Goal: Task Accomplishment & Management: Use online tool/utility

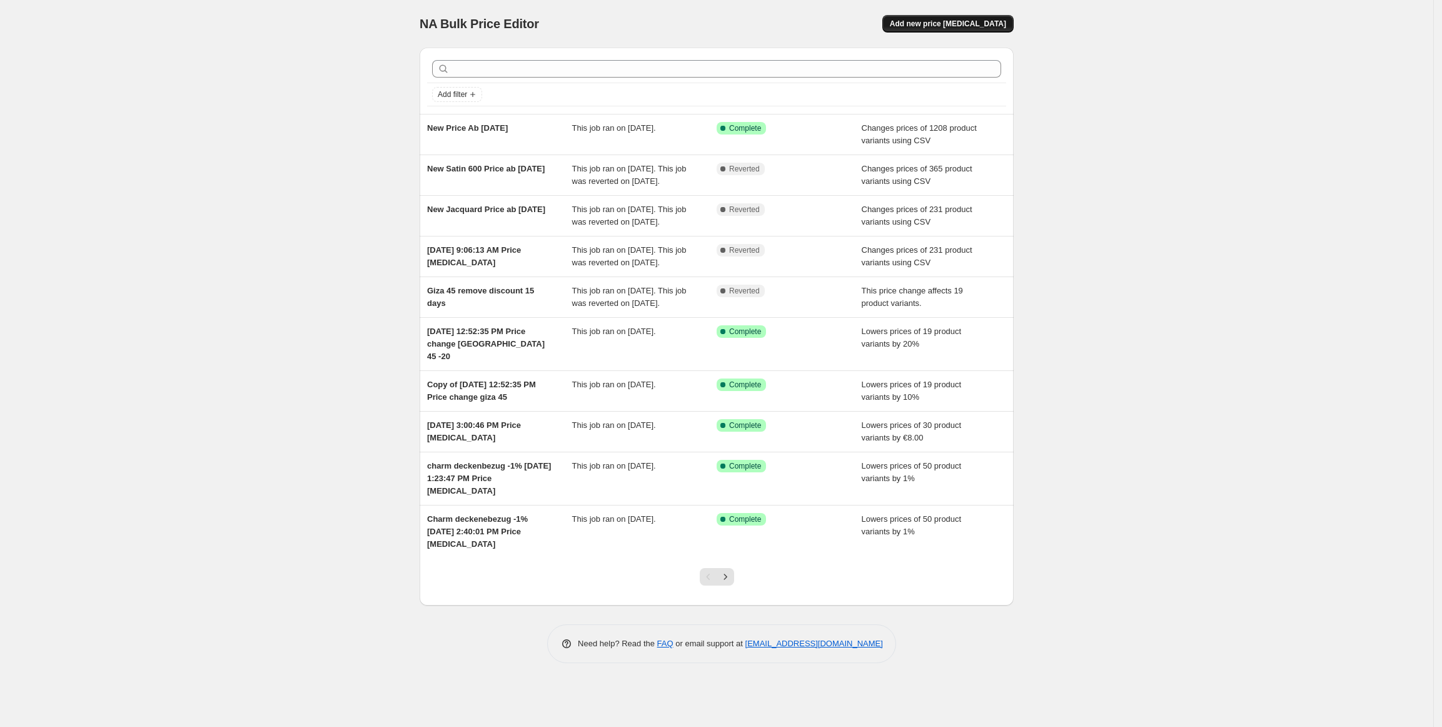
click at [981, 25] on span "Add new price change job" at bounding box center [948, 24] width 116 height 10
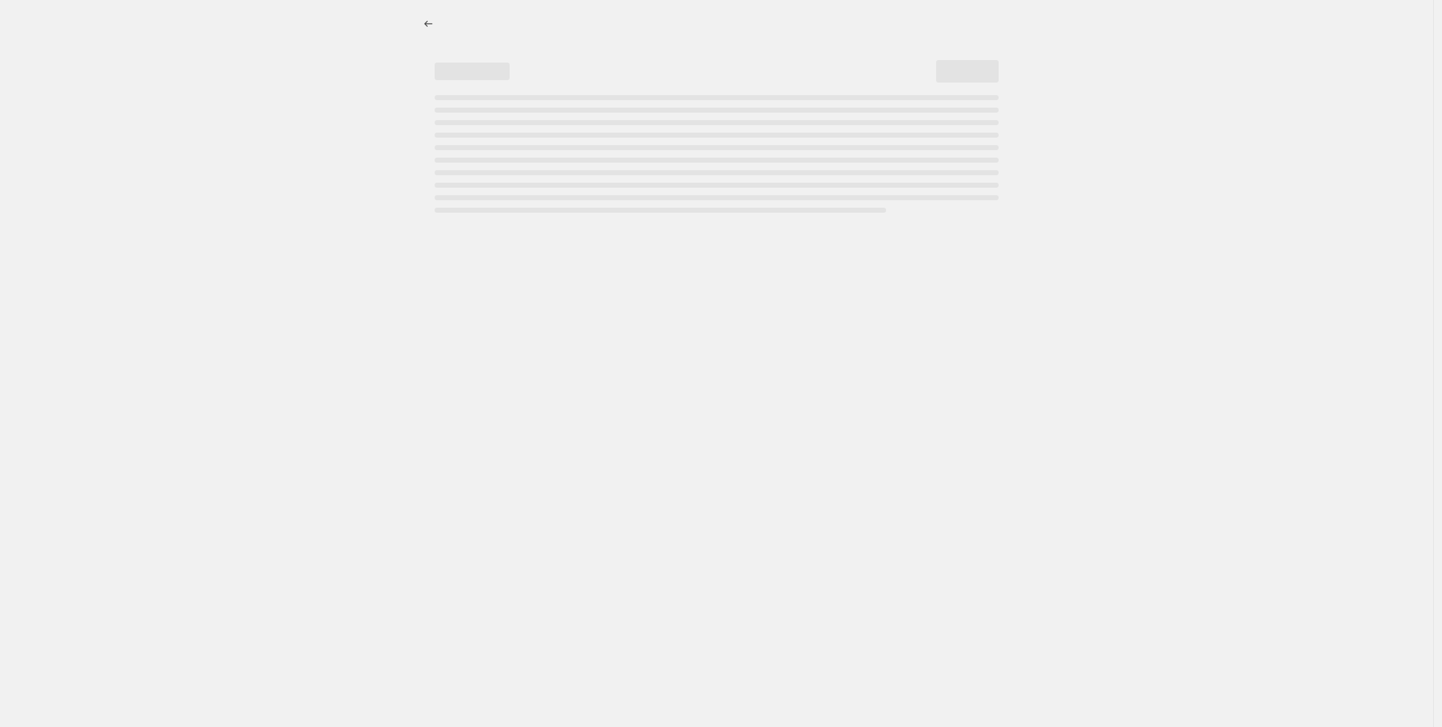
select select "percentage"
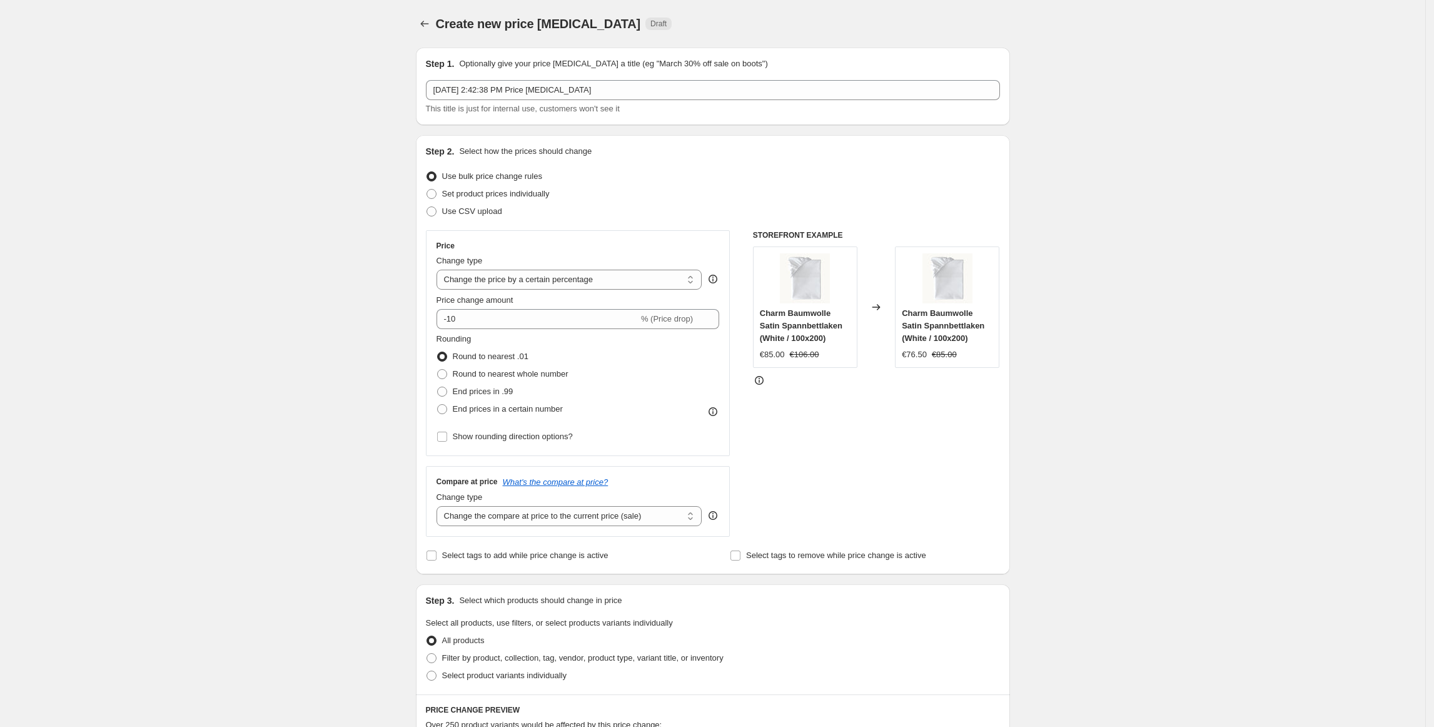
scroll to position [539, 0]
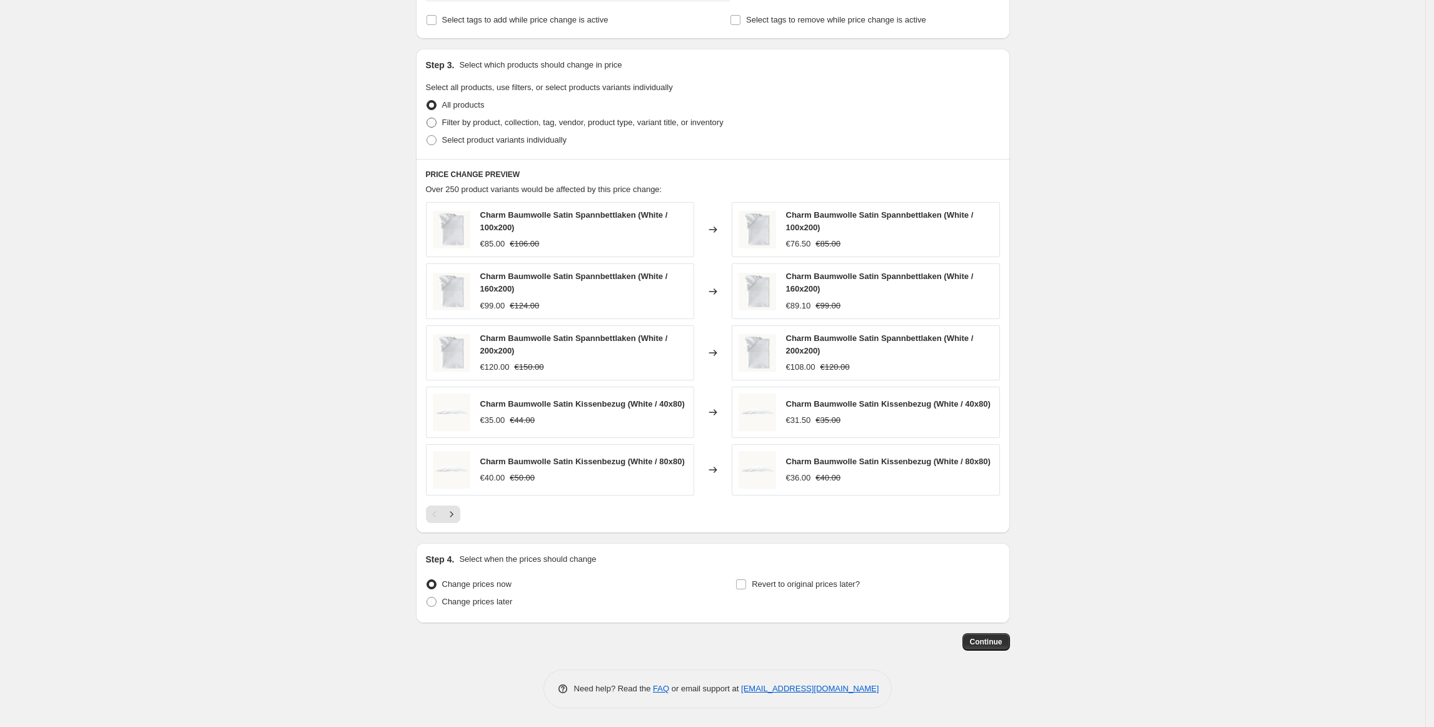
click at [531, 124] on span "Filter by product, collection, tag, vendor, product type, variant title, or inv…" at bounding box center [582, 122] width 281 height 9
click at [427, 118] on input "Filter by product, collection, tag, vendor, product type, variant title, or inv…" at bounding box center [427, 118] width 1 height 1
radio input "true"
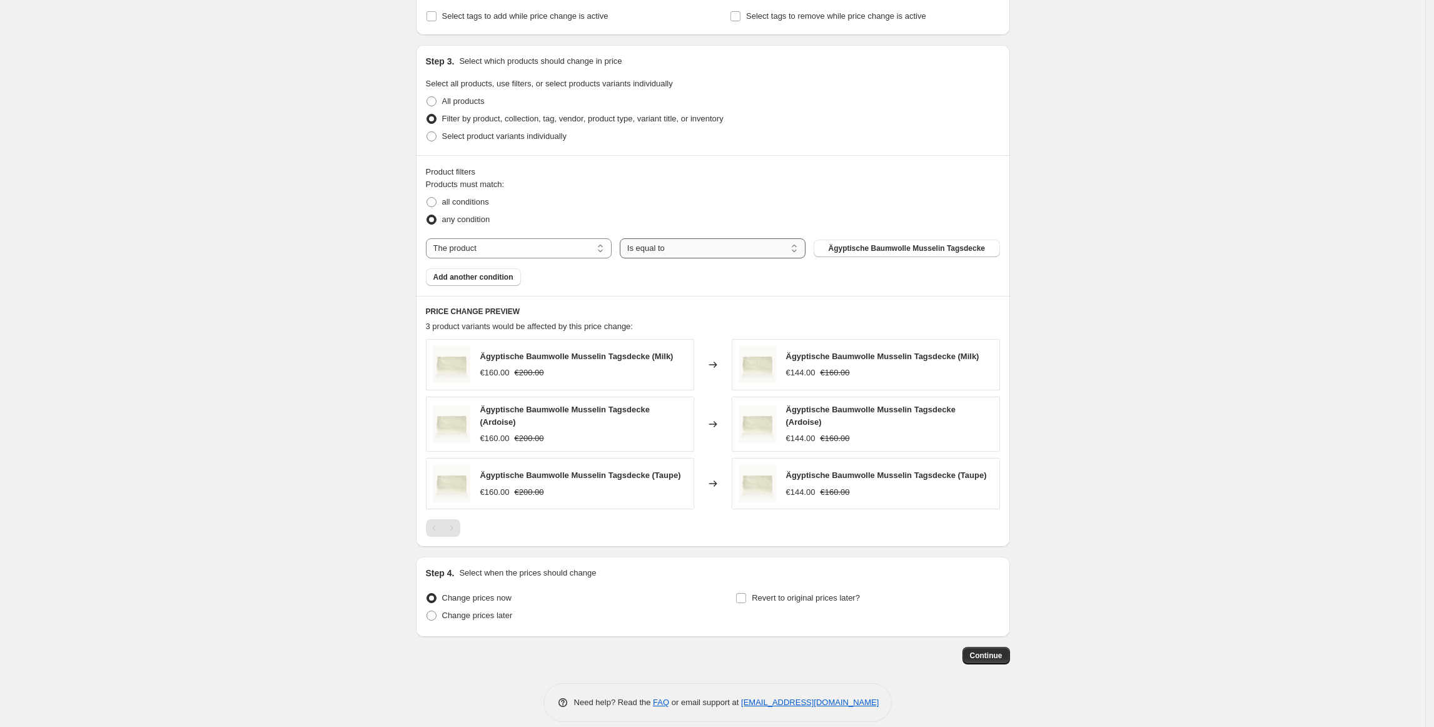
click at [709, 246] on select "Is equal to Is not equal to" at bounding box center [713, 248] width 186 height 20
click at [574, 243] on select "The product The product's collection The product's tag The product's vendor The…" at bounding box center [519, 248] width 186 height 20
click at [828, 205] on div "all conditions" at bounding box center [713, 202] width 574 height 18
click at [480, 206] on span "all conditions" at bounding box center [465, 201] width 47 height 9
click at [427, 198] on input "all conditions" at bounding box center [427, 197] width 1 height 1
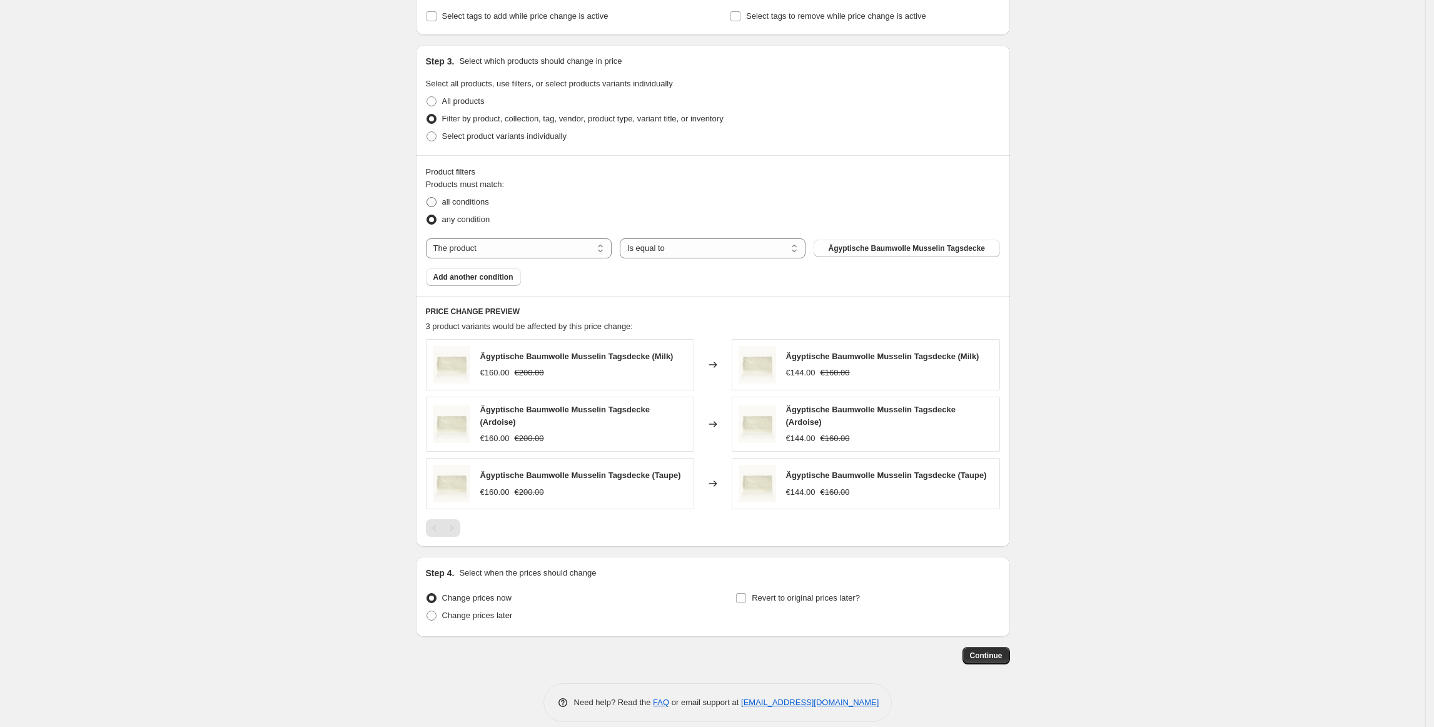
radio input "true"
click at [486, 283] on button "Add another condition" at bounding box center [473, 277] width 95 height 18
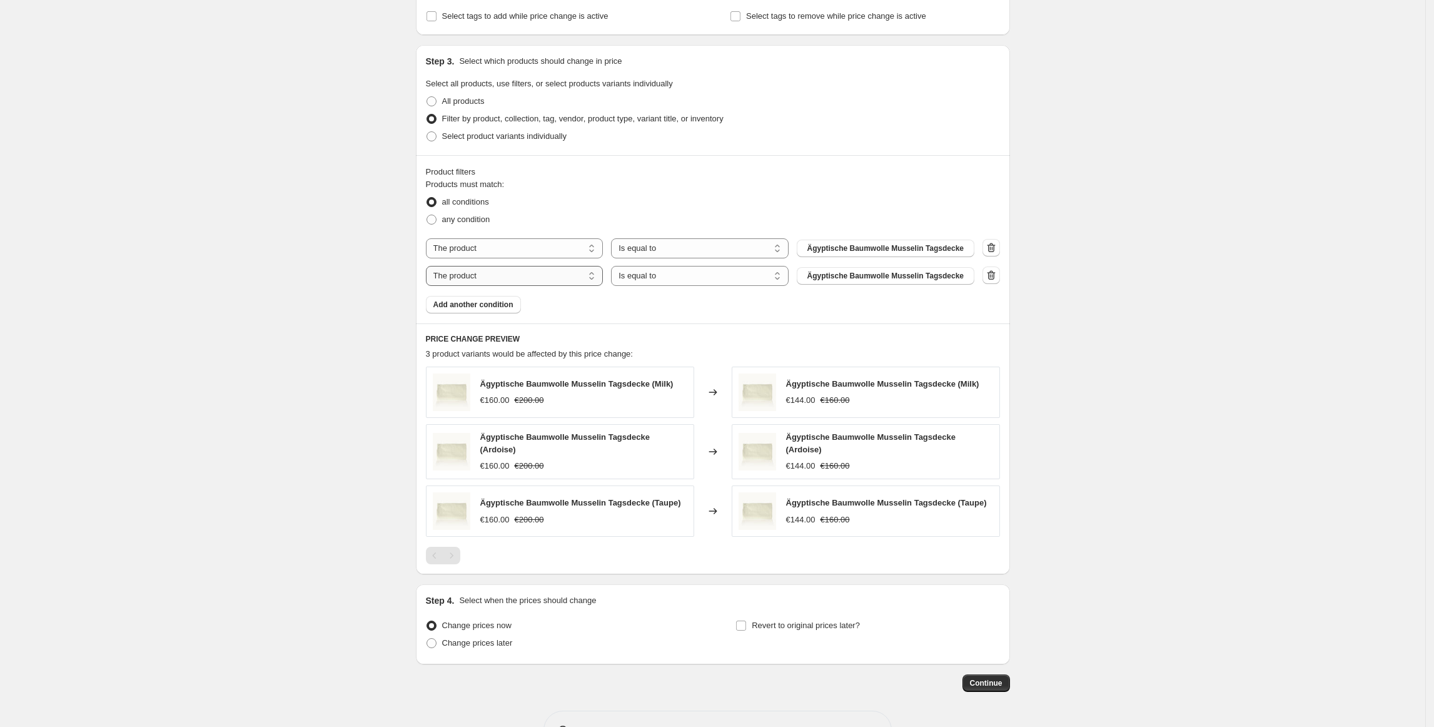
click at [498, 276] on select "The product The product's collection The product's tag The product's vendor The…" at bounding box center [515, 276] width 178 height 20
select select "title"
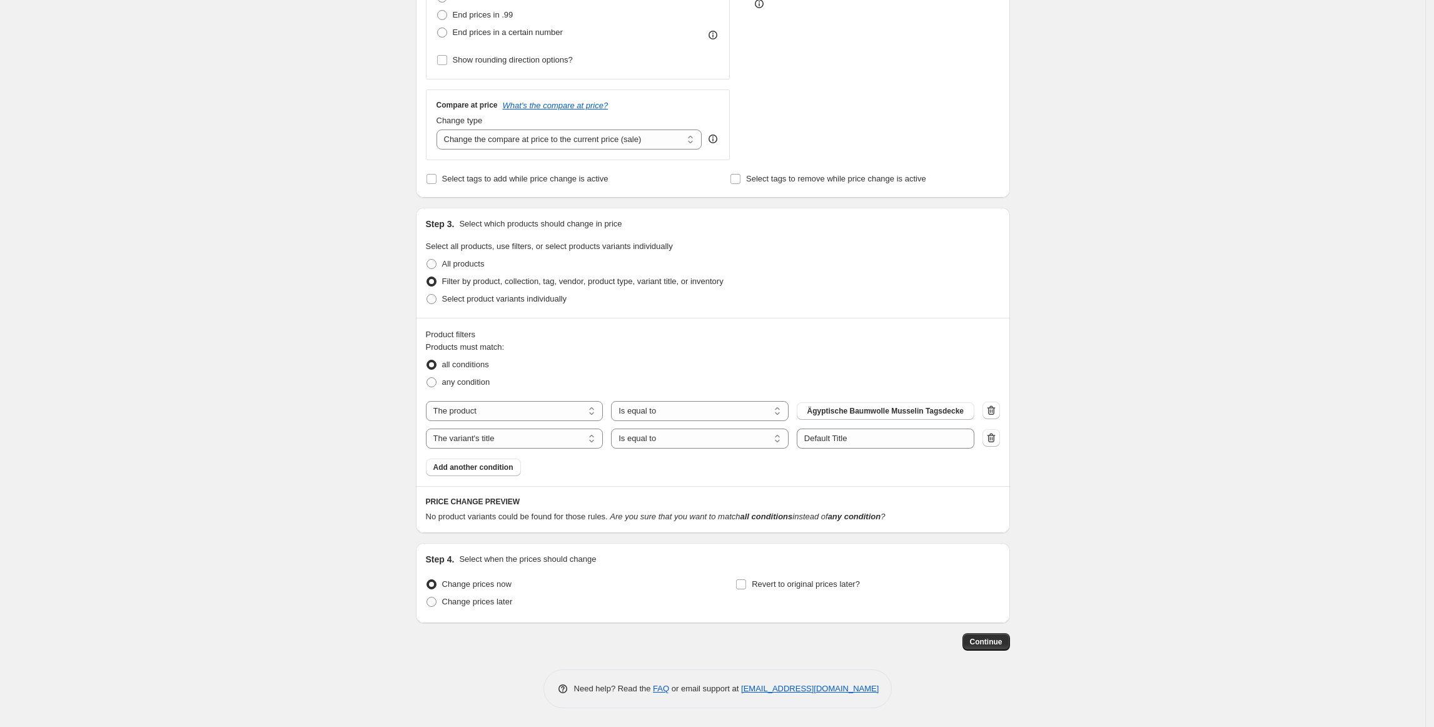
scroll to position [378, 0]
click at [986, 409] on button "button" at bounding box center [992, 411] width 18 height 18
select select "title"
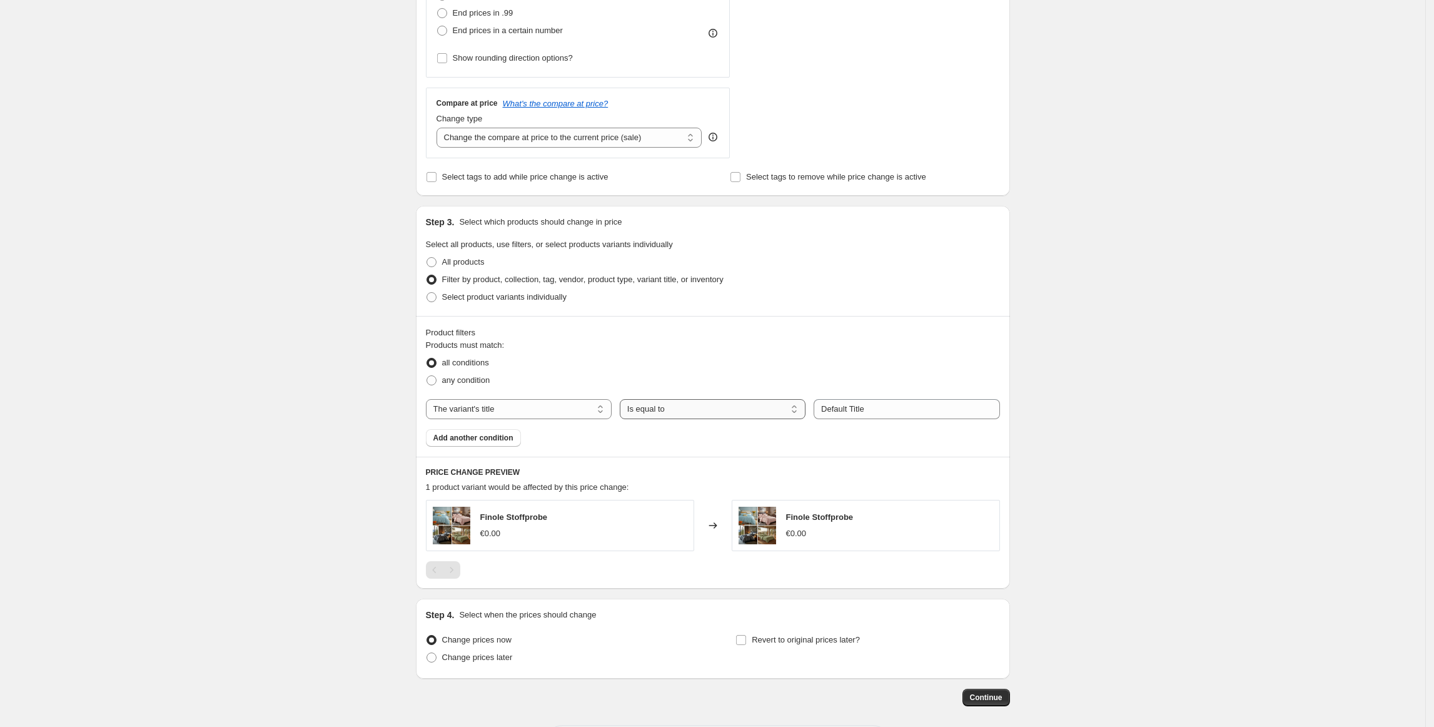
click at [768, 410] on select "Is equal to Is not equal to Contains" at bounding box center [713, 409] width 186 height 20
select select "contains"
click at [856, 415] on input "Default Title" at bounding box center [907, 409] width 186 height 20
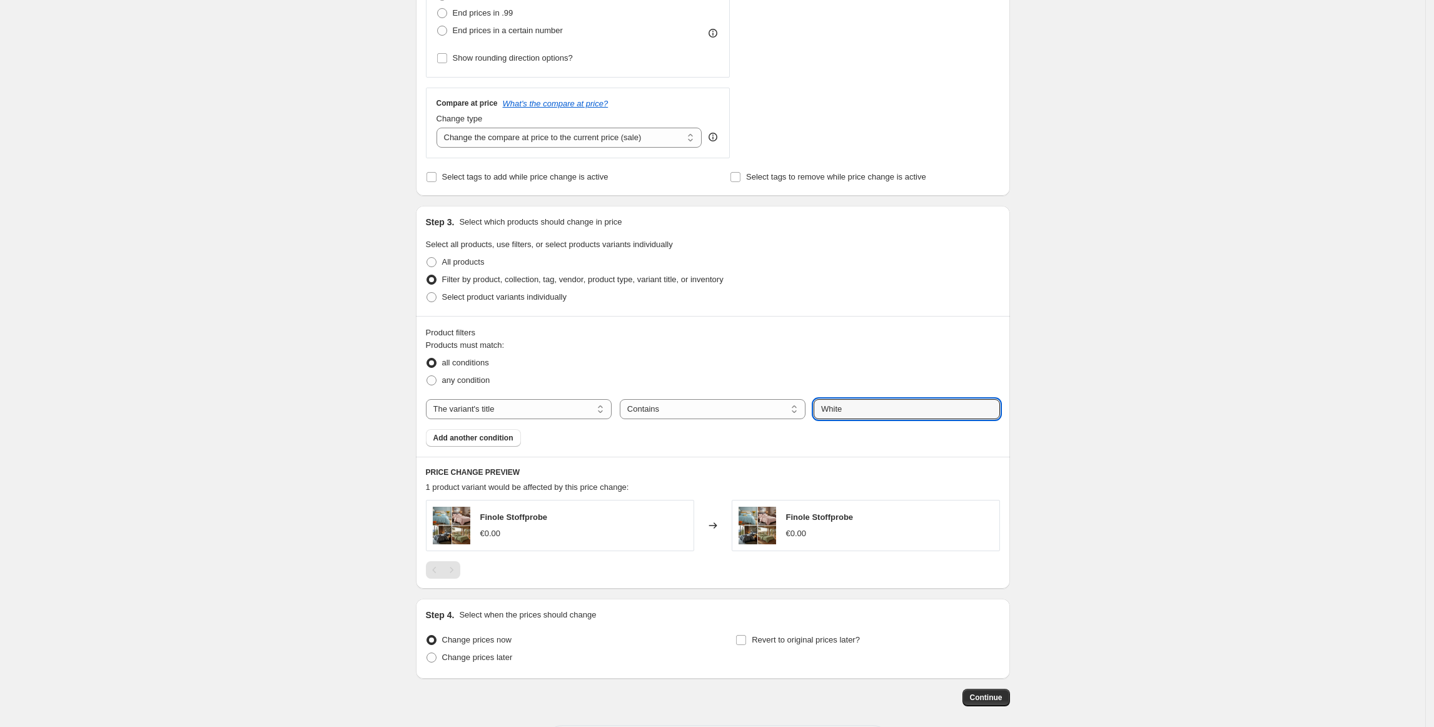
type input "White"
click at [1084, 420] on div "Create new price change job. This page is ready Create new price change job Dra…" at bounding box center [712, 202] width 1425 height 1161
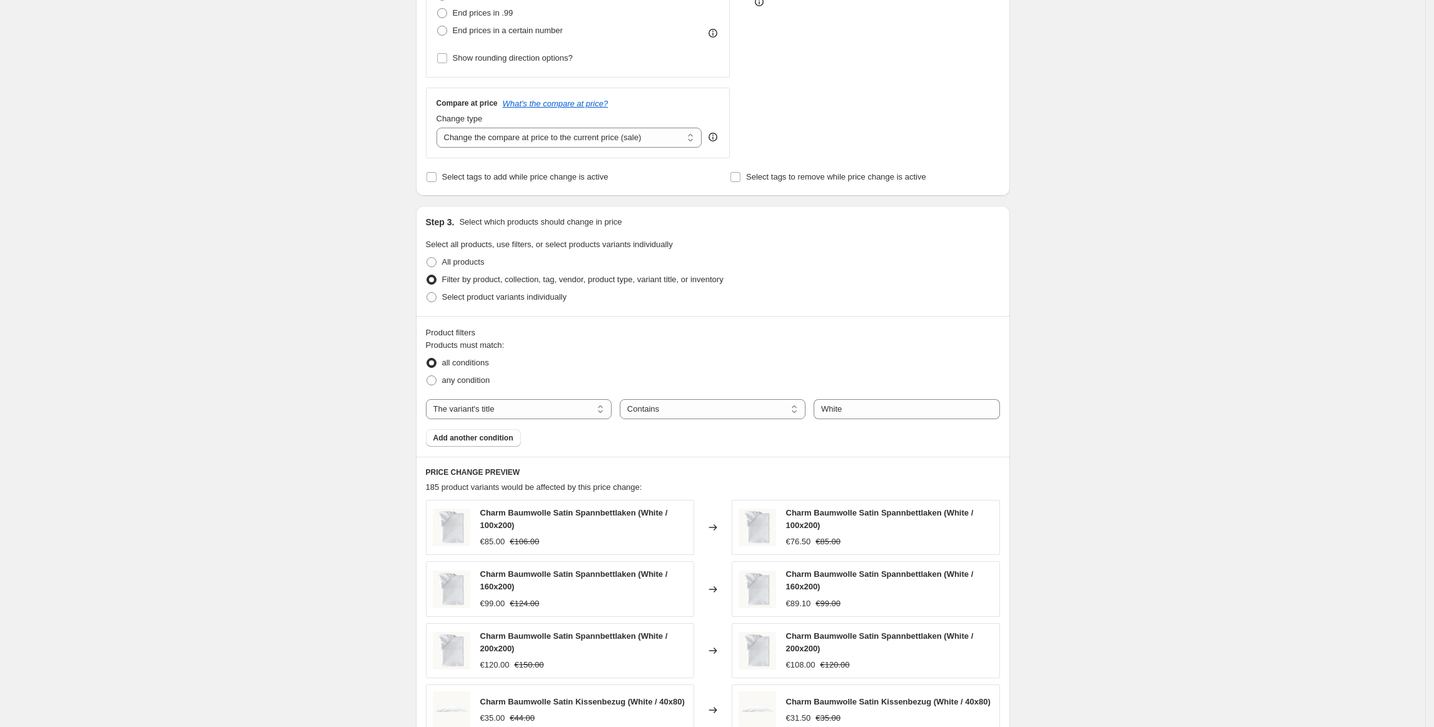
scroll to position [680, 0]
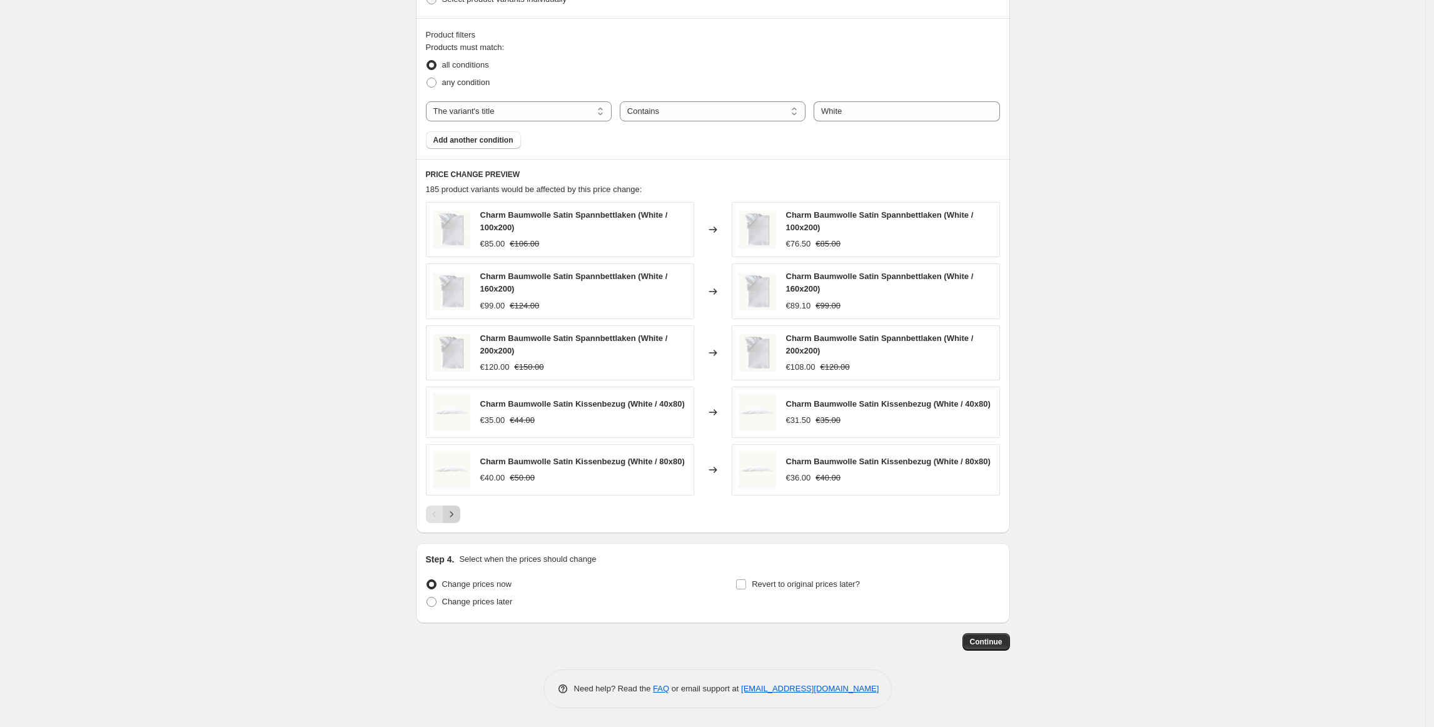
click at [456, 513] on icon "Next" at bounding box center [451, 514] width 13 height 13
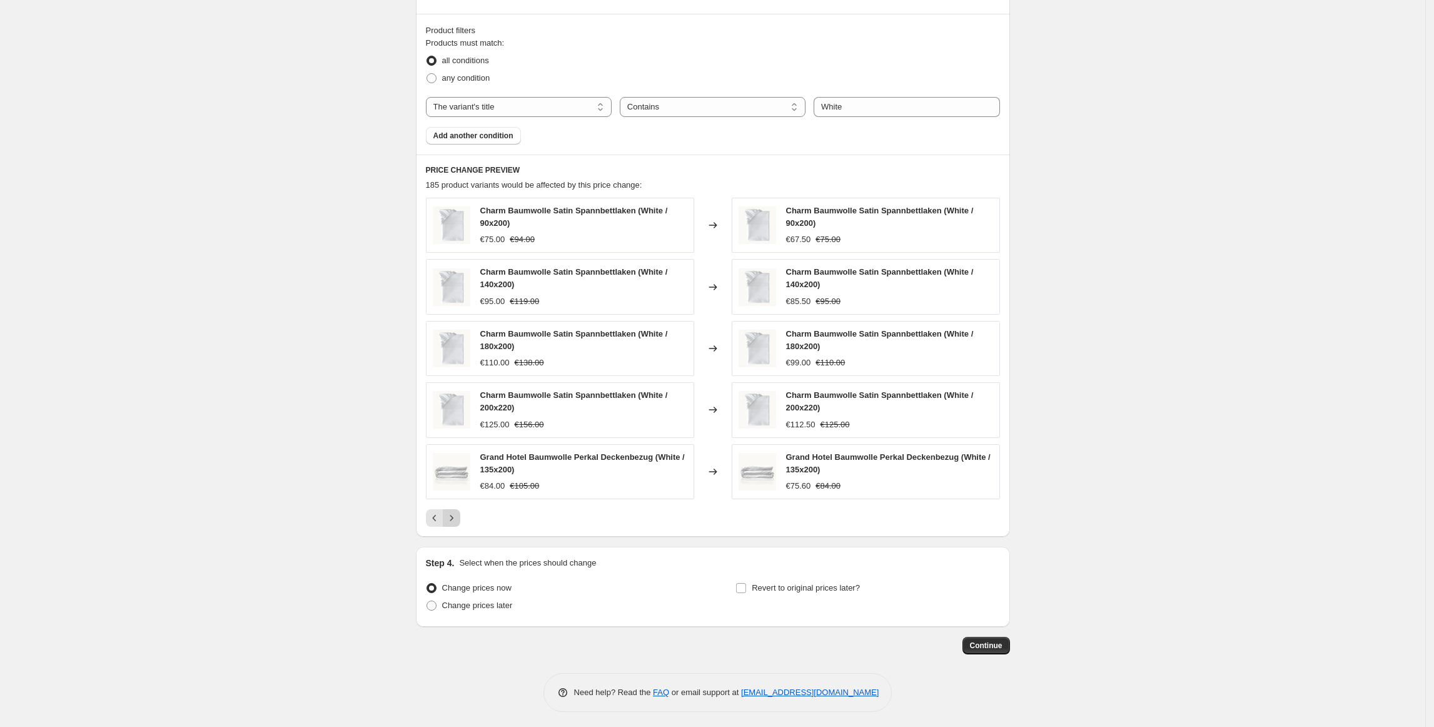
click at [456, 513] on button "Next" at bounding box center [452, 518] width 18 height 18
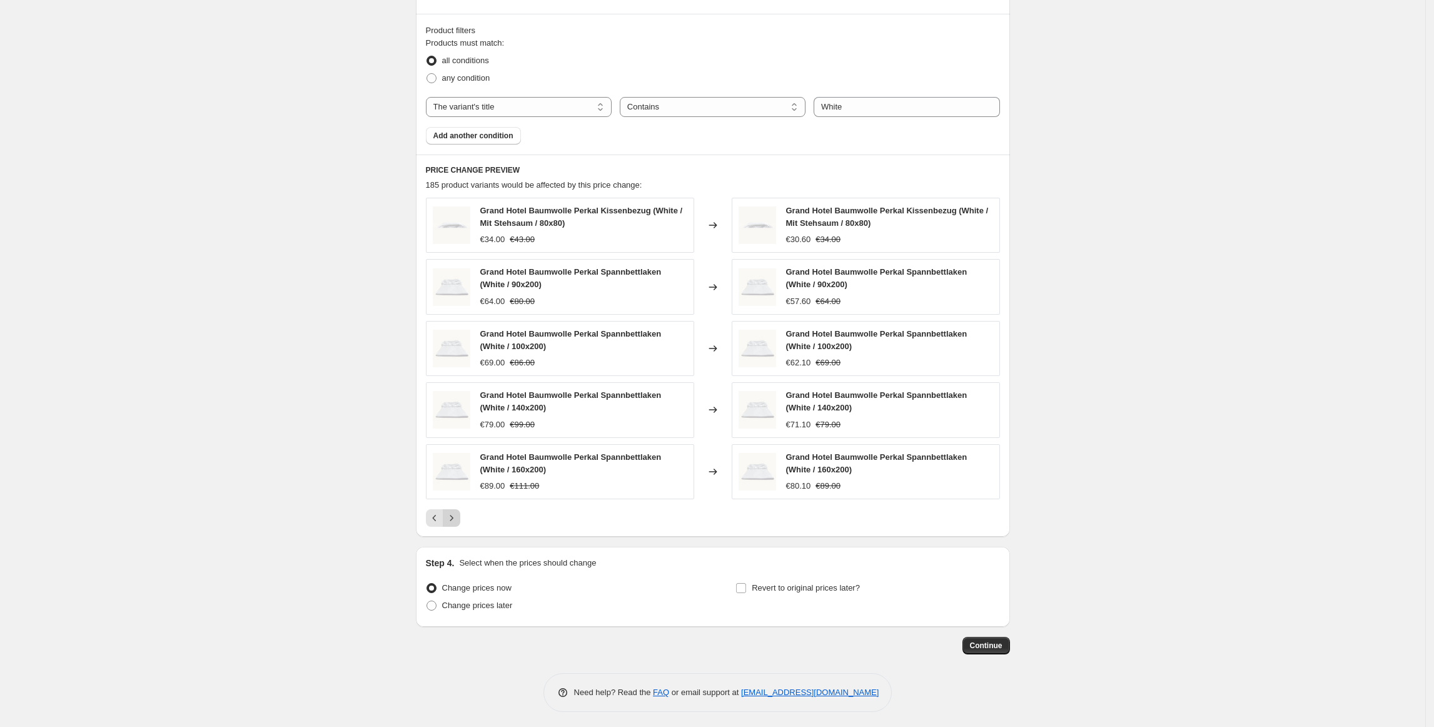
click at [456, 513] on button "Next" at bounding box center [452, 518] width 18 height 18
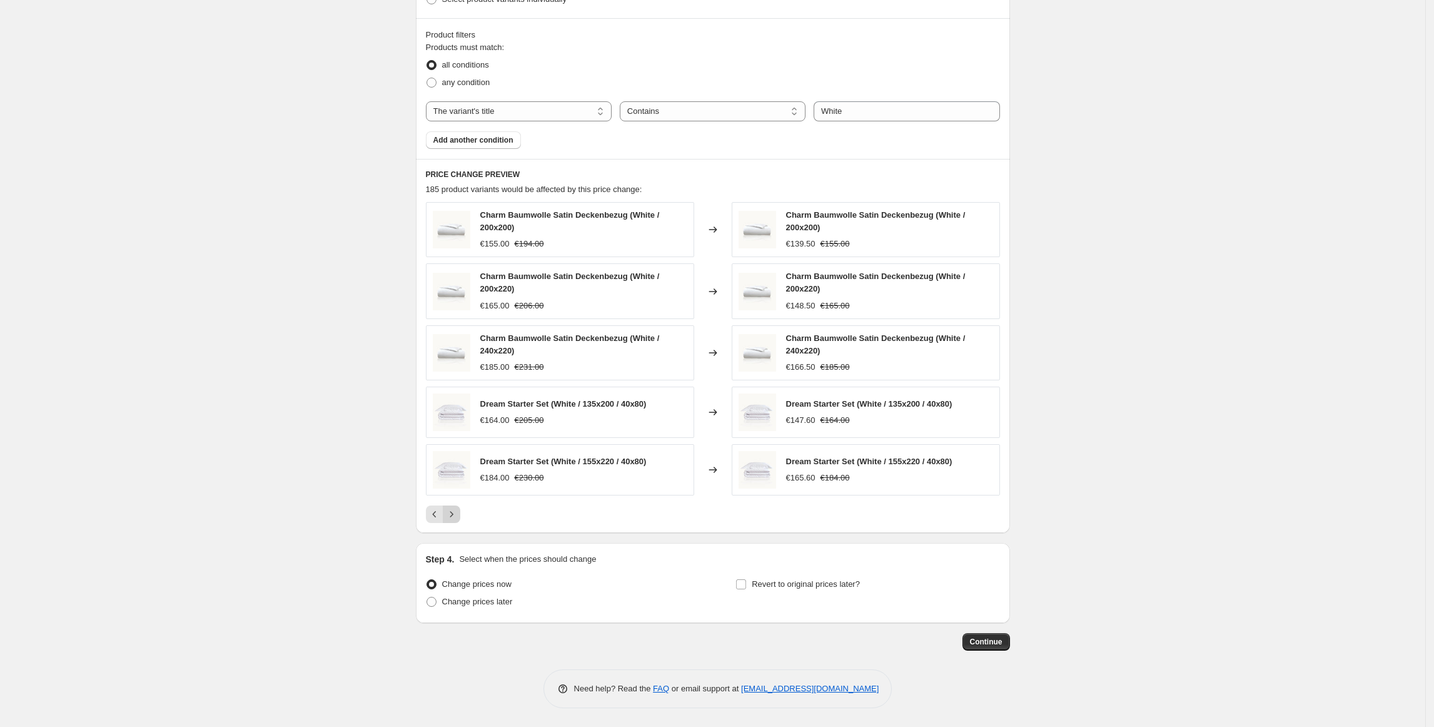
click at [456, 513] on icon "Next" at bounding box center [451, 514] width 13 height 13
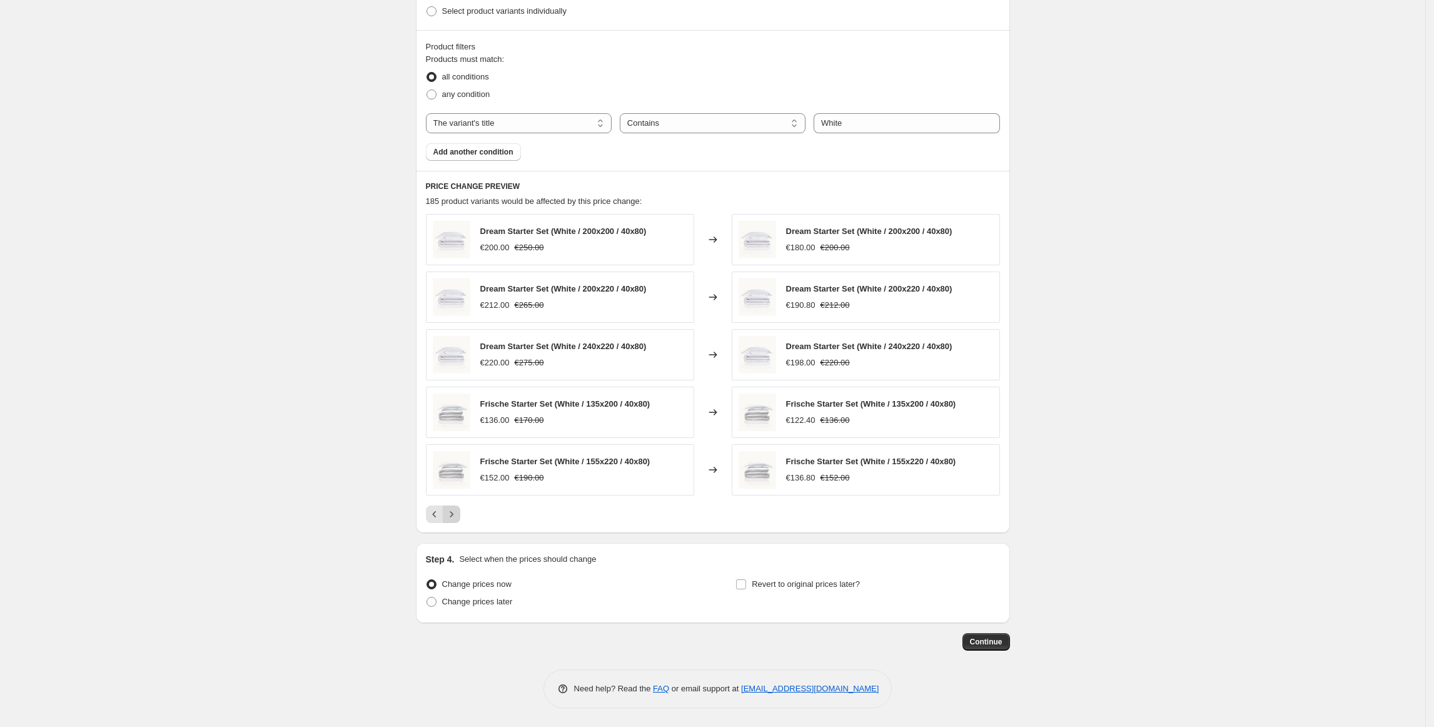
click at [456, 513] on icon "Next" at bounding box center [451, 514] width 13 height 13
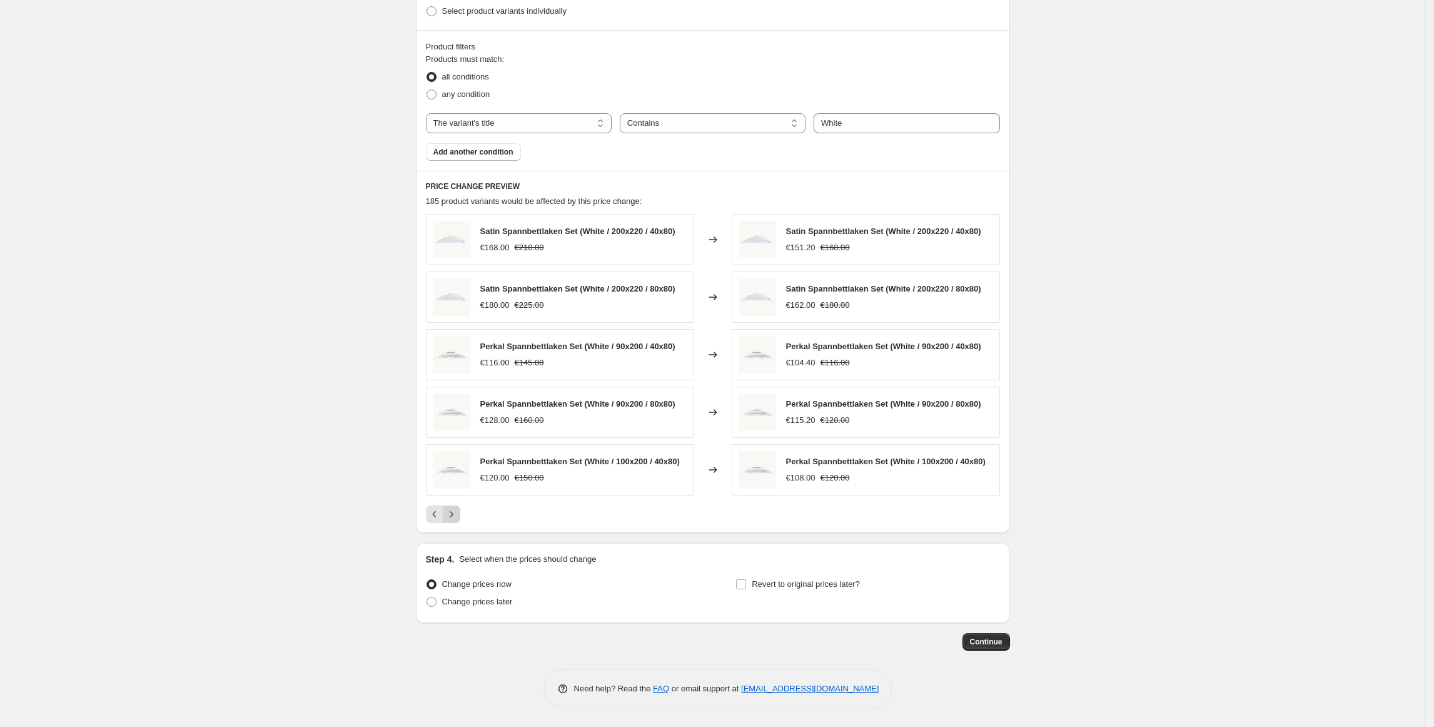
click at [456, 513] on icon "Next" at bounding box center [451, 514] width 13 height 13
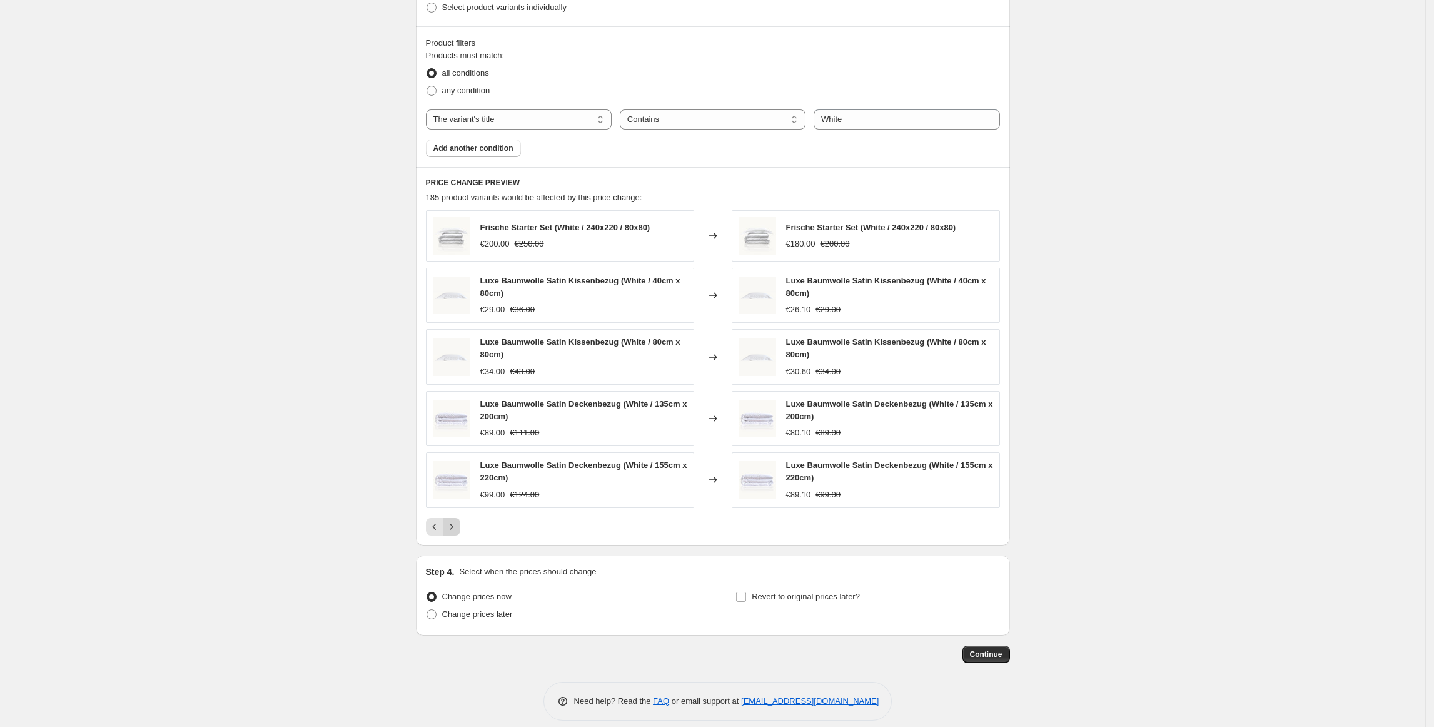
click at [456, 513] on div "Frische Starter Set (White / 240x220 / 80x80) €200.00 €250.00 Changed to Frisch…" at bounding box center [713, 372] width 574 height 325
click at [457, 527] on icon "Next" at bounding box center [451, 526] width 13 height 13
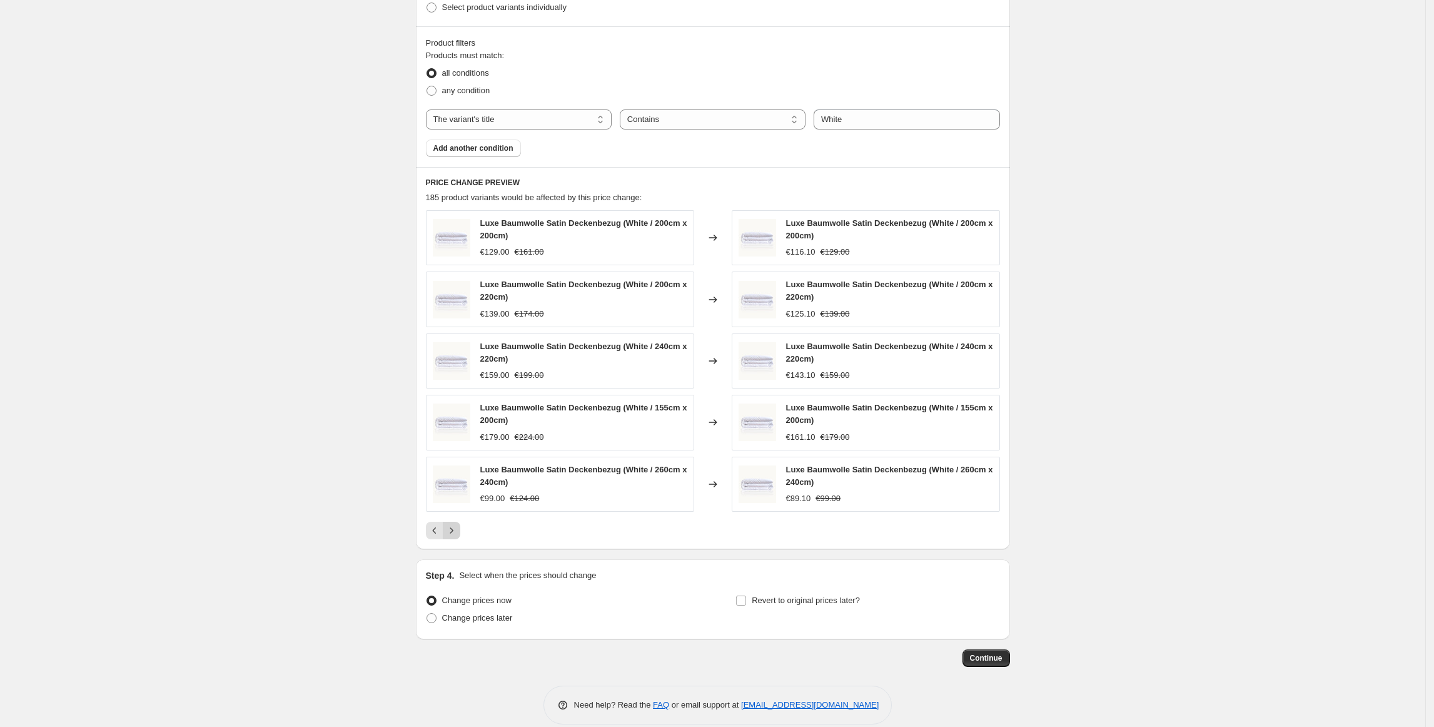
click at [457, 527] on button "Next" at bounding box center [452, 531] width 18 height 18
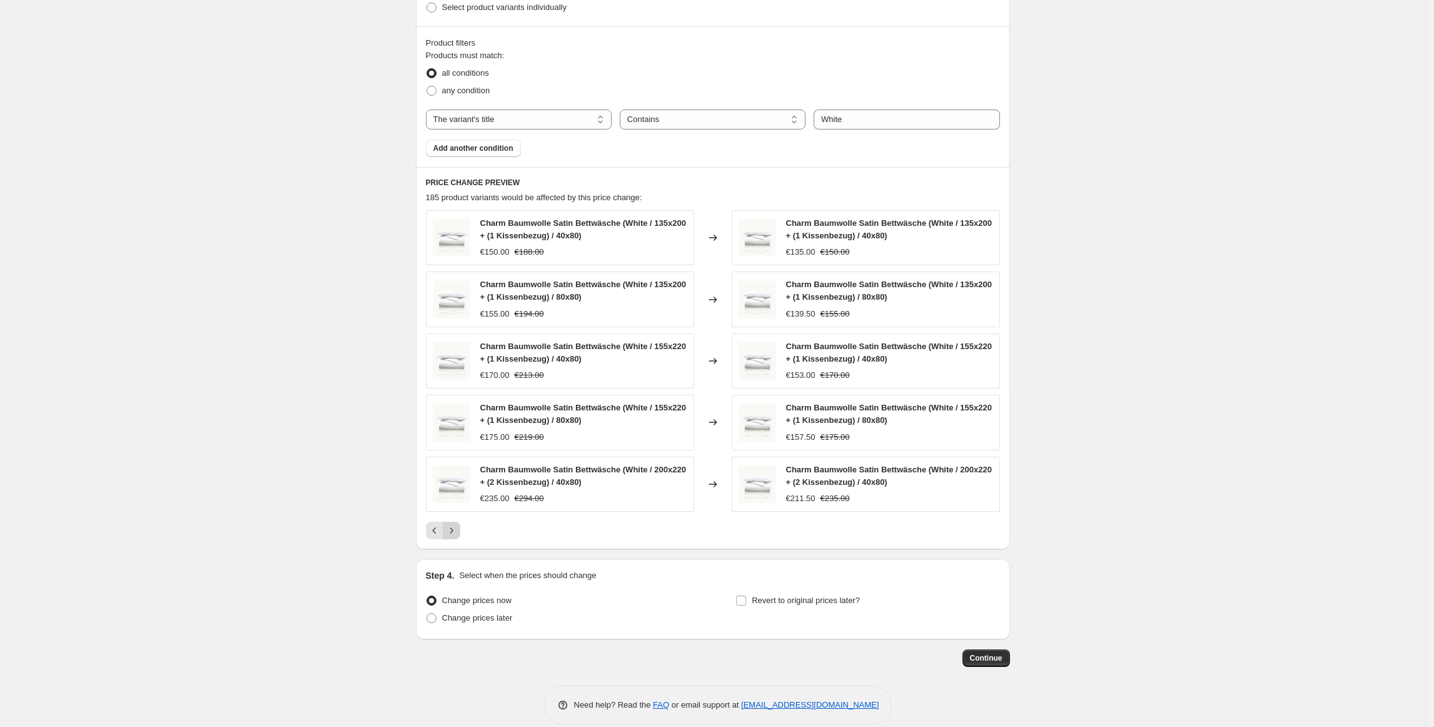
click at [457, 527] on button "Next" at bounding box center [452, 531] width 18 height 18
click at [454, 537] on icon "Next" at bounding box center [451, 530] width 13 height 13
click at [457, 531] on icon "Next" at bounding box center [451, 530] width 13 height 13
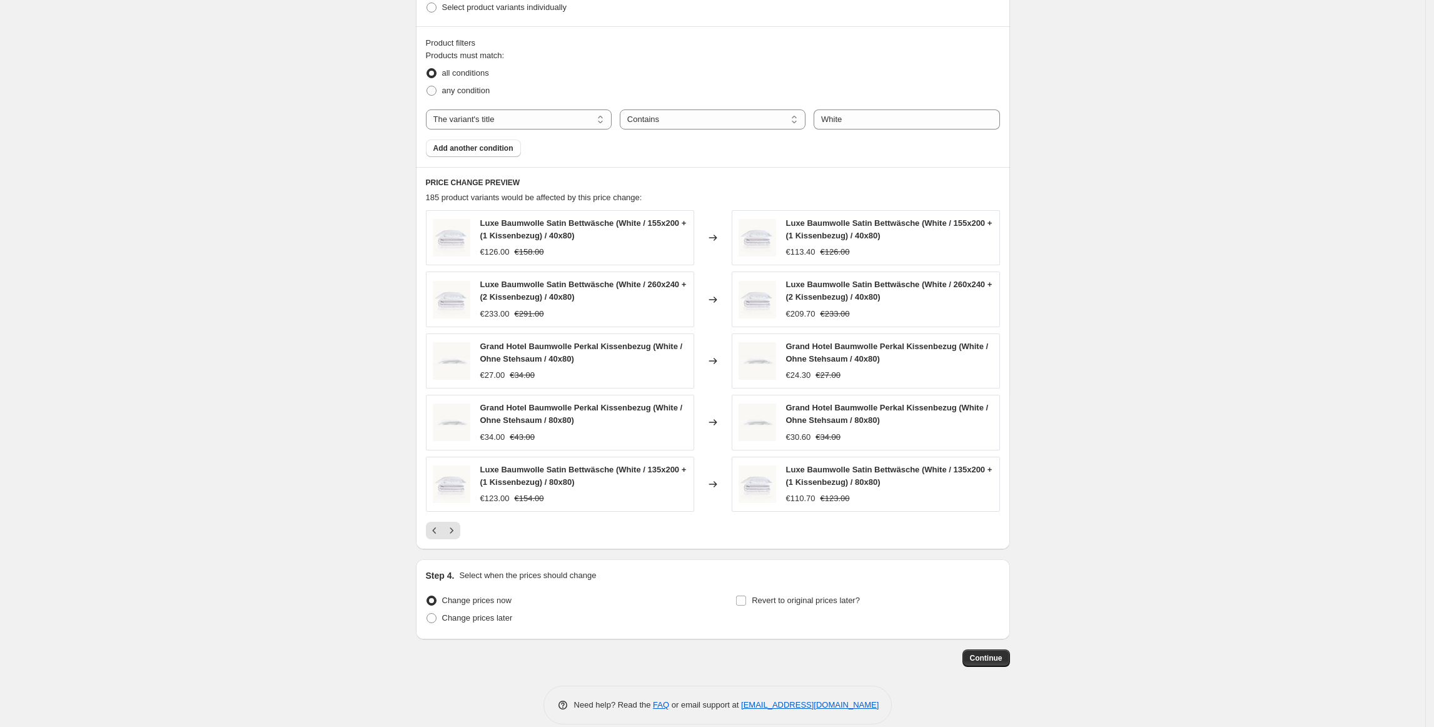
click at [457, 531] on icon "Next" at bounding box center [451, 530] width 13 height 13
click at [458, 529] on icon "Next" at bounding box center [451, 530] width 13 height 13
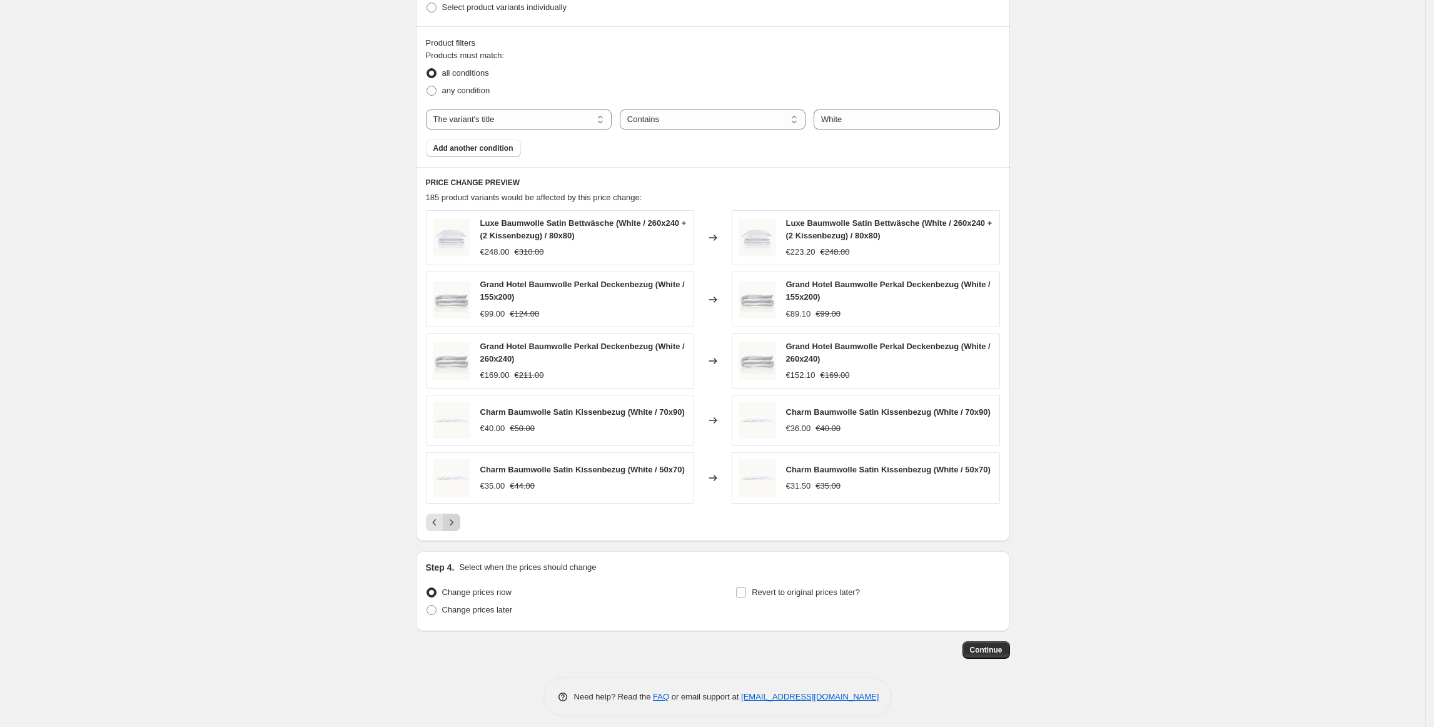
click at [458, 528] on icon "Next" at bounding box center [451, 522] width 13 height 13
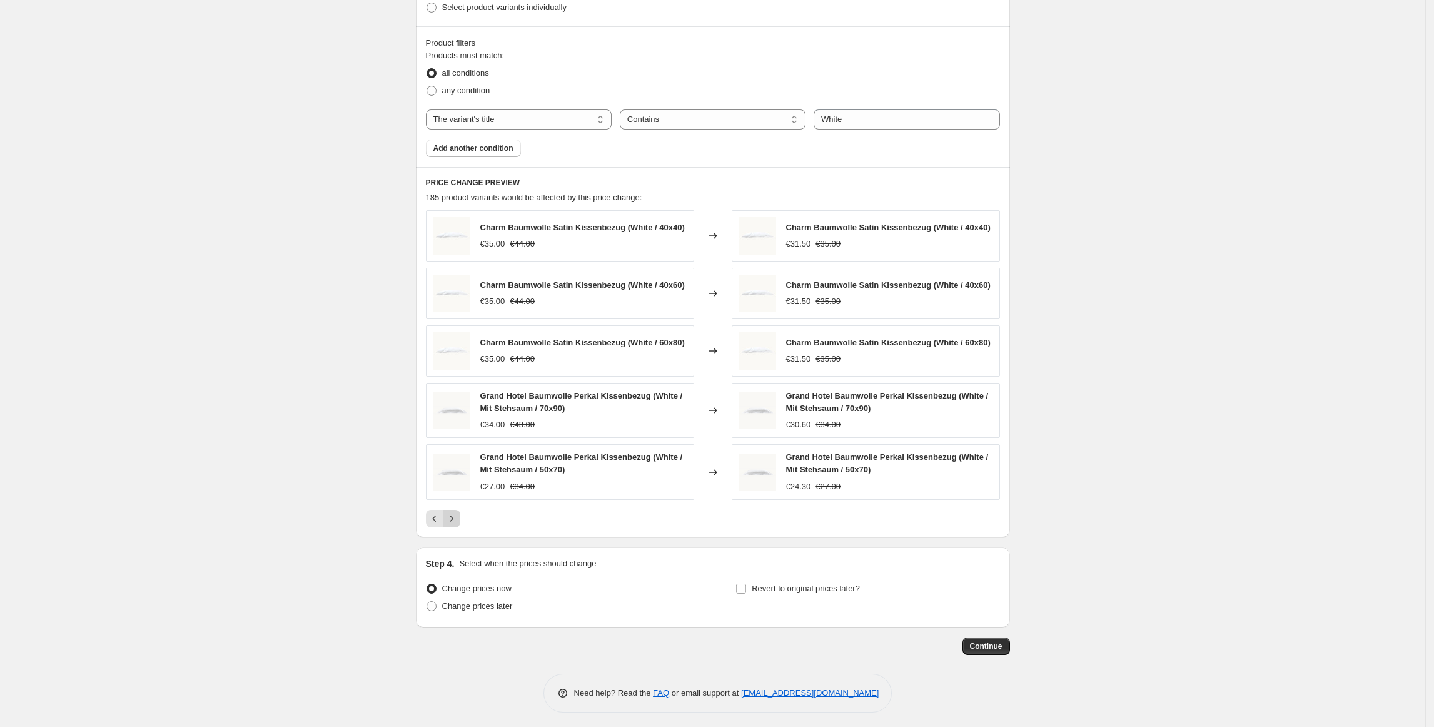
click at [458, 527] on button "Next" at bounding box center [452, 519] width 18 height 18
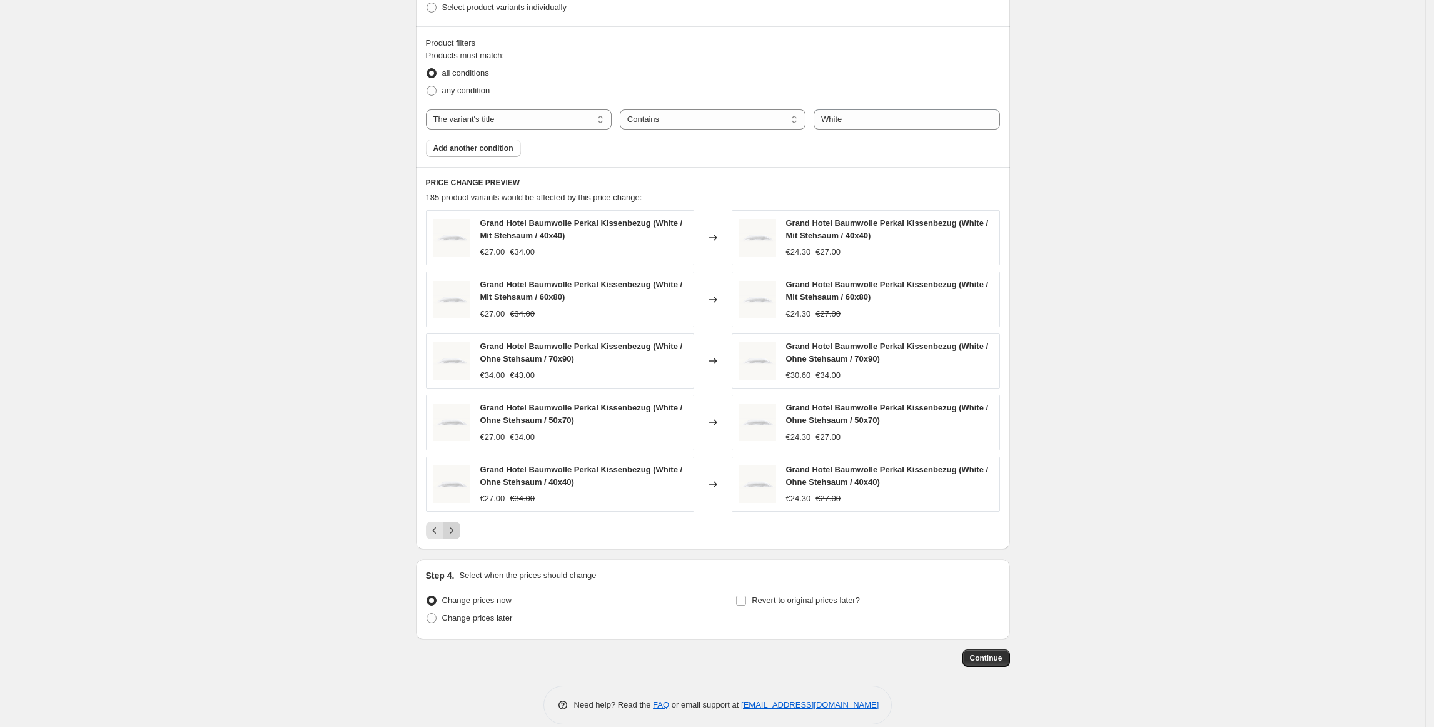
click at [458, 521] on div "Grand Hotel Baumwolle Perkal Kissenbezug (White / Mit Stehsaum / 40x40) €27.00 …" at bounding box center [713, 374] width 574 height 329
click at [458, 527] on button "Next" at bounding box center [452, 531] width 18 height 18
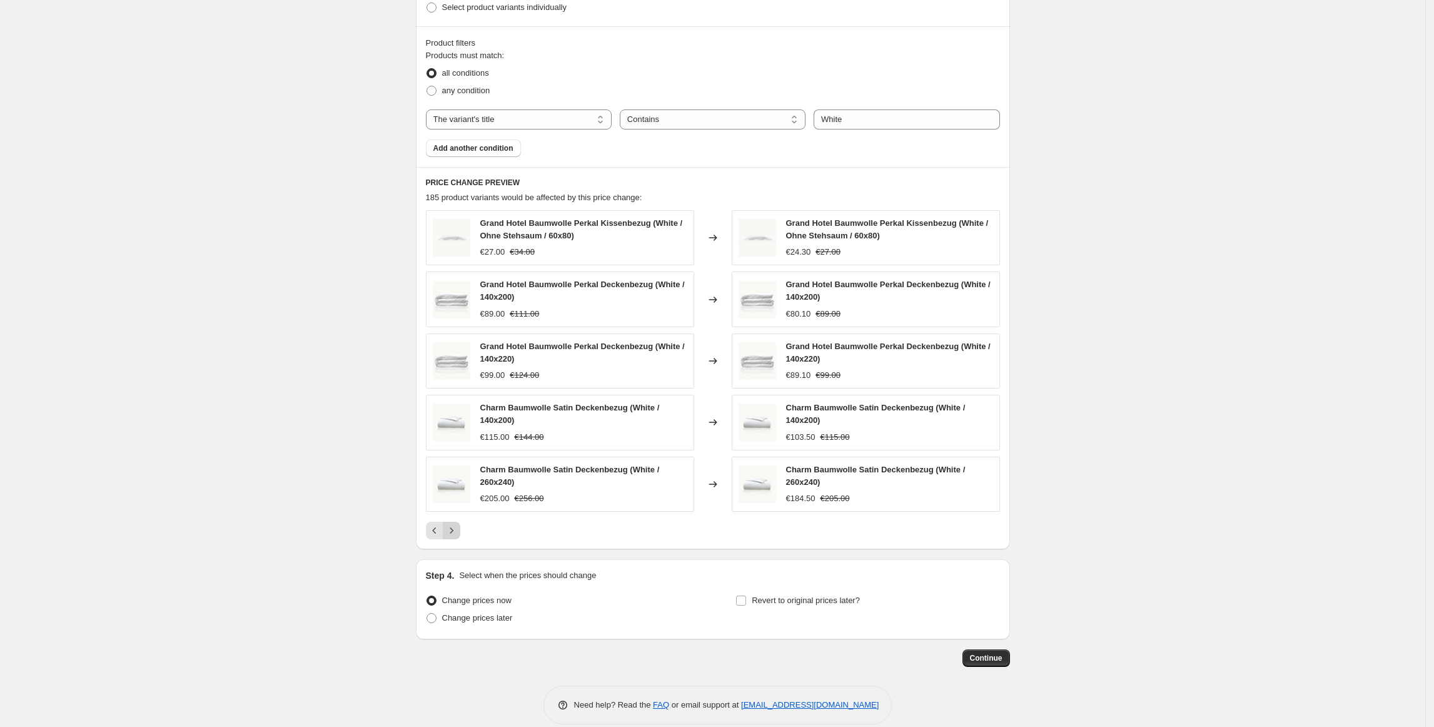
click at [458, 527] on button "Next" at bounding box center [452, 531] width 18 height 18
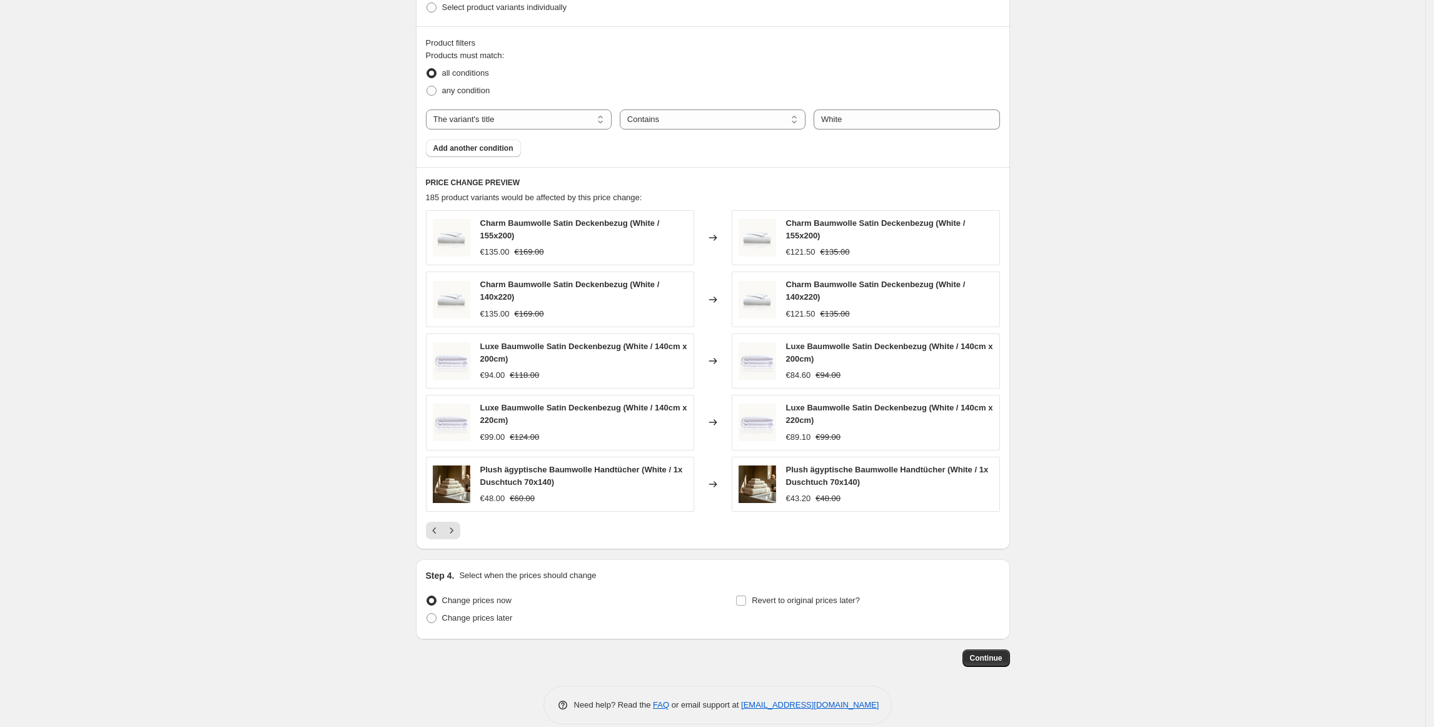
click at [456, 521] on div "Charm Baumwolle Satin Deckenbezug (White / 155x200) €135.00 €169.00 Changed to …" at bounding box center [713, 374] width 574 height 329
click at [456, 531] on icon "Next" at bounding box center [451, 530] width 13 height 13
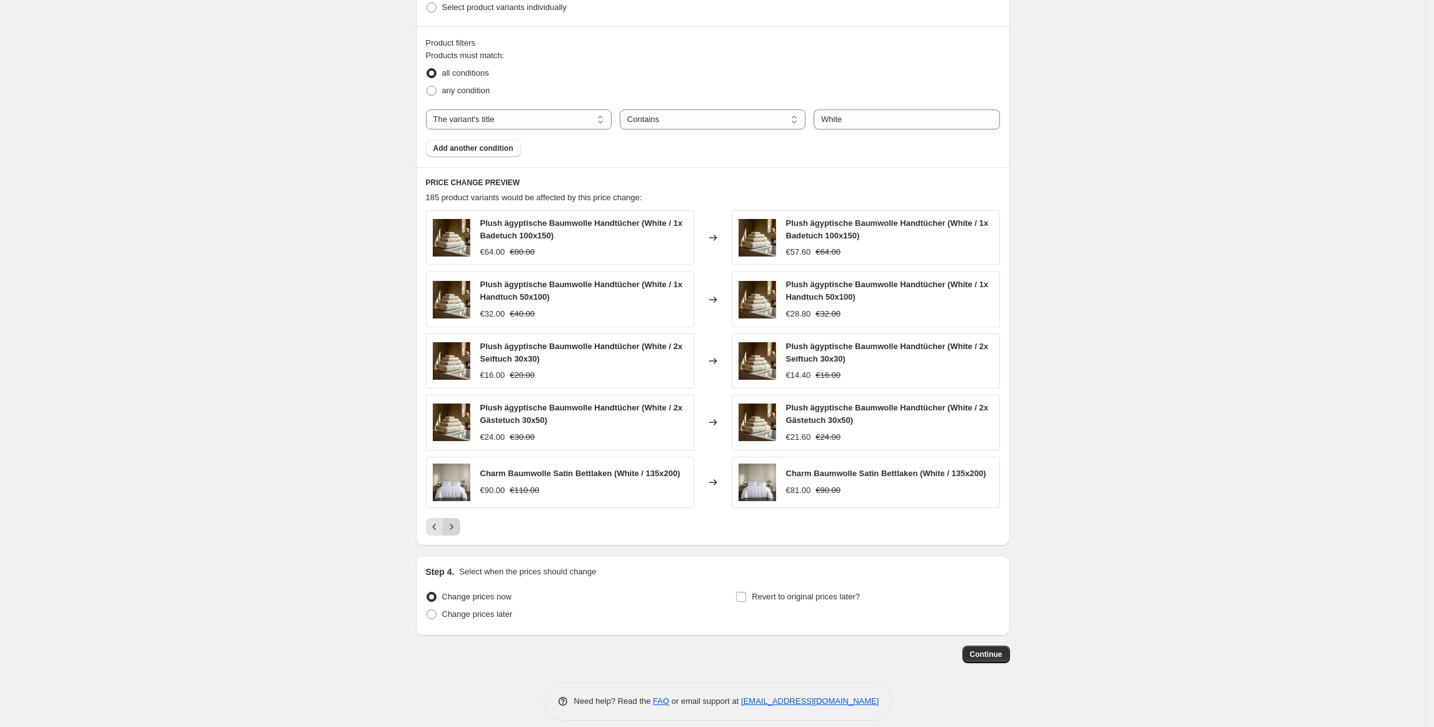
click at [453, 529] on icon "Next" at bounding box center [451, 526] width 3 height 6
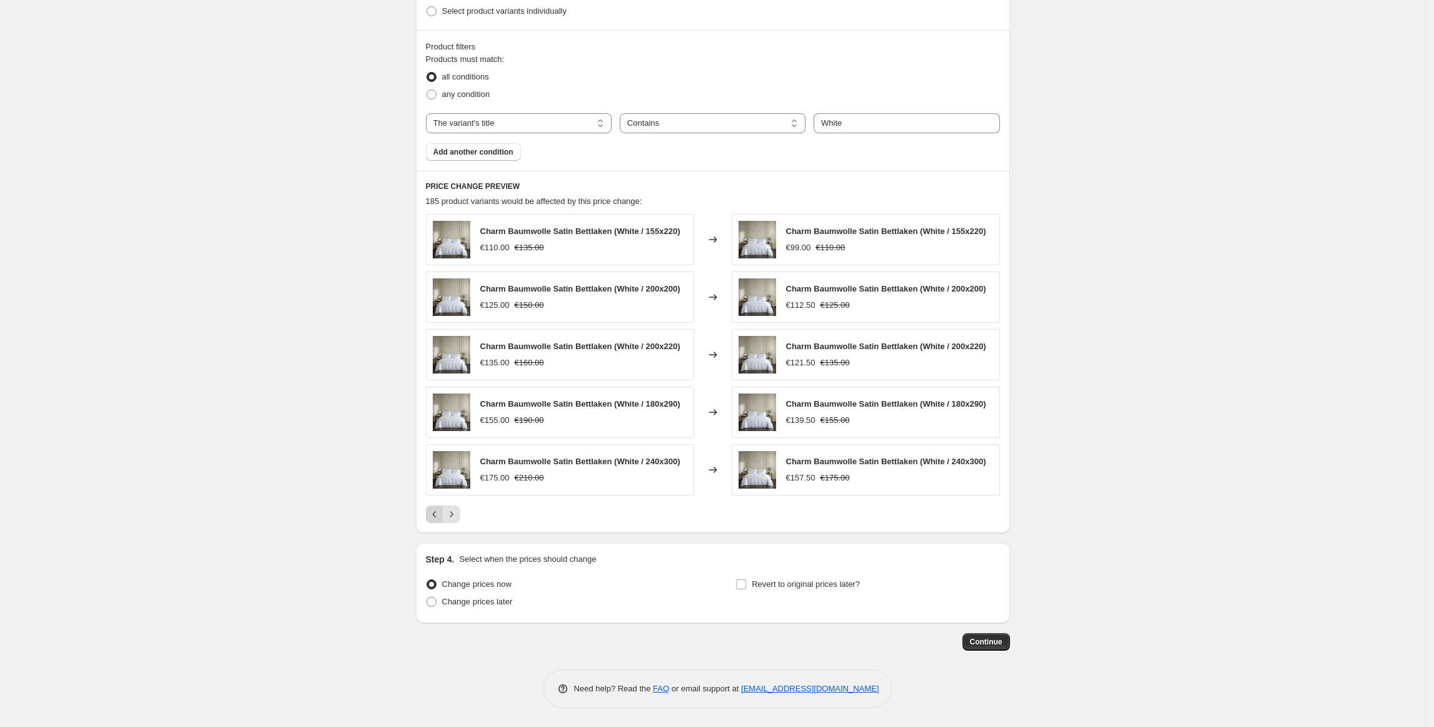
click at [435, 518] on icon "Previous" at bounding box center [434, 514] width 13 height 13
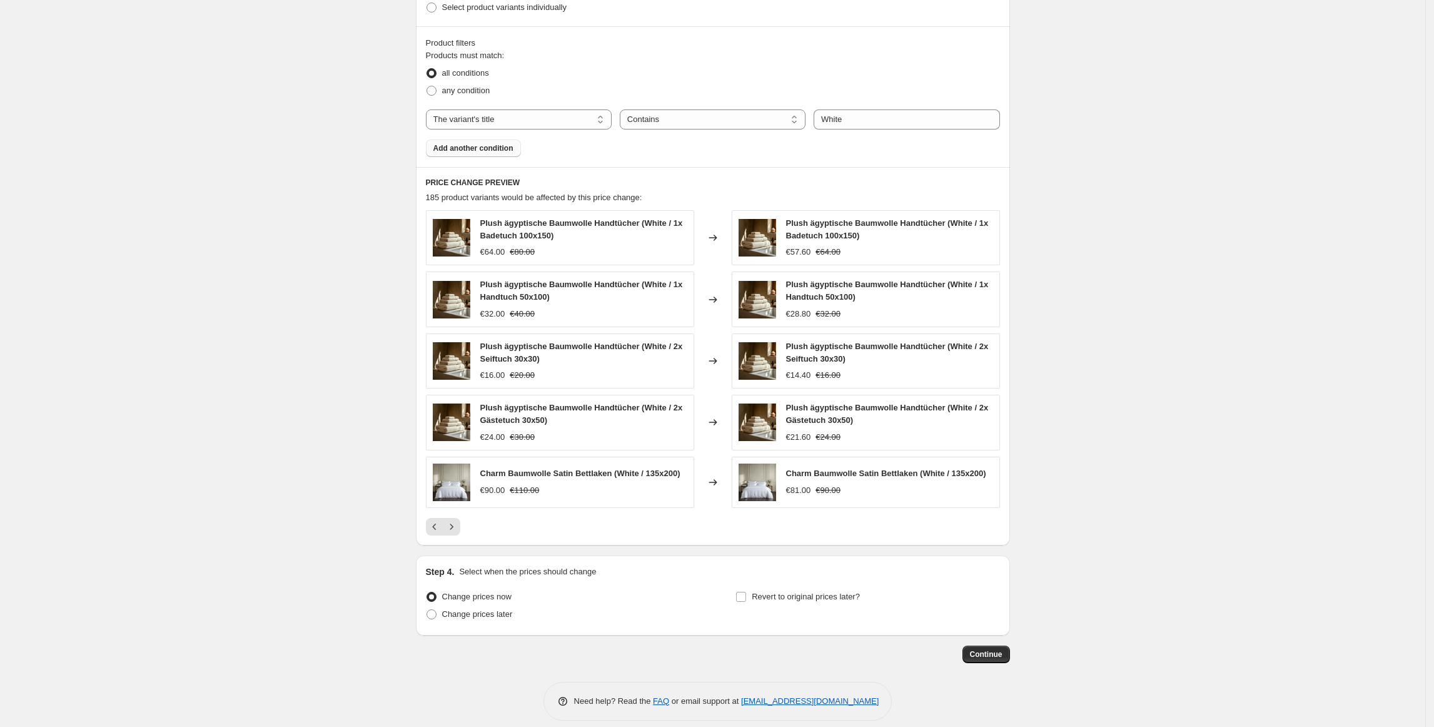
click at [468, 155] on button "Add another condition" at bounding box center [473, 148] width 95 height 18
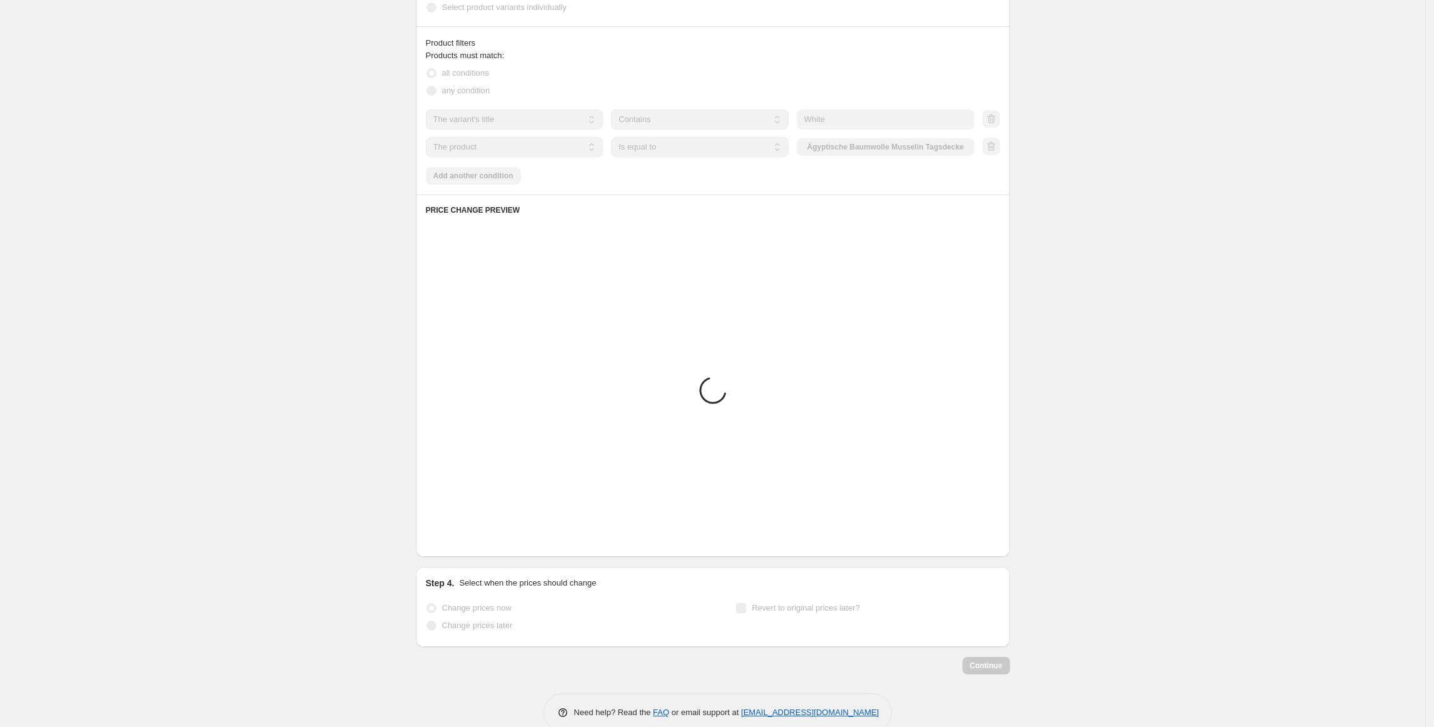
scroll to position [378, 0]
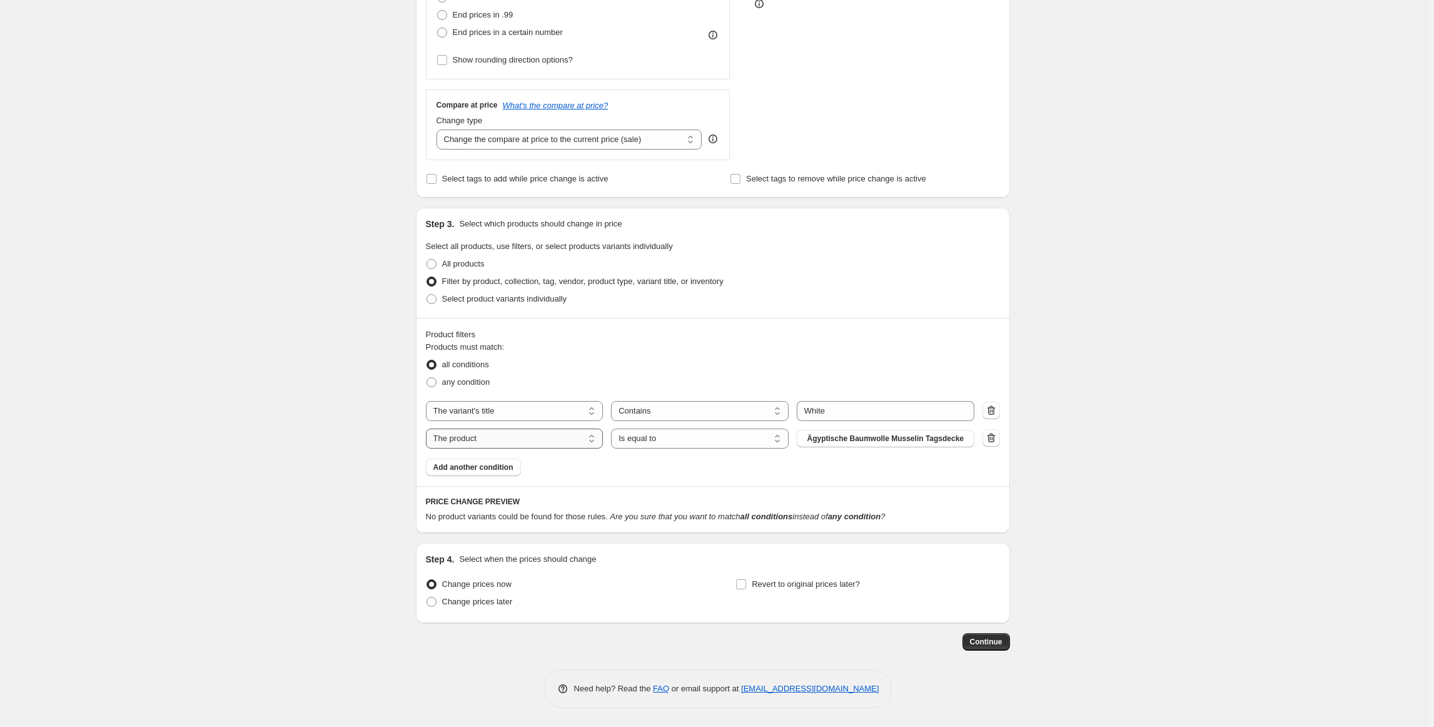
click at [589, 435] on select "The product The product's collection The product's tag The product's vendor The…" at bounding box center [515, 438] width 178 height 20
click at [714, 442] on select "Is equal to Is not equal to Contains" at bounding box center [700, 438] width 178 height 20
click at [540, 441] on select "The product The product's collection The product's tag The product's vendor The…" at bounding box center [515, 438] width 178 height 20
select select "product"
click at [677, 443] on select "Is equal to Is not equal to" at bounding box center [700, 438] width 178 height 20
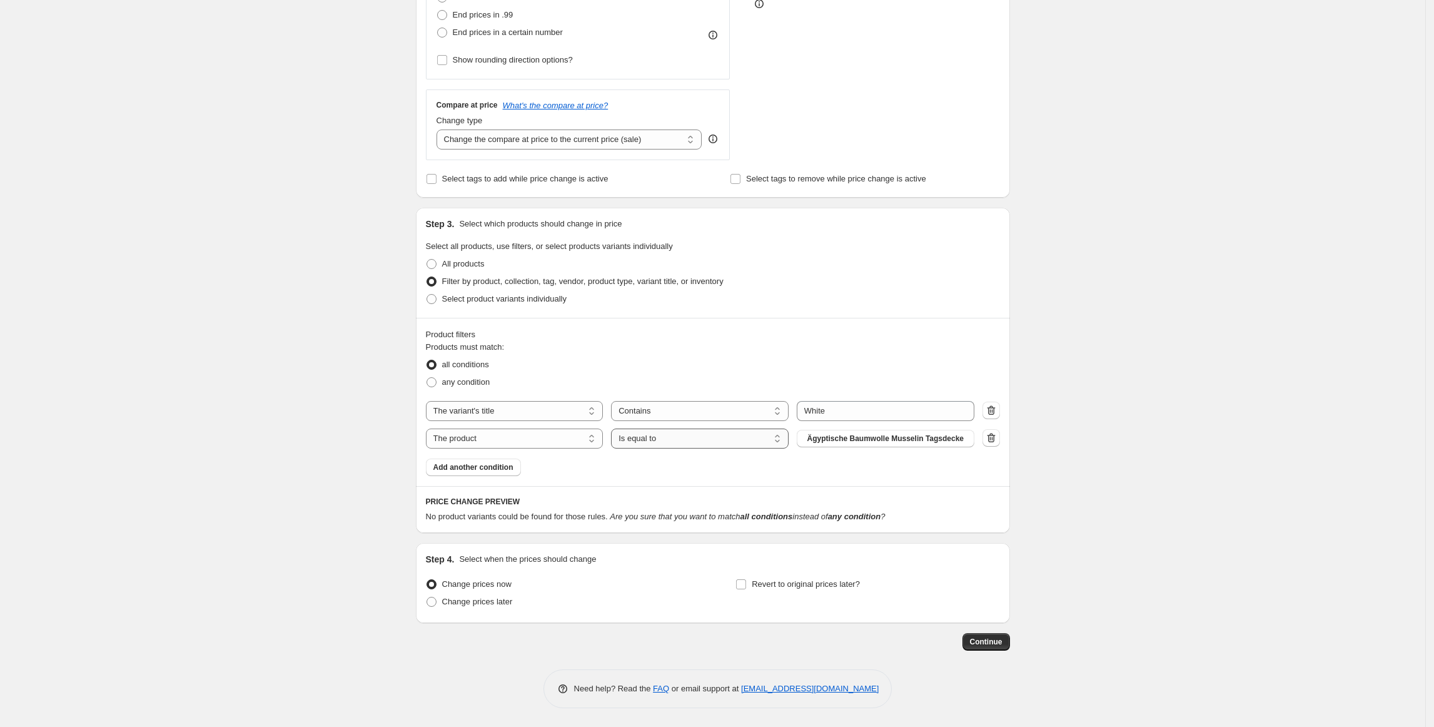
select select "not_equal"
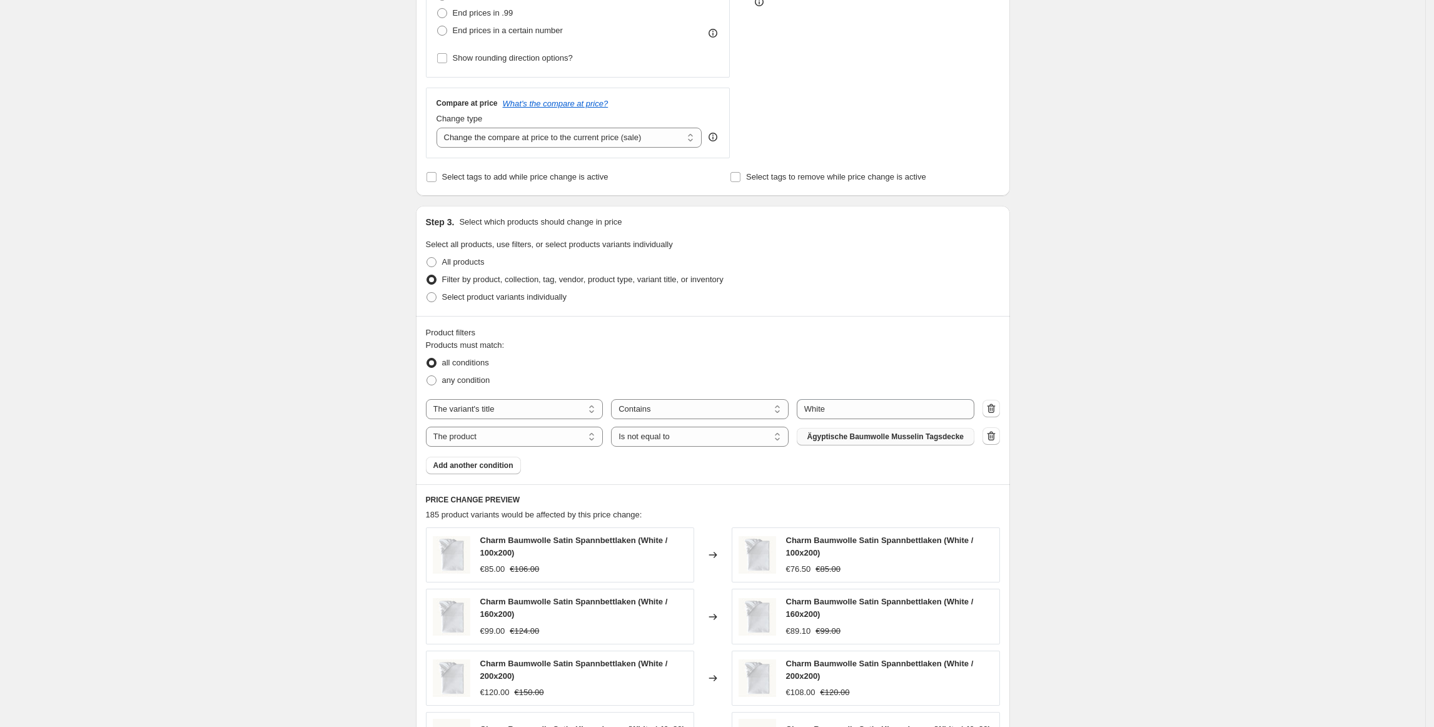
click at [856, 437] on span "Ägyptische Baumwolle Musselin Tagsdecke" at bounding box center [885, 437] width 157 height 10
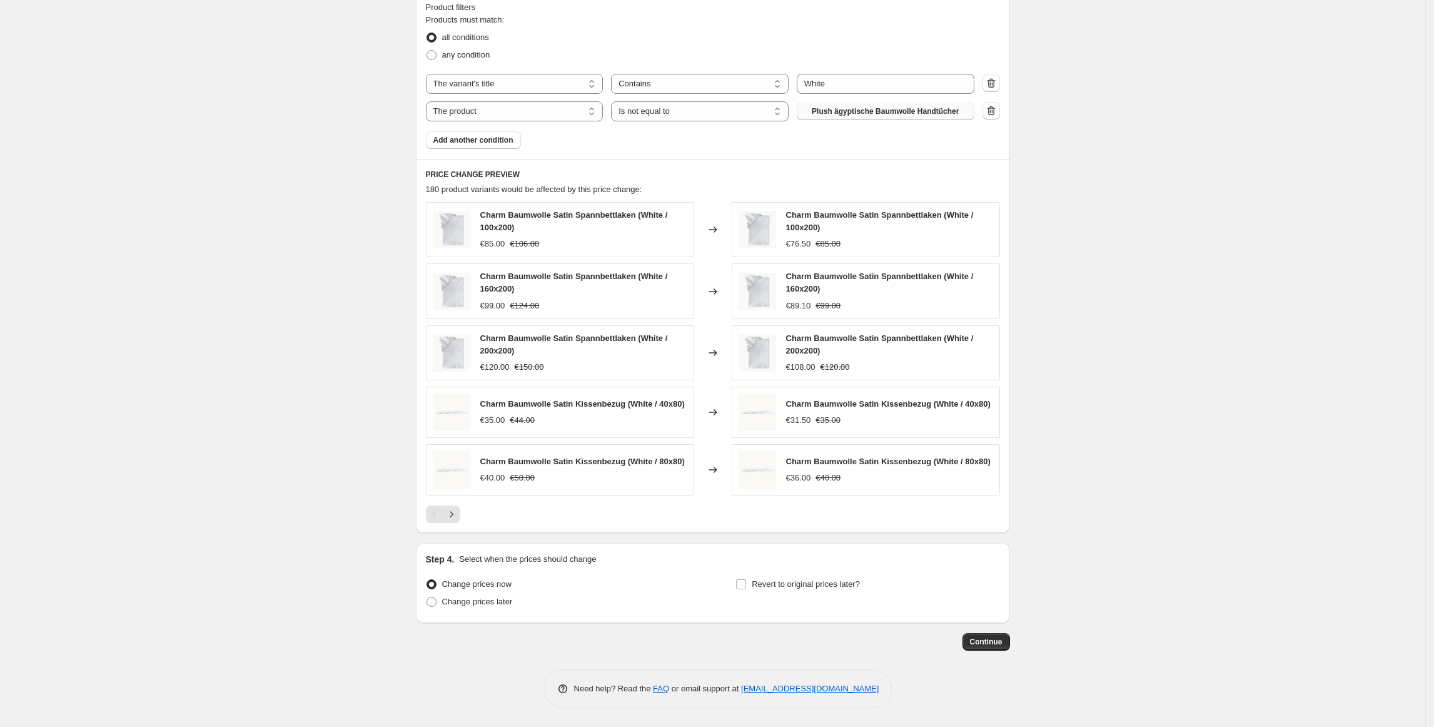
scroll to position [708, 0]
drag, startPoint x: 1433, startPoint y: 492, endPoint x: 1437, endPoint y: 469, distance: 22.8
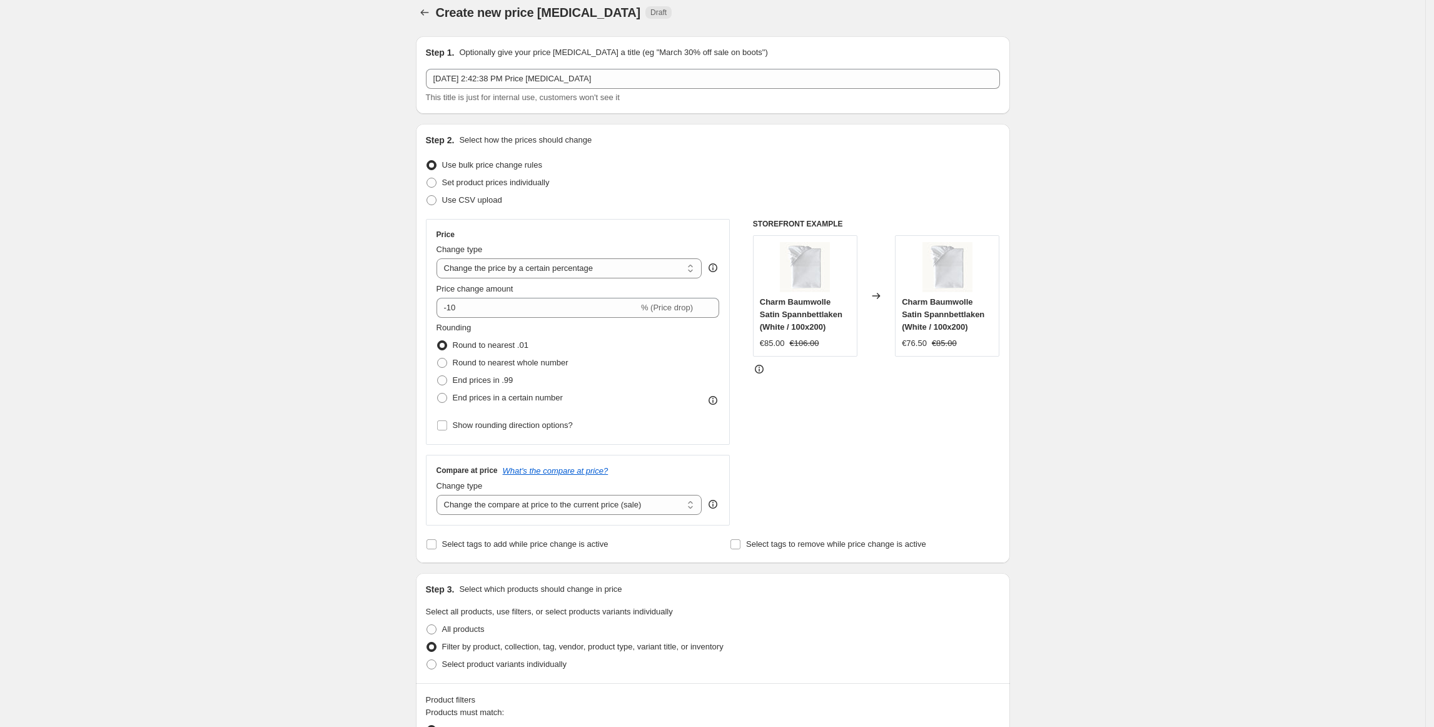
scroll to position [0, 0]
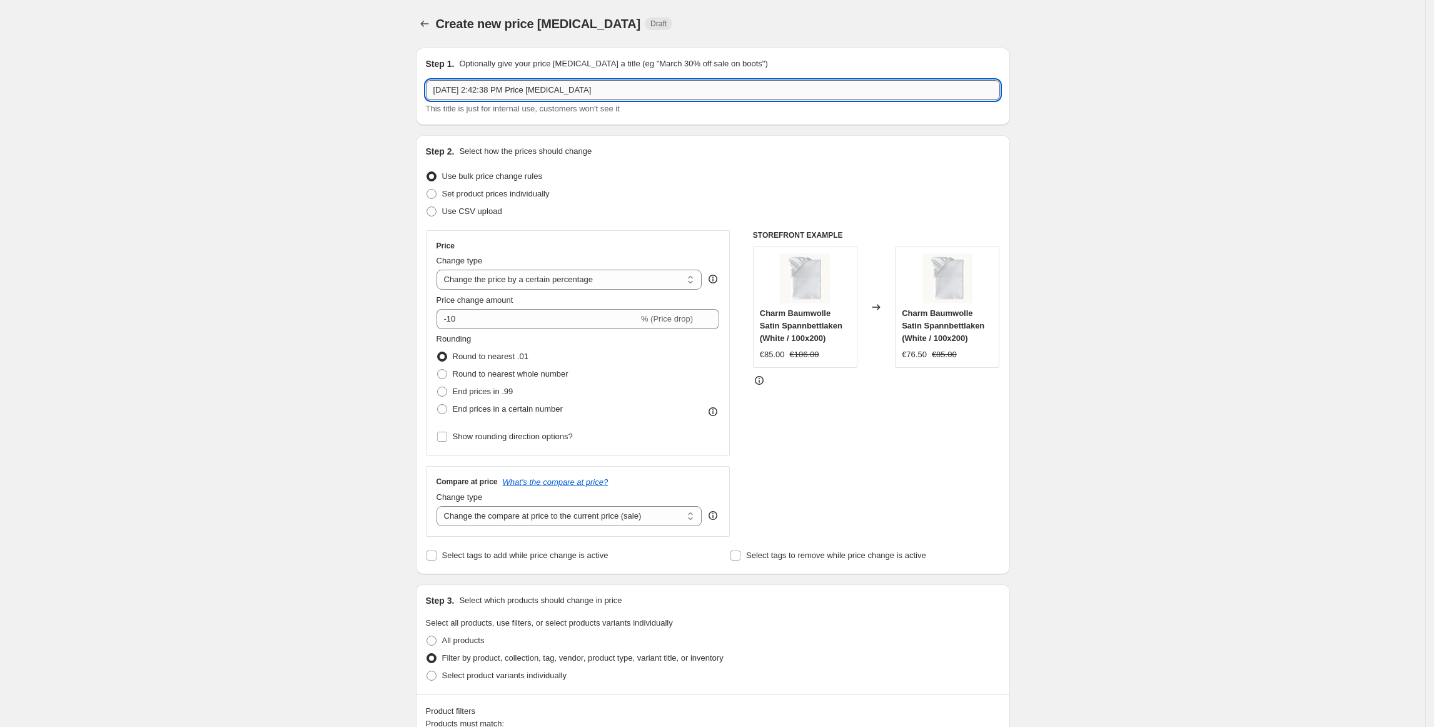
click at [802, 80] on input "Oct 5, 2025, 2:42:38 PM Price change job" at bounding box center [713, 90] width 574 height 20
type input "Color White 25%"
click at [636, 275] on select "Change the price to a certain amount Change the price by a certain amount Chang…" at bounding box center [570, 280] width 266 height 20
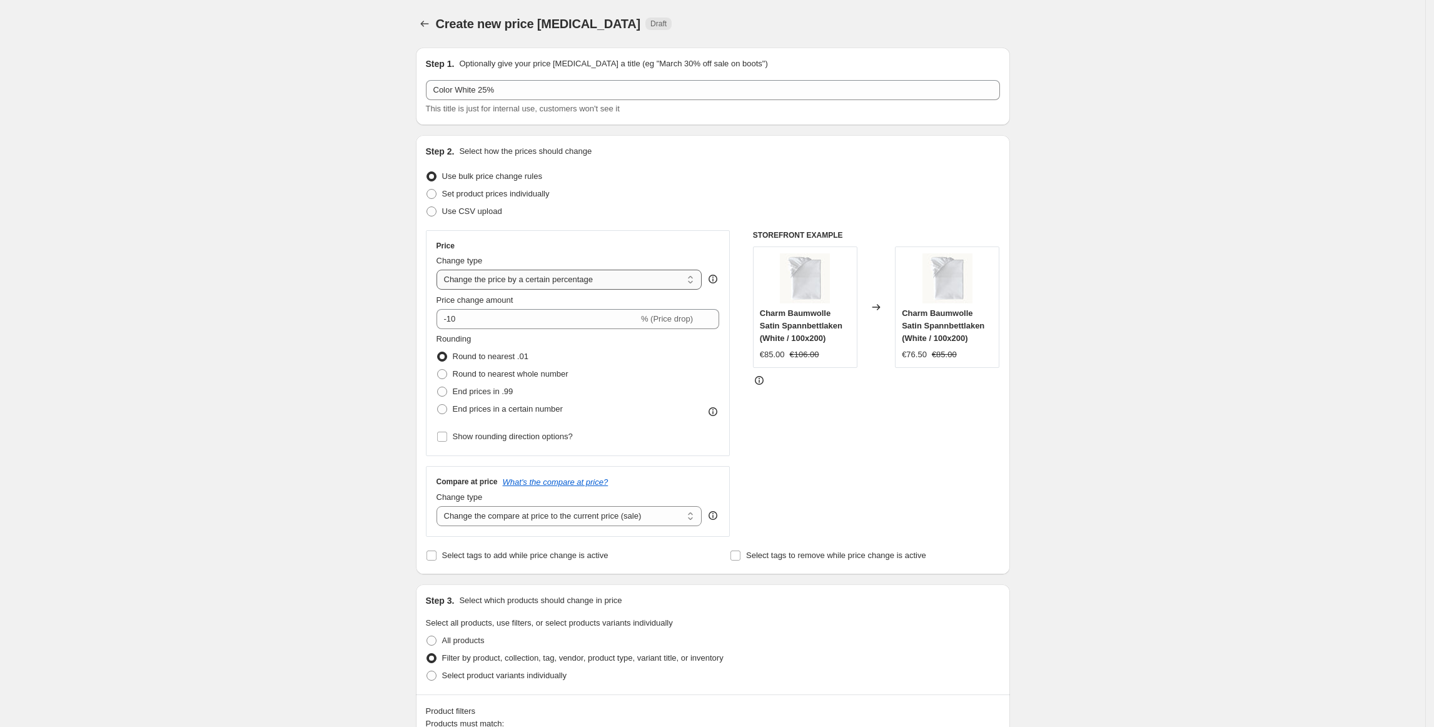
click at [636, 275] on select "Change the price to a certain amount Change the price by a certain amount Chang…" at bounding box center [570, 280] width 266 height 20
click at [609, 523] on select "Change the compare at price to the current price (sale) Change the compare at p…" at bounding box center [570, 516] width 266 height 20
select select "no_change"
click at [440, 507] on select "Change the compare at price to the current price (sale) Change the compare at p…" at bounding box center [570, 516] width 266 height 20
click at [620, 283] on select "Change the price to a certain amount Change the price by a certain amount Chang…" at bounding box center [570, 280] width 266 height 20
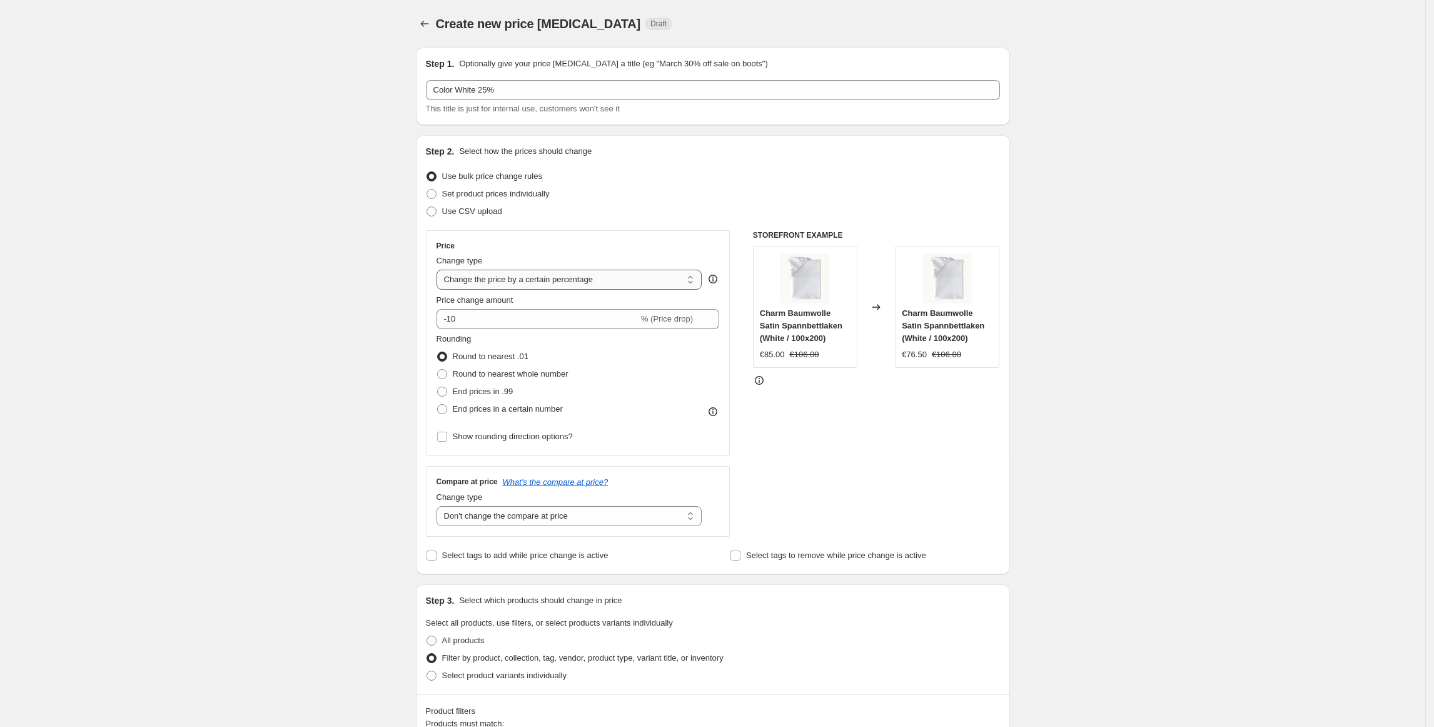
click at [440, 270] on select "Change the price to a certain amount Change the price by a certain amount Chang…" at bounding box center [570, 280] width 266 height 20
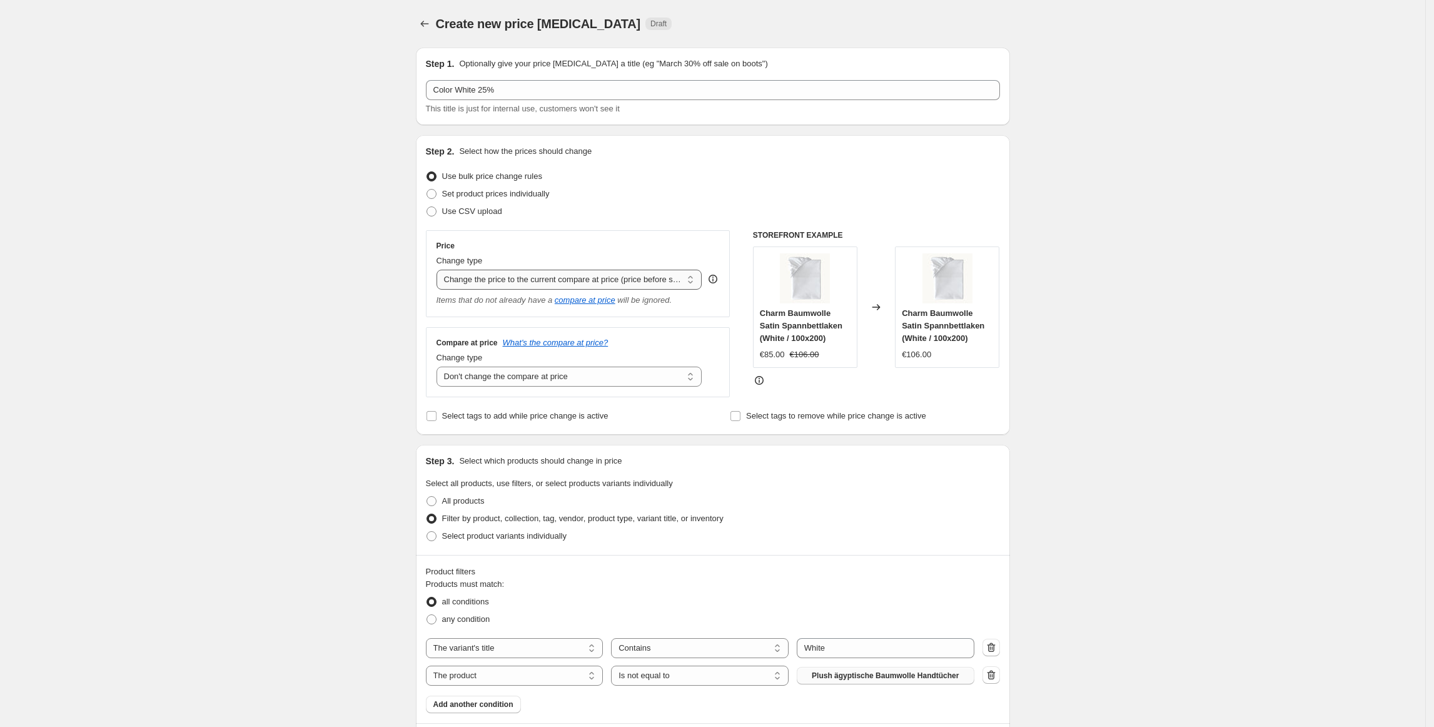
click at [630, 279] on select "Change the price to a certain amount Change the price by a certain amount Chang…" at bounding box center [570, 280] width 266 height 20
select select "pcap"
click at [440, 270] on select "Change the price to a certain amount Change the price by a certain amount Chang…" at bounding box center [570, 280] width 266 height 20
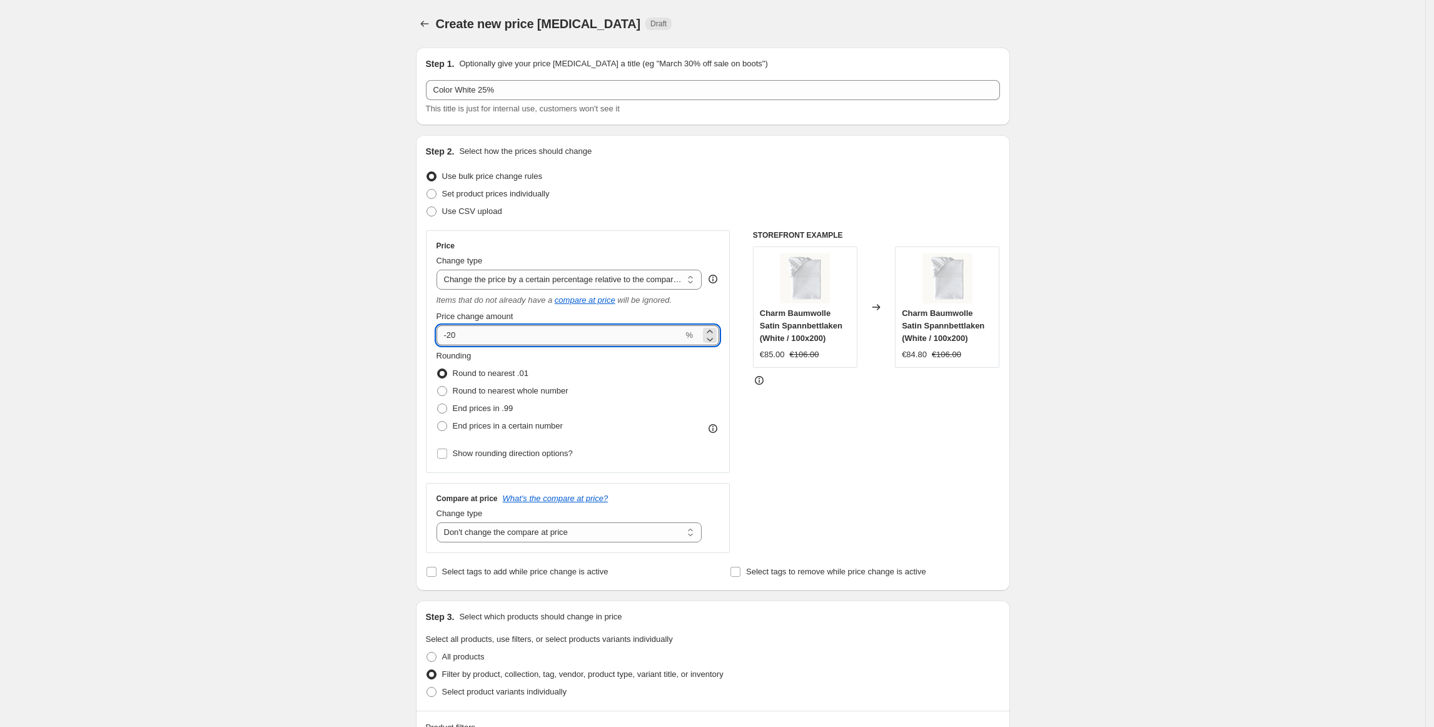
click at [545, 336] on input "-20" at bounding box center [560, 335] width 247 height 20
click at [562, 336] on input "-20" at bounding box center [560, 335] width 247 height 20
type input "-25"
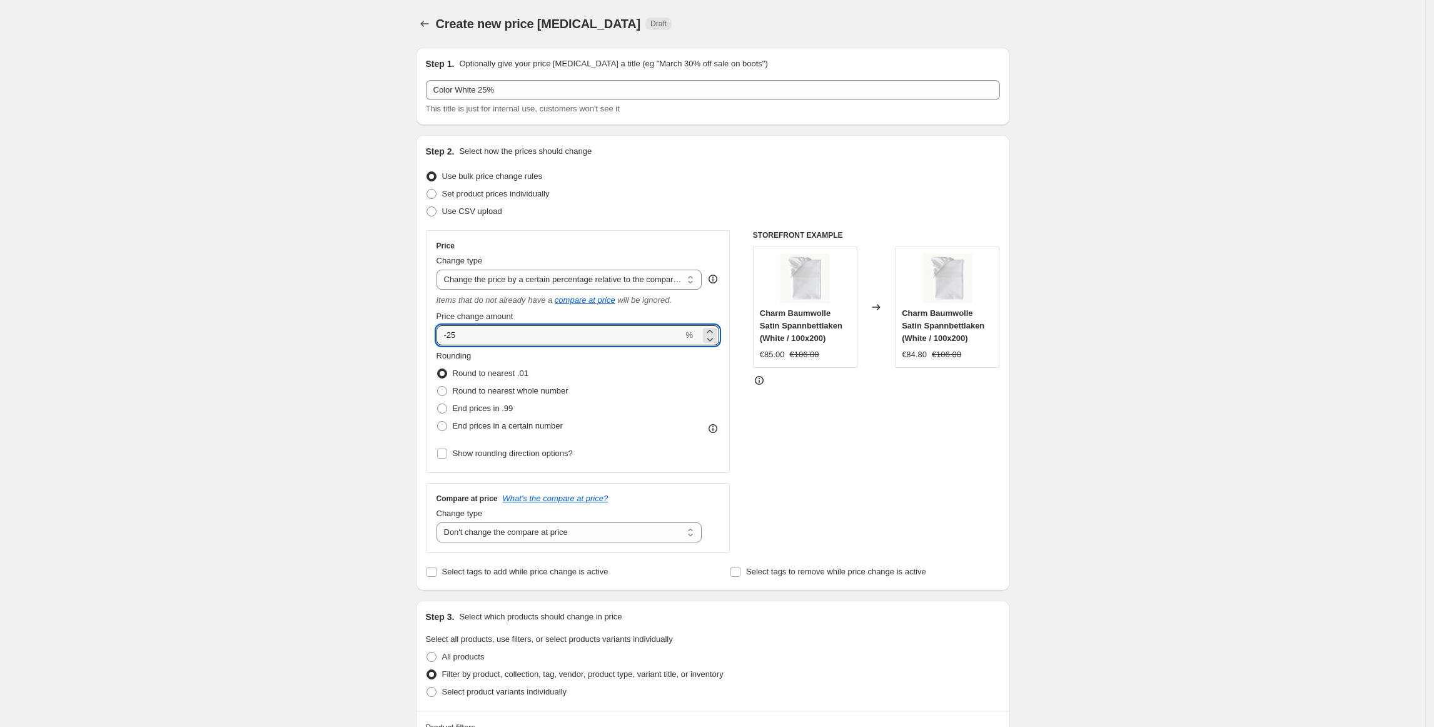
click at [1359, 440] on div "Create new price change job. This page is ready Create new price change job Dra…" at bounding box center [712, 723] width 1425 height 1447
click at [447, 393] on span at bounding box center [442, 391] width 10 height 10
click at [438, 387] on input "Round to nearest whole number" at bounding box center [437, 386] width 1 height 1
radio input "true"
click at [460, 458] on span "Show rounding direction options?" at bounding box center [513, 452] width 120 height 9
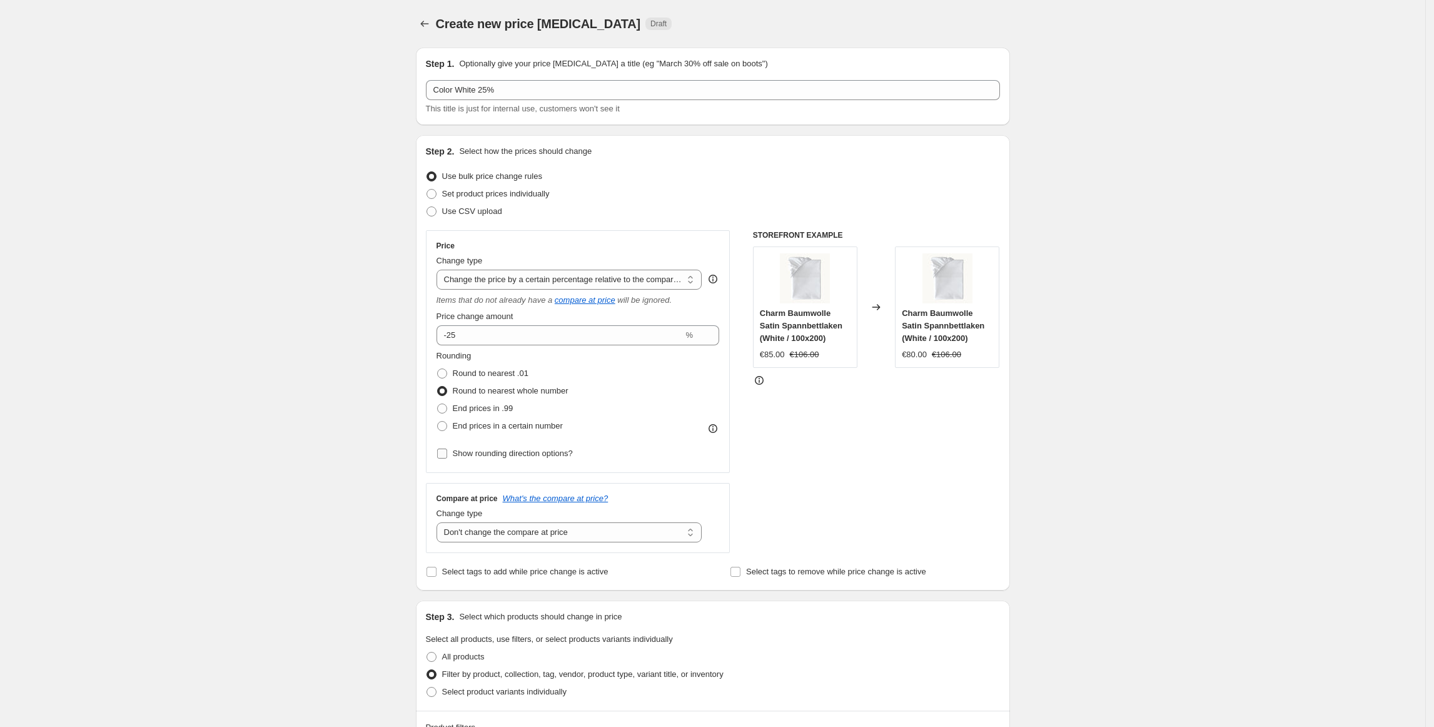
click at [447, 458] on input "Show rounding direction options?" at bounding box center [442, 453] width 10 height 10
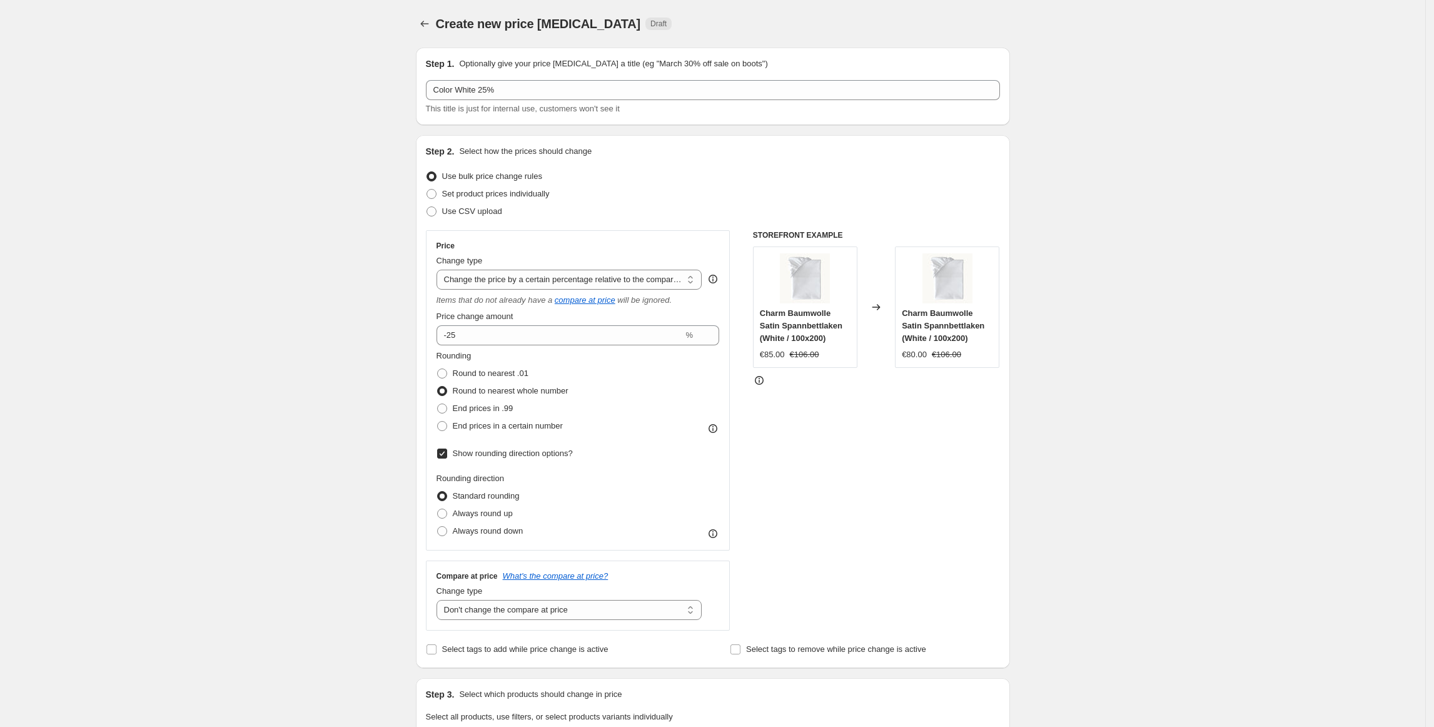
click at [460, 458] on span "Show rounding direction options?" at bounding box center [513, 452] width 120 height 9
click at [447, 458] on input "Show rounding direction options?" at bounding box center [442, 453] width 10 height 10
checkbox input "false"
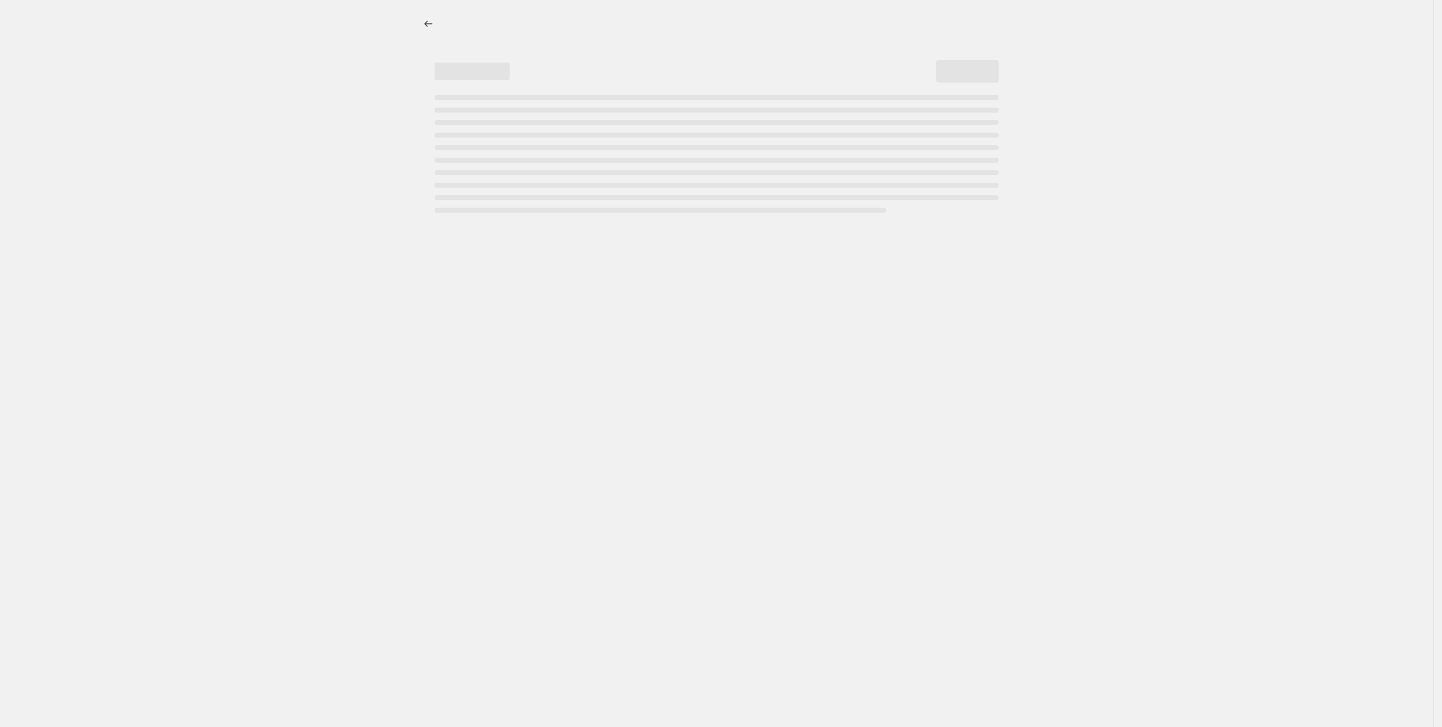
select select "percentage"
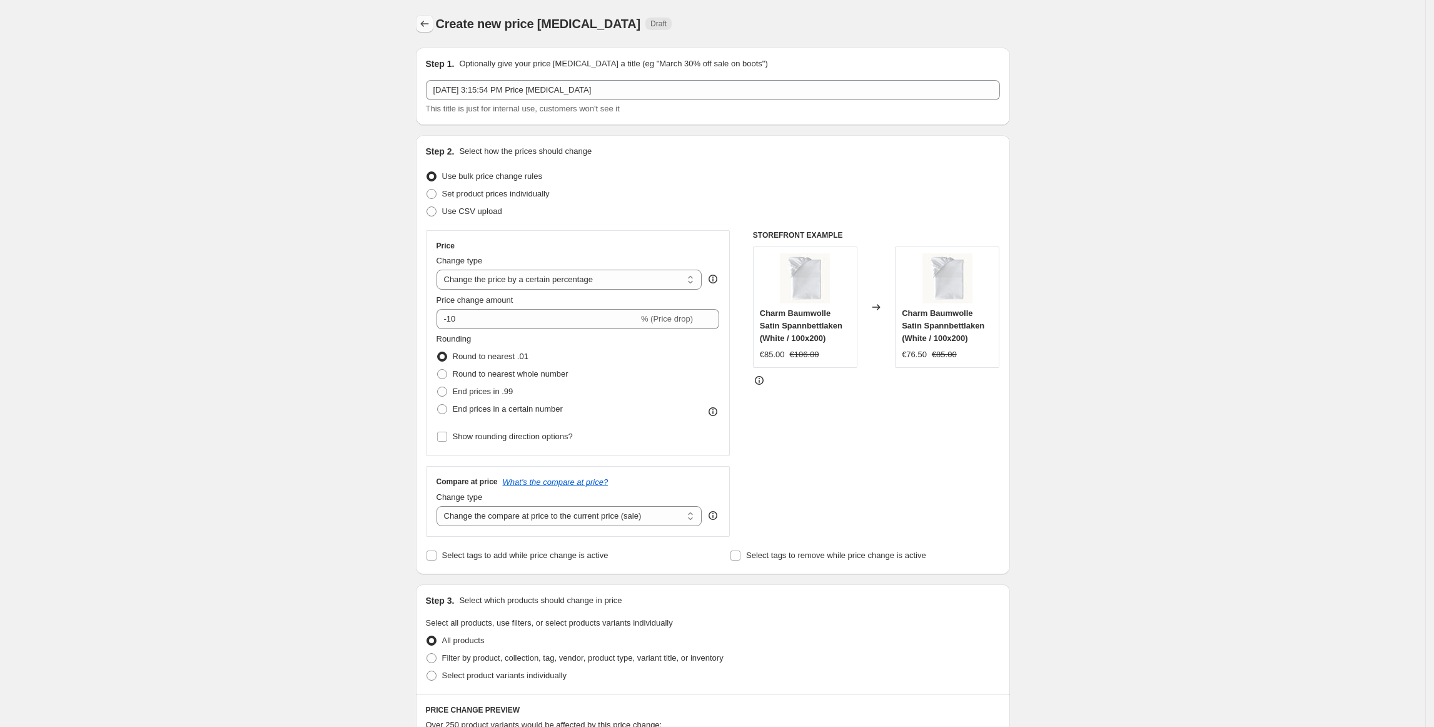
click at [433, 26] on button "Price change jobs" at bounding box center [425, 24] width 18 height 18
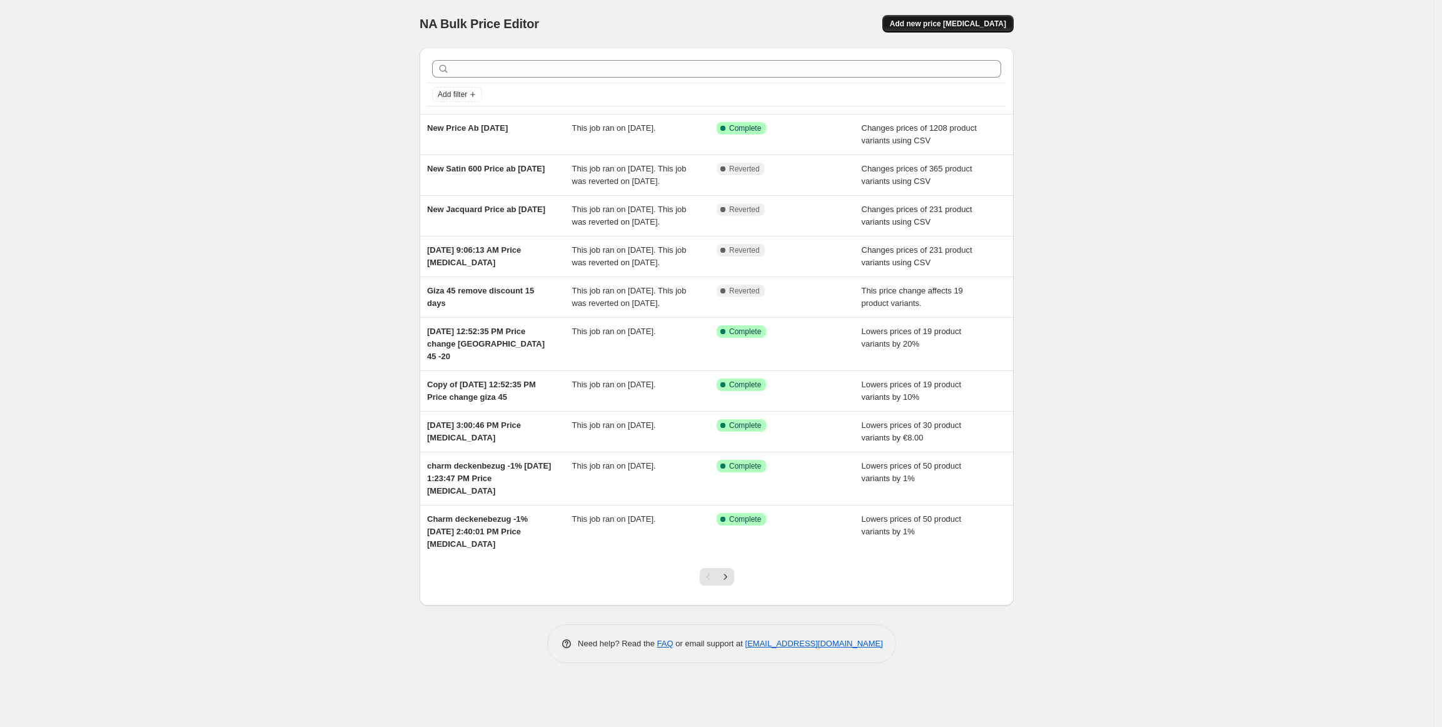
click at [918, 18] on button "Add new price [MEDICAL_DATA]" at bounding box center [947, 24] width 131 height 18
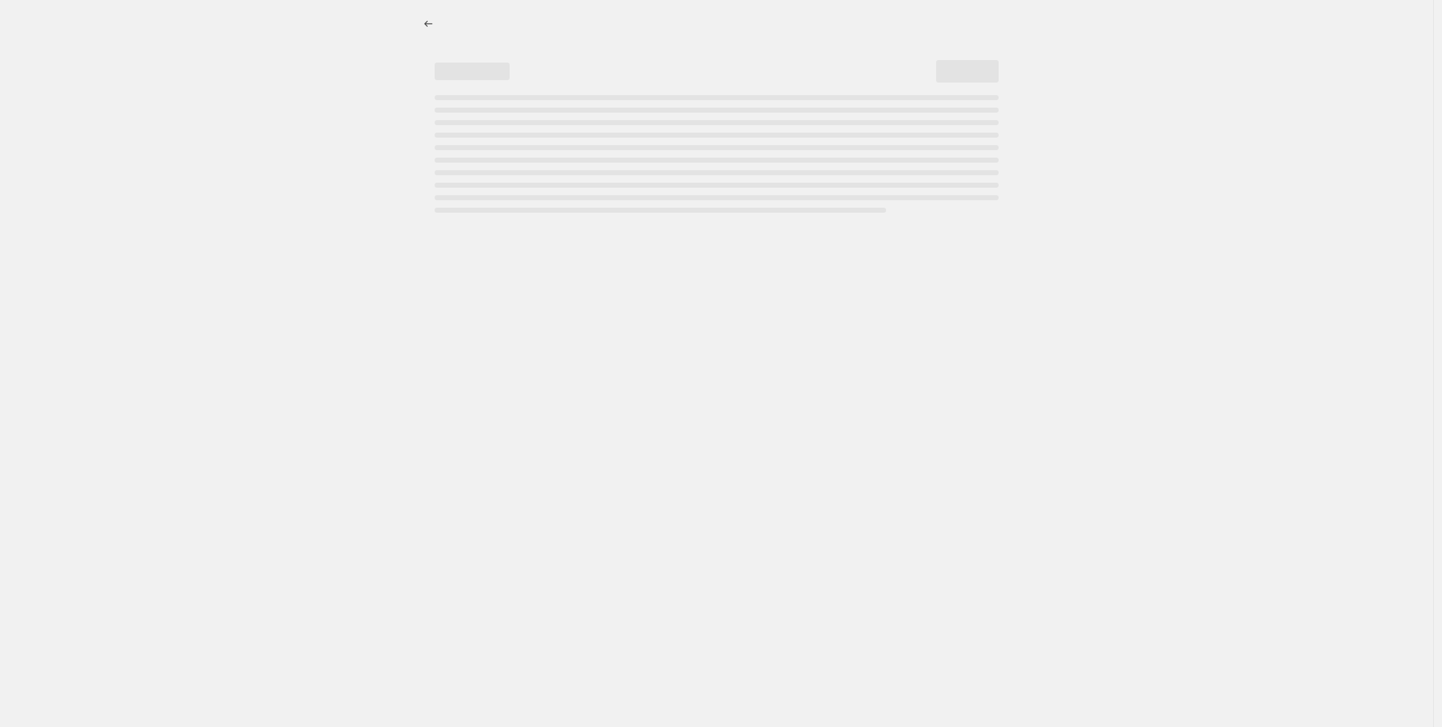
select select "percentage"
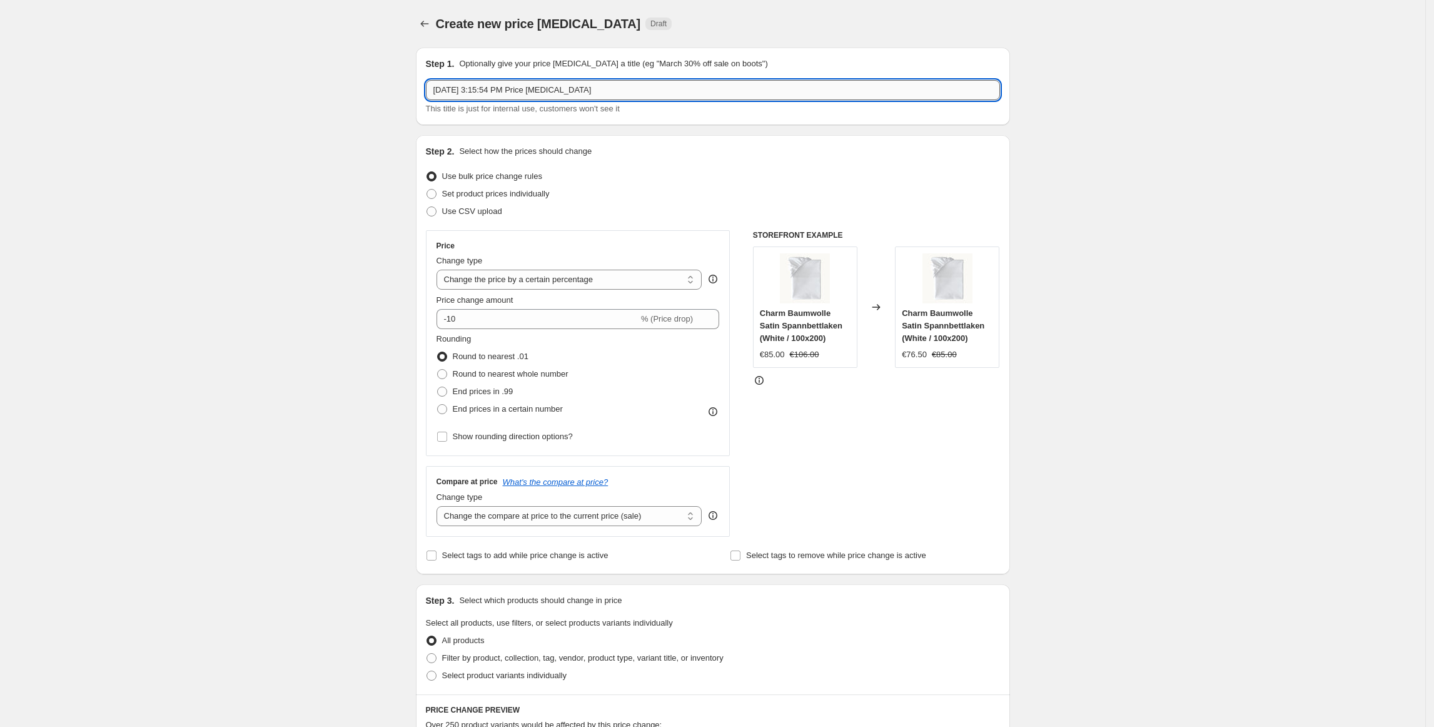
click at [596, 93] on input "[DATE] 3:15:54 PM Price [MEDICAL_DATA]" at bounding box center [713, 90] width 574 height 20
type input "Color Ocean"
click at [604, 286] on select "Change the price to a certain amount Change the price by a certain amount Chang…" at bounding box center [570, 280] width 266 height 20
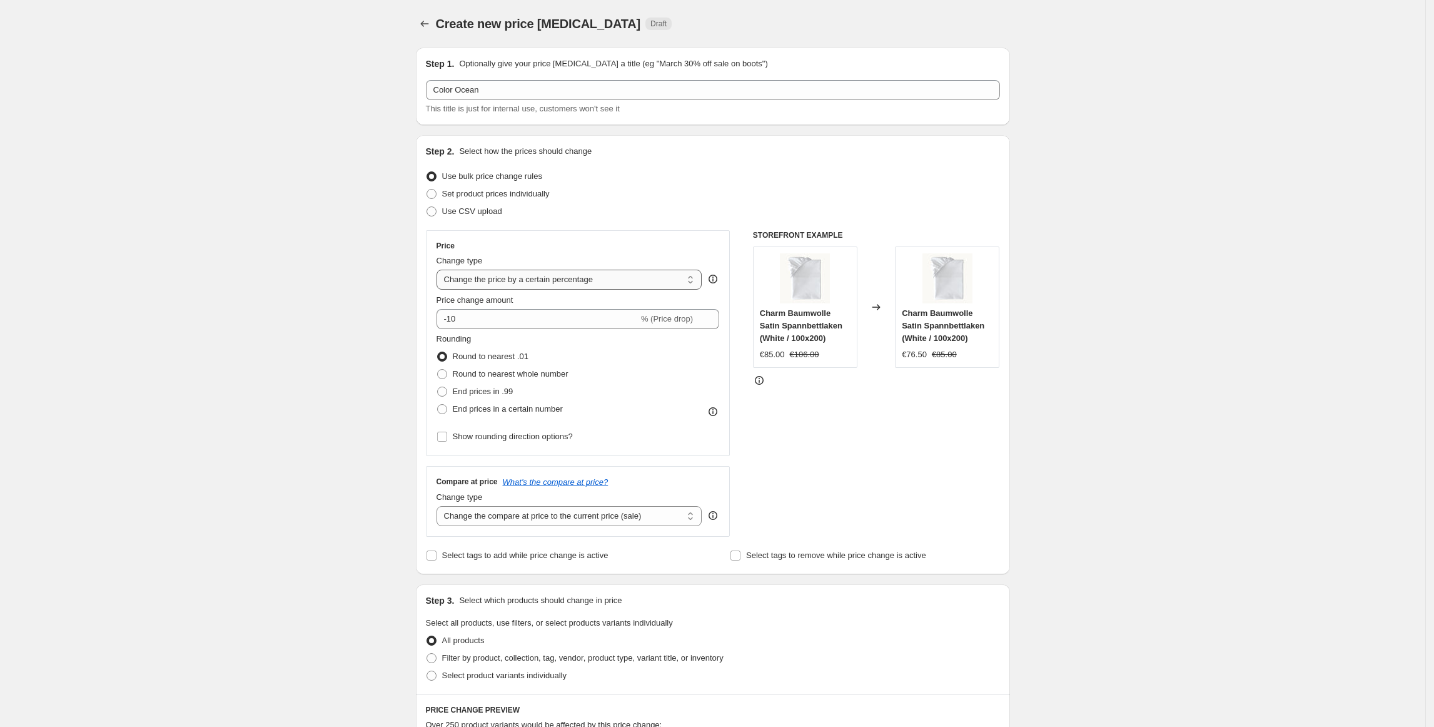
select select "pcap"
click at [440, 270] on select "Change the price to a certain amount Change the price by a certain amount Chang…" at bounding box center [570, 280] width 266 height 20
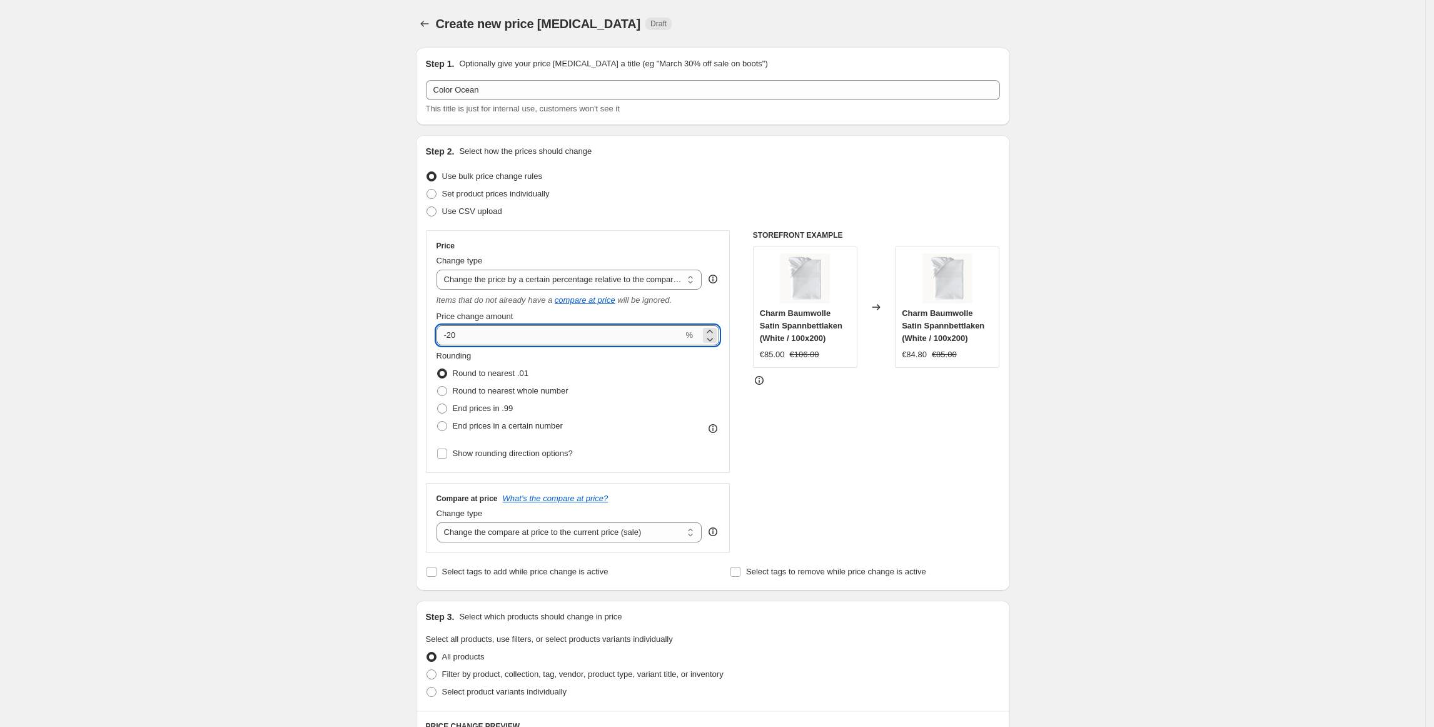
click at [522, 331] on input "-20" at bounding box center [560, 335] width 247 height 20
type input "-25"
click at [475, 388] on span "Round to nearest whole number" at bounding box center [511, 390] width 116 height 9
click at [438, 387] on input "Round to nearest whole number" at bounding box center [437, 386] width 1 height 1
radio input "true"
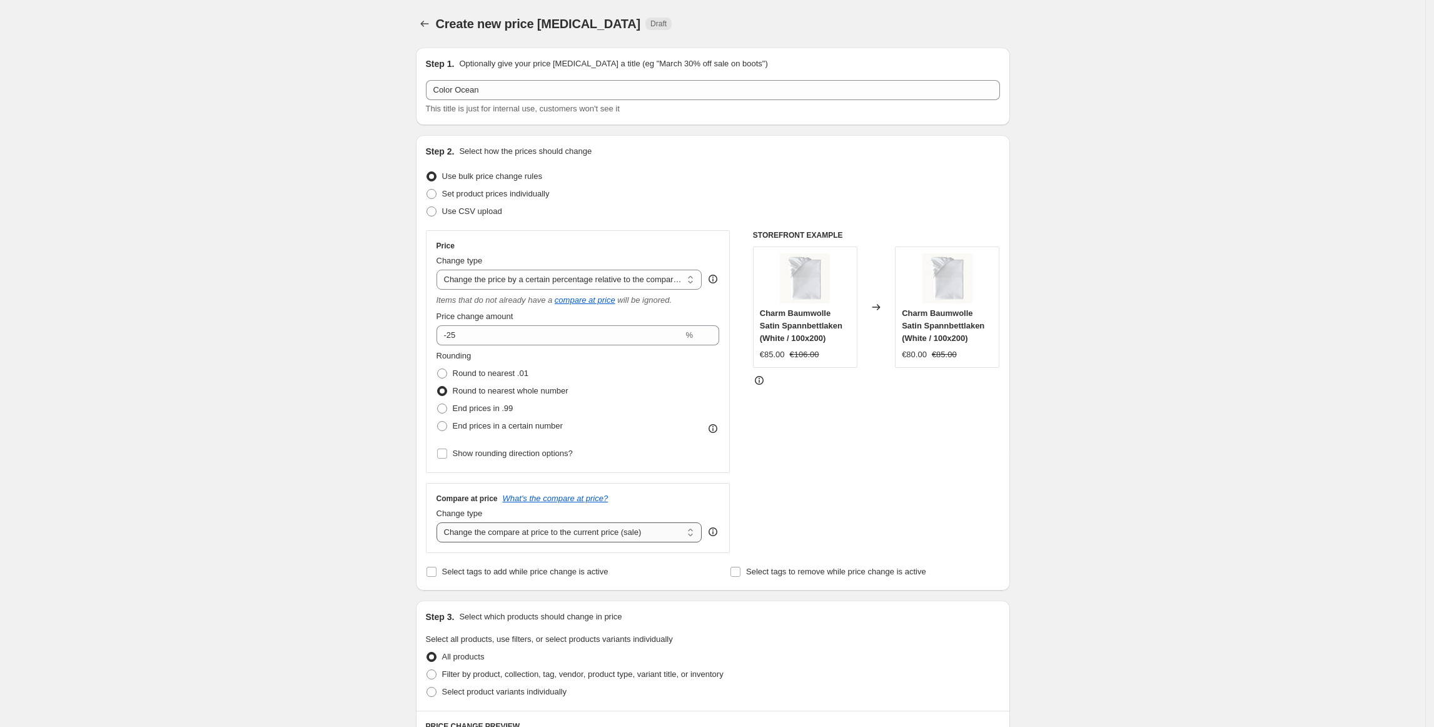
click at [493, 540] on select "Change the compare at price to the current price (sale) Change the compare at p…" at bounding box center [570, 532] width 266 height 20
select select "no_change"
click at [440, 523] on select "Change the compare at price to the current price (sale) Change the compare at p…" at bounding box center [570, 532] width 266 height 20
click at [326, 532] on div "Create new price [MEDICAL_DATA]. This page is ready Create new price [MEDICAL_D…" at bounding box center [712, 639] width 1425 height 1279
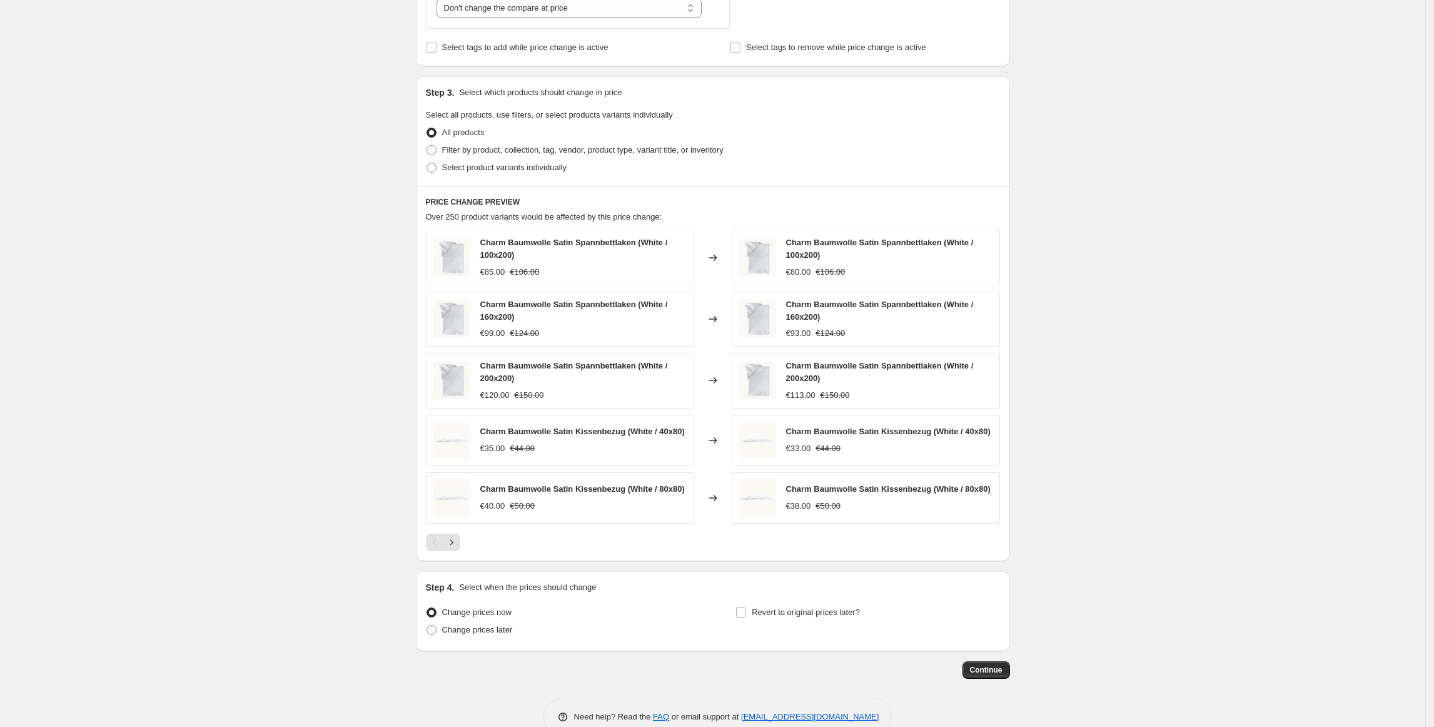
scroll to position [556, 0]
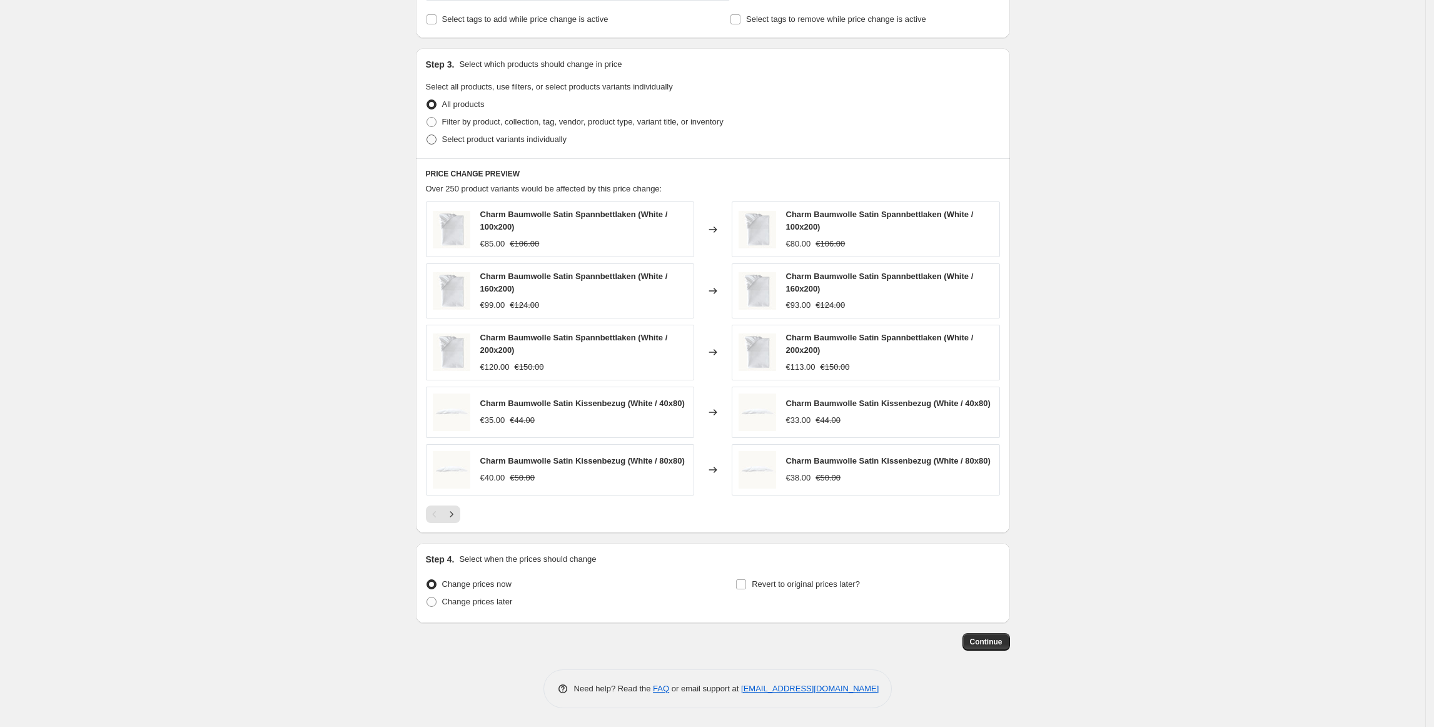
click at [478, 138] on span "Select product variants individually" at bounding box center [504, 138] width 124 height 9
click at [427, 135] on input "Select product variants individually" at bounding box center [427, 134] width 1 height 1
radio input "true"
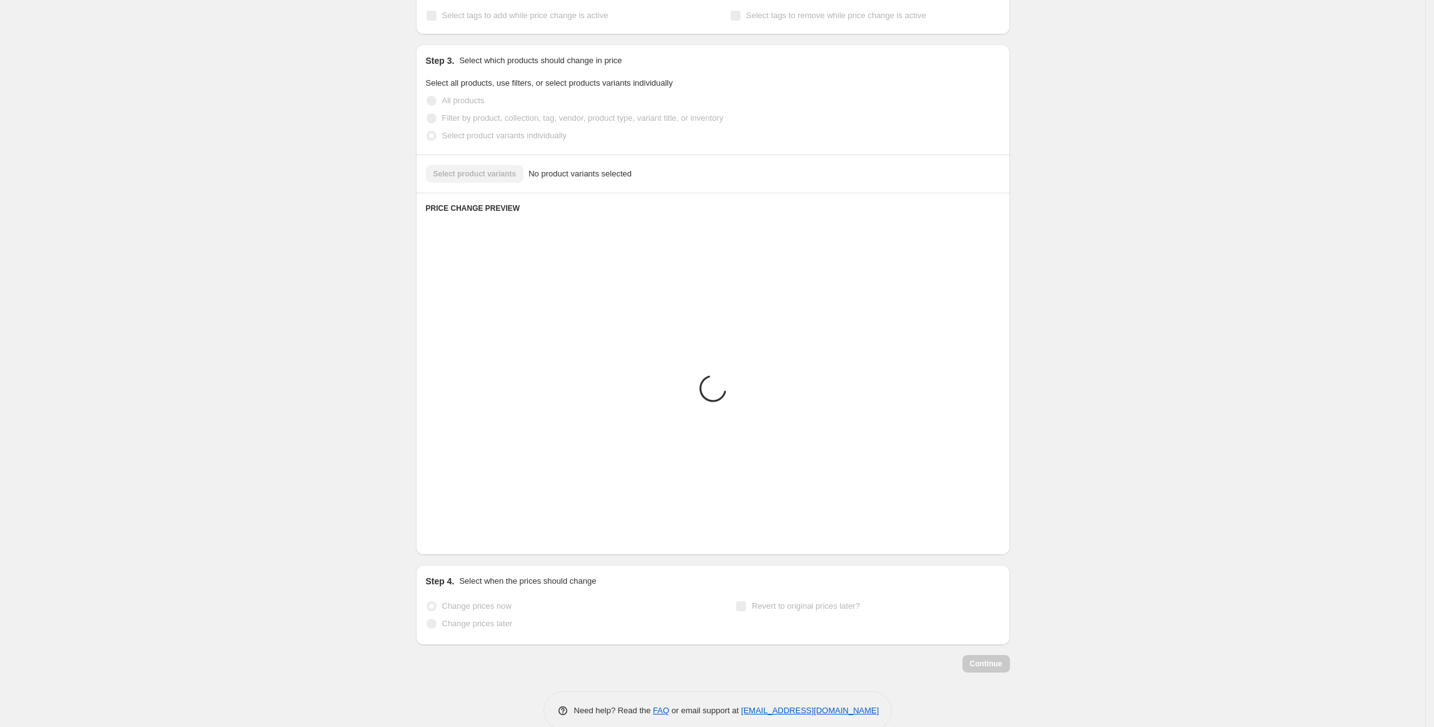
scroll to position [265, 0]
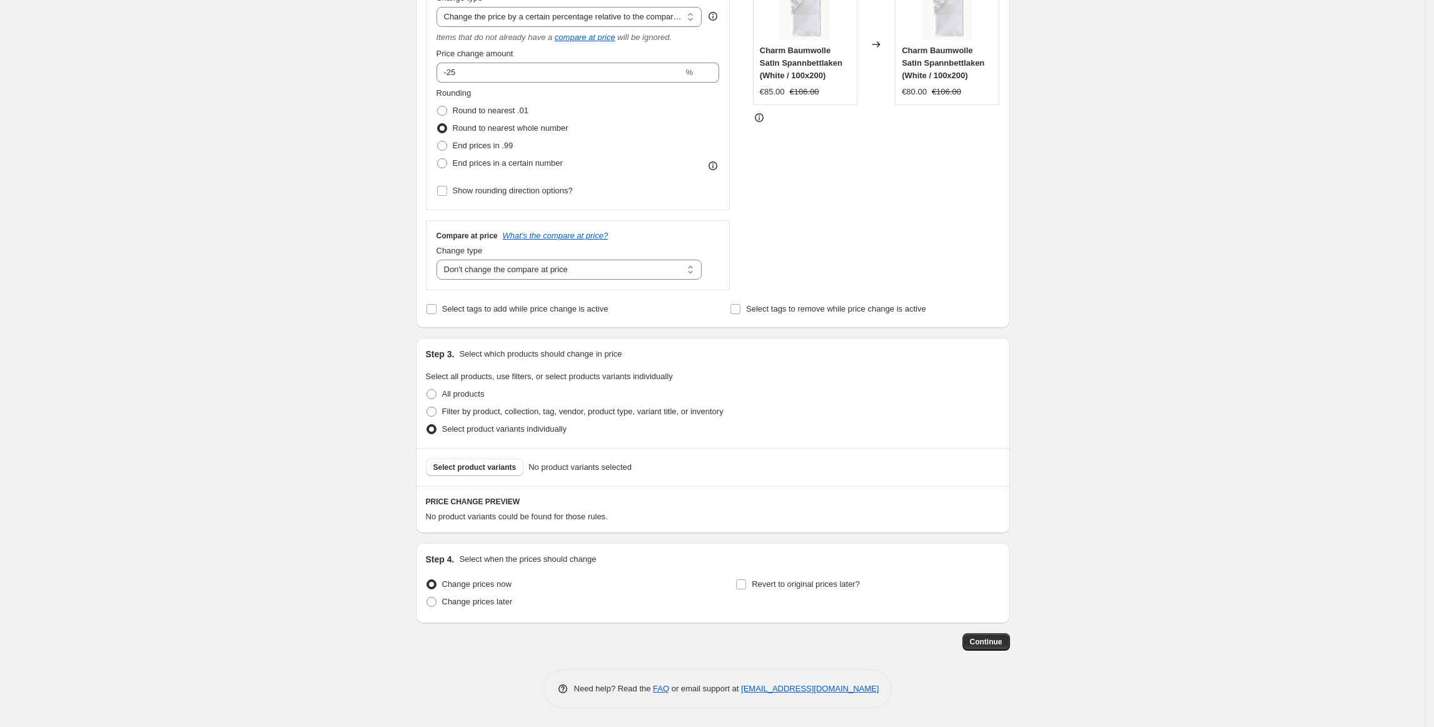
click at [489, 123] on span "Round to nearest whole number" at bounding box center [511, 127] width 116 height 9
click at [438, 123] on input "Round to nearest whole number" at bounding box center [437, 123] width 1 height 1
click at [437, 395] on span at bounding box center [431, 393] width 11 height 11
click at [427, 390] on input "All products" at bounding box center [427, 389] width 1 height 1
radio input "true"
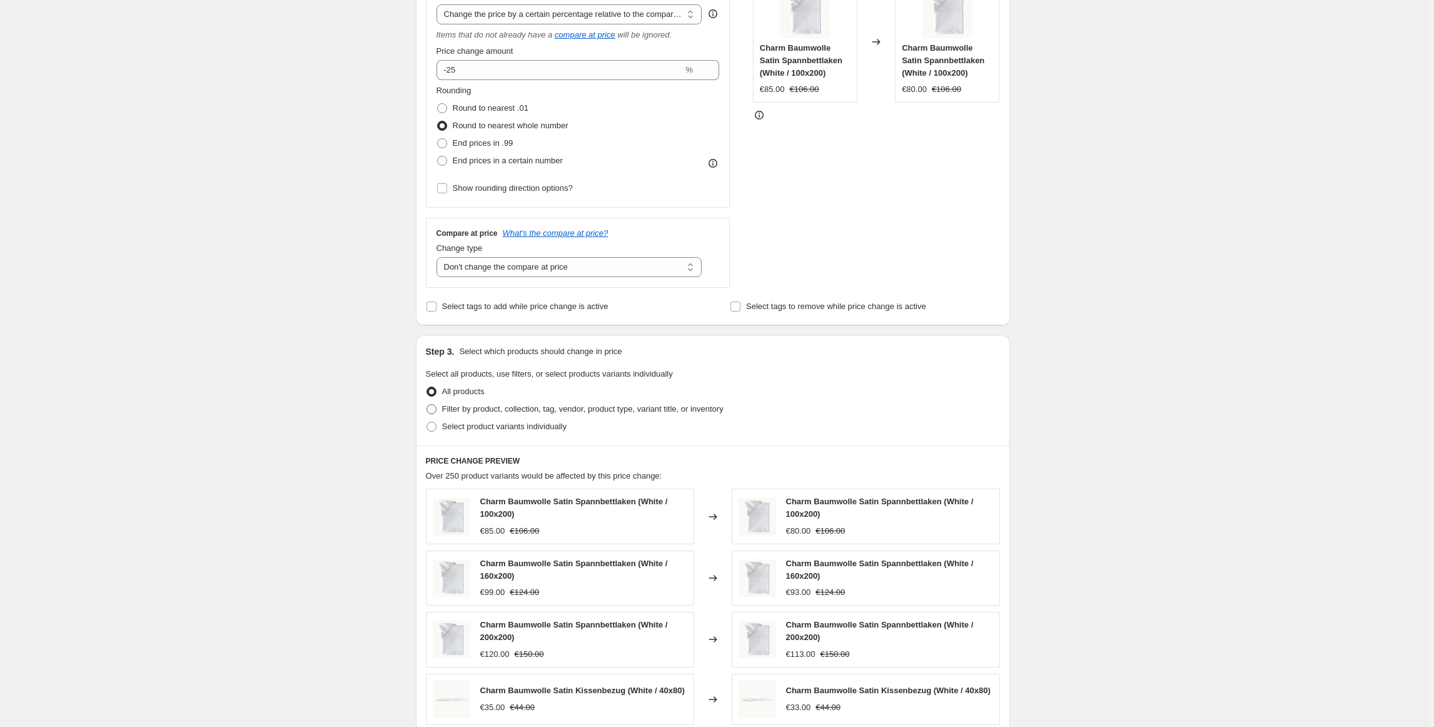
click at [461, 410] on span "Filter by product, collection, tag, vendor, product type, variant title, or inv…" at bounding box center [582, 408] width 281 height 9
click at [427, 405] on input "Filter by product, collection, tag, vendor, product type, variant title, or inv…" at bounding box center [427, 404] width 1 height 1
radio input "true"
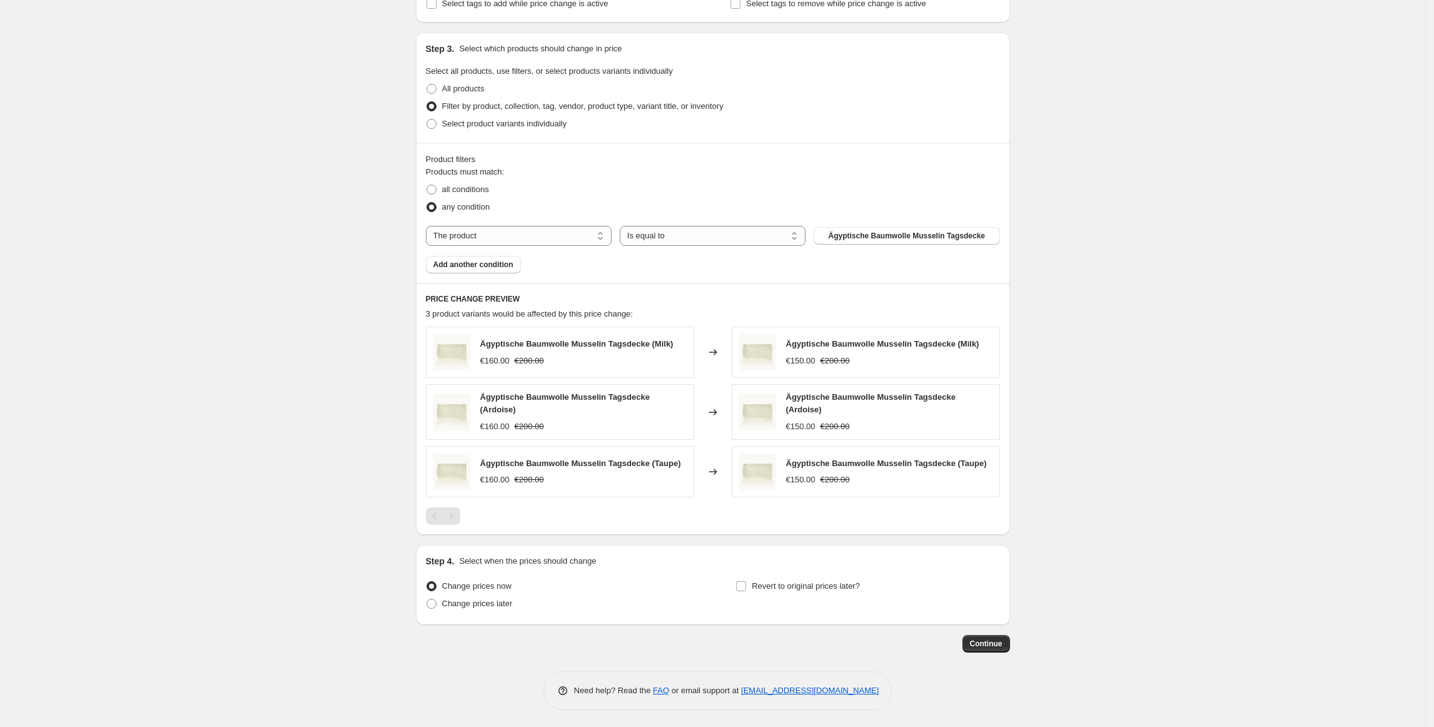
scroll to position [569, 0]
click at [541, 238] on select "The product The product's collection The product's tag The product's vendor The…" at bounding box center [519, 235] width 186 height 20
select select "title"
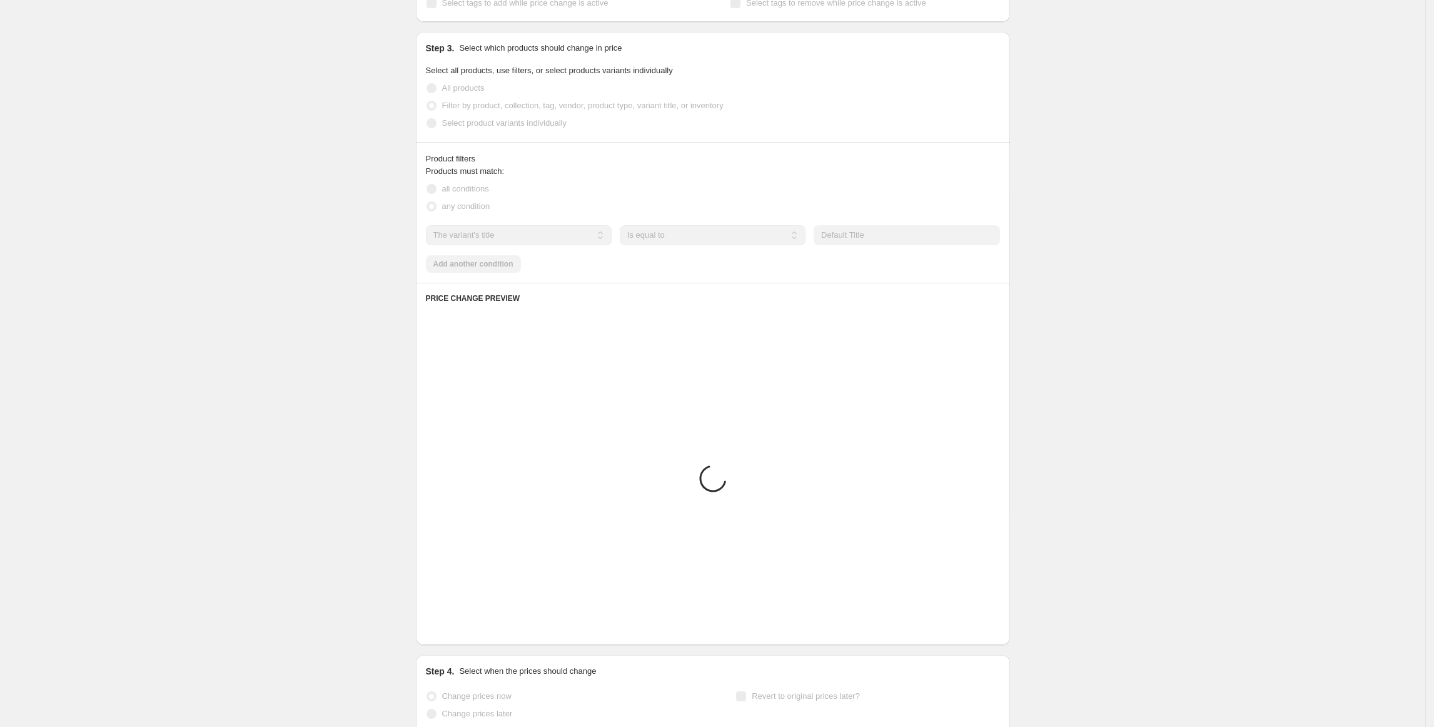
scroll to position [453, 0]
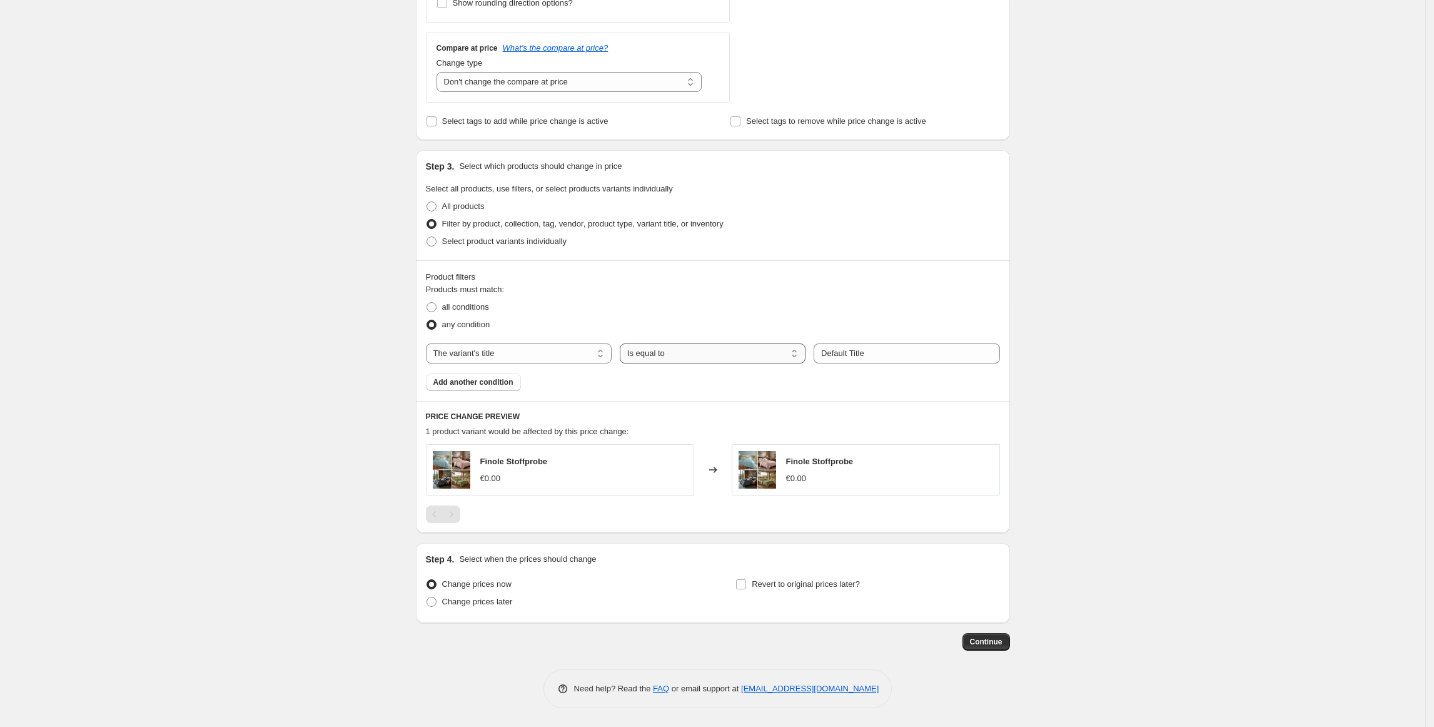
click at [675, 353] on select "Is equal to Is not equal to Contains" at bounding box center [713, 353] width 186 height 20
select select "contains"
click at [876, 351] on input "Default Title" at bounding box center [907, 353] width 186 height 20
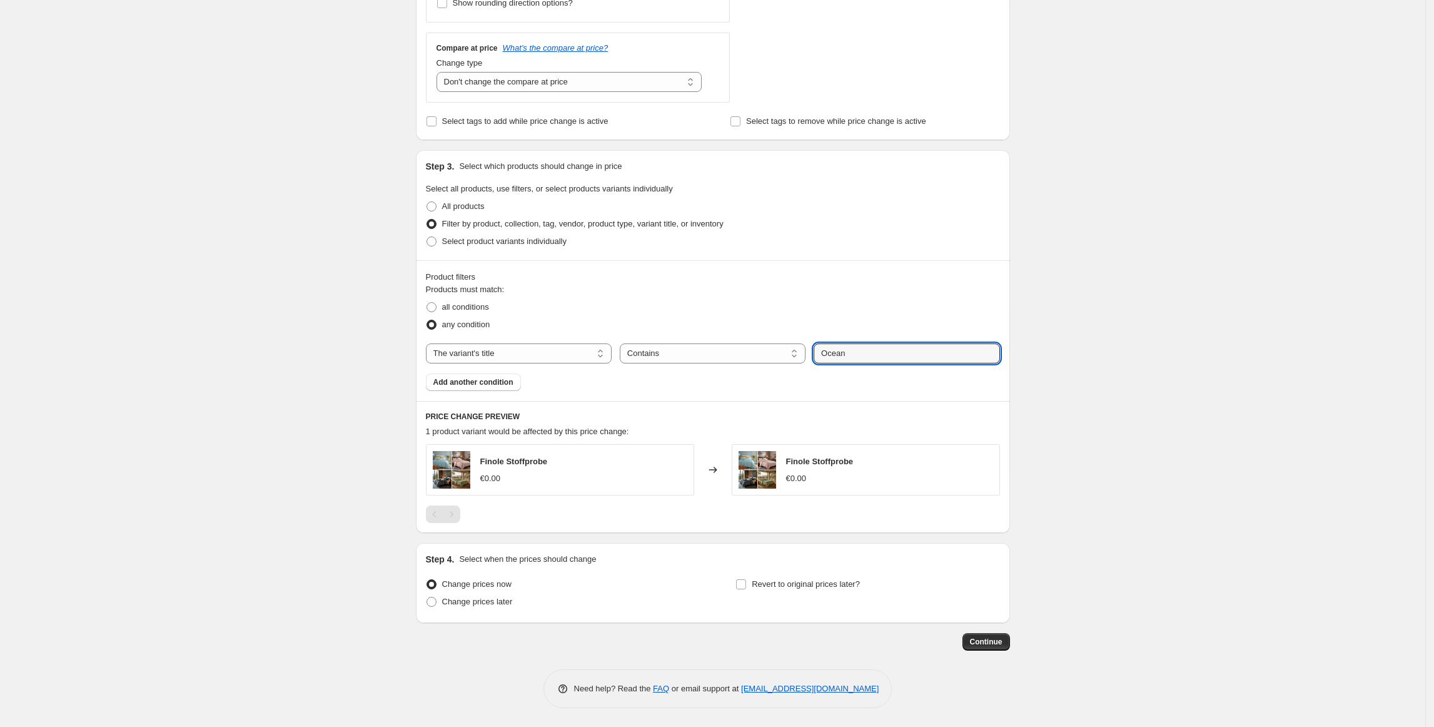
type input "Ocean"
click at [1094, 374] on div "Create new price [MEDICAL_DATA]. This page is ready Create new price [MEDICAL_D…" at bounding box center [712, 138] width 1425 height 1177
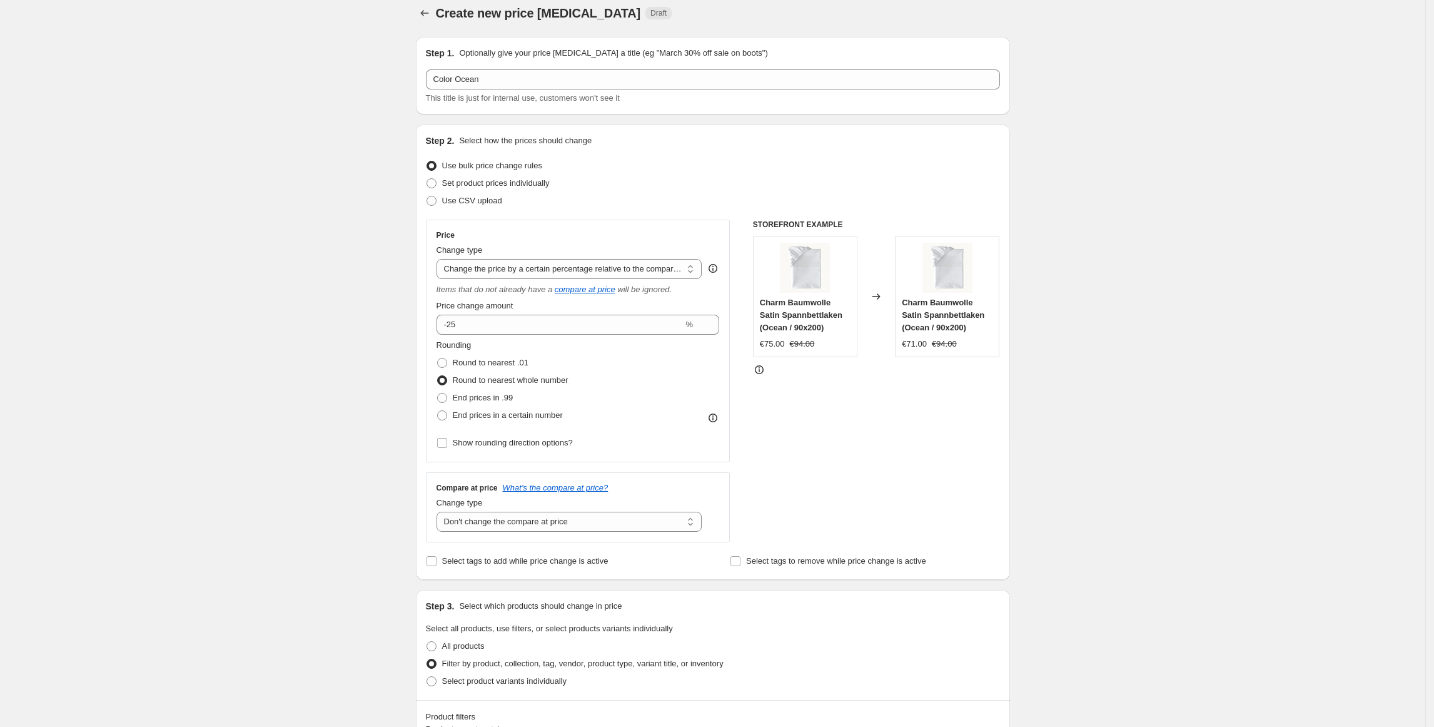
scroll to position [0, 0]
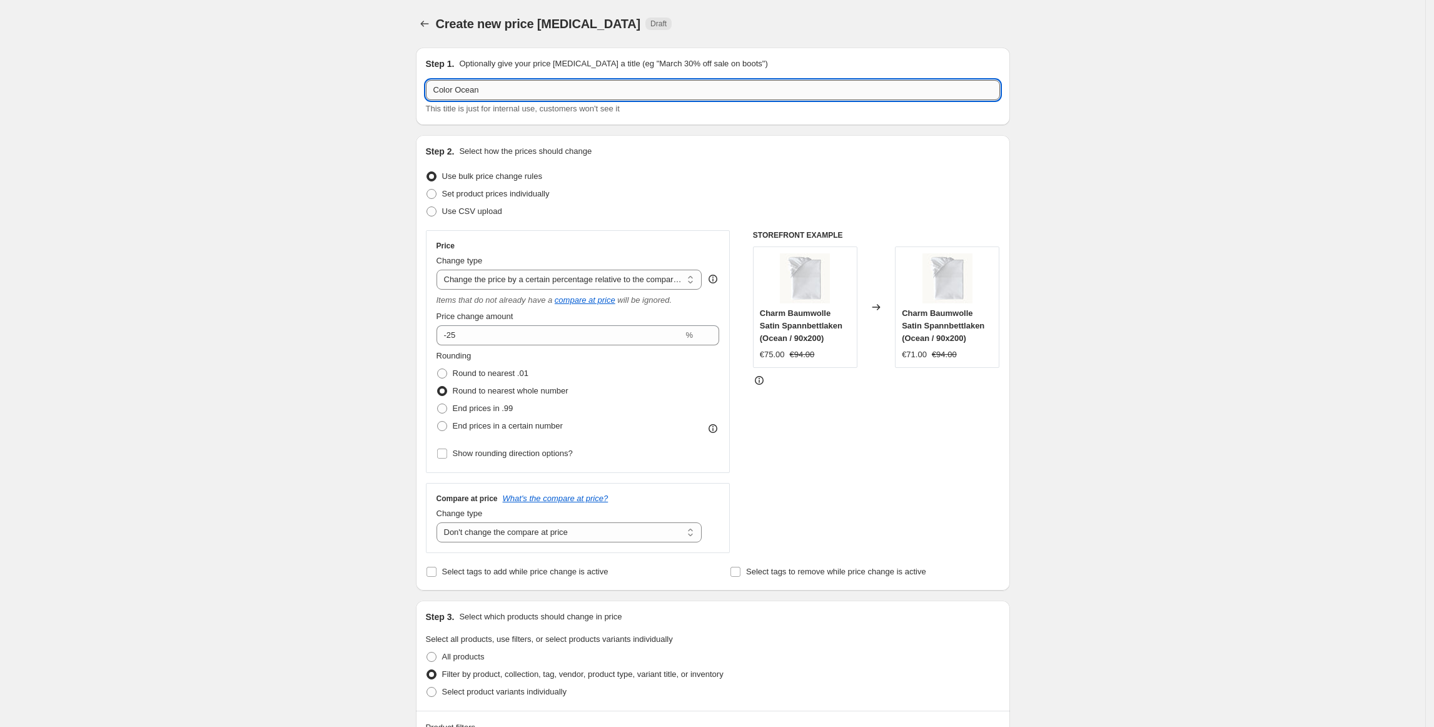
click at [541, 95] on input "Color Ocean" at bounding box center [713, 90] width 574 height 20
type input "Color Ocean -25%"
click at [1078, 219] on div "Create new price [MEDICAL_DATA]. This page is ready Create new price [MEDICAL_D…" at bounding box center [712, 713] width 1425 height 1427
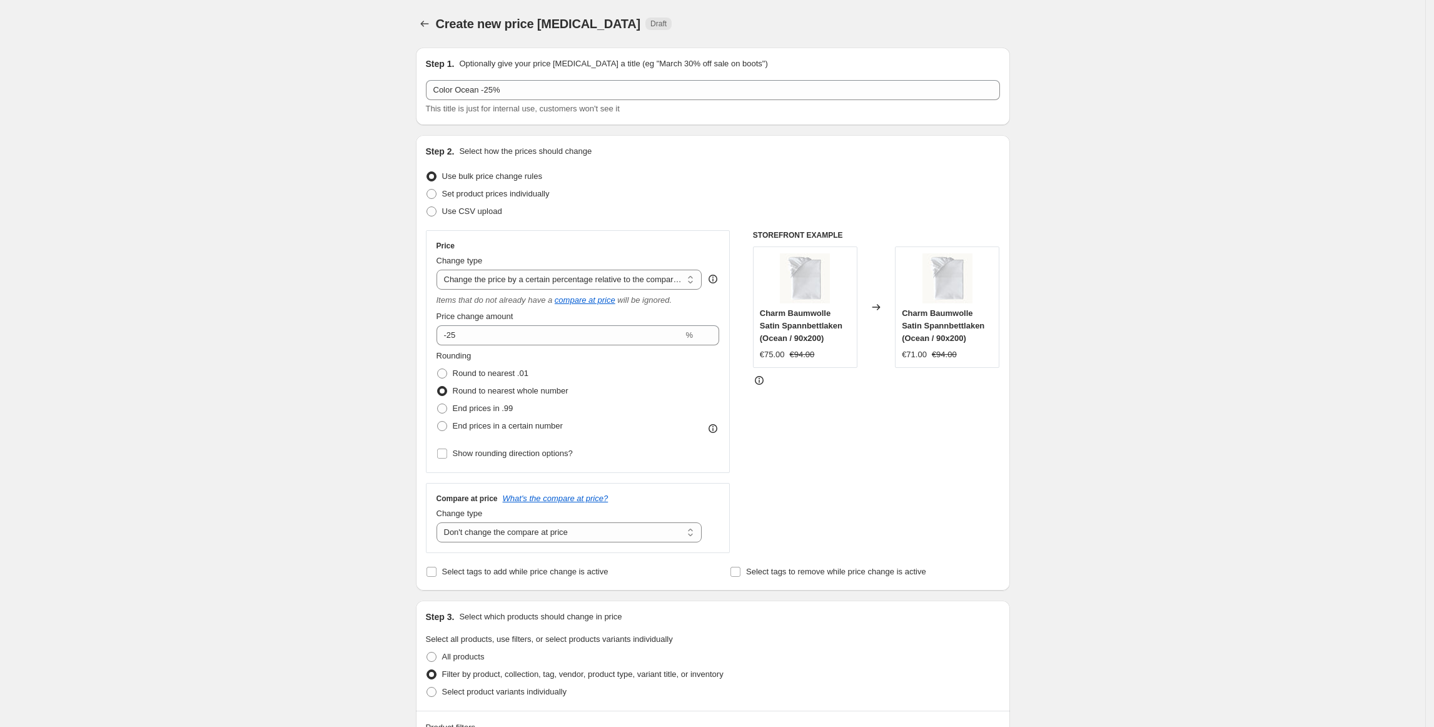
scroll to position [704, 0]
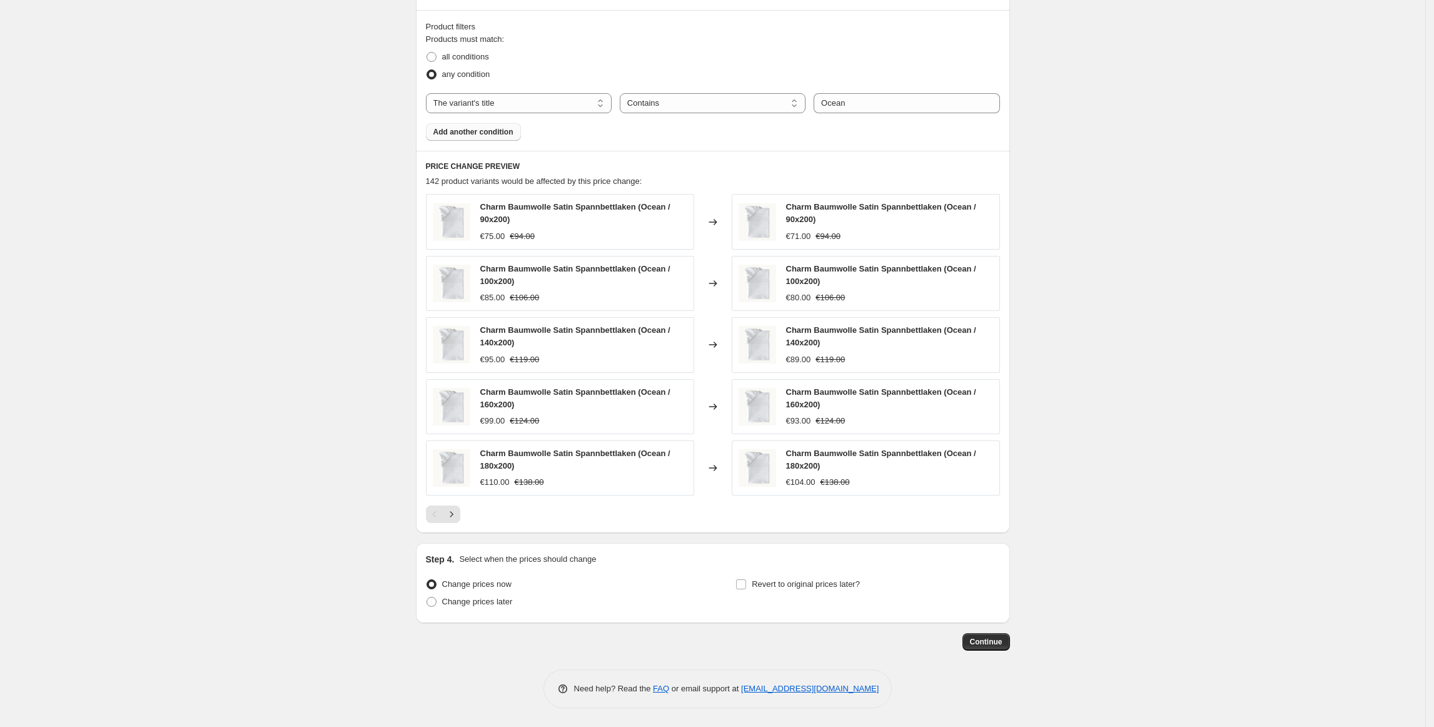
click at [508, 124] on button "Add another condition" at bounding box center [473, 132] width 95 height 18
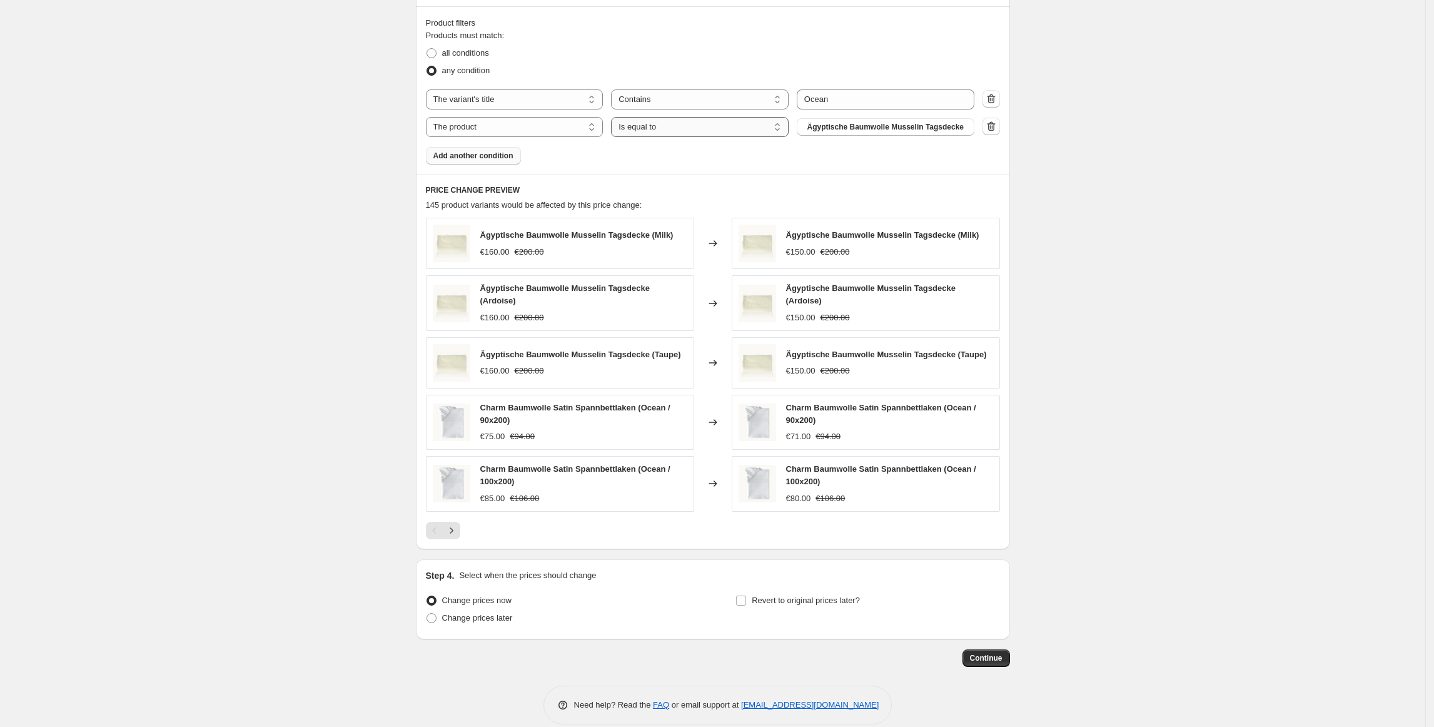
click at [784, 131] on select "Is equal to Is not equal to" at bounding box center [700, 127] width 178 height 20
select select "not_equal"
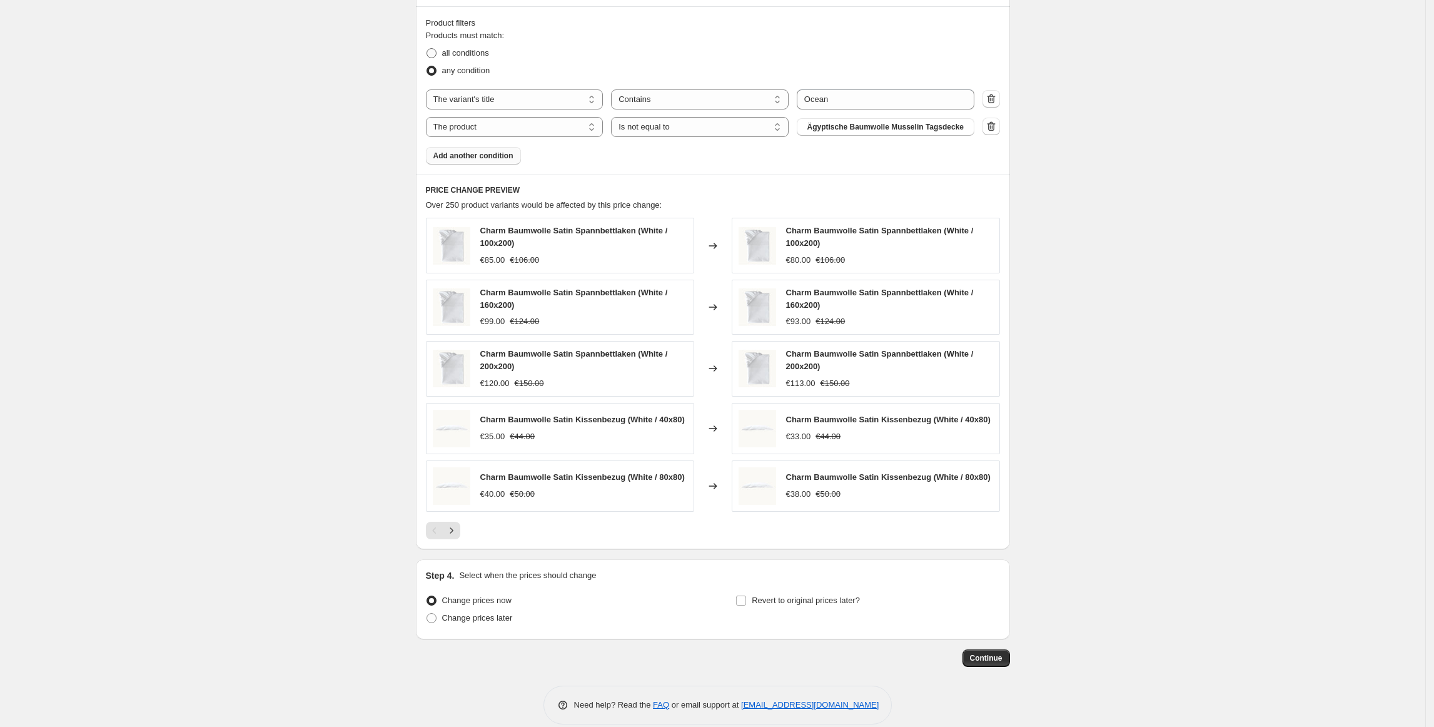
click at [476, 53] on span "all conditions" at bounding box center [465, 52] width 47 height 9
click at [427, 49] on input "all conditions" at bounding box center [427, 48] width 1 height 1
radio input "true"
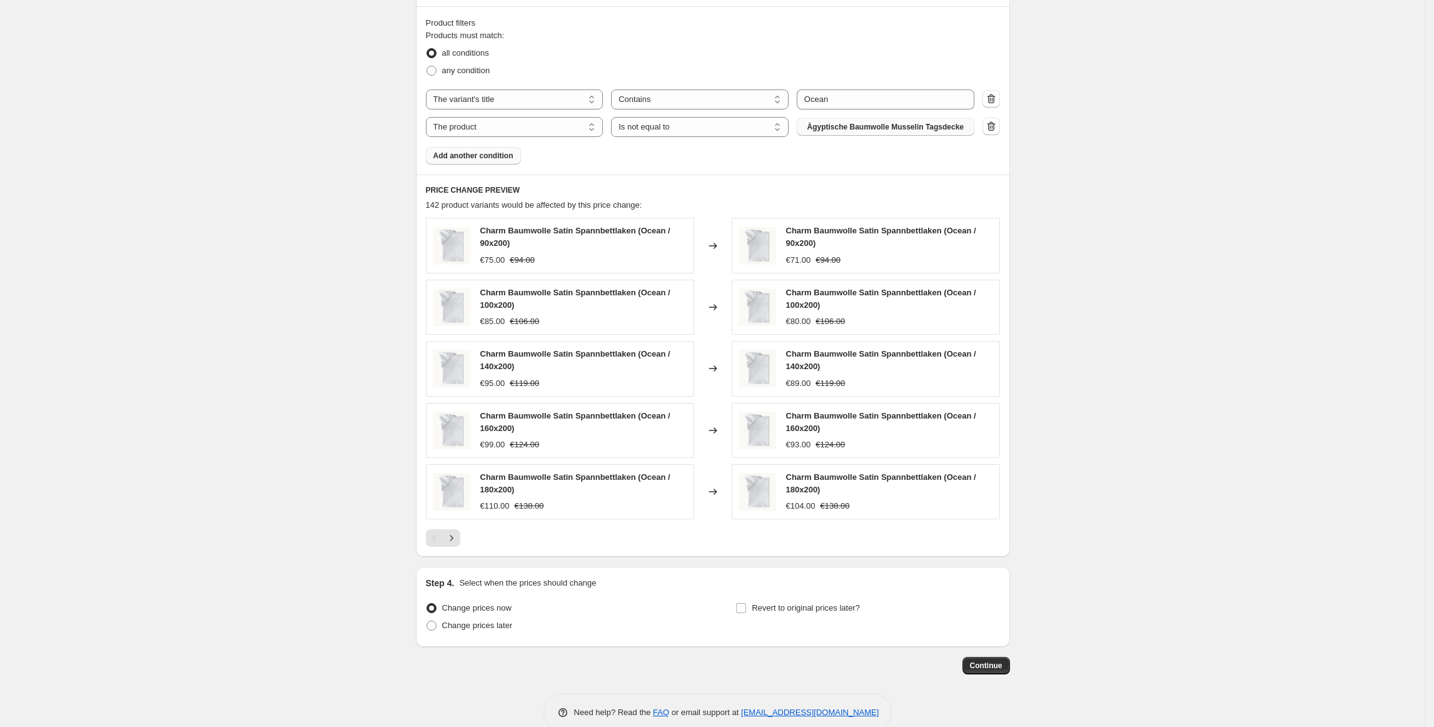
click at [849, 134] on button "Ägyptische Baumwolle Musselin Tagsdecke" at bounding box center [886, 127] width 178 height 18
click at [996, 131] on icon "button" at bounding box center [991, 126] width 13 height 13
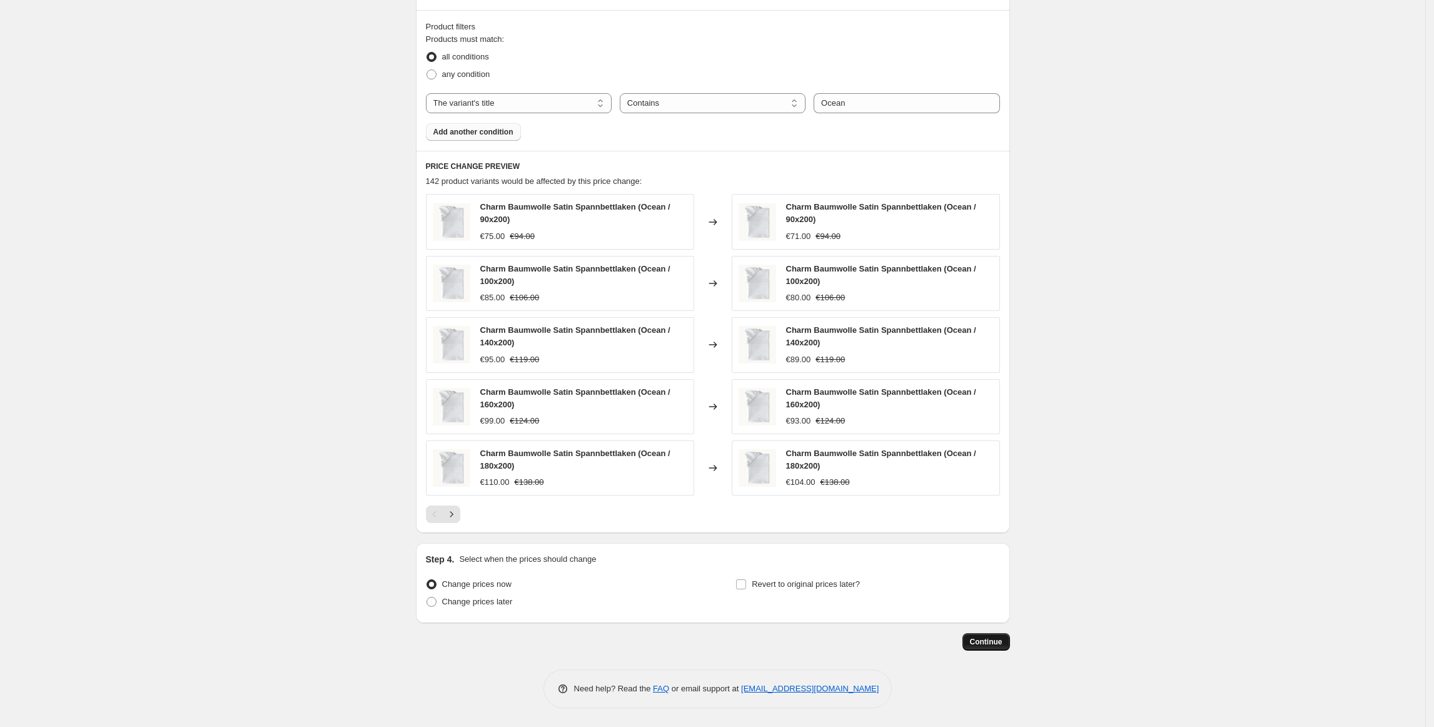
click at [997, 648] on button "Continue" at bounding box center [987, 642] width 48 height 18
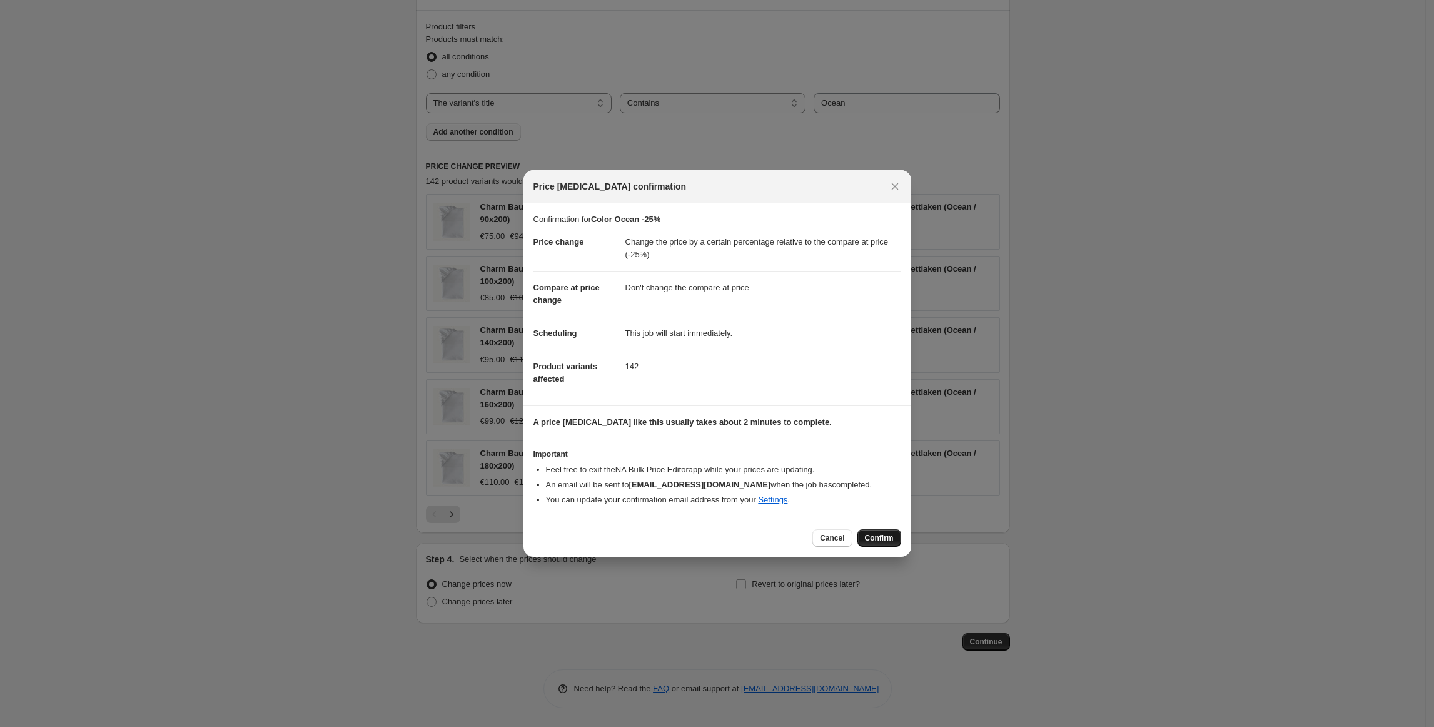
click at [867, 539] on span "Confirm" at bounding box center [879, 538] width 29 height 10
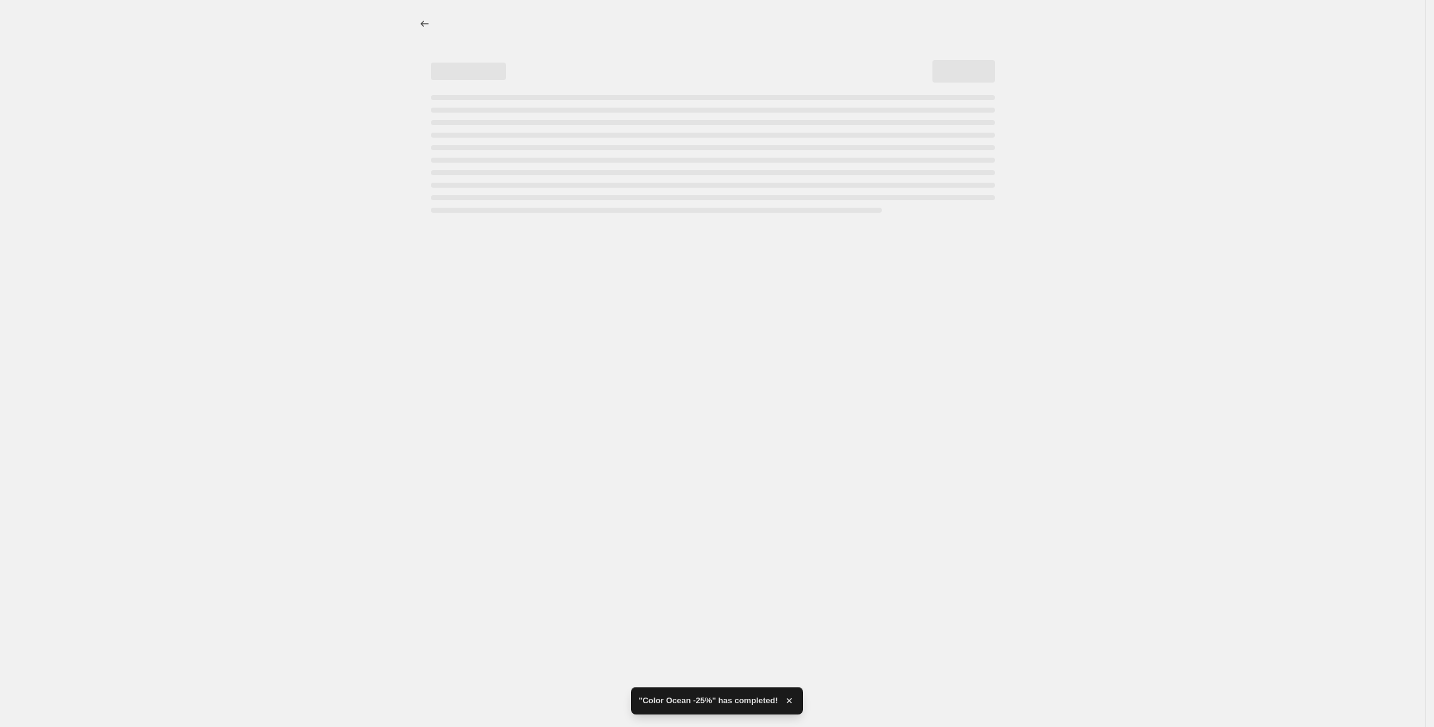
select select "pcap"
select select "no_change"
select select "title"
select select "contains"
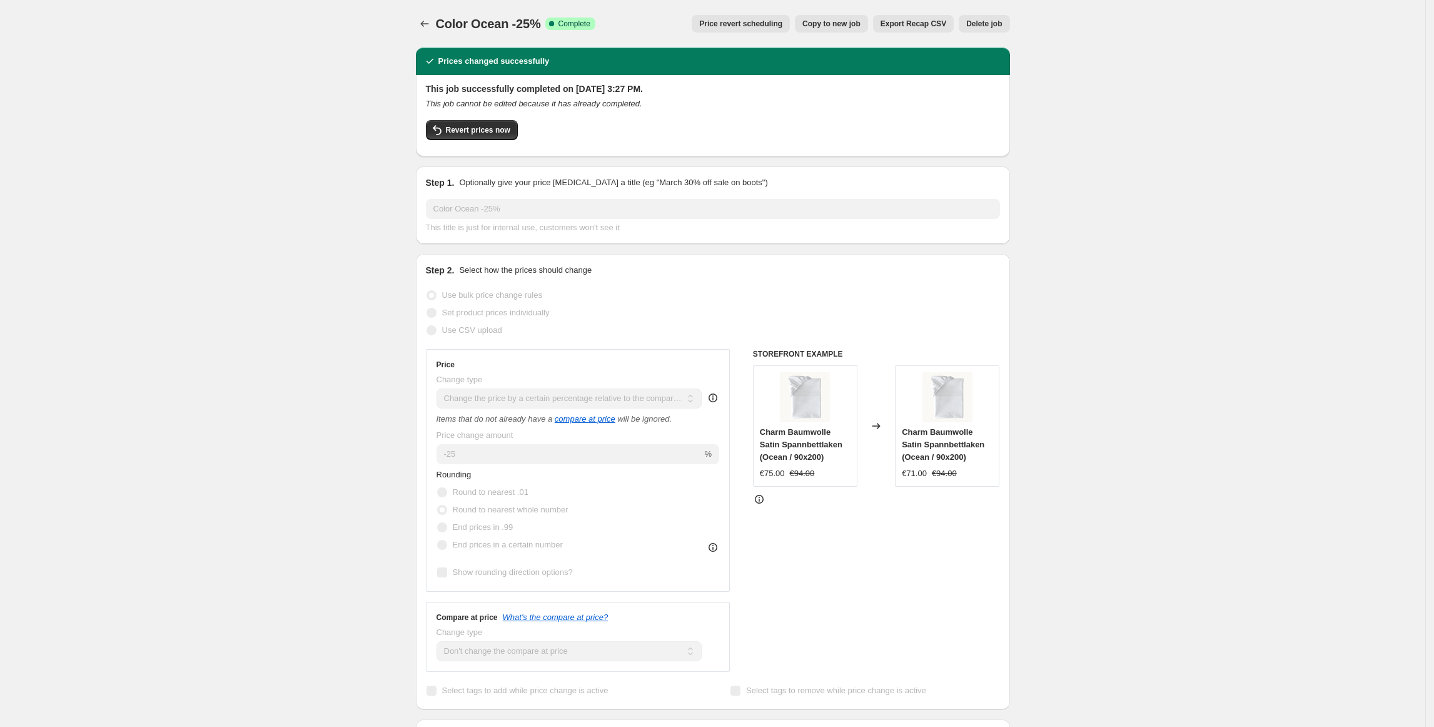
click at [834, 30] on button "Copy to new job" at bounding box center [831, 24] width 73 height 18
select select "pcap"
select select "no_change"
select select "title"
select select "contains"
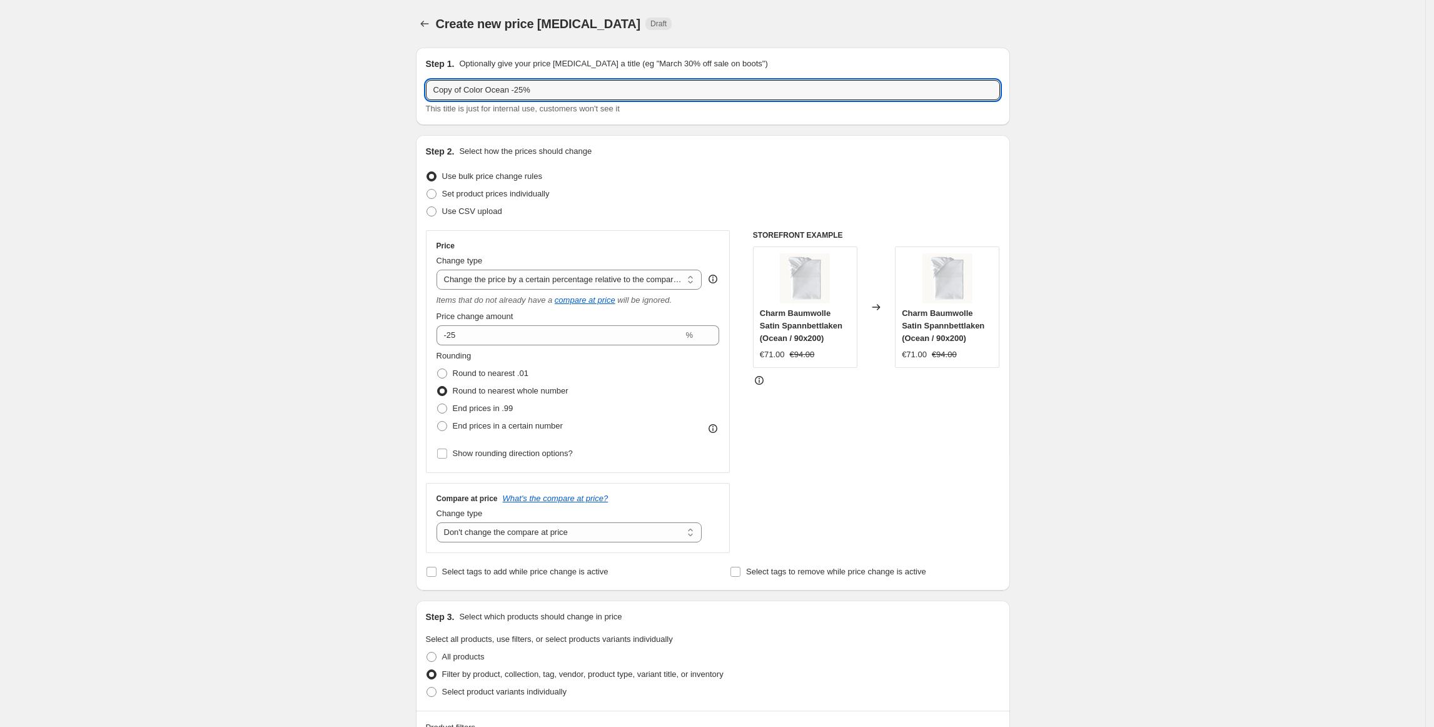
drag, startPoint x: 465, startPoint y: 91, endPoint x: 409, endPoint y: 93, distance: 56.3
click at [409, 93] on div "Step 1. Optionally give your price [MEDICAL_DATA] a title (eg "March 30% off sa…" at bounding box center [708, 694] width 604 height 1313
click at [469, 93] on input "Color Ocean -25%" at bounding box center [713, 90] width 574 height 20
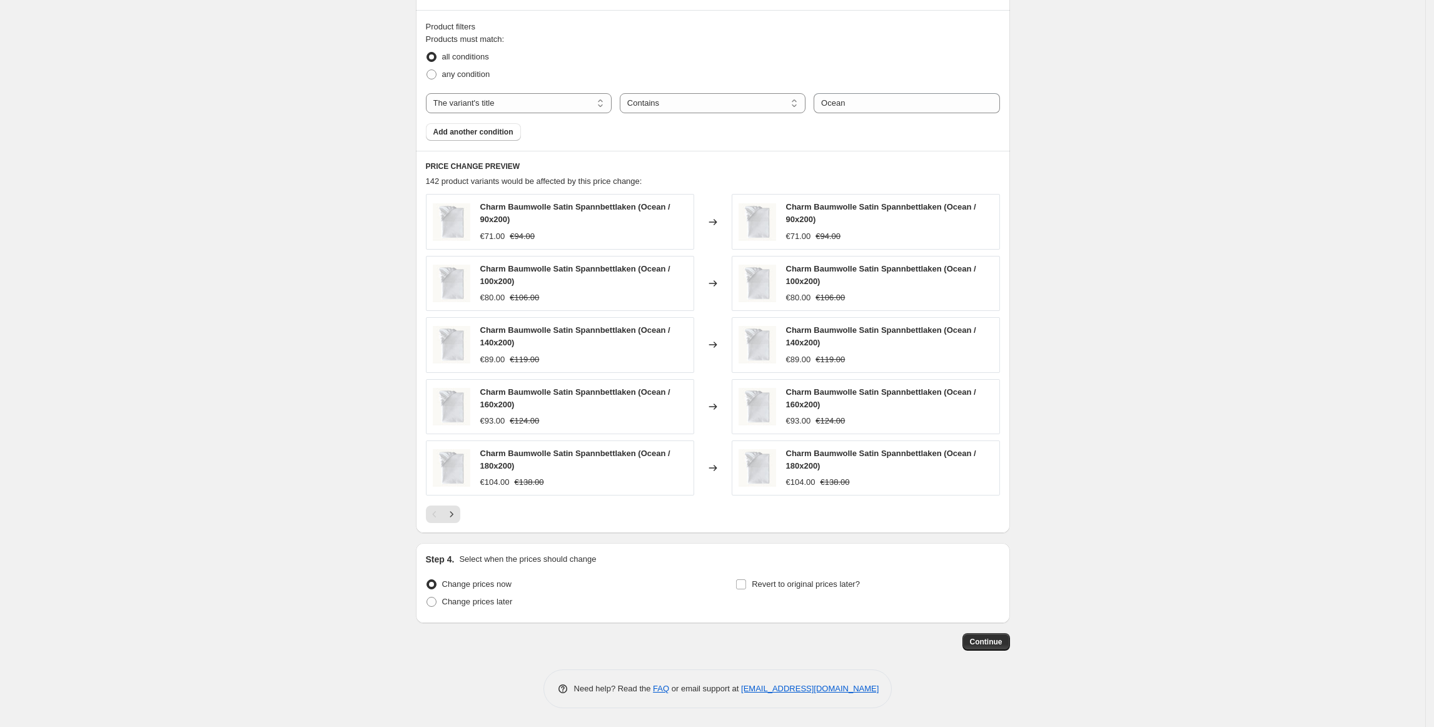
type input "Color [PERSON_NAME] -25%"
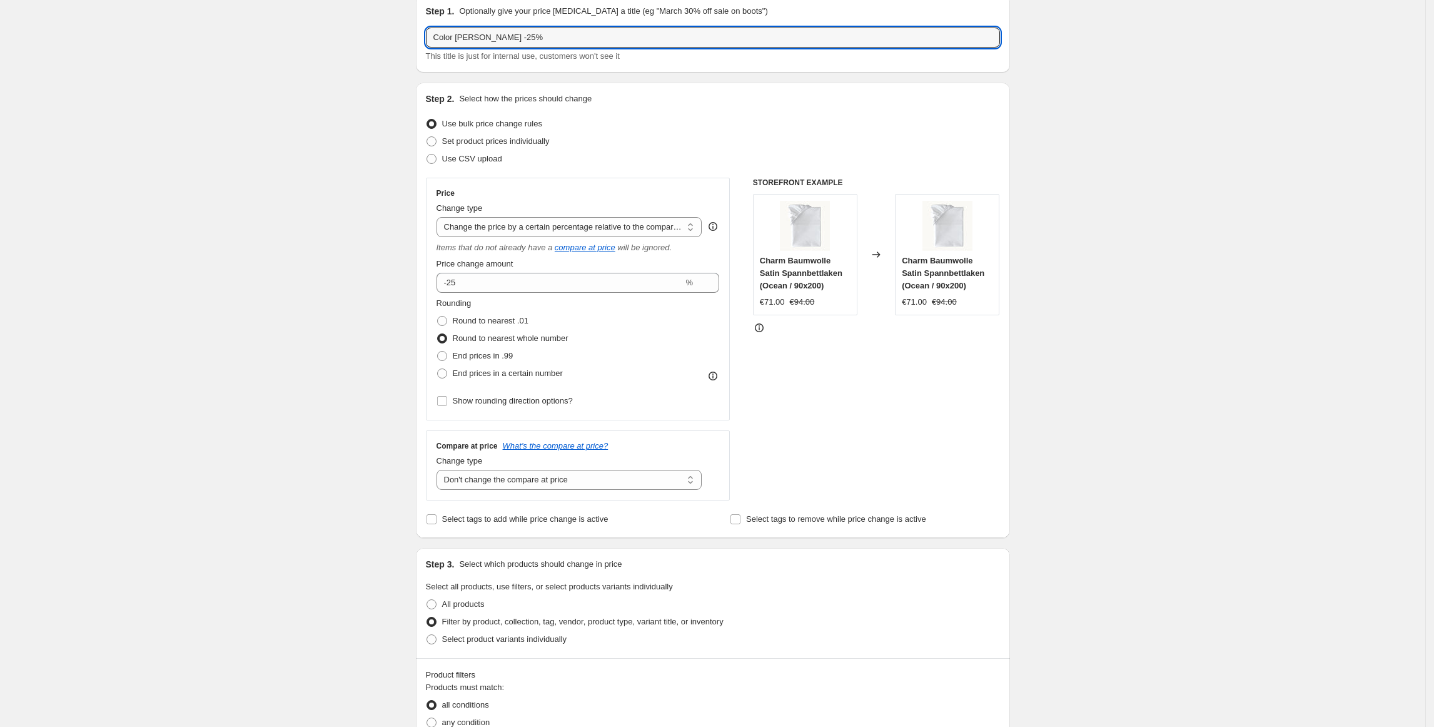
scroll to position [0, 0]
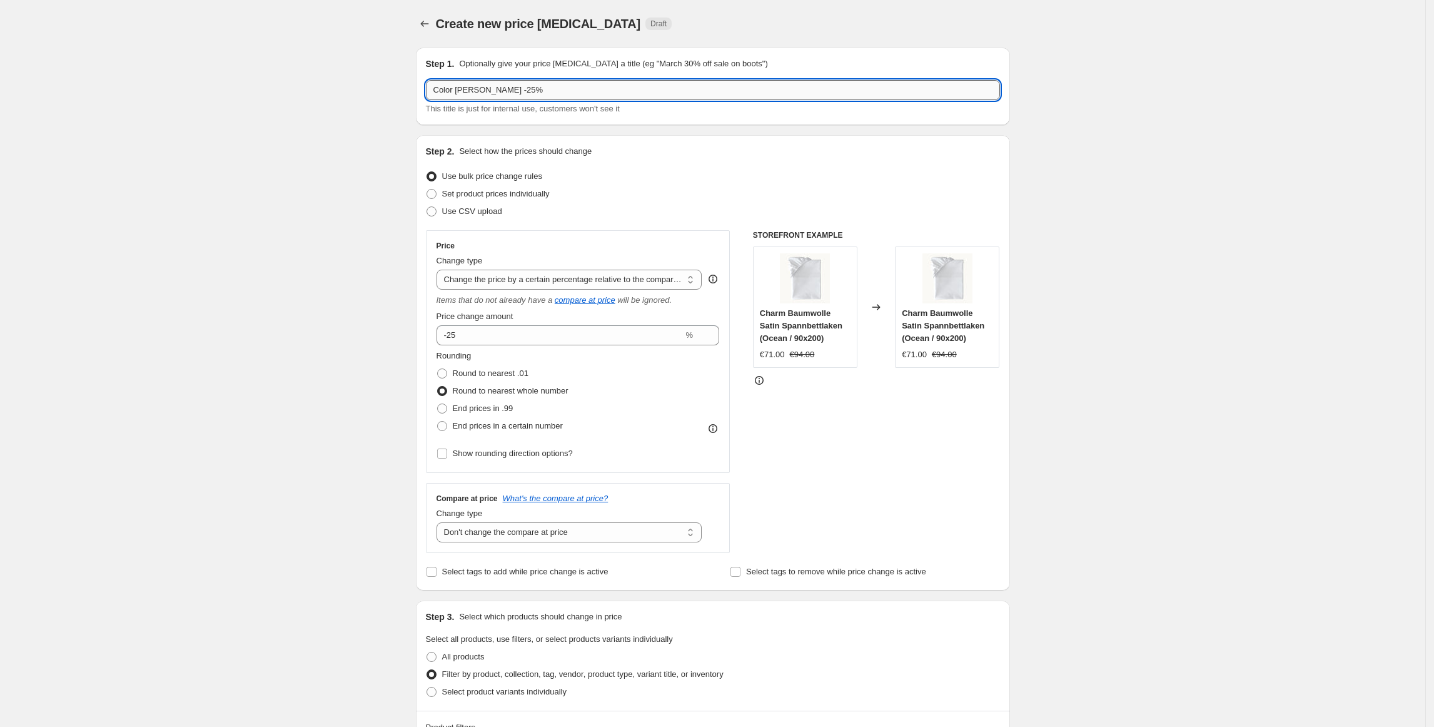
click at [466, 86] on input "Color [PERSON_NAME] -25%" at bounding box center [713, 90] width 574 height 20
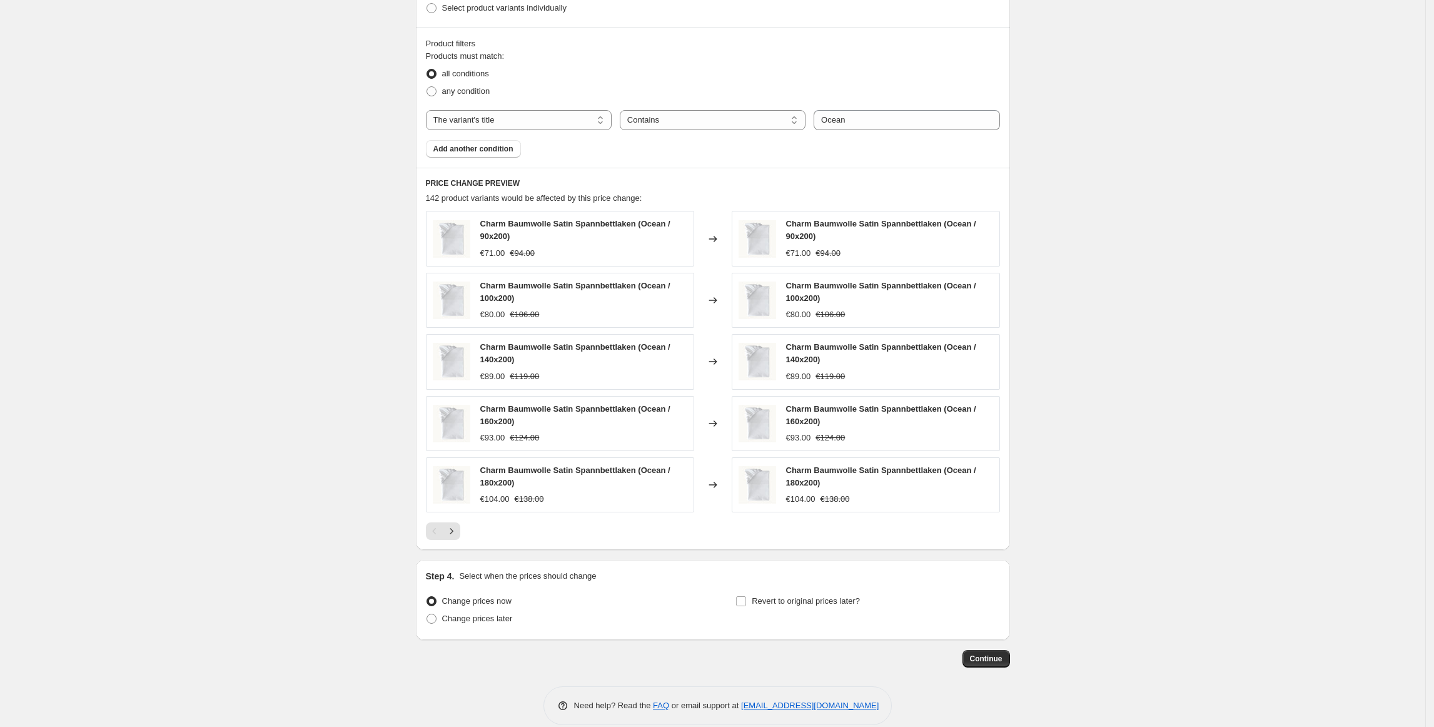
scroll to position [704, 0]
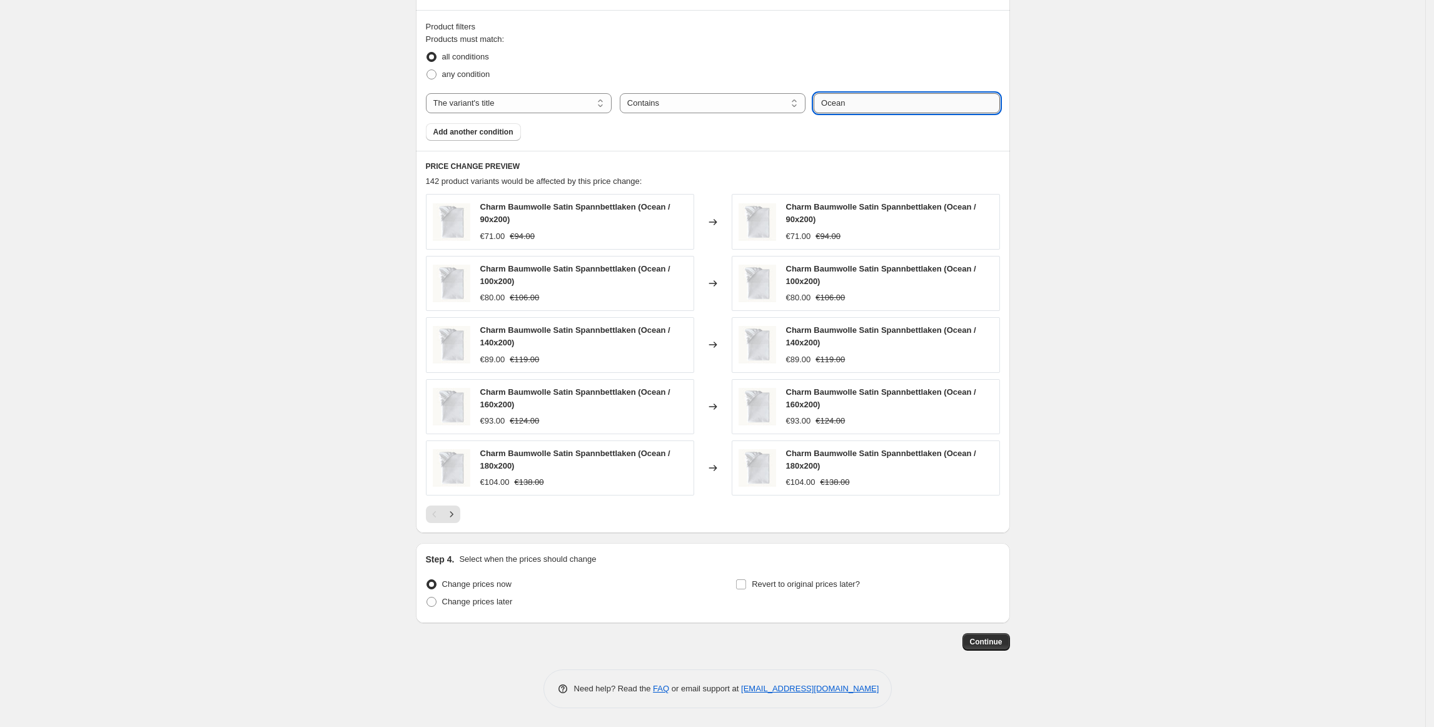
click at [843, 110] on input "Ocean" at bounding box center [907, 103] width 186 height 20
paste input "[PERSON_NAME]"
type input "[PERSON_NAME]"
click at [1066, 169] on div "Create new price [MEDICAL_DATA]. This page is ready Create new price [MEDICAL_D…" at bounding box center [712, 13] width 1425 height 1427
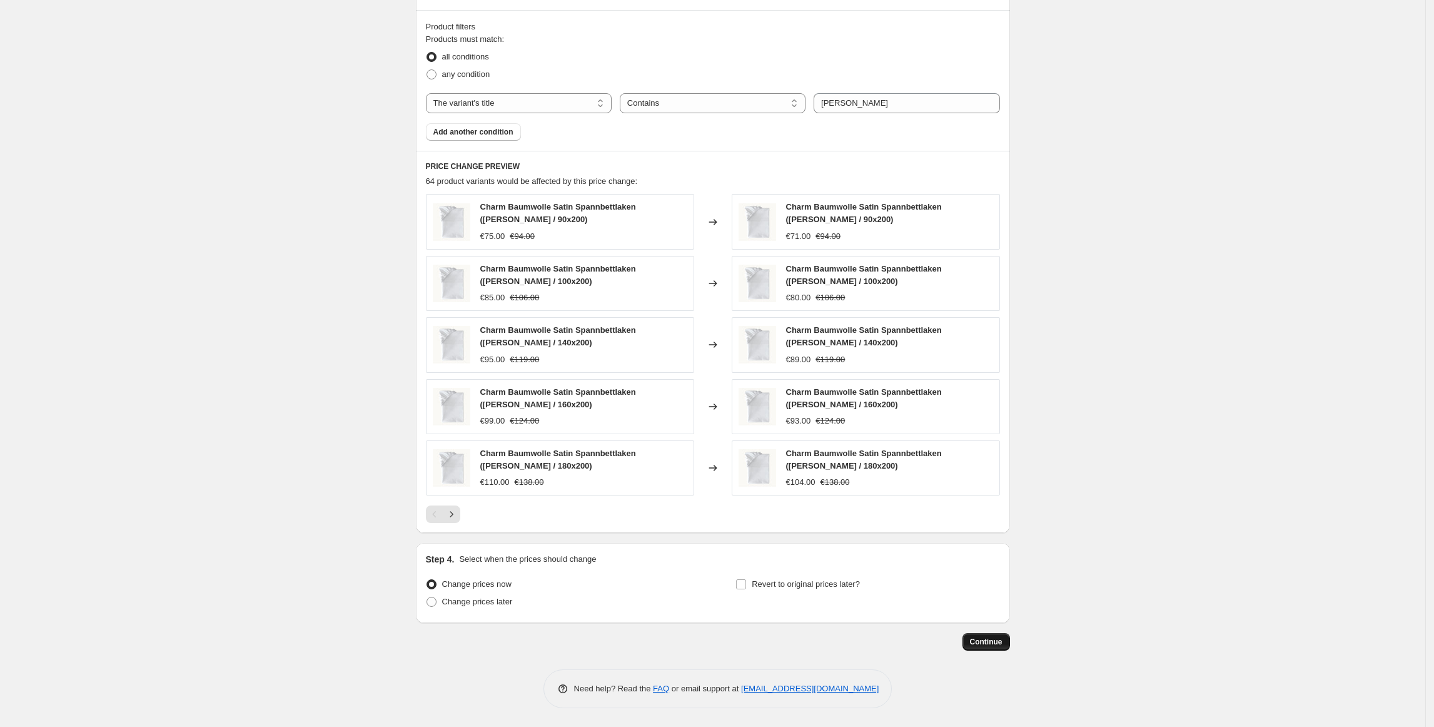
click at [1009, 645] on button "Continue" at bounding box center [987, 642] width 48 height 18
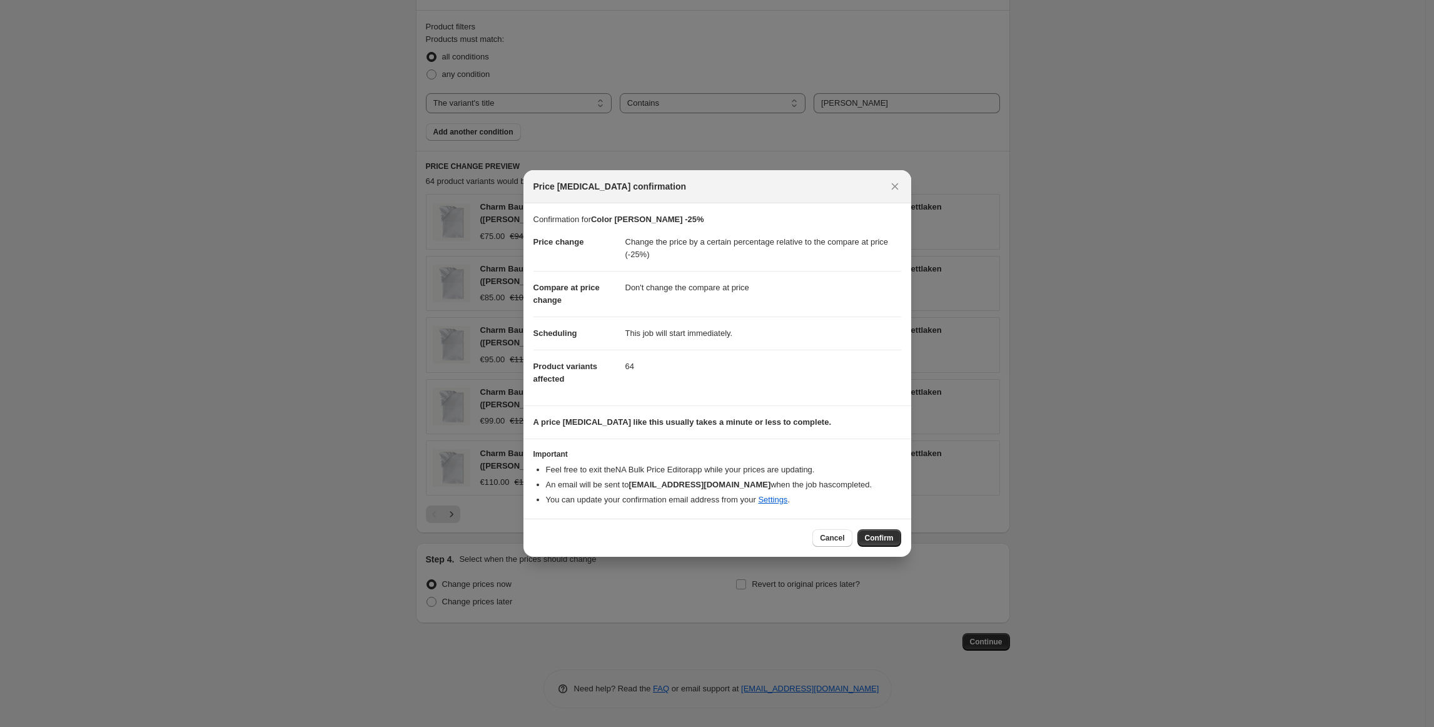
click at [891, 539] on span "Confirm" at bounding box center [879, 538] width 29 height 10
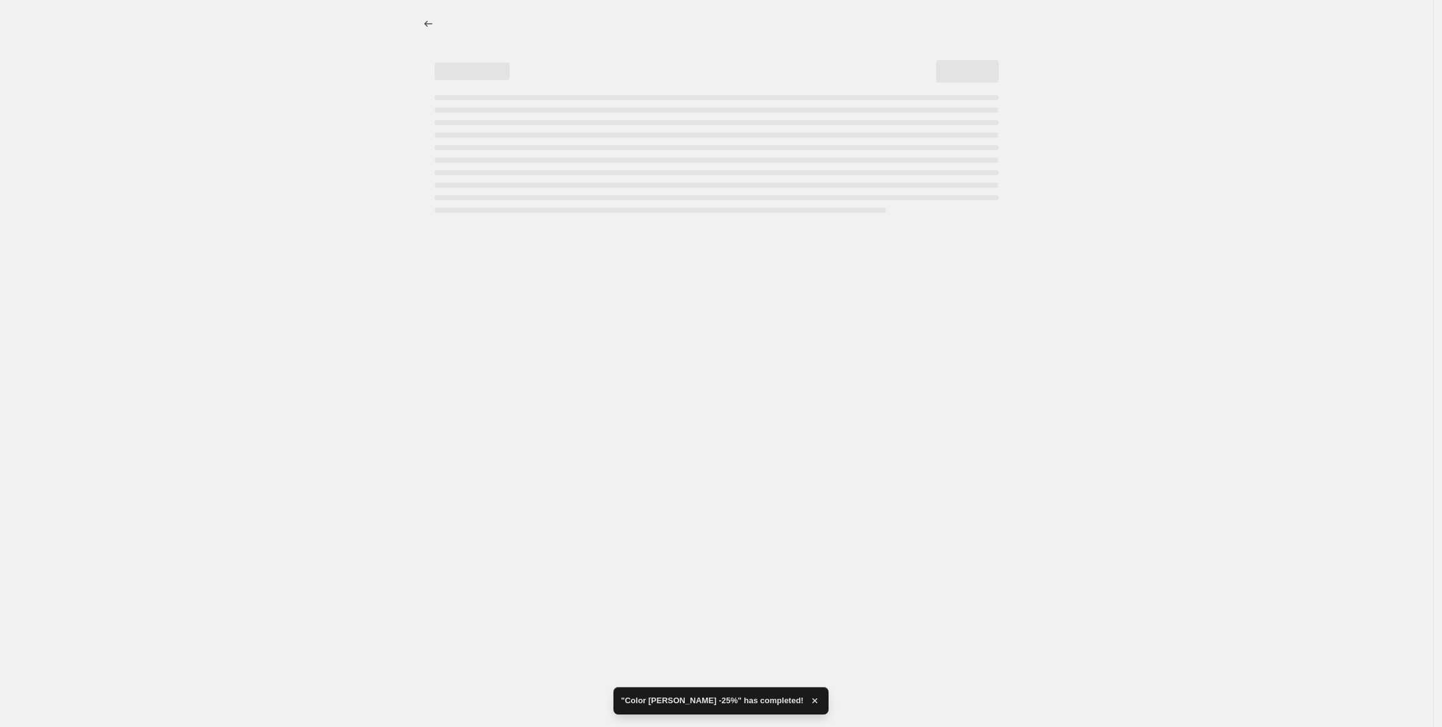
select select "pcap"
select select "no_change"
select select "title"
select select "contains"
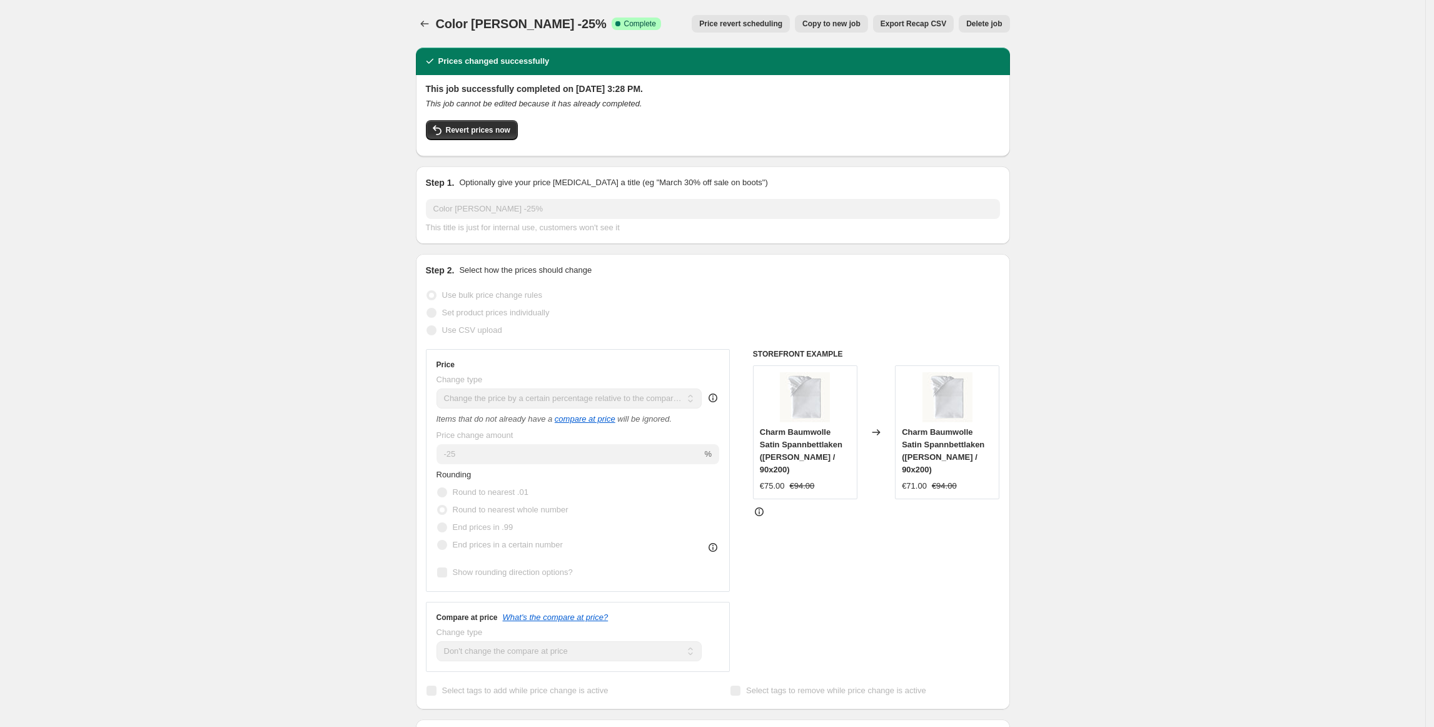
click at [838, 23] on span "Copy to new job" at bounding box center [831, 24] width 58 height 10
select select "pcap"
select select "no_change"
select select "title"
select select "contains"
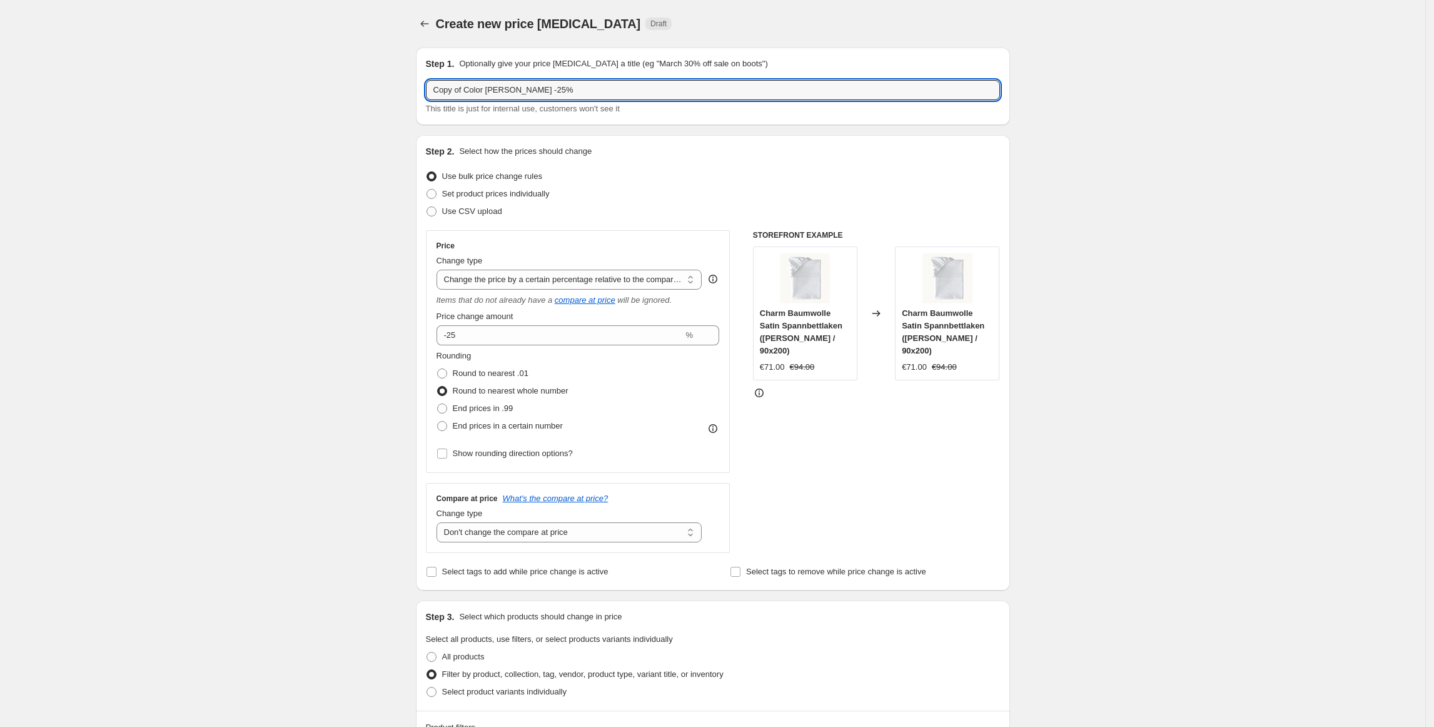
drag, startPoint x: 466, startPoint y: 88, endPoint x: 386, endPoint y: 88, distance: 80.1
click at [386, 88] on div "Create new price [MEDICAL_DATA]. This page is ready Create new price [MEDICAL_D…" at bounding box center [712, 713] width 1425 height 1427
click at [471, 89] on input "Color [PERSON_NAME] -25%" at bounding box center [713, 90] width 574 height 20
type input "Color Miel -25%"
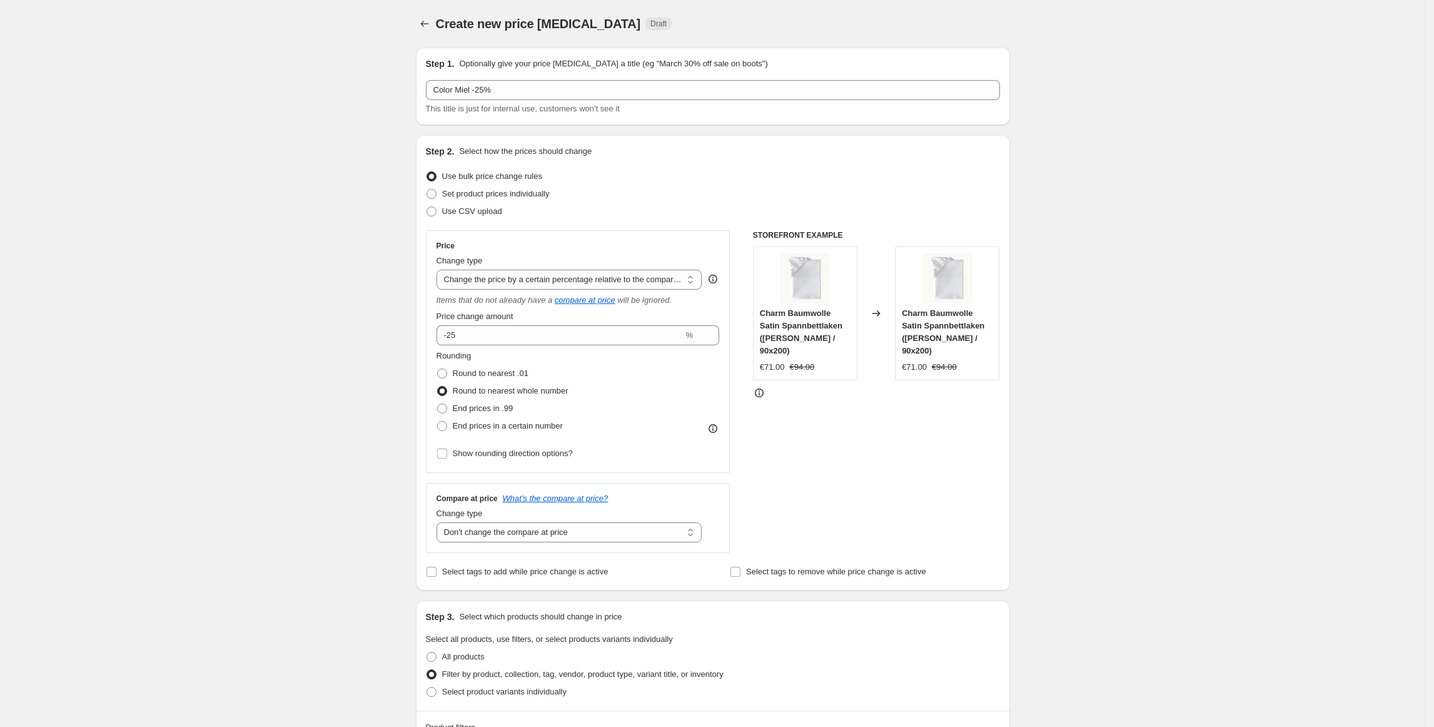
click at [383, 136] on div "Create new price [MEDICAL_DATA]. This page is ready Create new price [MEDICAL_D…" at bounding box center [712, 713] width 1425 height 1427
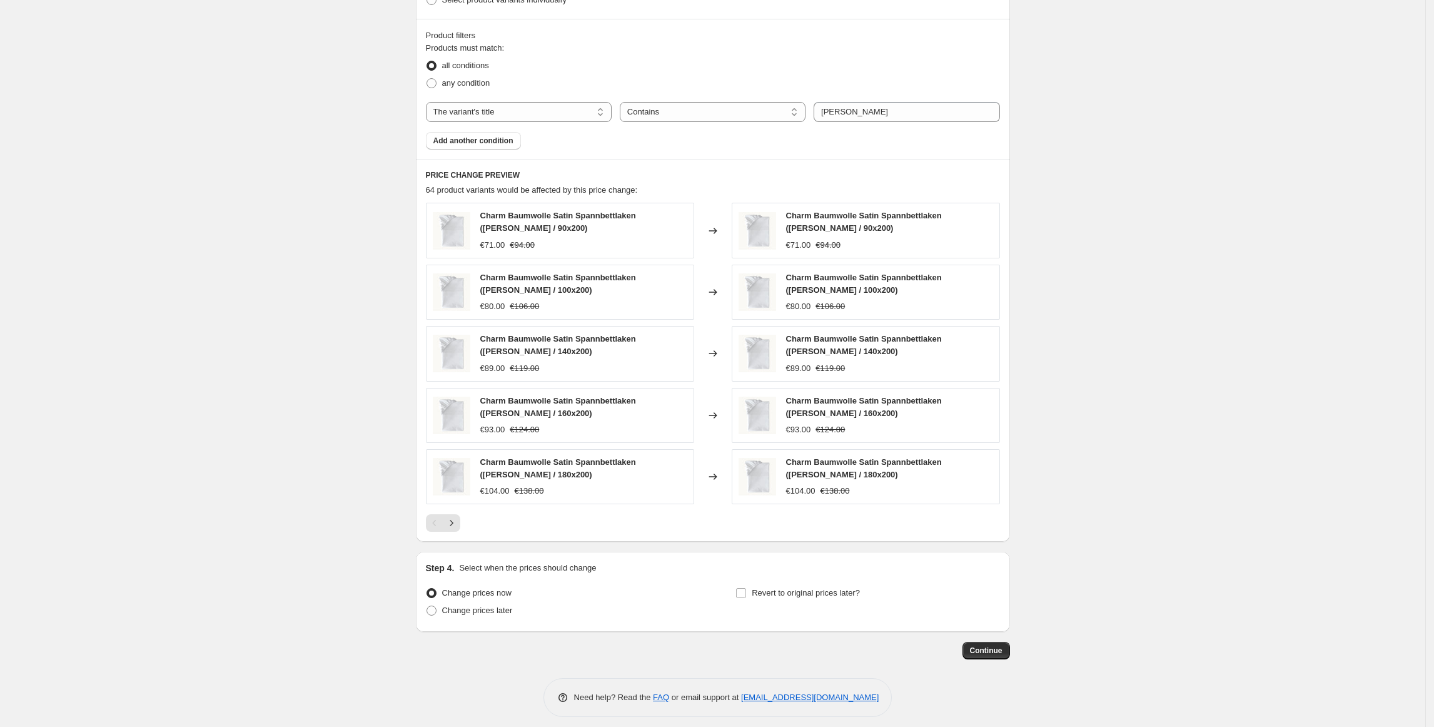
scroll to position [704, 0]
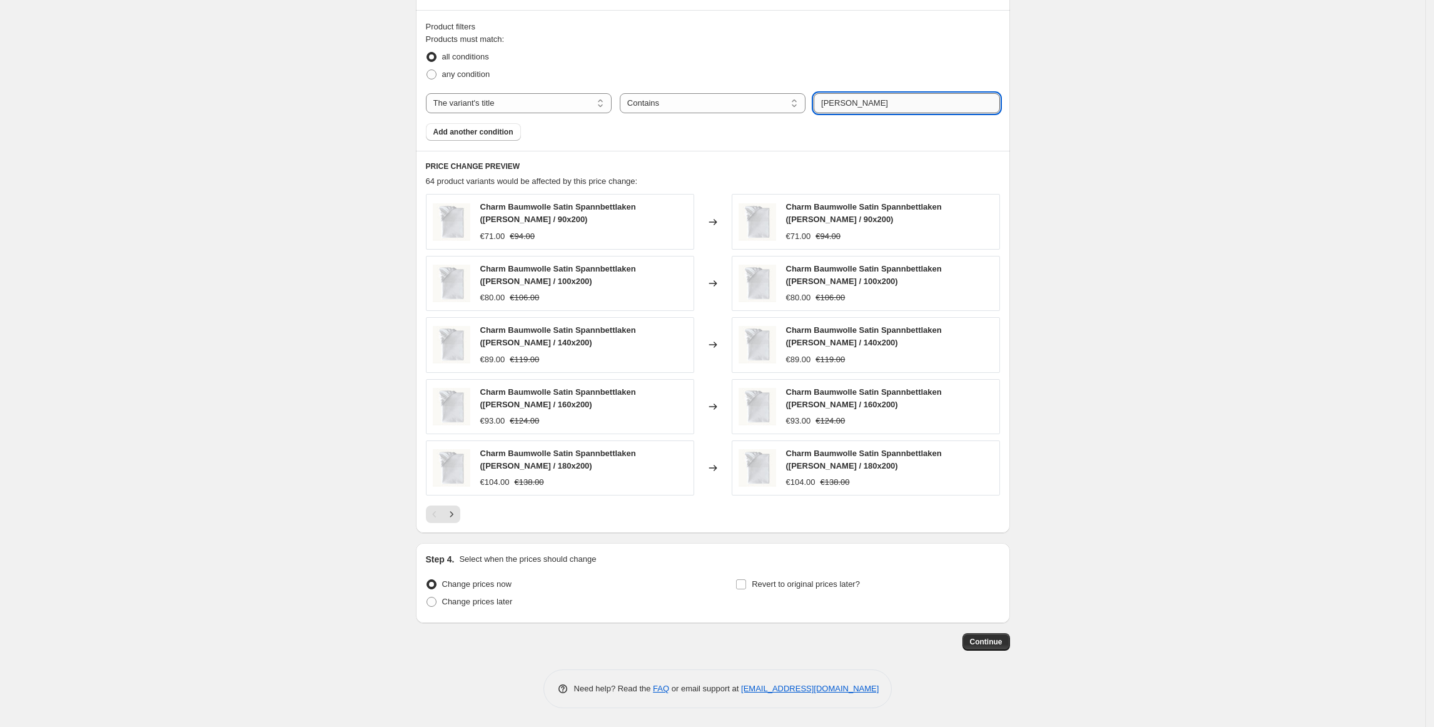
click at [874, 93] on input "[PERSON_NAME]" at bounding box center [907, 103] width 186 height 20
type input "Miel"
click at [1063, 138] on div "Create new price [MEDICAL_DATA]. This page is ready Create new price [MEDICAL_D…" at bounding box center [712, 13] width 1425 height 1427
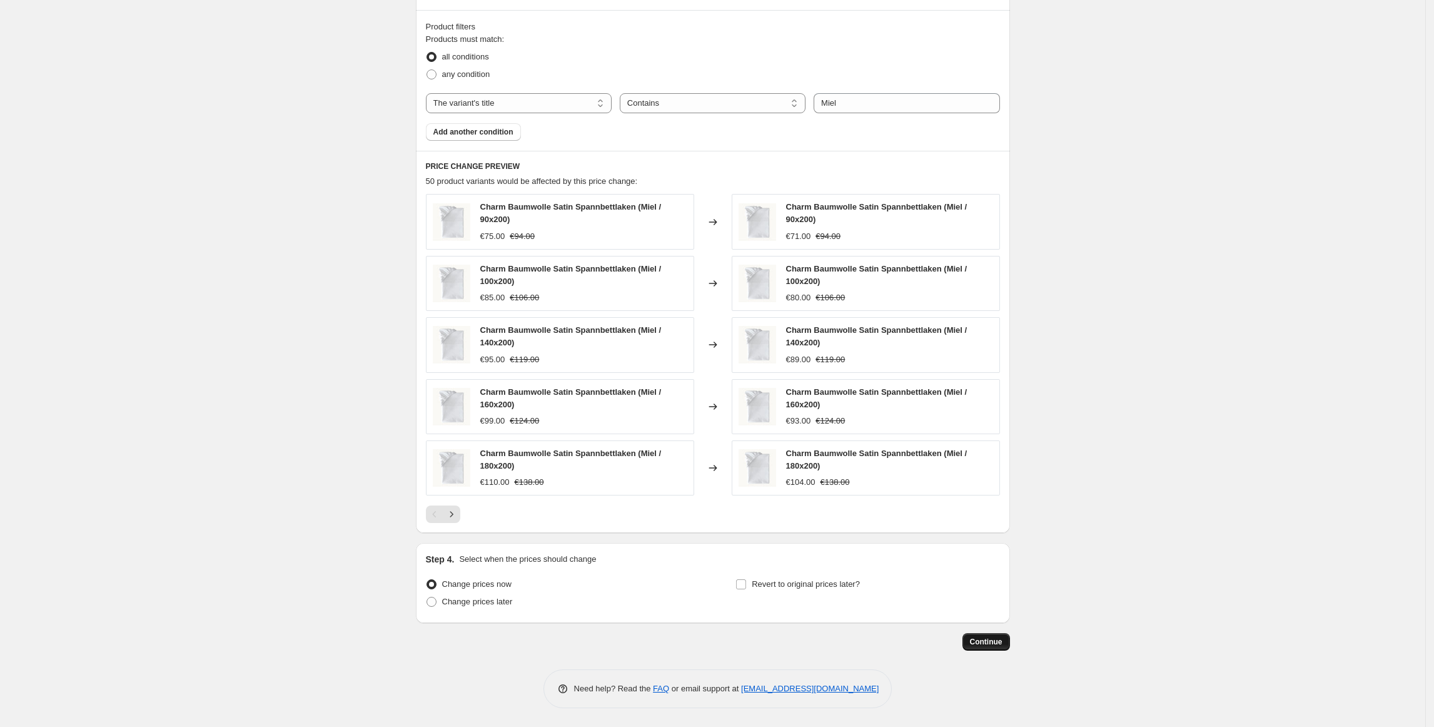
click at [998, 646] on span "Continue" at bounding box center [986, 642] width 33 height 10
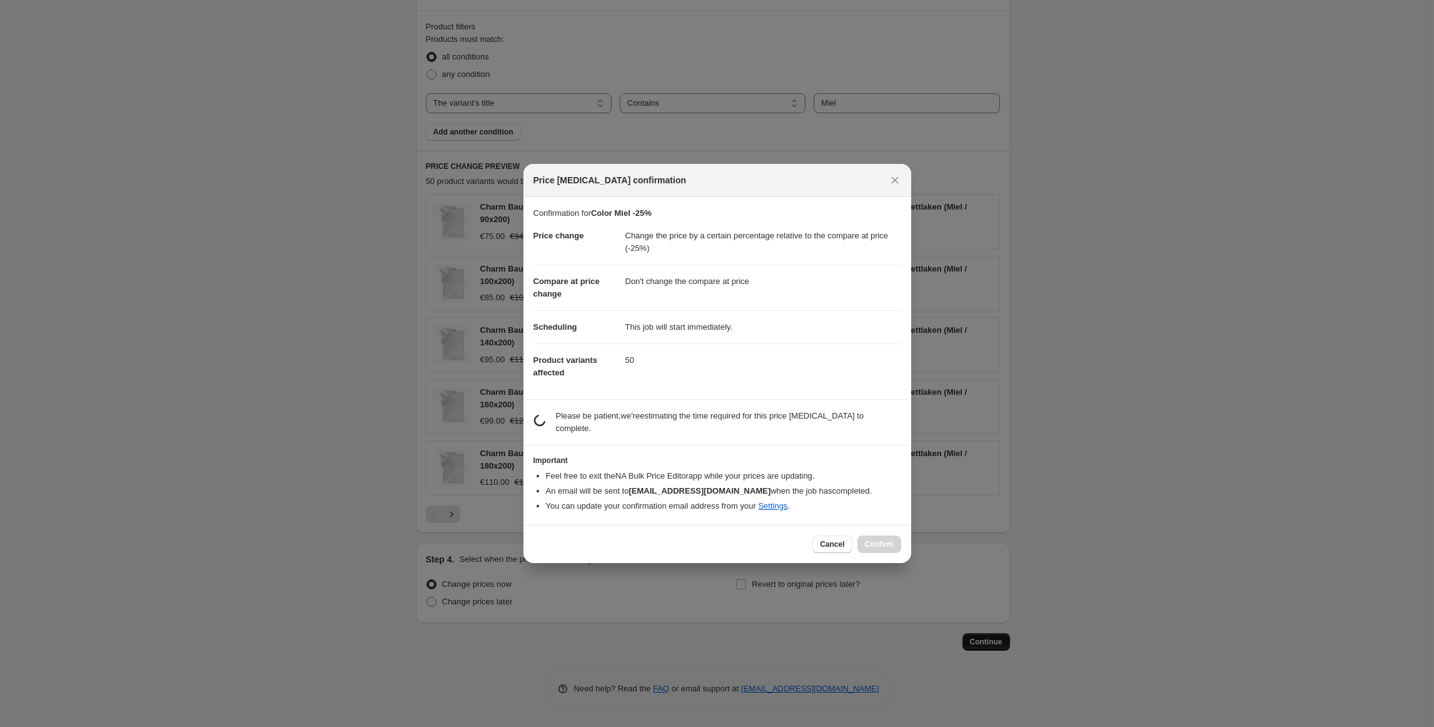
scroll to position [0, 0]
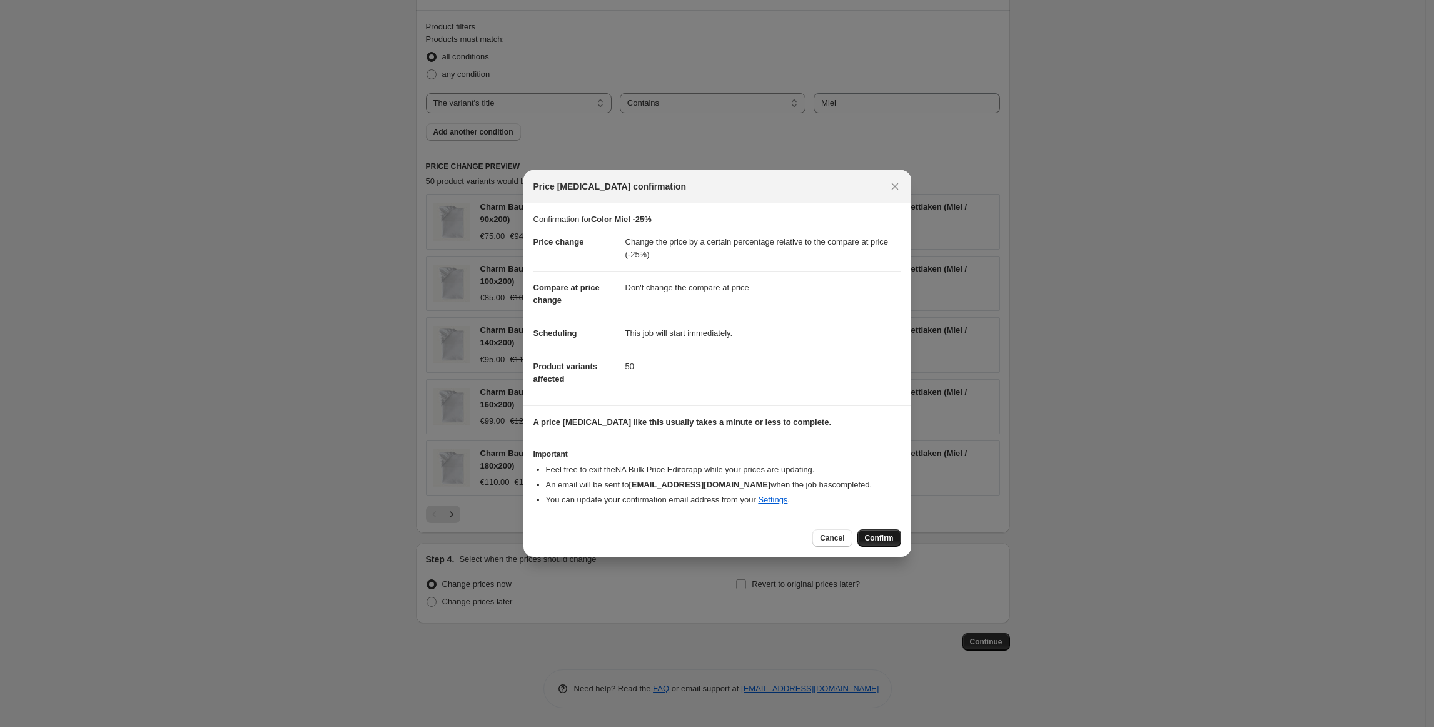
click at [872, 540] on span "Confirm" at bounding box center [879, 538] width 29 height 10
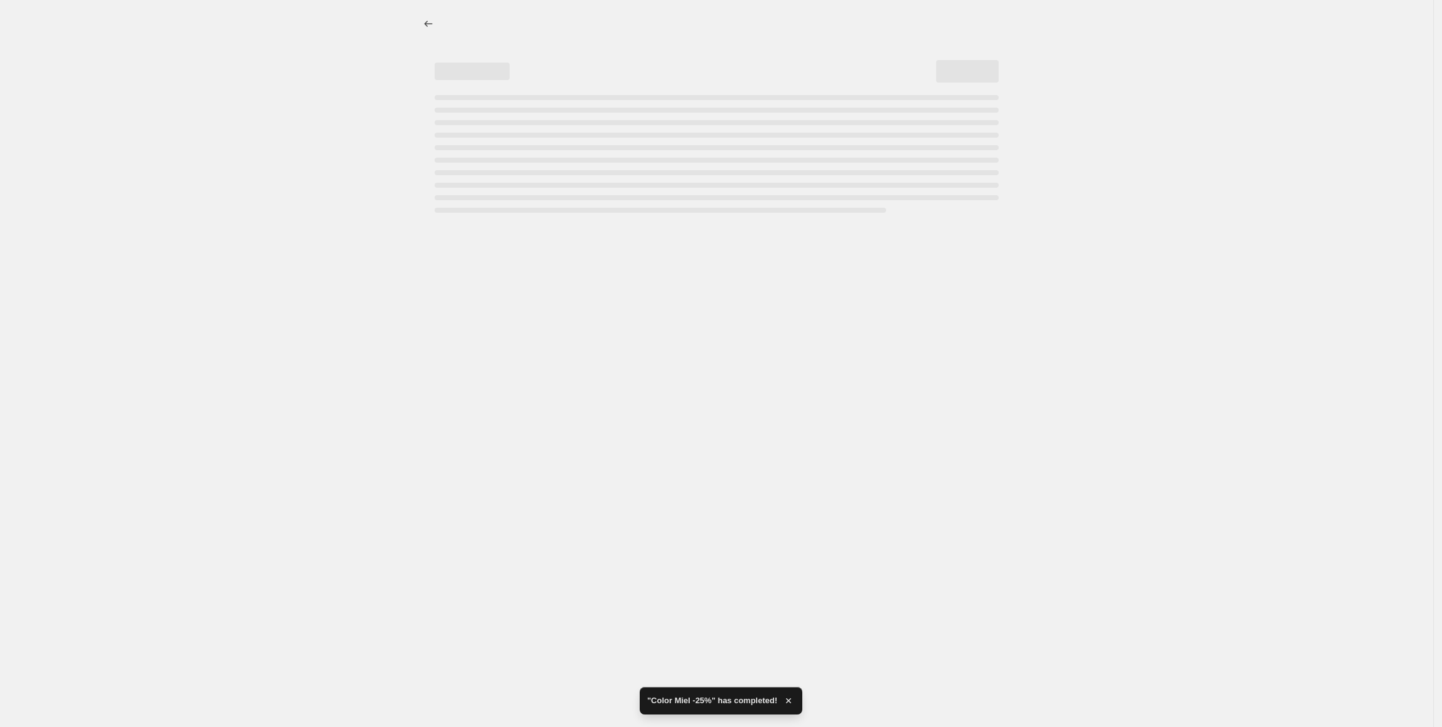
select select "pcap"
select select "no_change"
select select "title"
select select "contains"
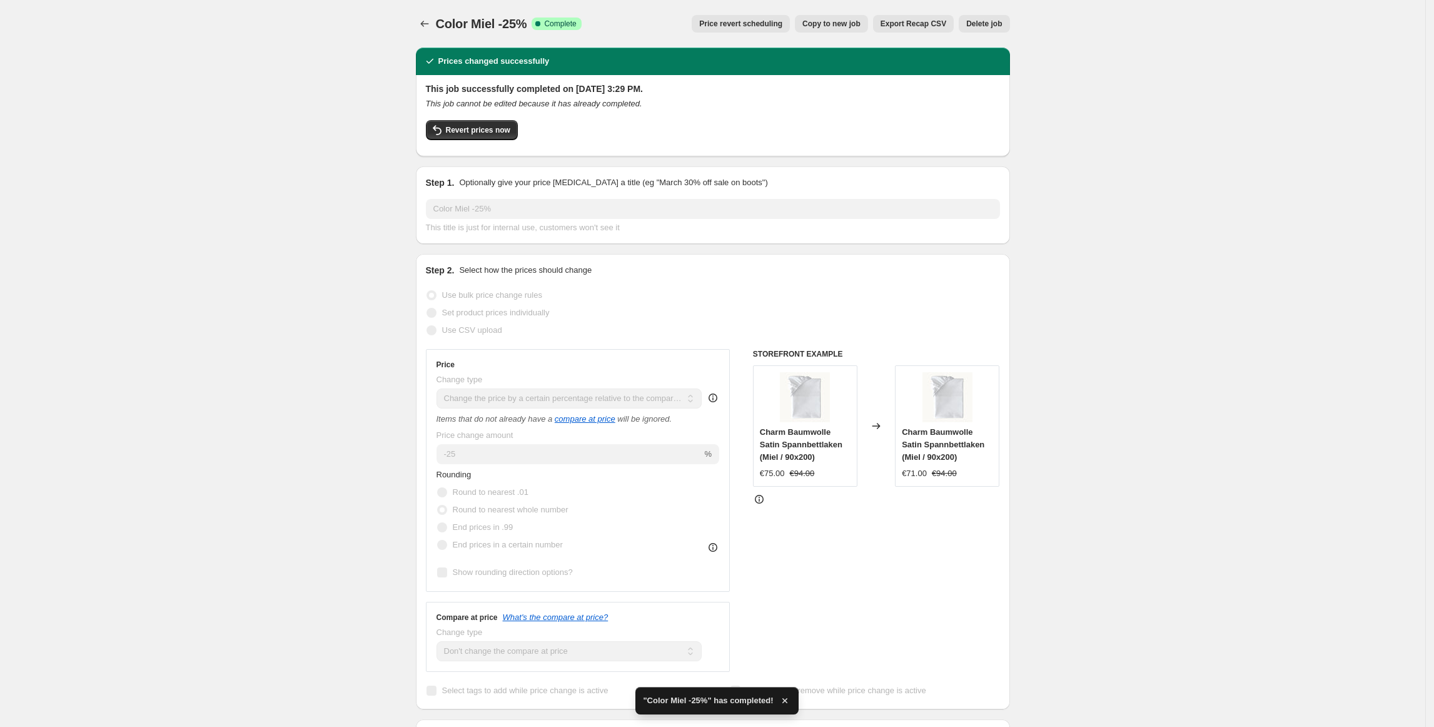
click at [851, 23] on span "Copy to new job" at bounding box center [831, 24] width 58 height 10
select select "pcap"
select select "no_change"
select select "title"
select select "contains"
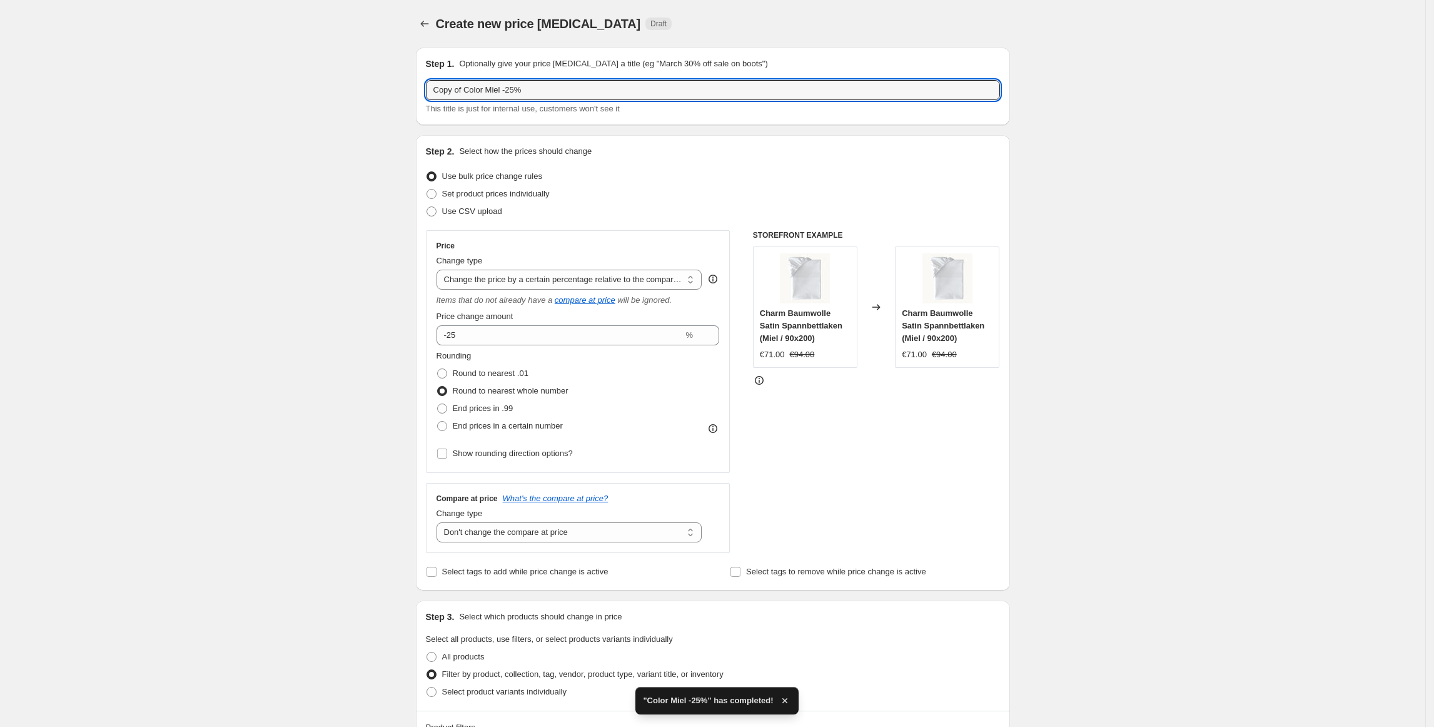
drag, startPoint x: 468, startPoint y: 91, endPoint x: 367, endPoint y: 85, distance: 102.1
click at [367, 85] on div "Create new price [MEDICAL_DATA]. This page is ready Create new price [MEDICAL_D…" at bounding box center [712, 713] width 1425 height 1427
type input "Color Ardoise -25%"
click at [364, 80] on div "Create new price [MEDICAL_DATA]. This page is ready Create new price [MEDICAL_D…" at bounding box center [712, 713] width 1425 height 1427
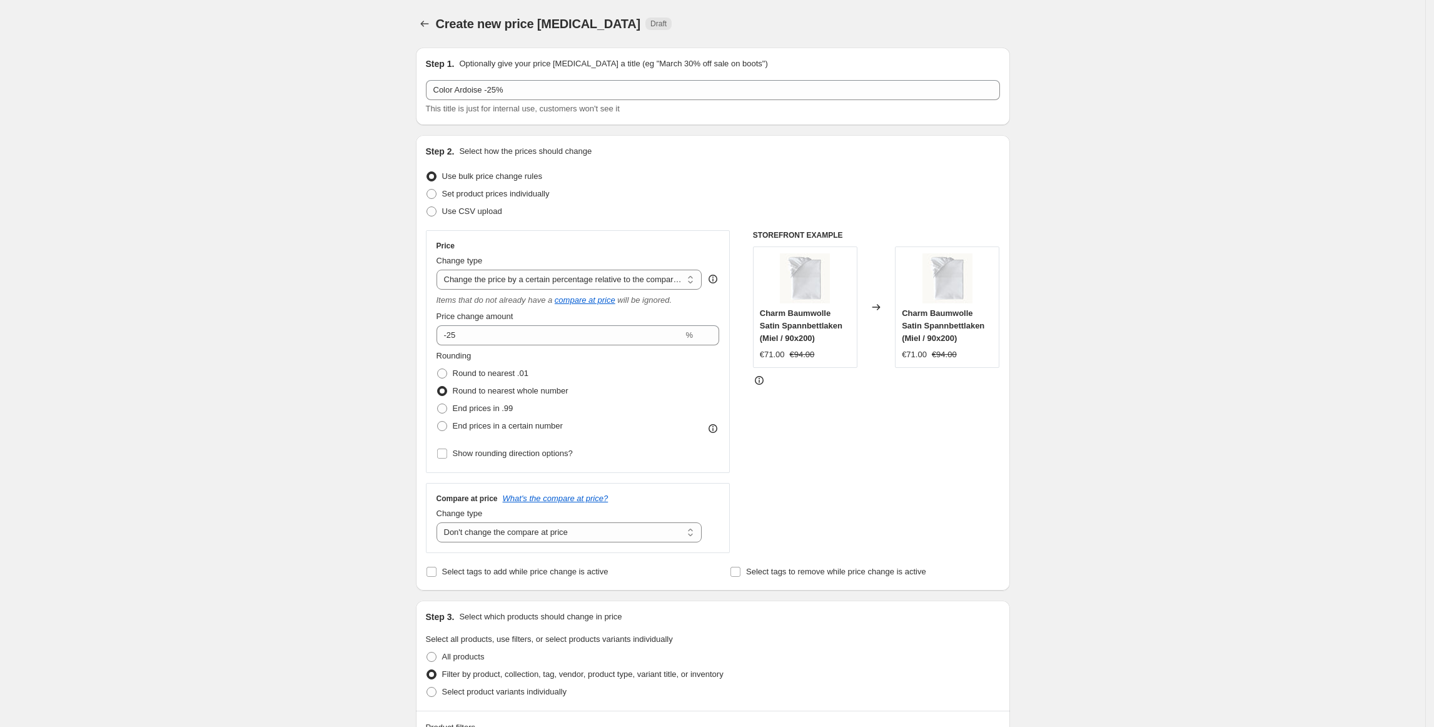
scroll to position [704, 0]
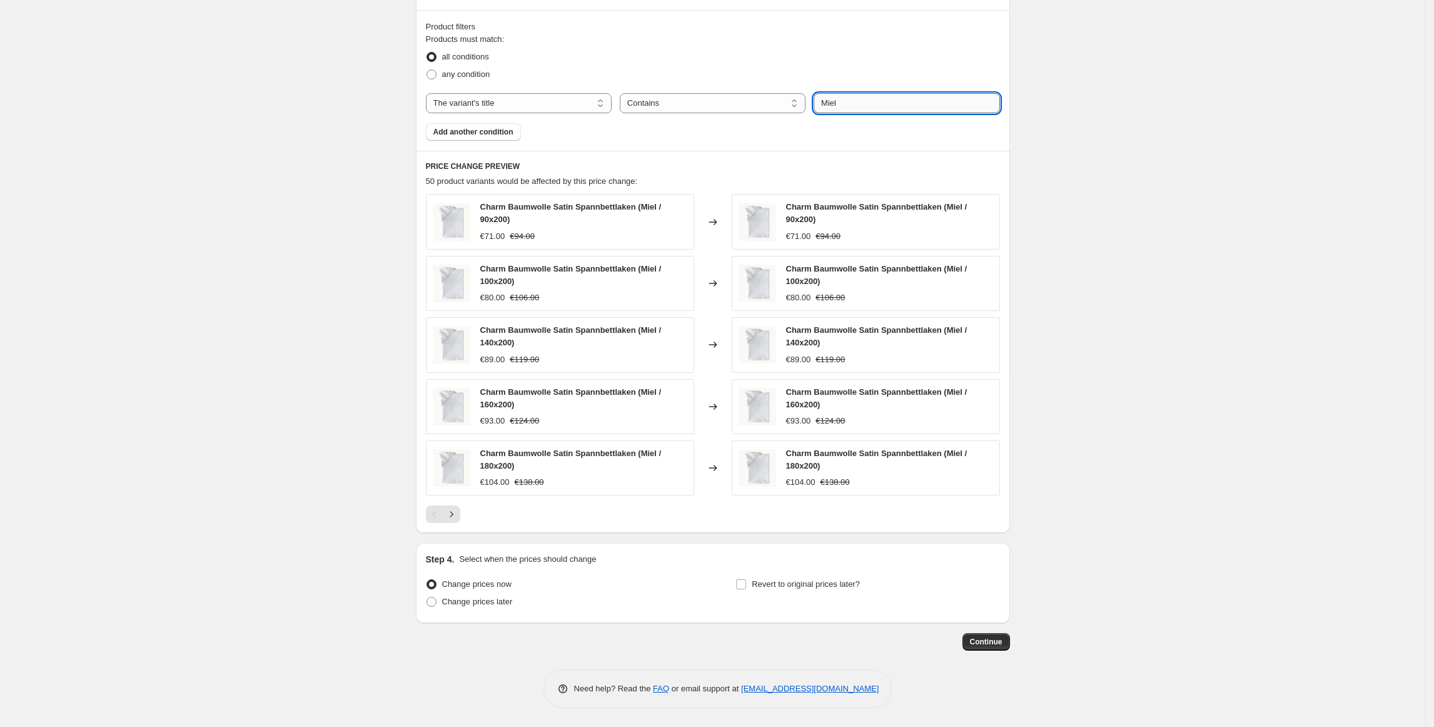
click at [862, 101] on input "Miel" at bounding box center [907, 103] width 186 height 20
type input "Ardoise"
click at [1105, 150] on div "Create new price [MEDICAL_DATA]. This page is ready Create new price [MEDICAL_D…" at bounding box center [712, 13] width 1425 height 1427
click at [1001, 640] on span "Continue" at bounding box center [986, 642] width 33 height 10
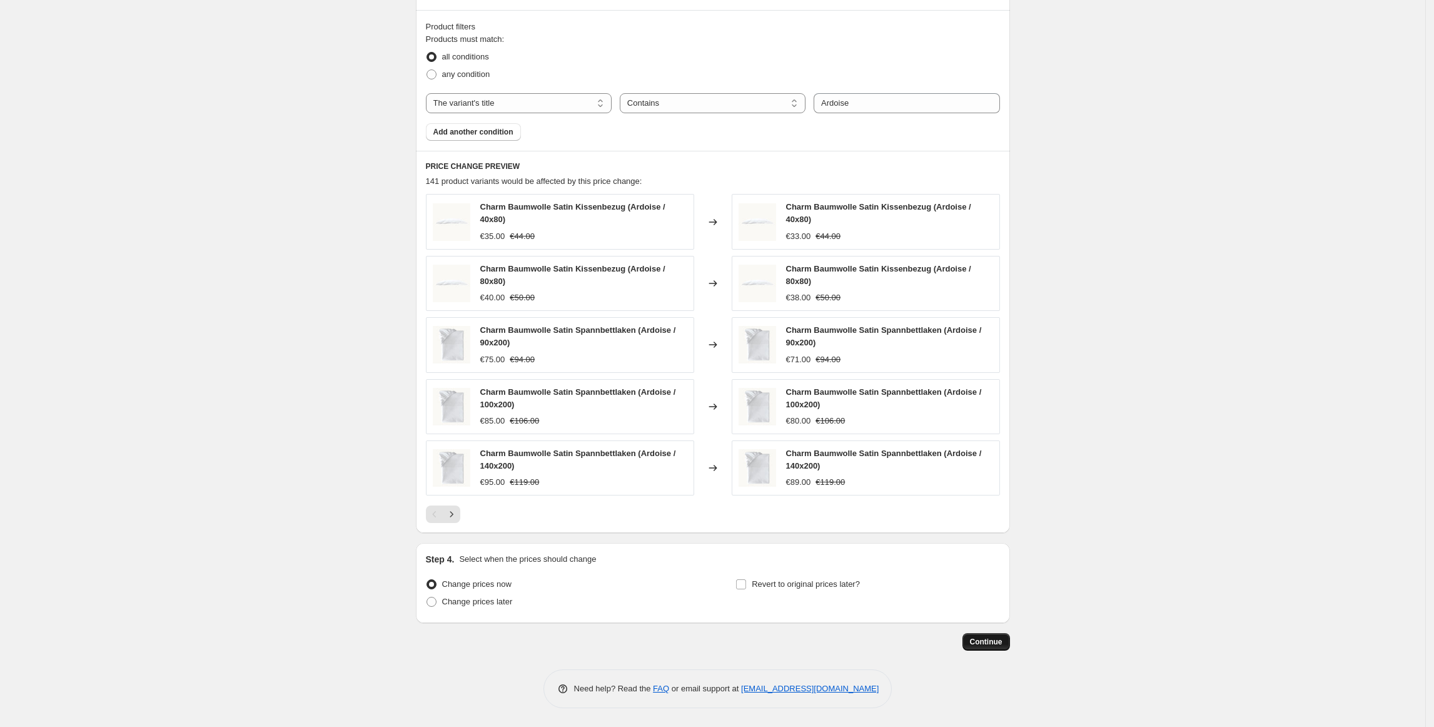
scroll to position [0, 0]
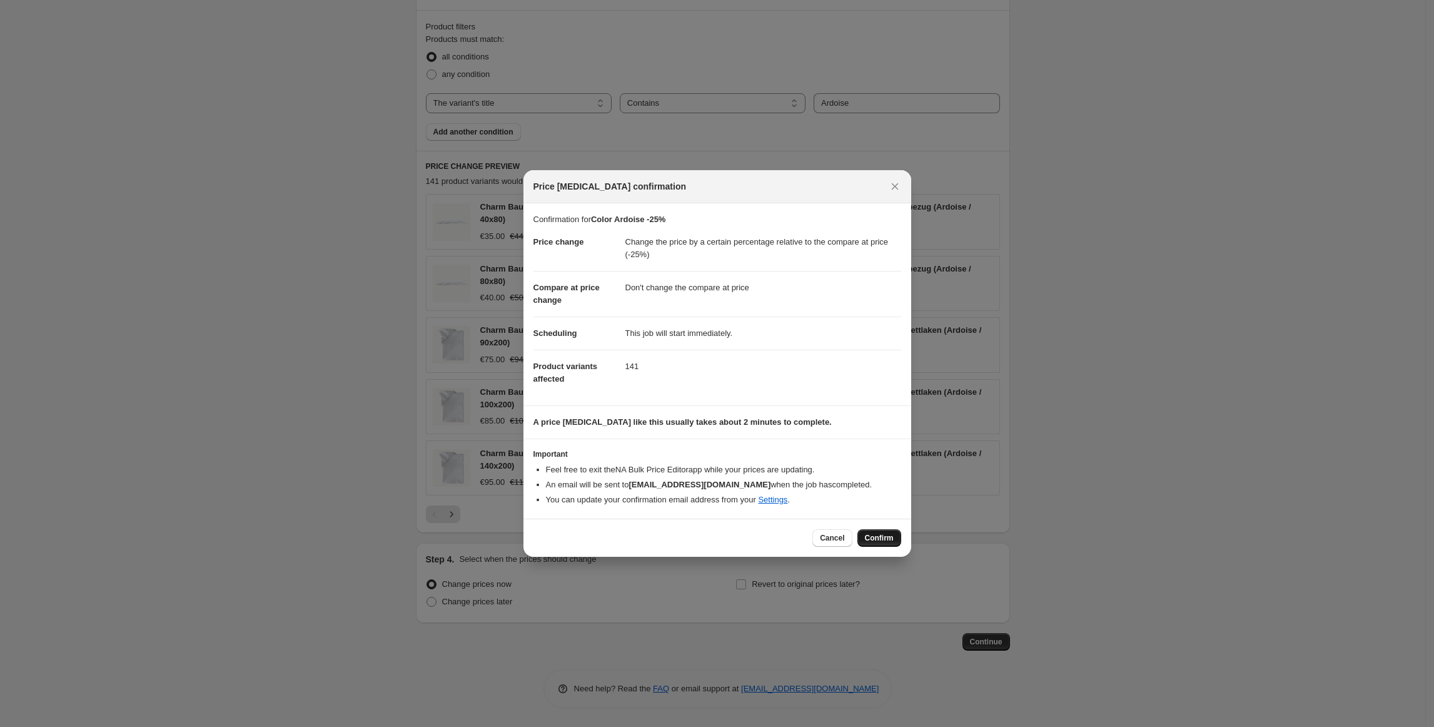
click at [889, 535] on span "Confirm" at bounding box center [879, 538] width 29 height 10
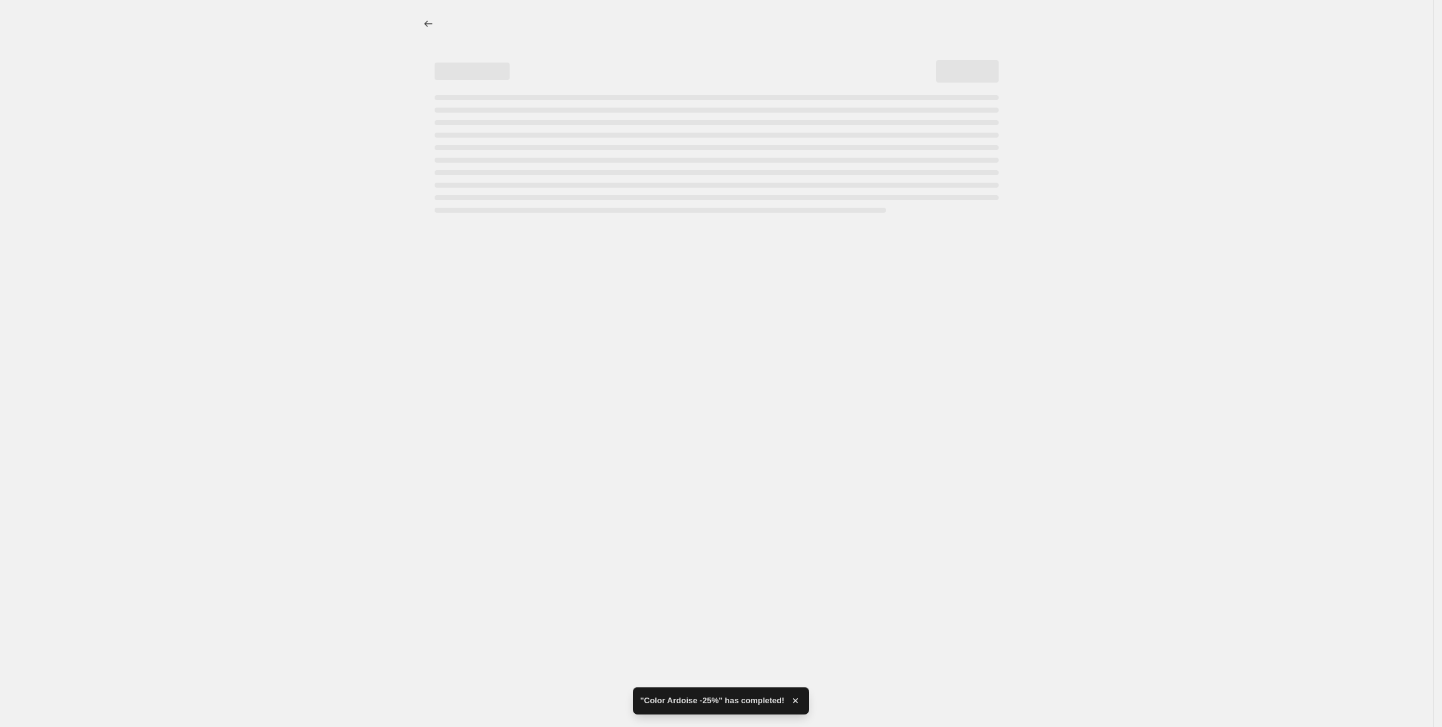
select select "pcap"
select select "no_change"
select select "title"
select select "contains"
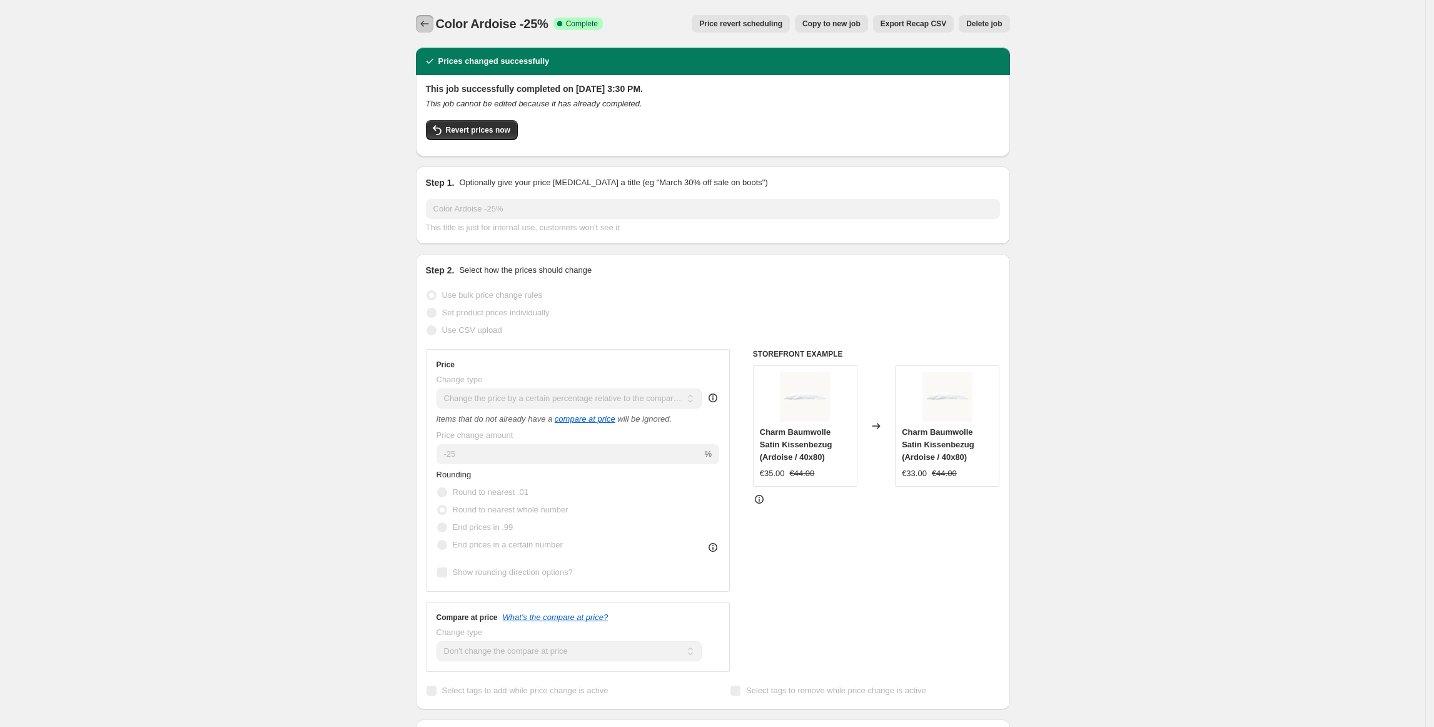
click at [433, 26] on button "Price change jobs" at bounding box center [425, 24] width 18 height 18
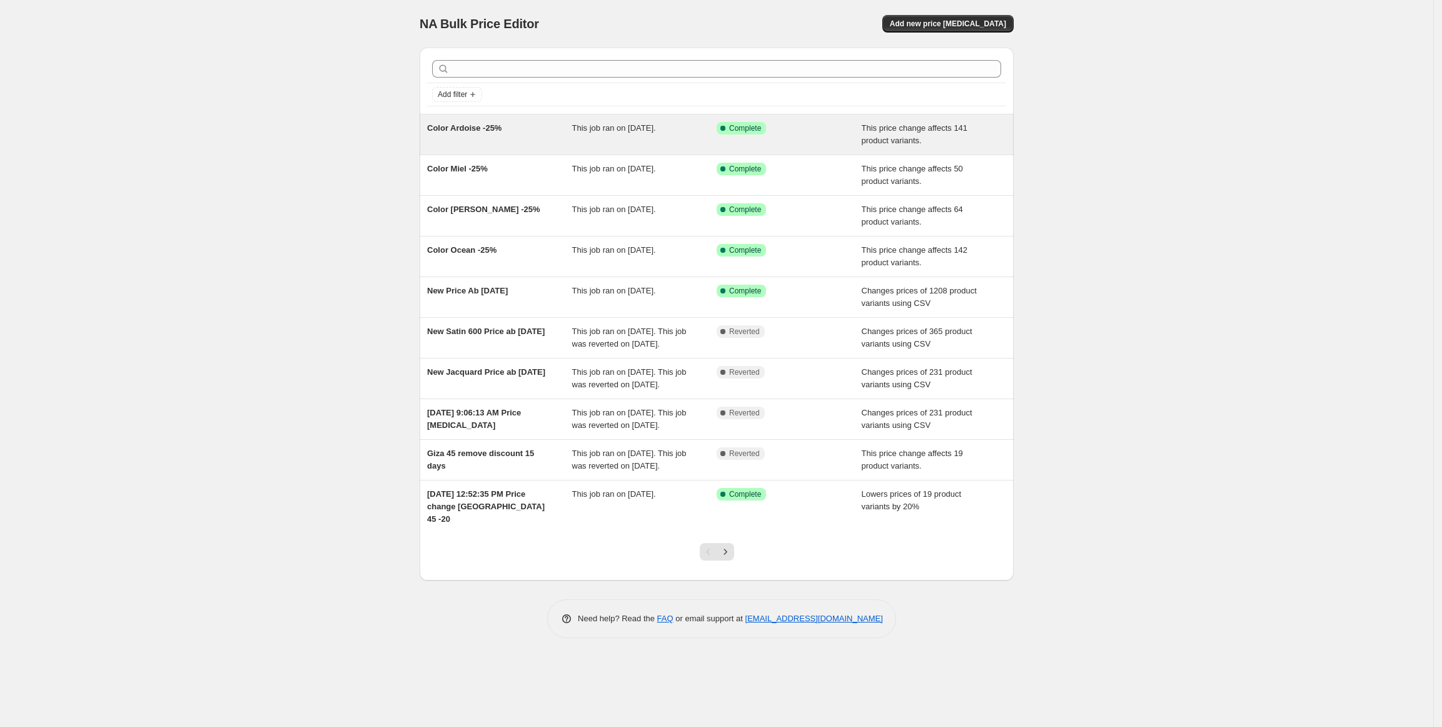
click at [569, 128] on div "Color Ardoise -25%" at bounding box center [499, 134] width 145 height 25
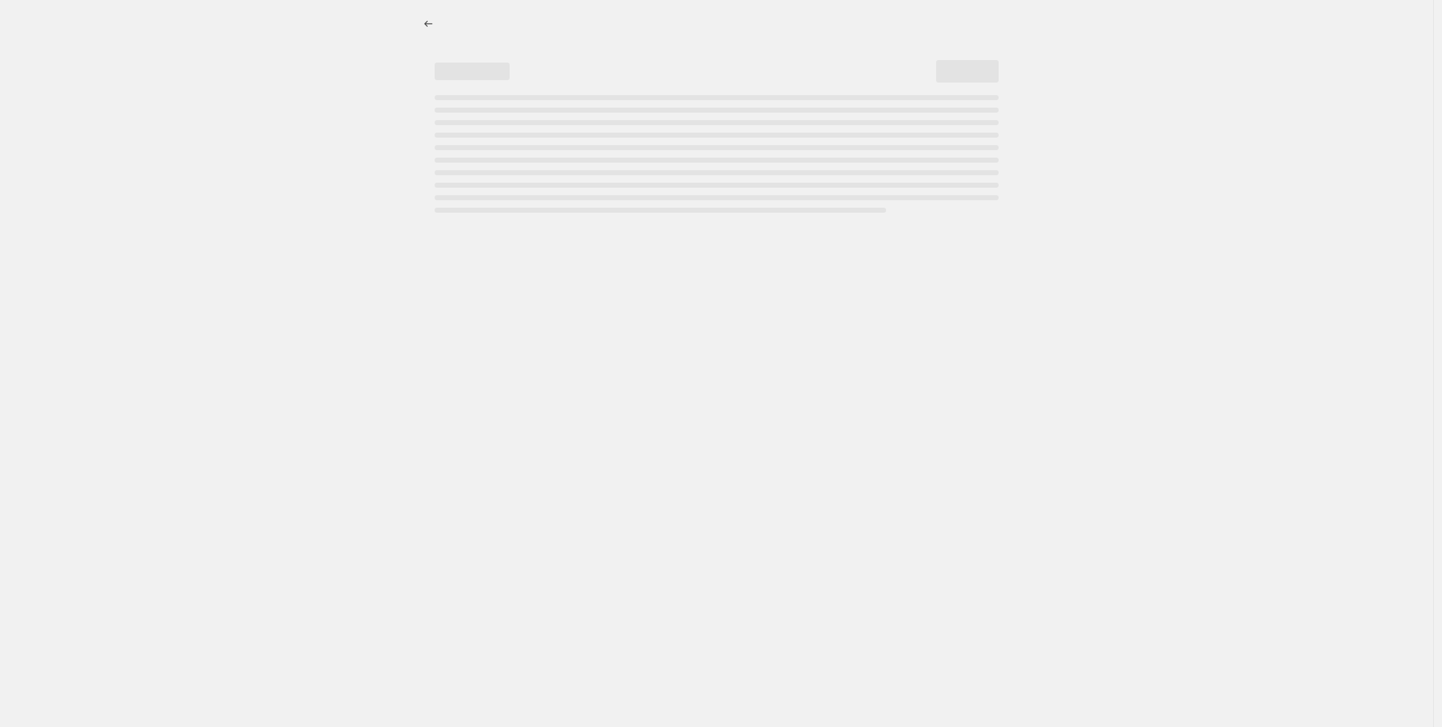
select select "pcap"
select select "no_change"
select select "title"
select select "contains"
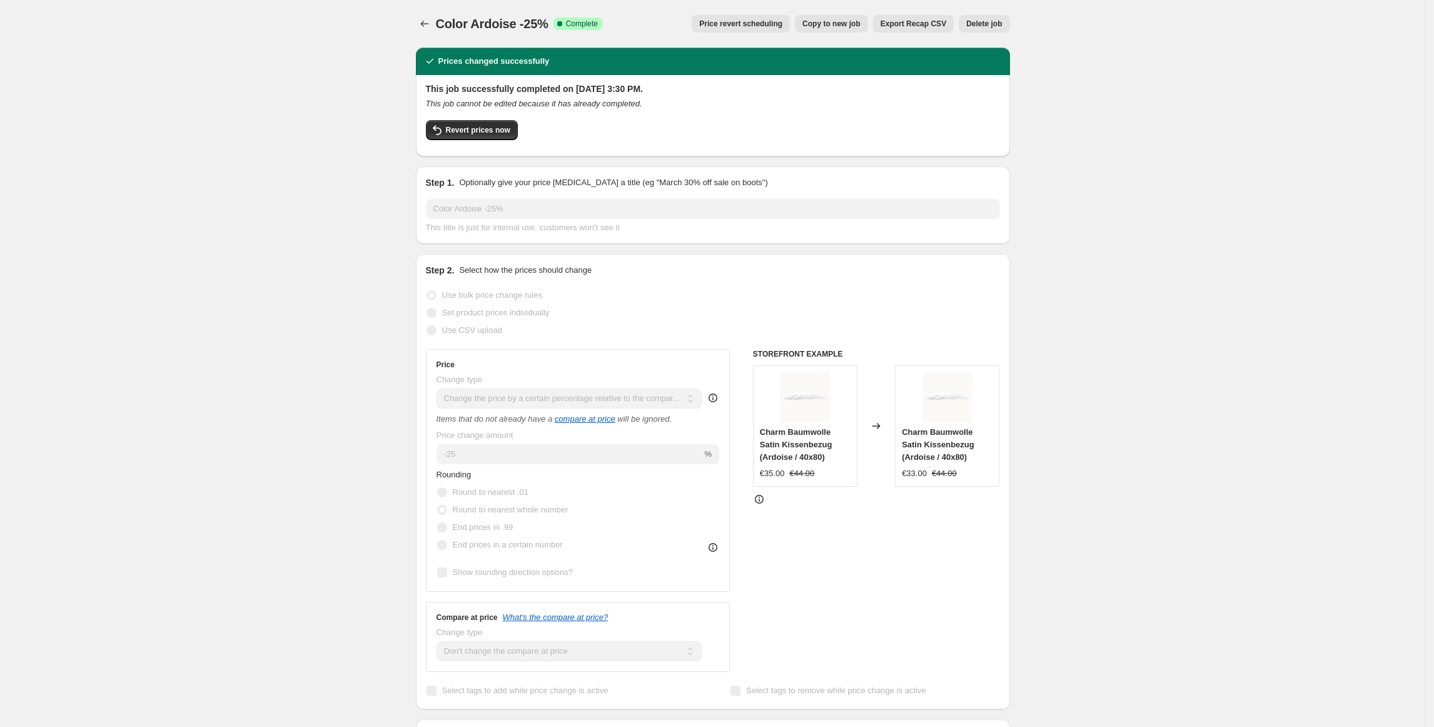
click at [823, 25] on span "Copy to new job" at bounding box center [831, 24] width 58 height 10
select select "pcap"
select select "no_change"
select select "title"
select select "contains"
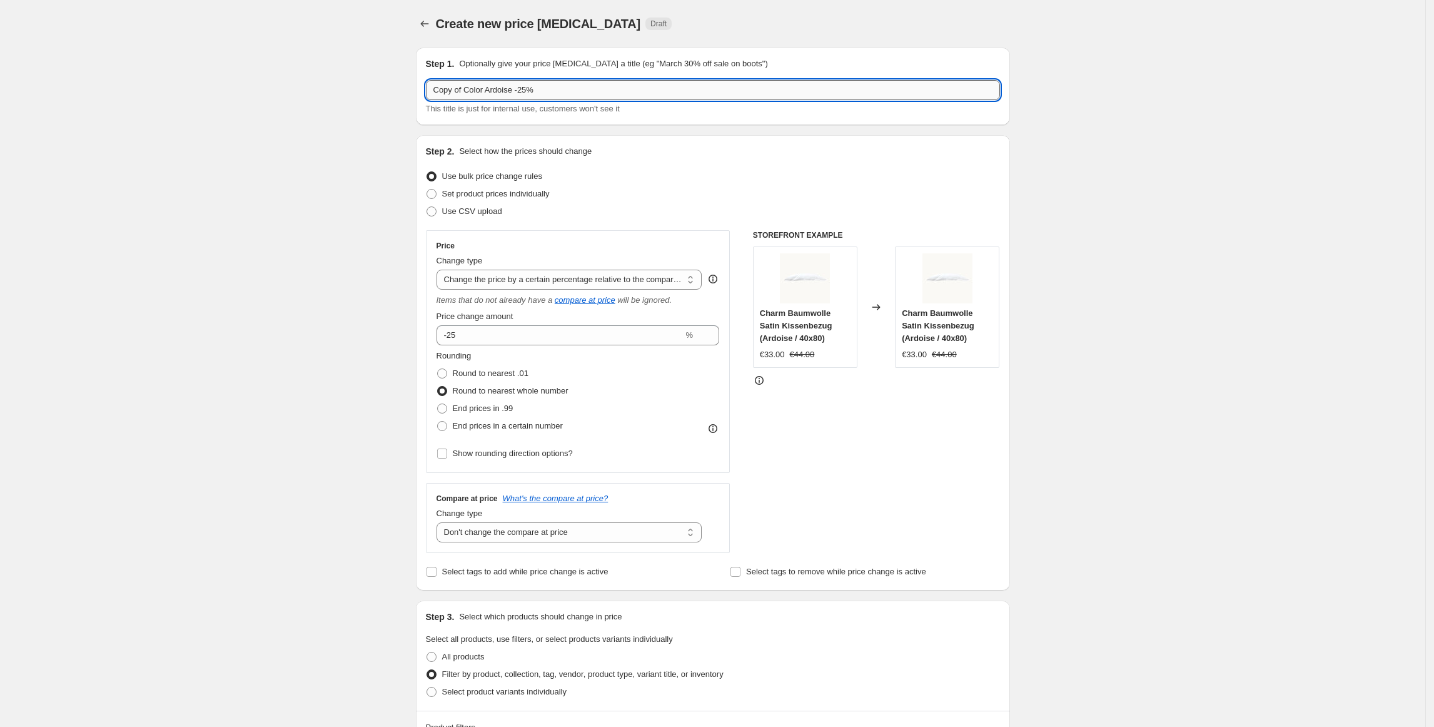
click at [465, 91] on input "Copy of Color Ardoise -25%" at bounding box center [713, 90] width 574 height 20
drag, startPoint x: 468, startPoint y: 89, endPoint x: 294, endPoint y: 89, distance: 174.5
click at [294, 89] on div "Create new price [MEDICAL_DATA]. This page is ready Create new price [MEDICAL_D…" at bounding box center [712, 713] width 1425 height 1427
click at [466, 88] on input "Color Ardoise -25%" at bounding box center [713, 90] width 574 height 20
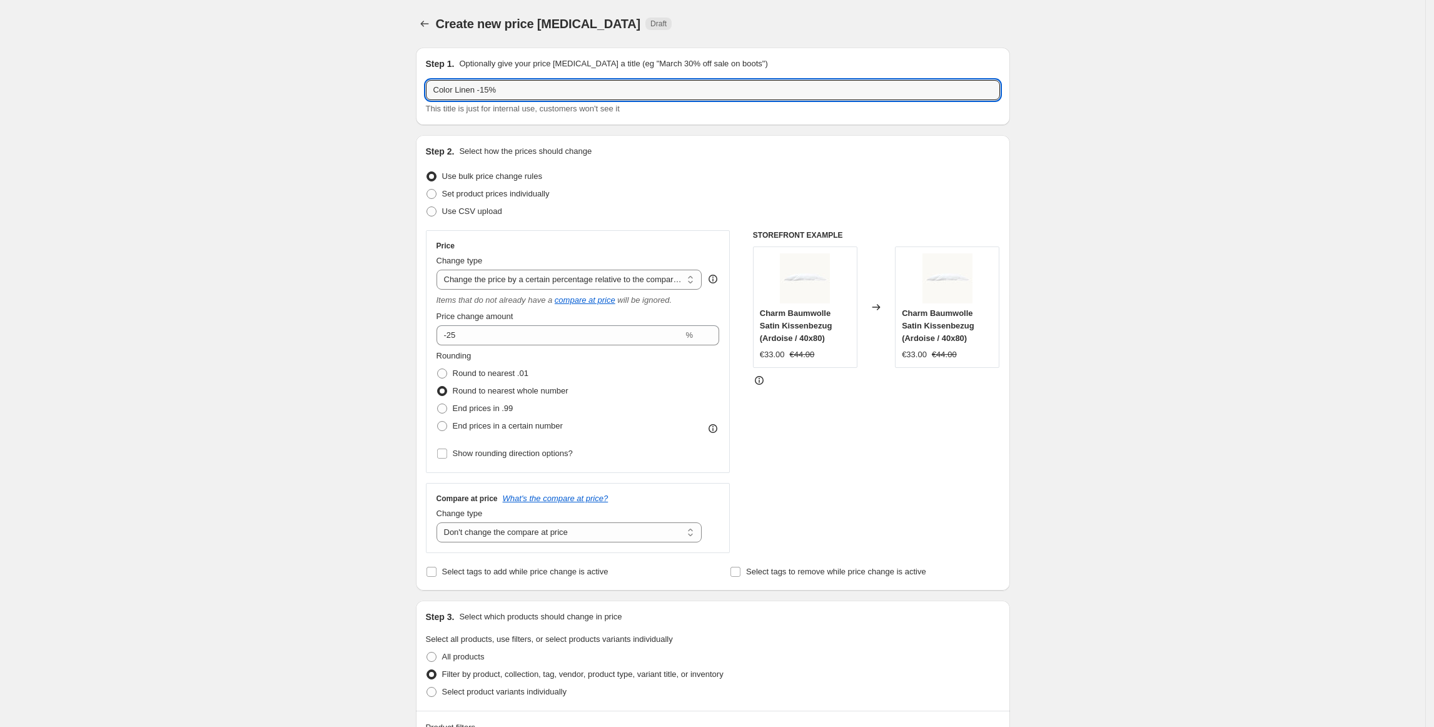
type input "Color Linen -15%"
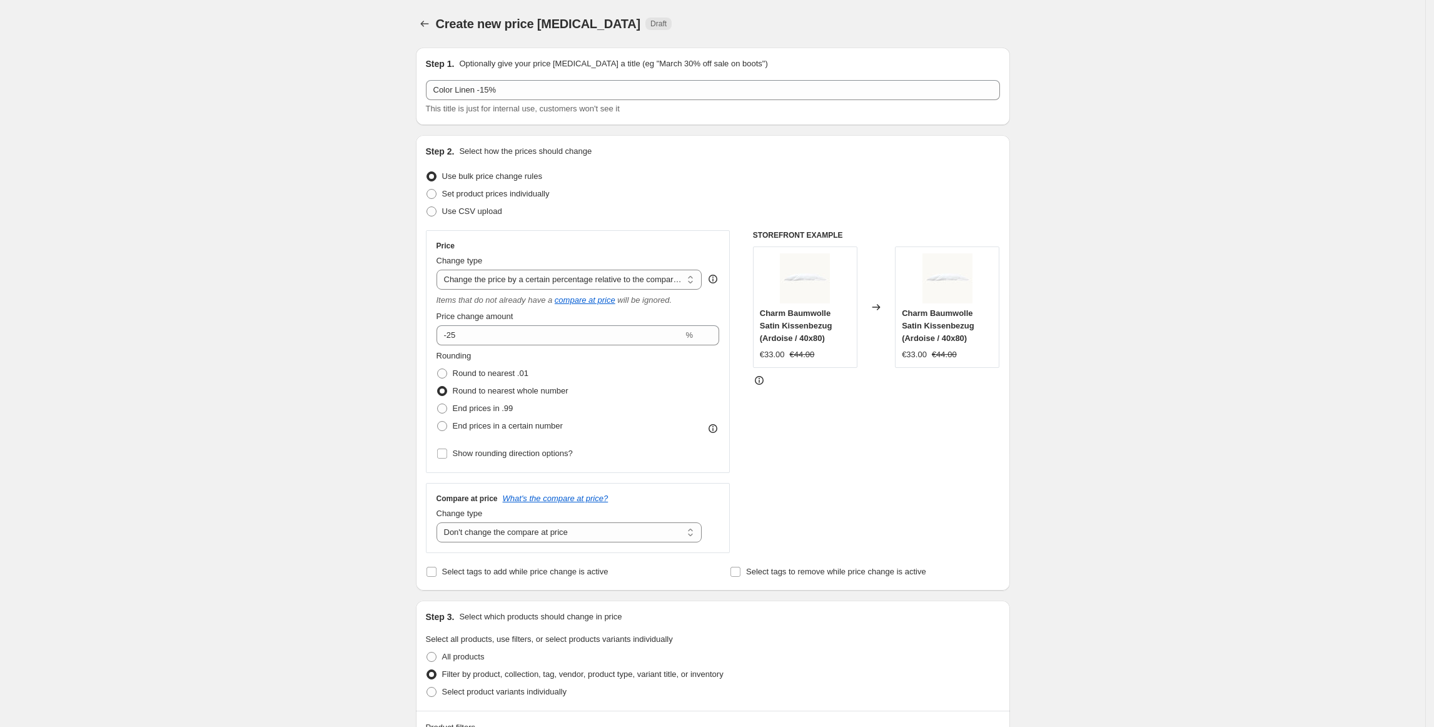
click at [1164, 158] on div "Create new price [MEDICAL_DATA]. This page is ready Create new price [MEDICAL_D…" at bounding box center [712, 713] width 1425 height 1427
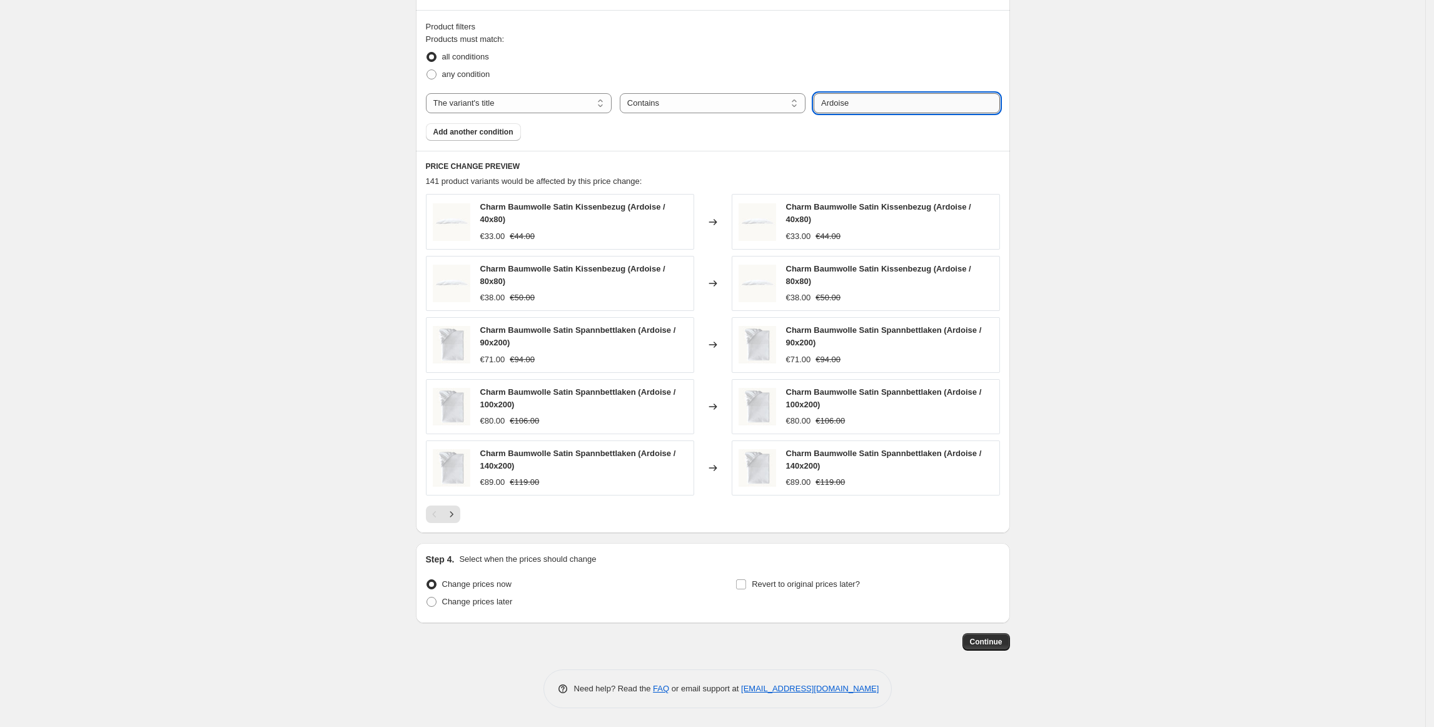
click at [909, 108] on input "Ardoise" at bounding box center [907, 103] width 186 height 20
type input "Linen"
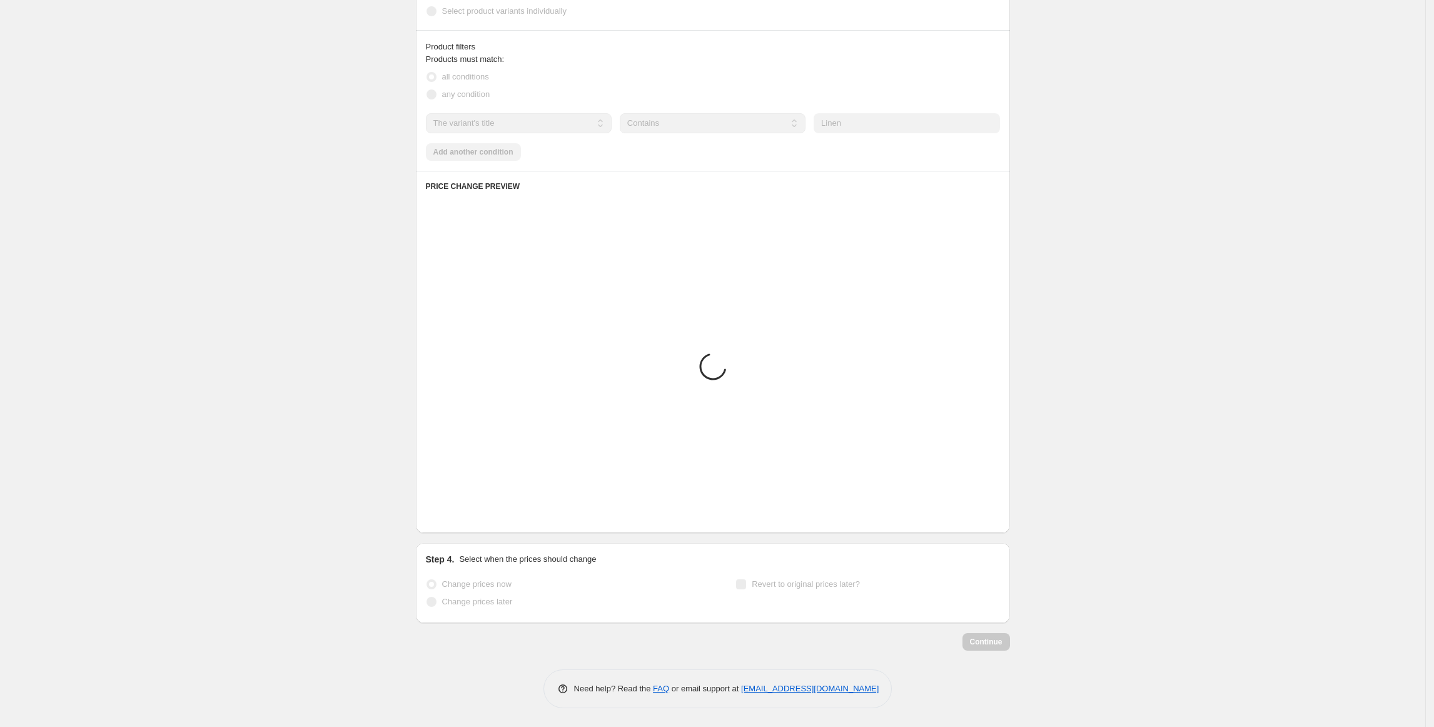
click at [1166, 129] on div "Create new price [MEDICAL_DATA]. This page is ready Create new price [MEDICAL_D…" at bounding box center [712, 23] width 1425 height 1407
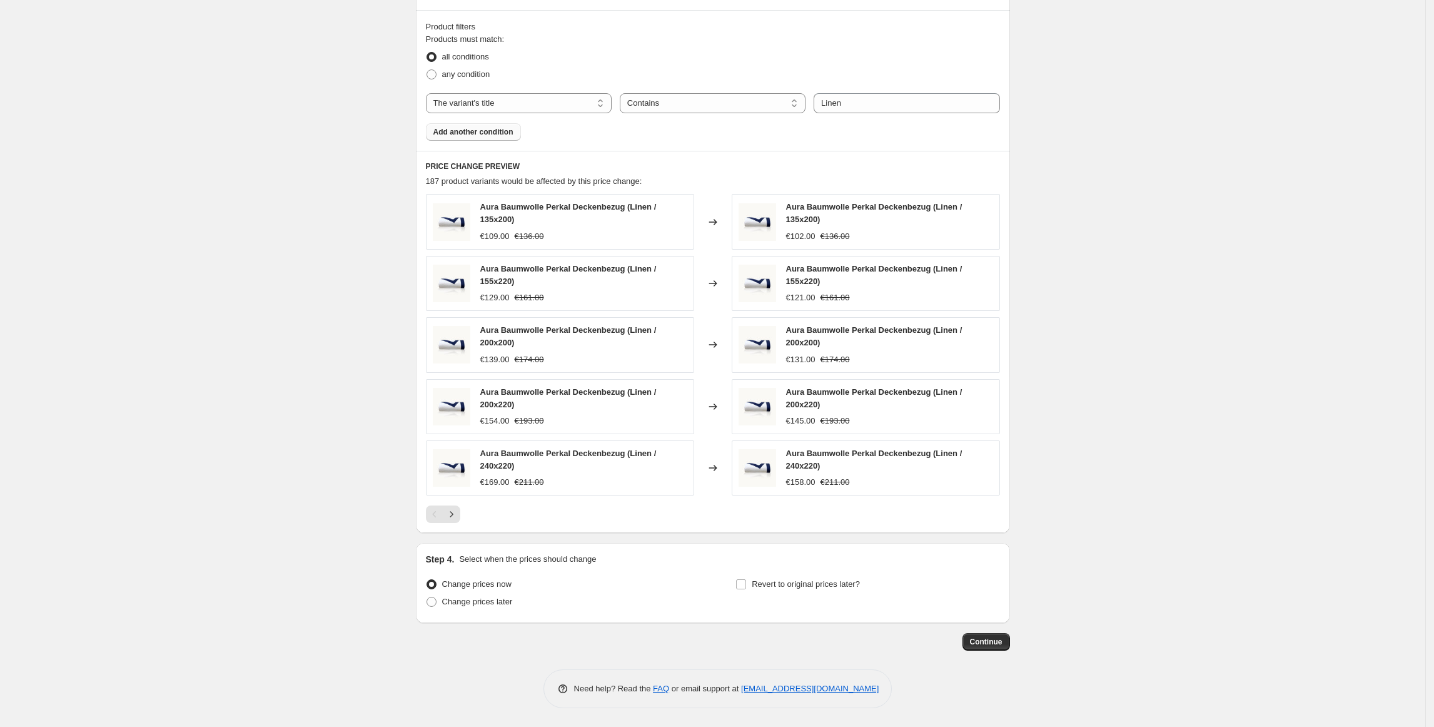
click at [514, 130] on button "Add another condition" at bounding box center [473, 132] width 95 height 18
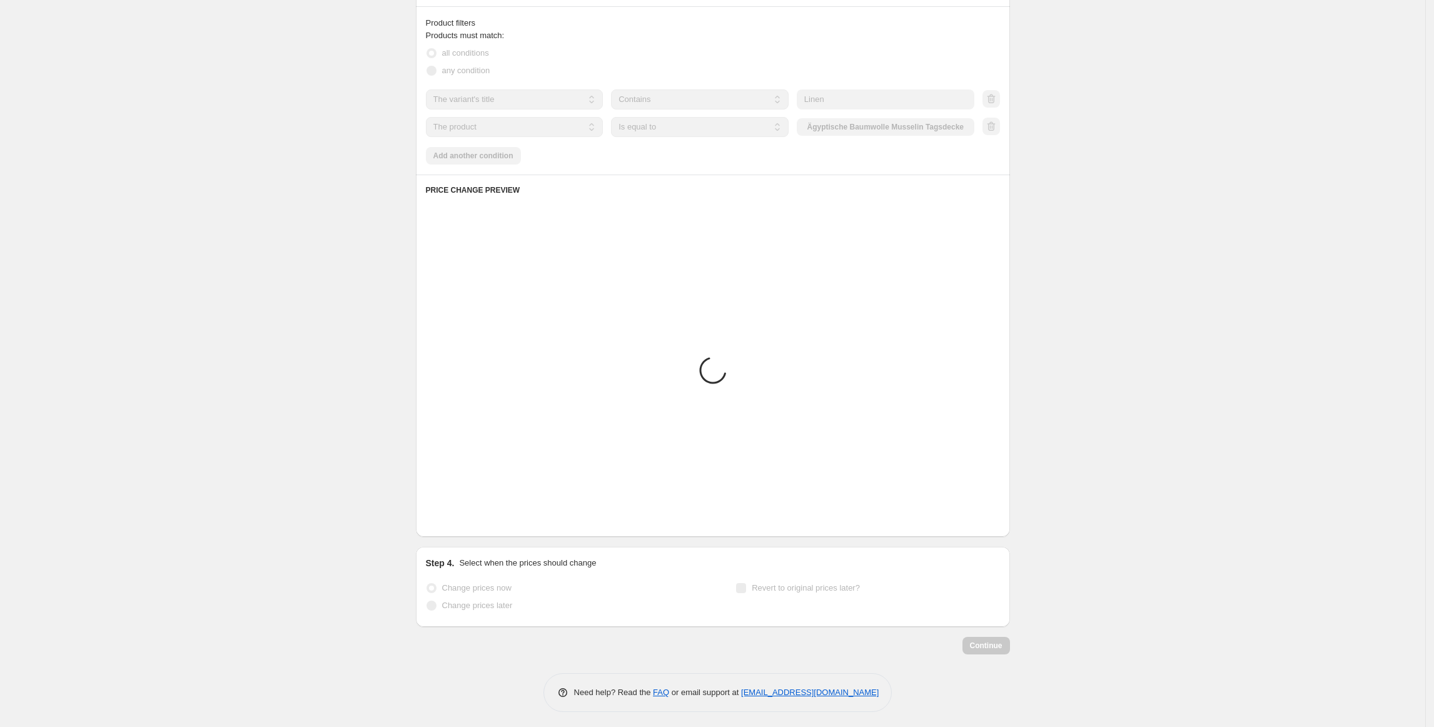
scroll to position [395, 0]
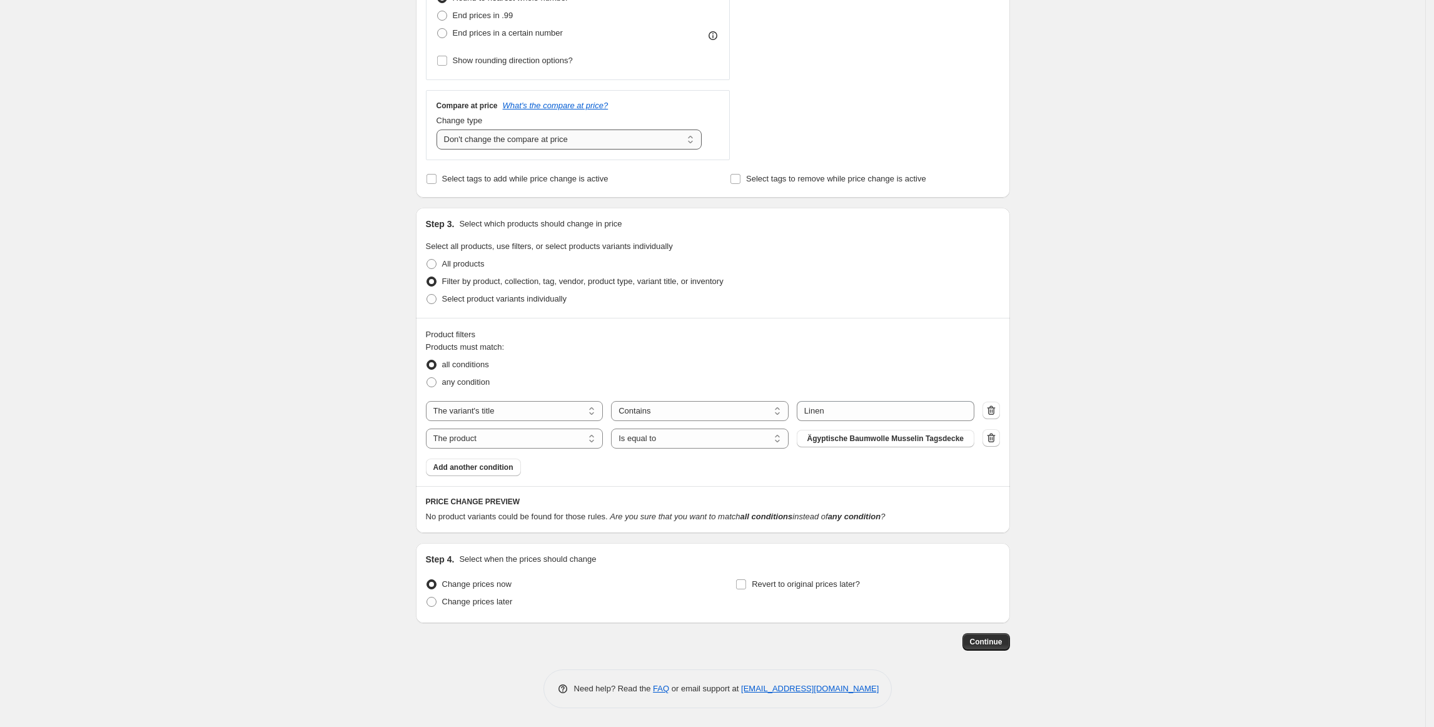
click at [528, 136] on select "Change the compare at price to the current price (sale) Change the compare at p…" at bounding box center [570, 139] width 266 height 20
click at [1140, 110] on div "Create new price [MEDICAL_DATA]. This page is ready Create new price [MEDICAL_D…" at bounding box center [712, 167] width 1425 height 1120
click at [488, 448] on div "Products must match: all conditions any condition The product The product's col…" at bounding box center [713, 408] width 574 height 135
click at [489, 445] on select "The product The product's collection The product's tag The product's vendor The…" at bounding box center [515, 438] width 178 height 20
select select "title"
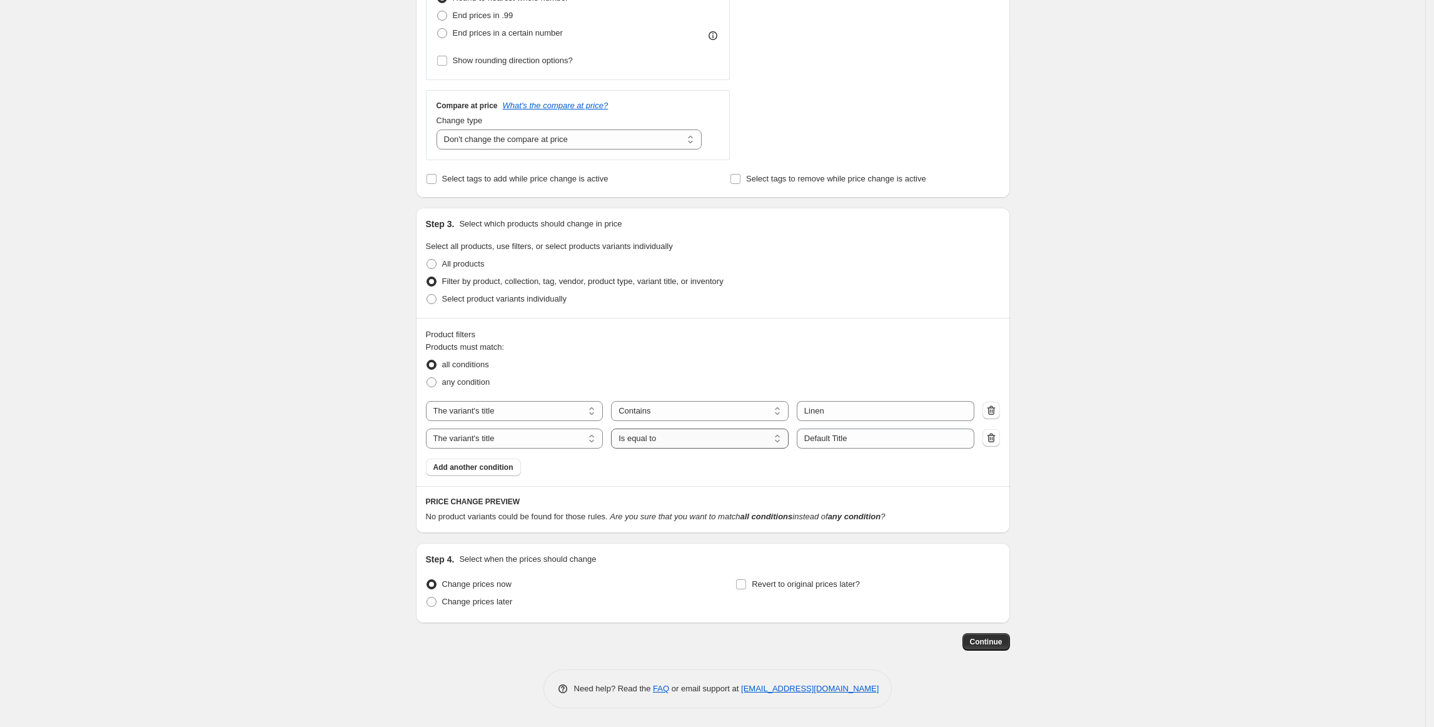
click at [703, 443] on select "Is equal to Is not equal to Contains" at bounding box center [700, 438] width 178 height 20
select select "not_equal"
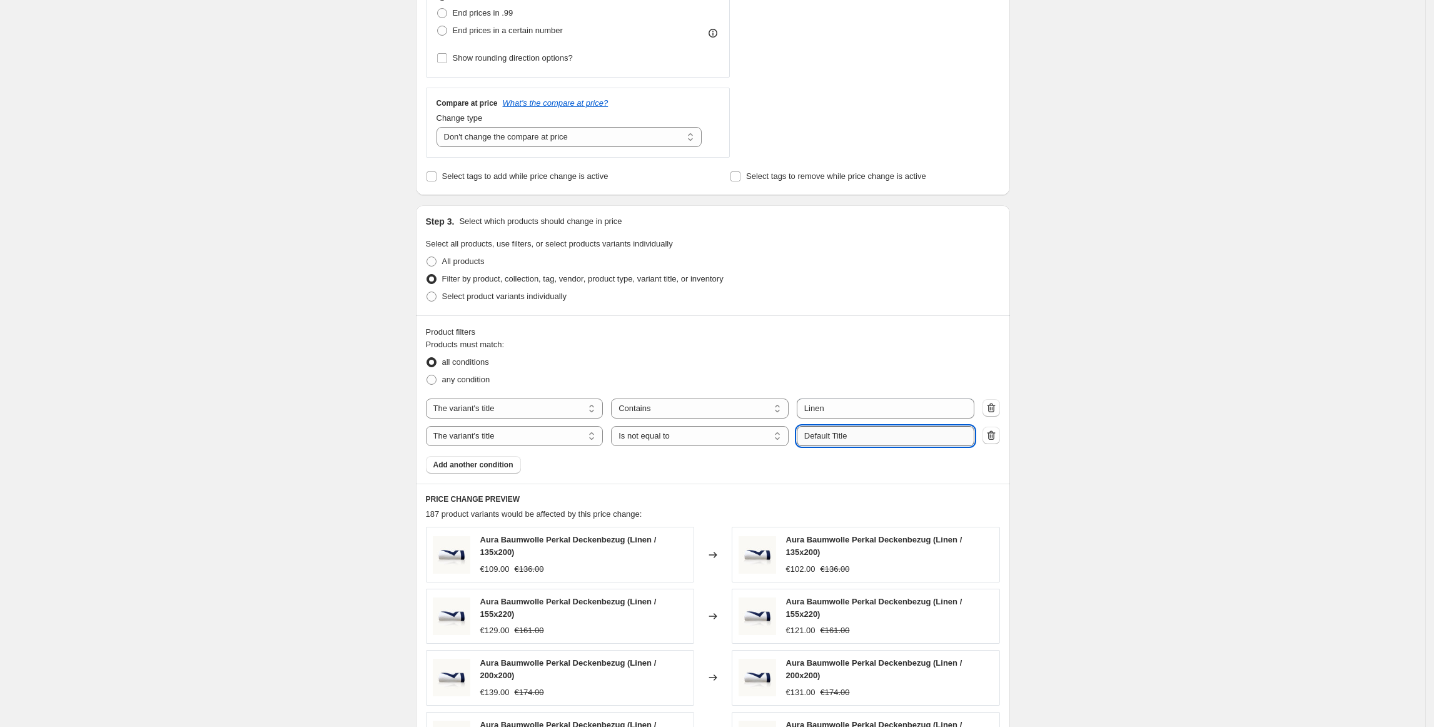
click at [834, 438] on input "Default Title" at bounding box center [886, 436] width 178 height 20
click at [995, 438] on icon "button" at bounding box center [991, 434] width 8 height 9
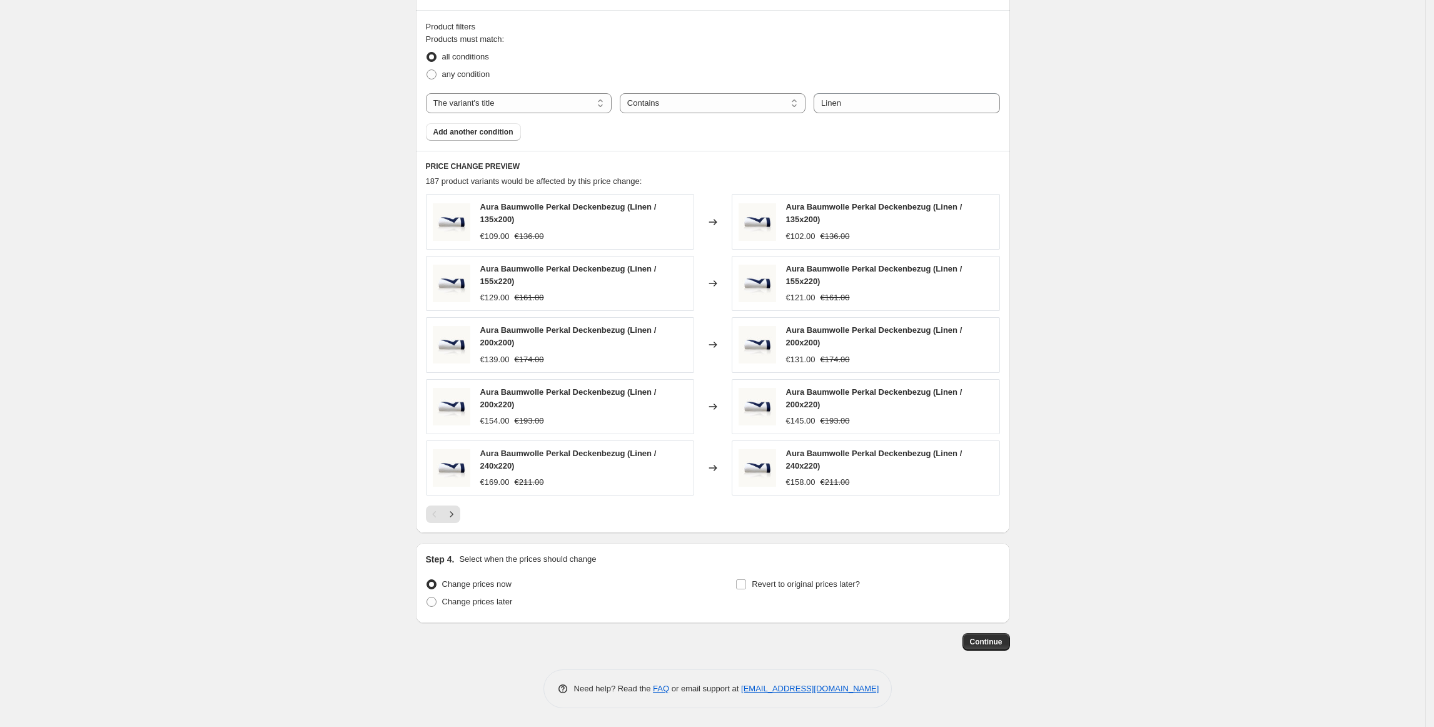
scroll to position [0, 0]
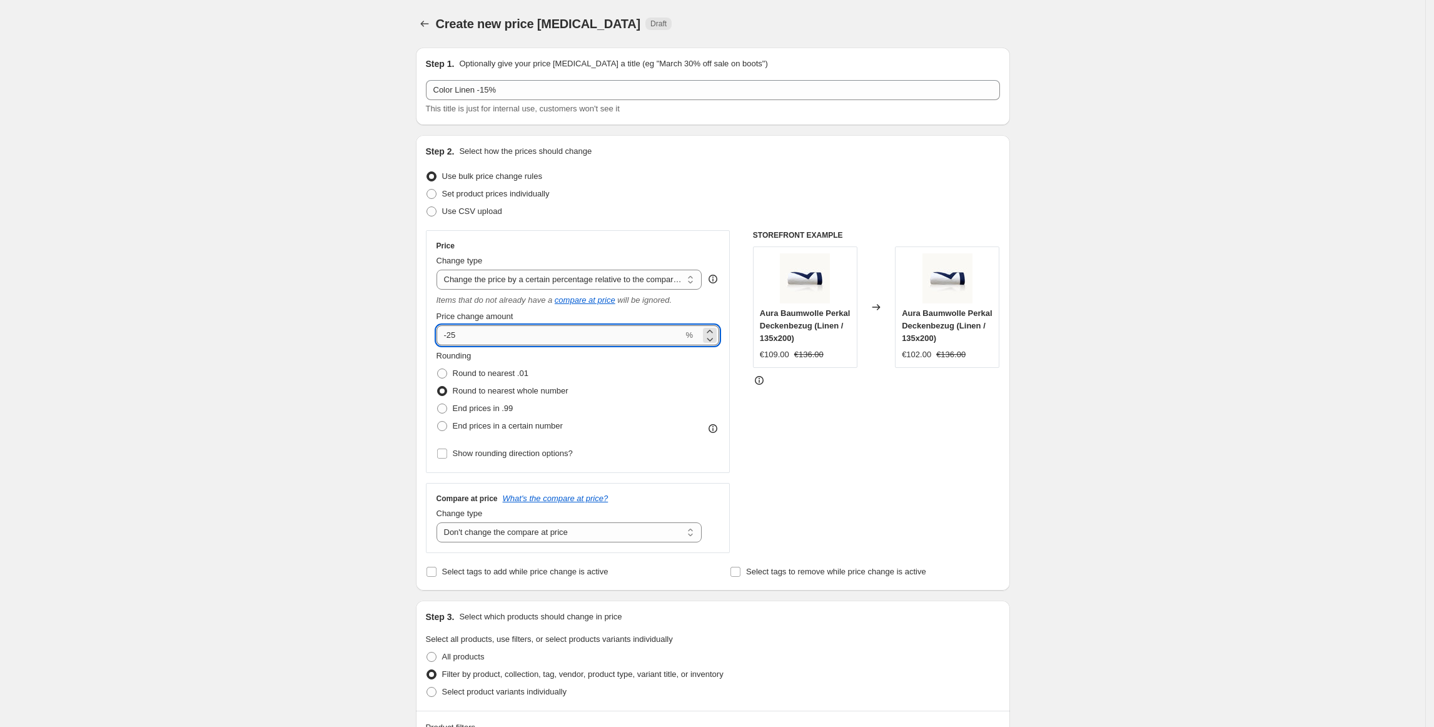
click at [458, 338] on input "-25" at bounding box center [560, 335] width 247 height 20
type input "-15"
click at [281, 248] on div "Create new price [MEDICAL_DATA]. This page is ready Create new price [MEDICAL_D…" at bounding box center [712, 713] width 1425 height 1427
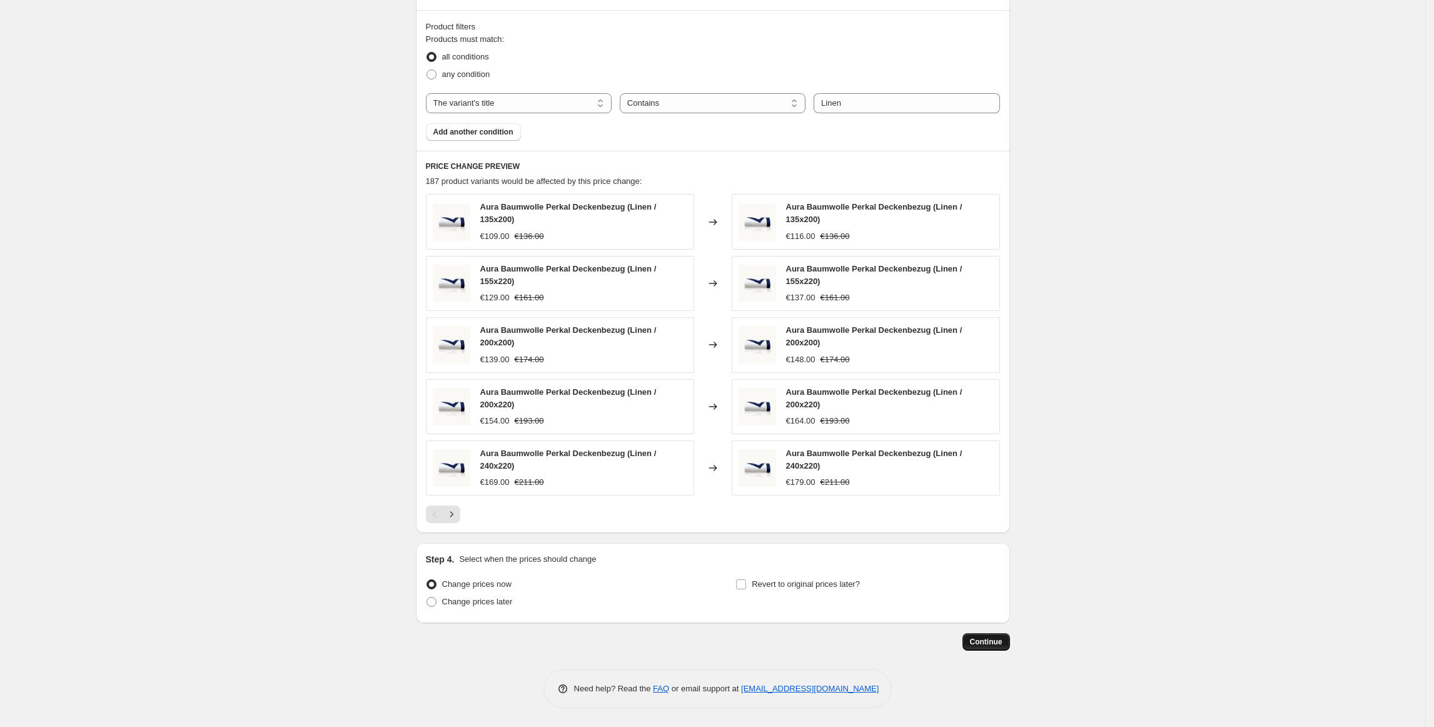
click at [1003, 646] on span "Continue" at bounding box center [986, 642] width 33 height 10
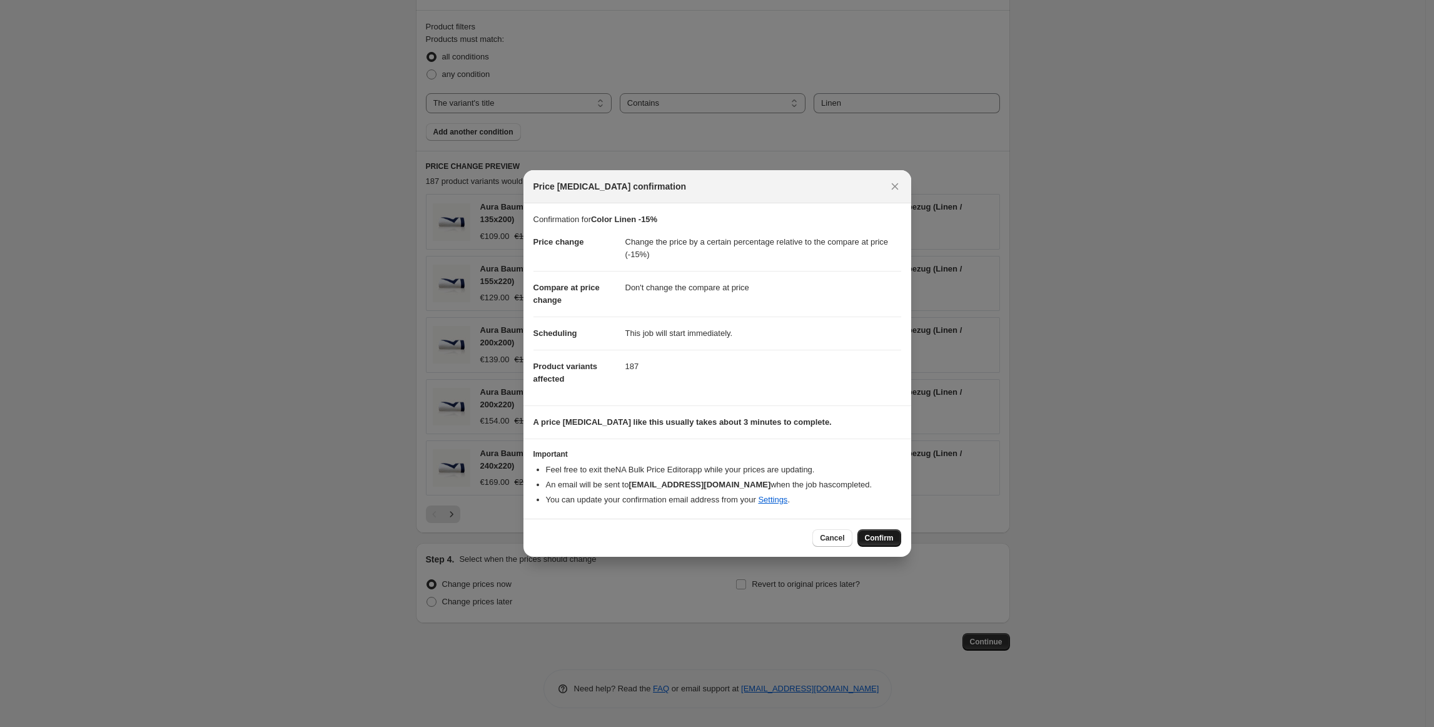
click at [877, 543] on span "Confirm" at bounding box center [879, 538] width 29 height 10
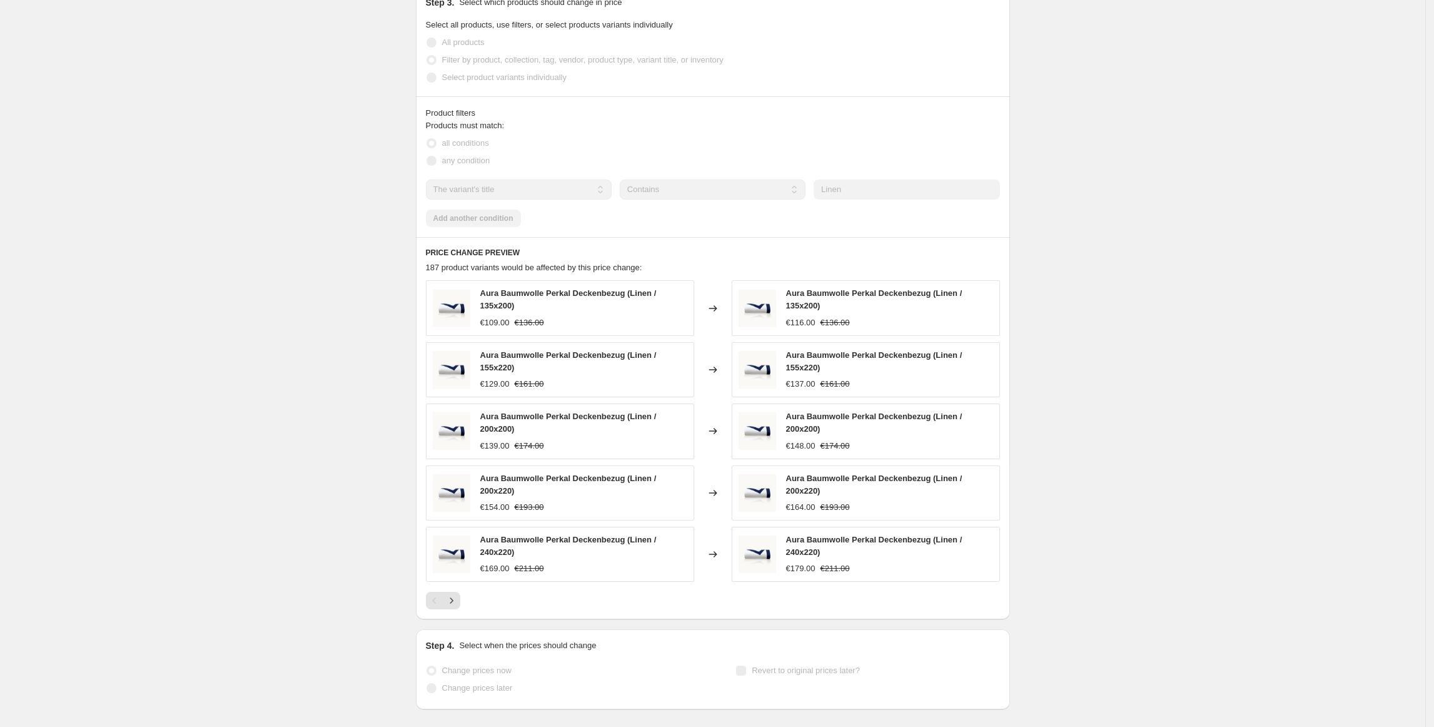
scroll to position [737, 0]
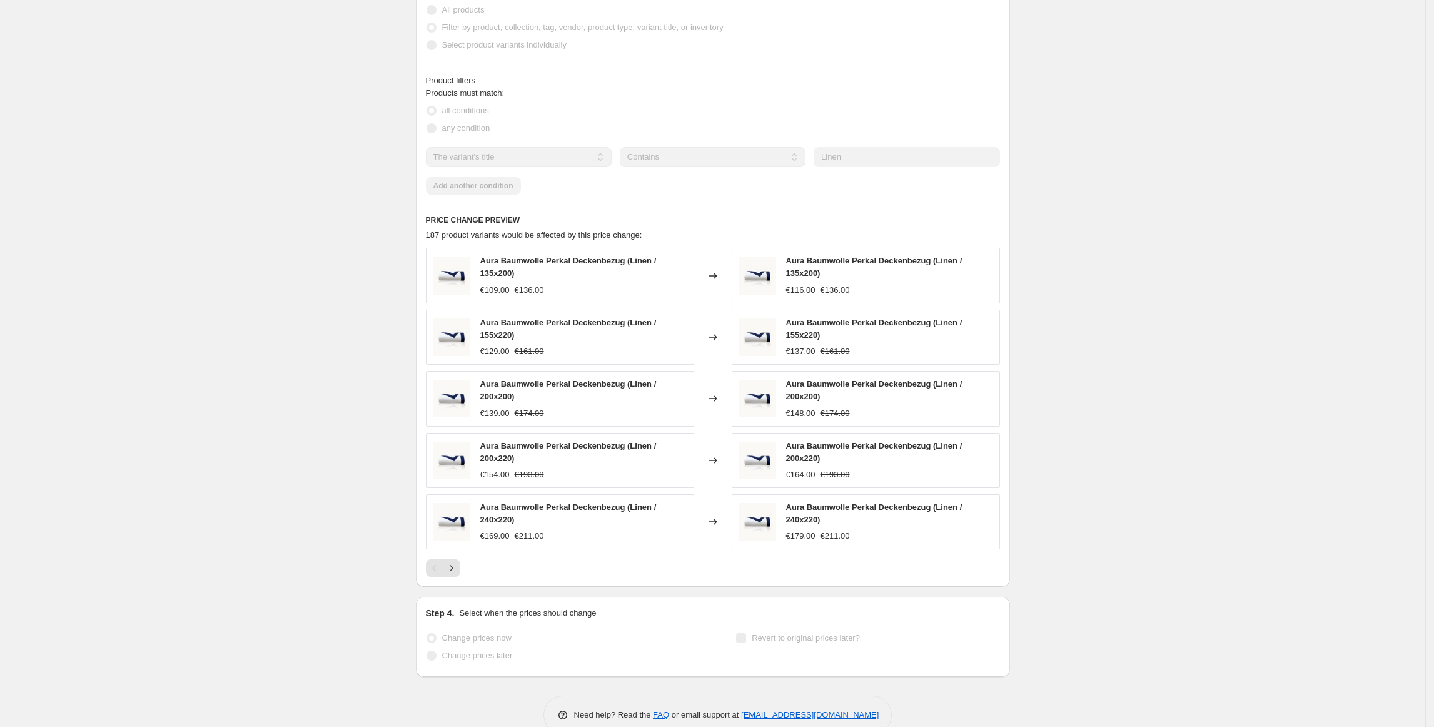
select select "pcap"
select select "no_change"
select select "title"
select select "contains"
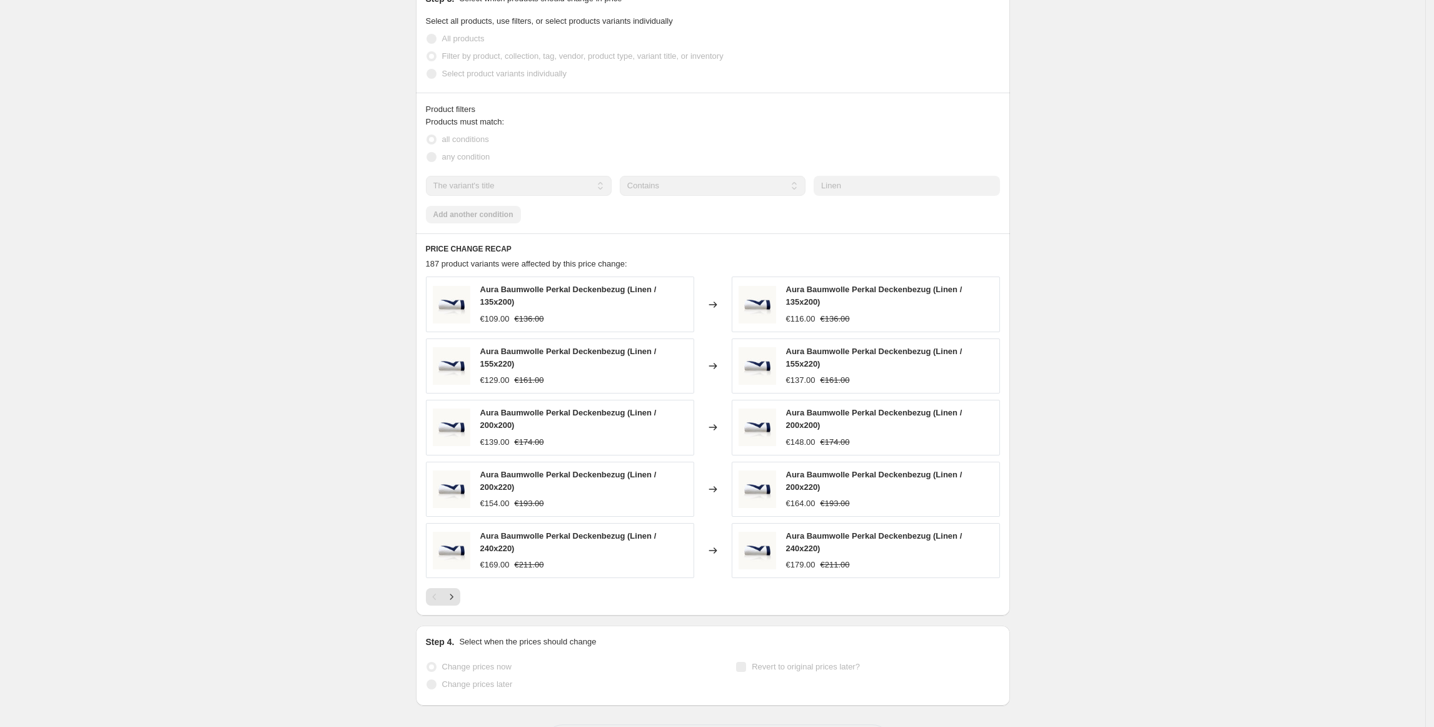
scroll to position [0, 0]
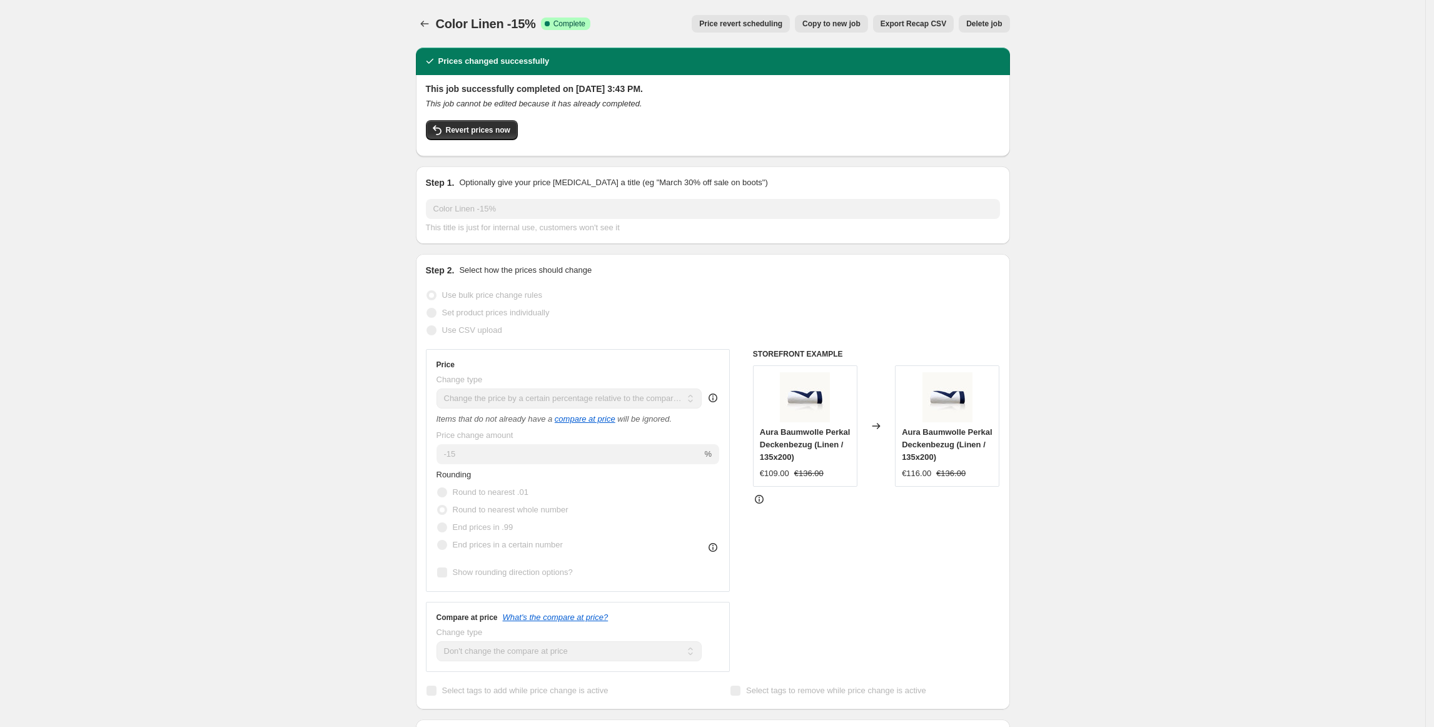
click at [852, 23] on span "Copy to new job" at bounding box center [831, 24] width 58 height 10
select select "pcap"
select select "no_change"
select select "title"
select select "contains"
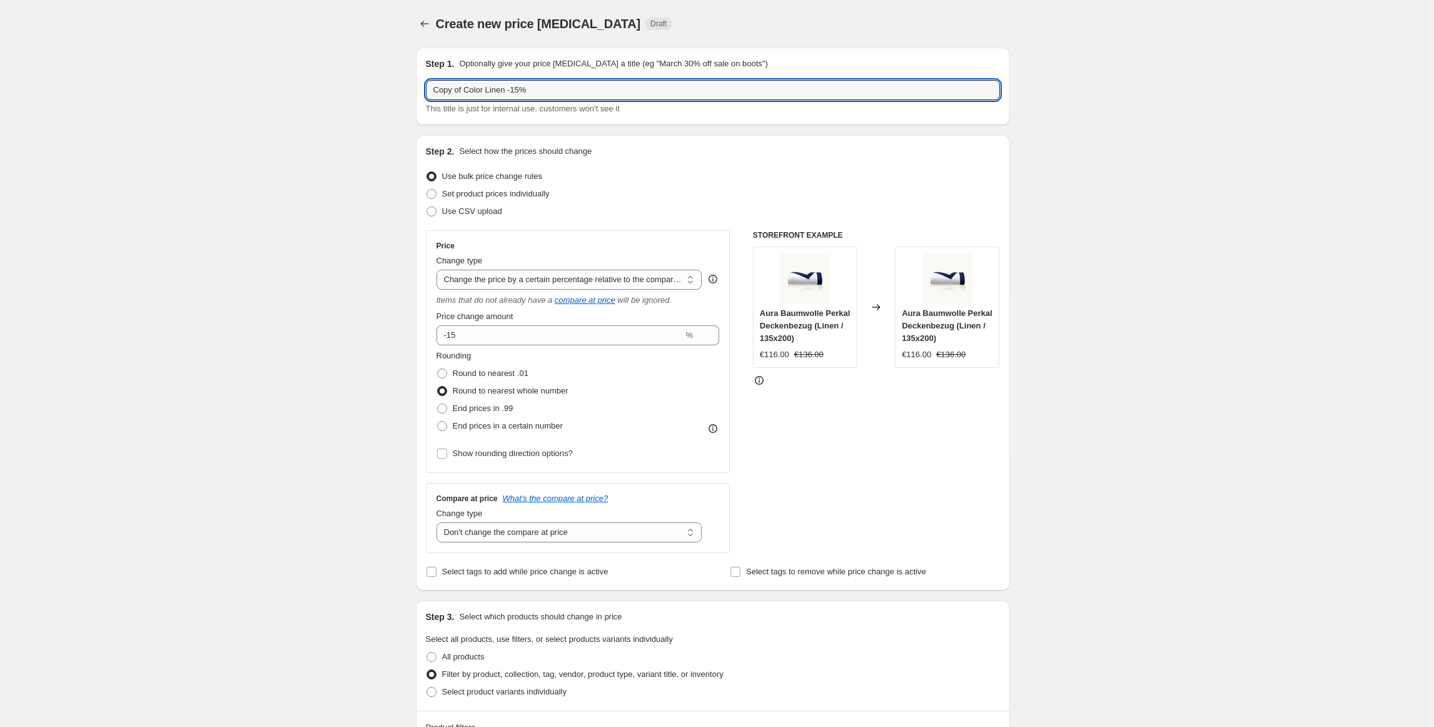
drag, startPoint x: 466, startPoint y: 89, endPoint x: 356, endPoint y: 91, distance: 110.1
click at [356, 91] on div "Create new price [MEDICAL_DATA]. This page is ready Create new price [MEDICAL_D…" at bounding box center [712, 713] width 1425 height 1427
click at [467, 93] on input "Color Linen -15%" at bounding box center [713, 90] width 574 height 20
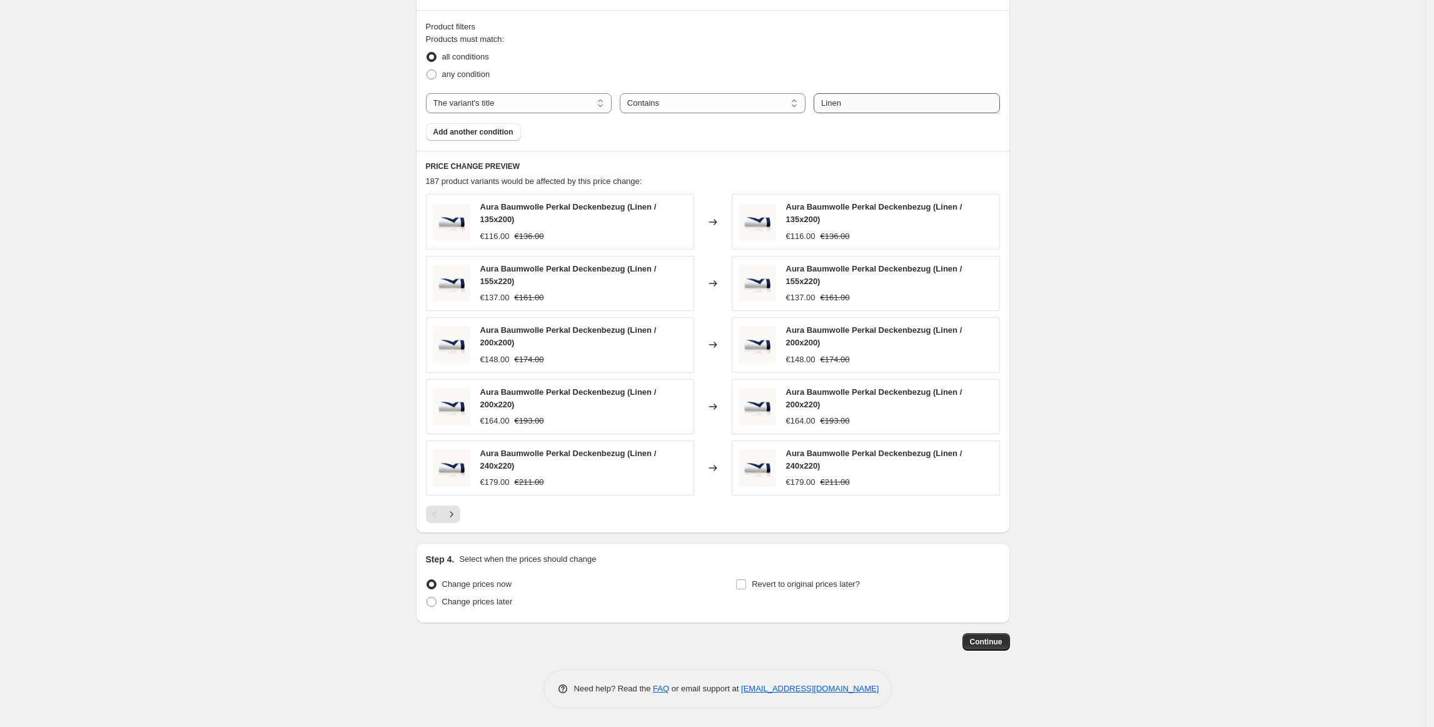
type input "Color Granit -15%"
click at [896, 108] on input "Linen" at bounding box center [907, 103] width 186 height 20
type input "Granit"
click at [1101, 131] on div "Create new price [MEDICAL_DATA]. This page is ready Create new price [MEDICAL_D…" at bounding box center [712, 13] width 1425 height 1427
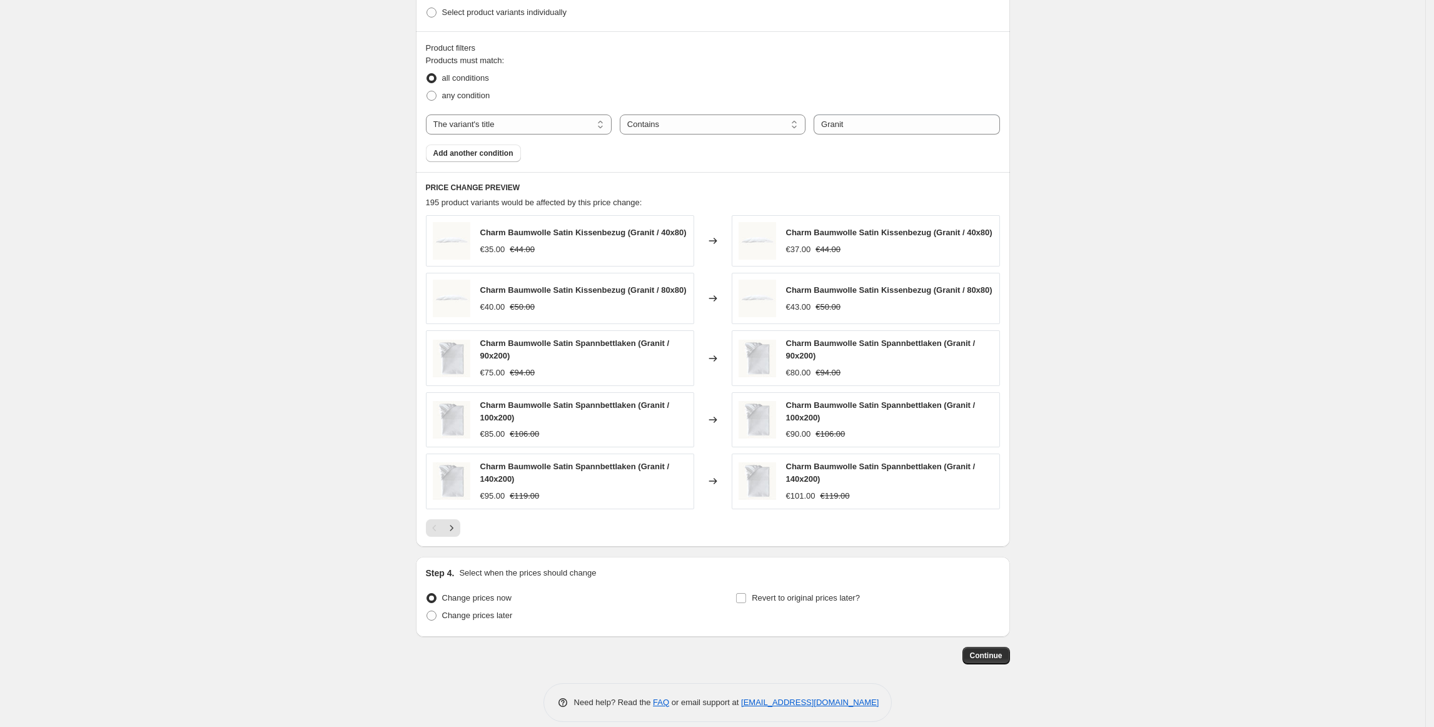
scroll to position [697, 0]
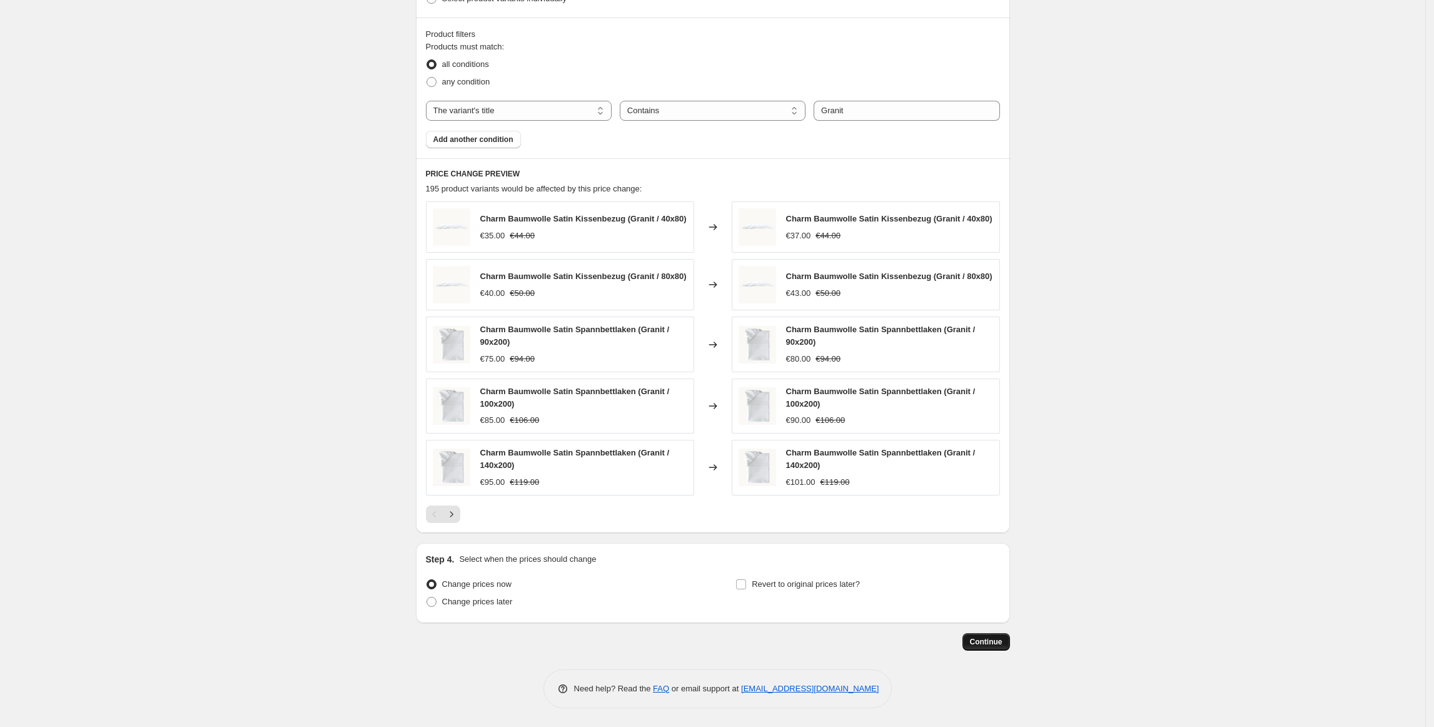
click at [1003, 646] on span "Continue" at bounding box center [986, 642] width 33 height 10
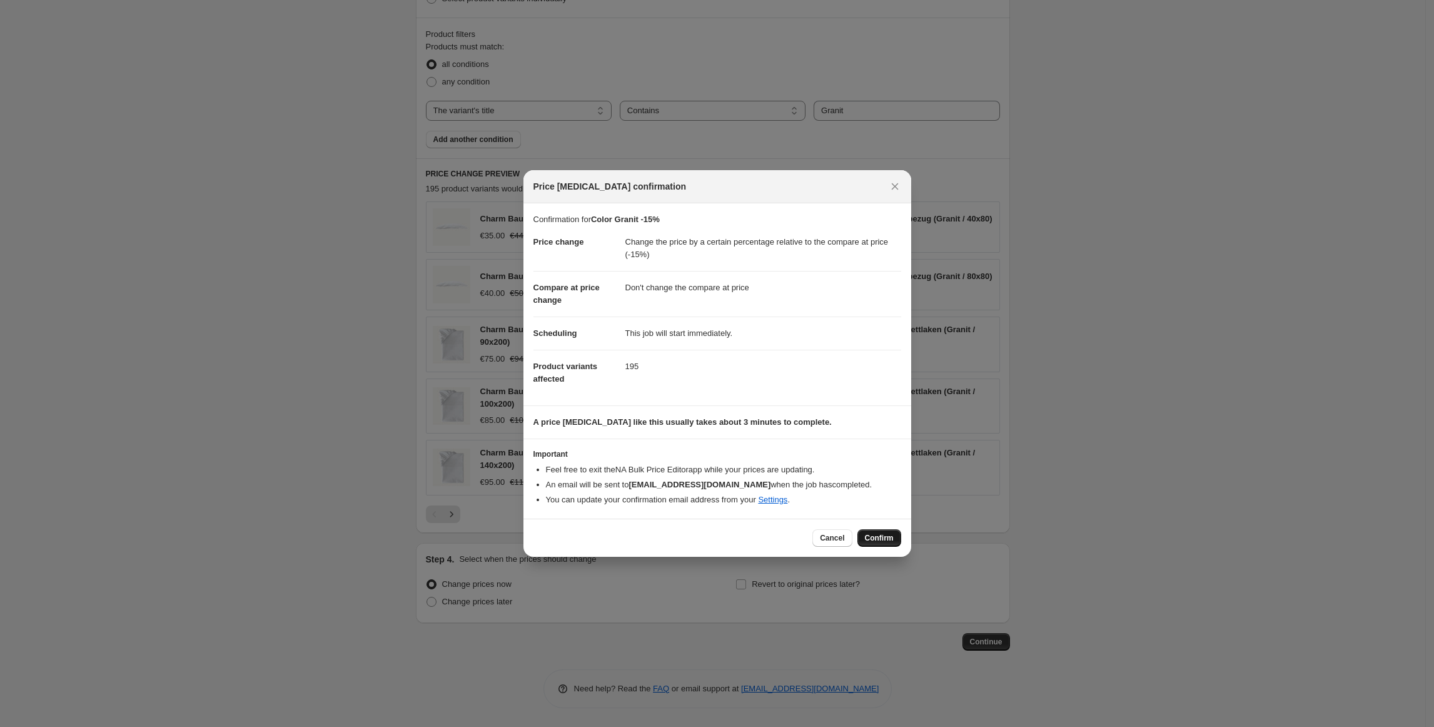
click at [879, 538] on span "Confirm" at bounding box center [879, 538] width 29 height 10
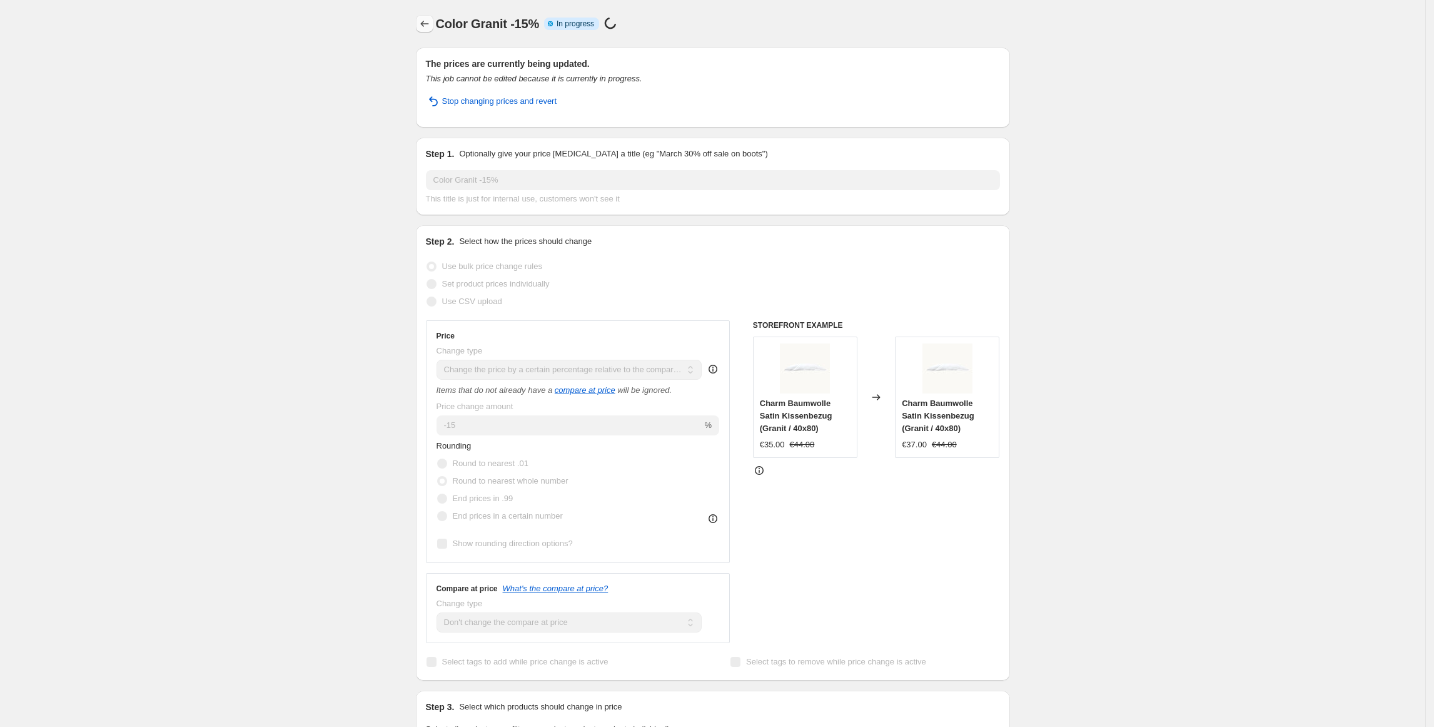
click at [420, 21] on button "Price change jobs" at bounding box center [425, 24] width 18 height 18
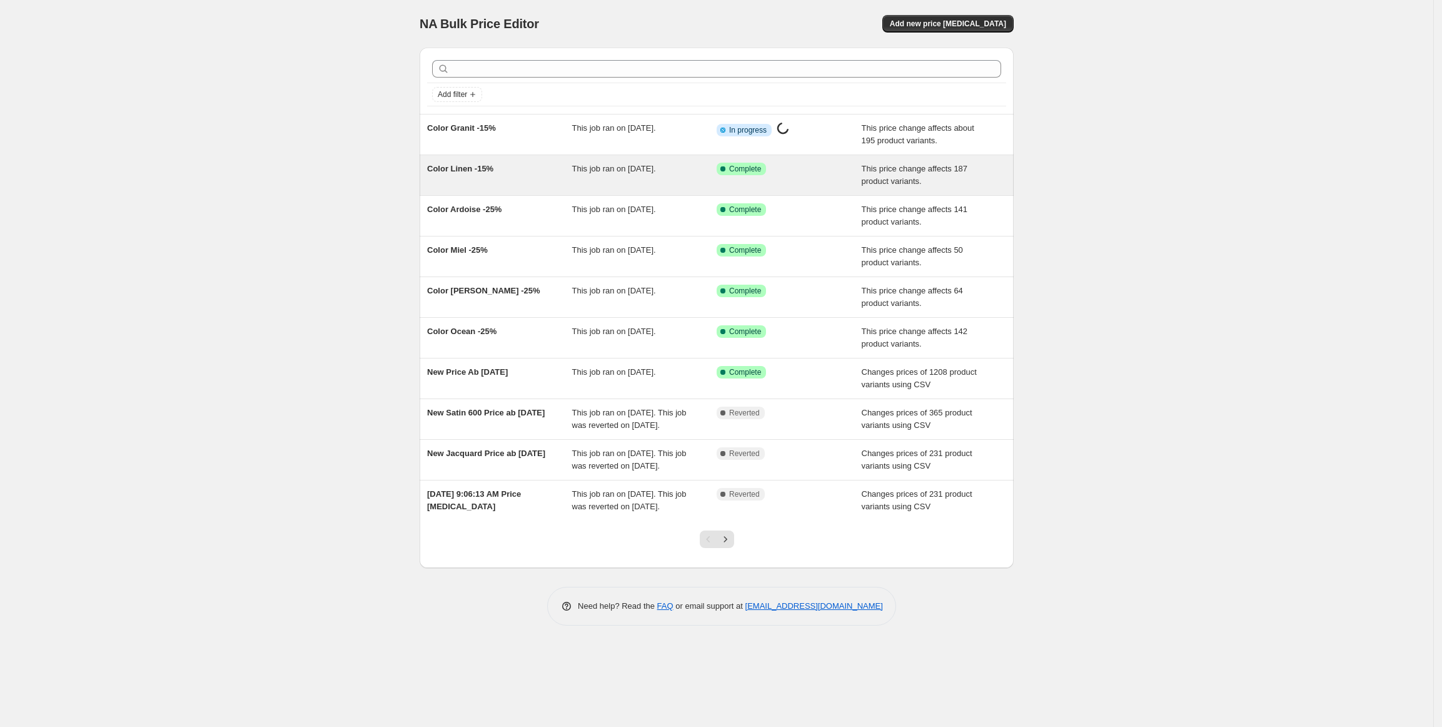
click at [560, 169] on div "Color Linen -15%" at bounding box center [499, 175] width 145 height 25
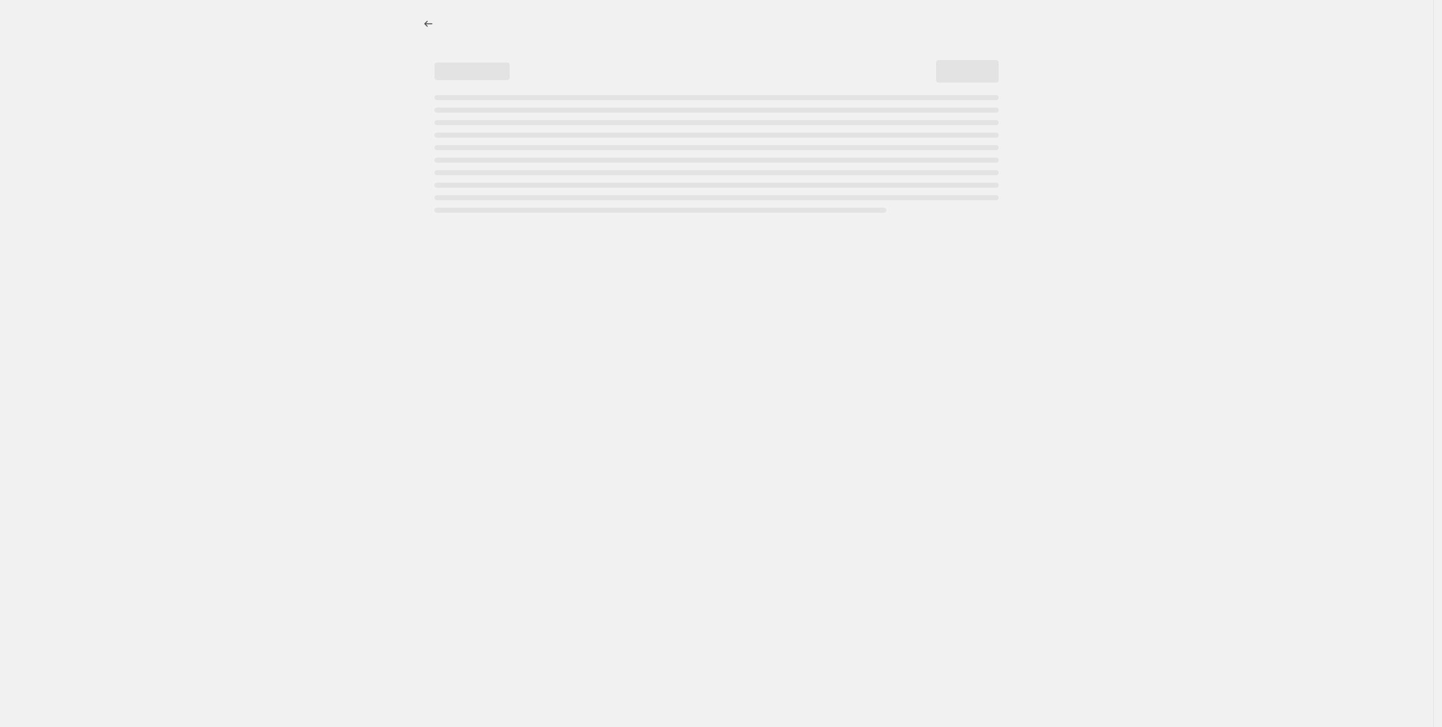
select select "pcap"
select select "no_change"
select select "title"
select select "contains"
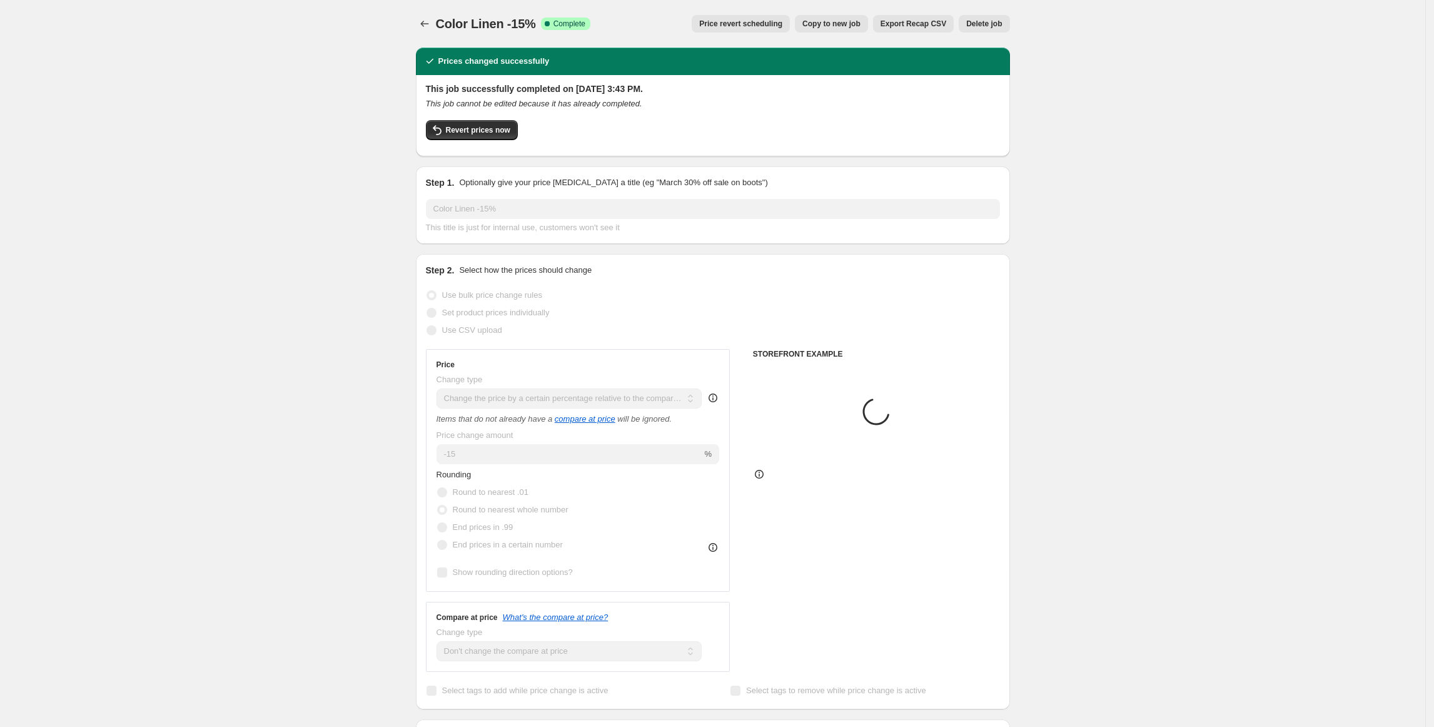
click at [851, 26] on span "Copy to new job" at bounding box center [831, 24] width 58 height 10
select select "pcap"
select select "no_change"
select select "title"
select select "contains"
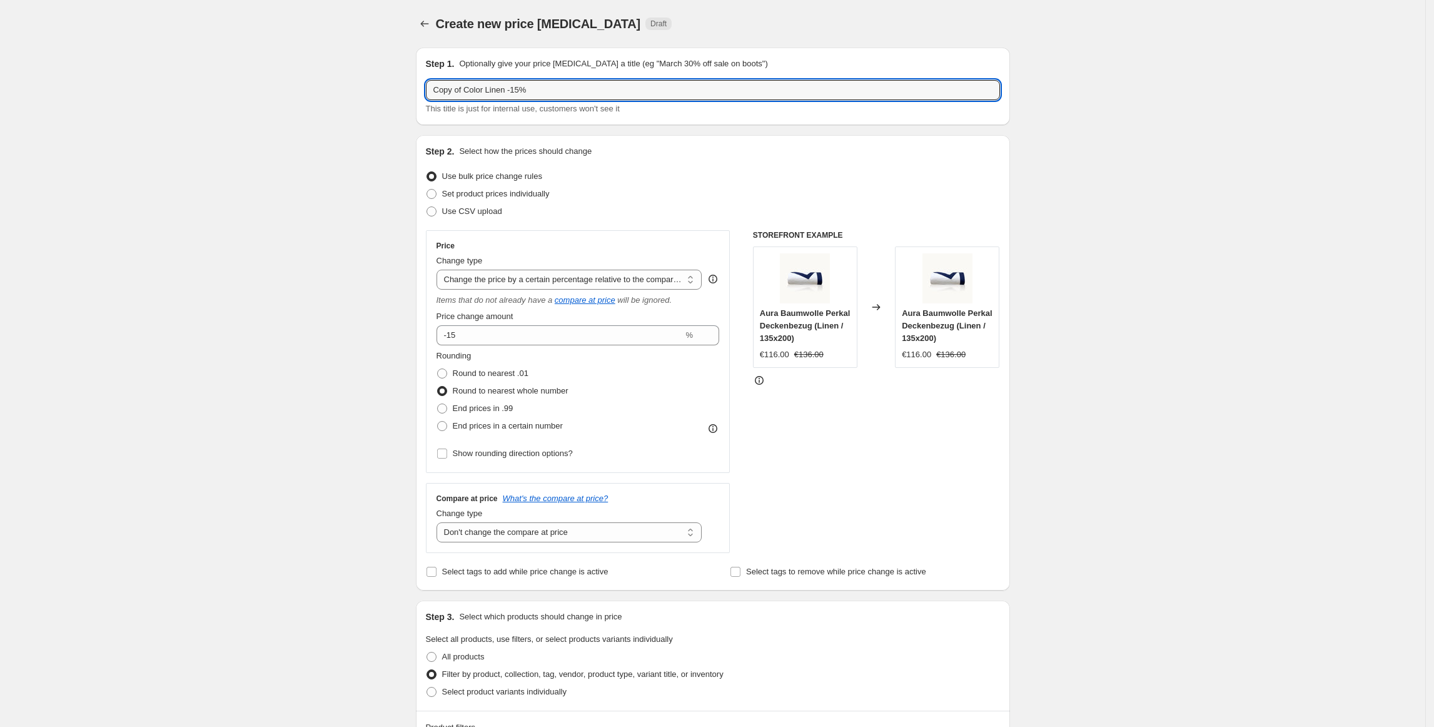
drag, startPoint x: 466, startPoint y: 91, endPoint x: 381, endPoint y: 91, distance: 85.1
click at [381, 91] on div "Create new price [MEDICAL_DATA]. This page is ready Create new price [MEDICAL_D…" at bounding box center [712, 713] width 1425 height 1427
click at [469, 90] on input "Color Linen -15%" at bounding box center [713, 90] width 574 height 20
type input "Color Atlantic -15%"
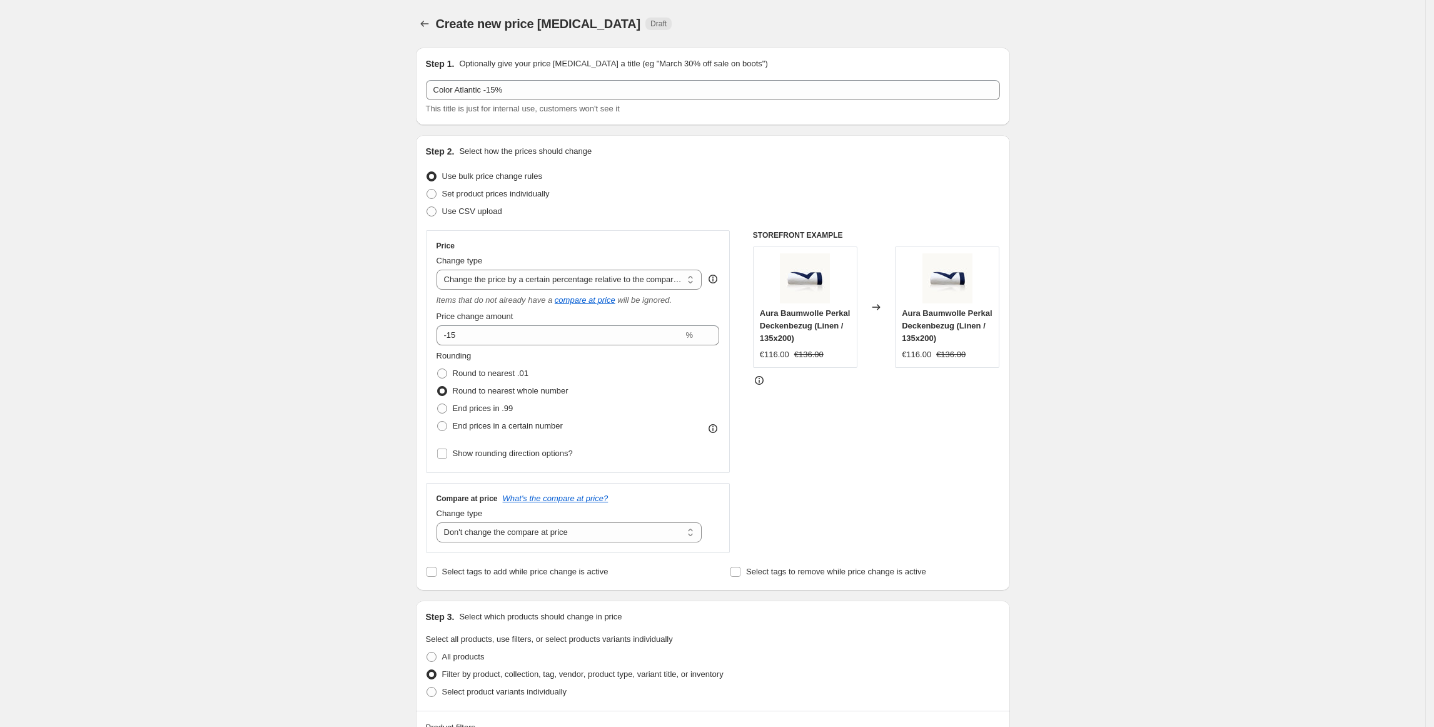
click at [1176, 211] on div "Create new price [MEDICAL_DATA]. This page is ready Create new price [MEDICAL_D…" at bounding box center [712, 713] width 1425 height 1427
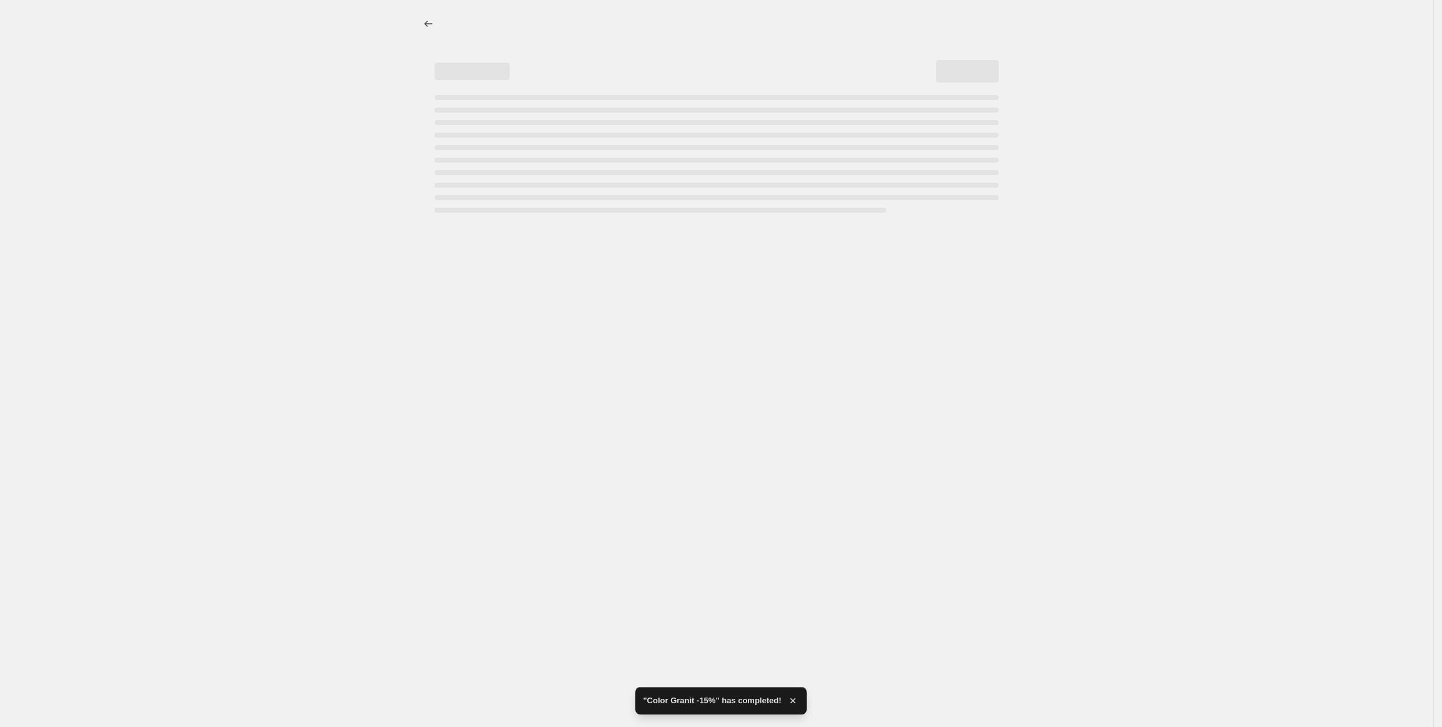
select select "pcap"
select select "no_change"
select select "title"
select select "contains"
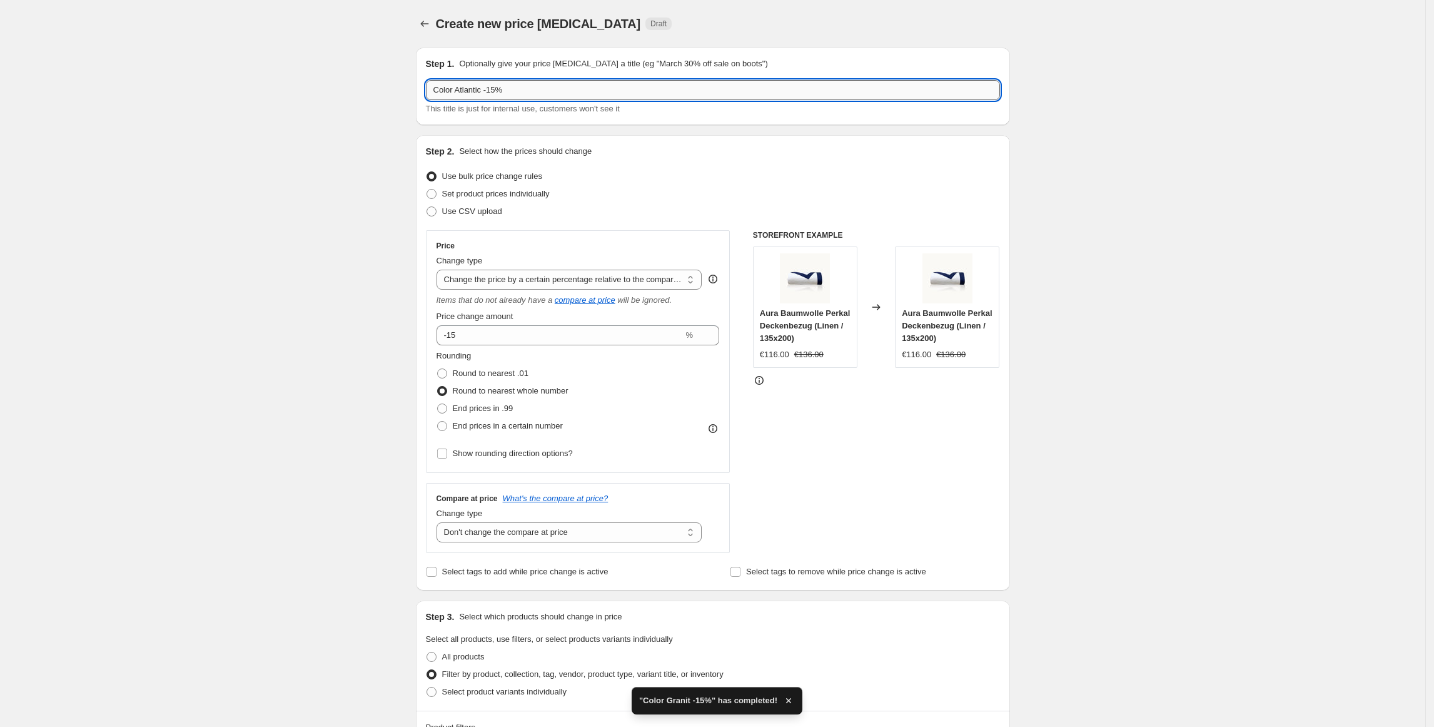
click at [468, 91] on input "Color Atlantic -15%" at bounding box center [713, 90] width 574 height 20
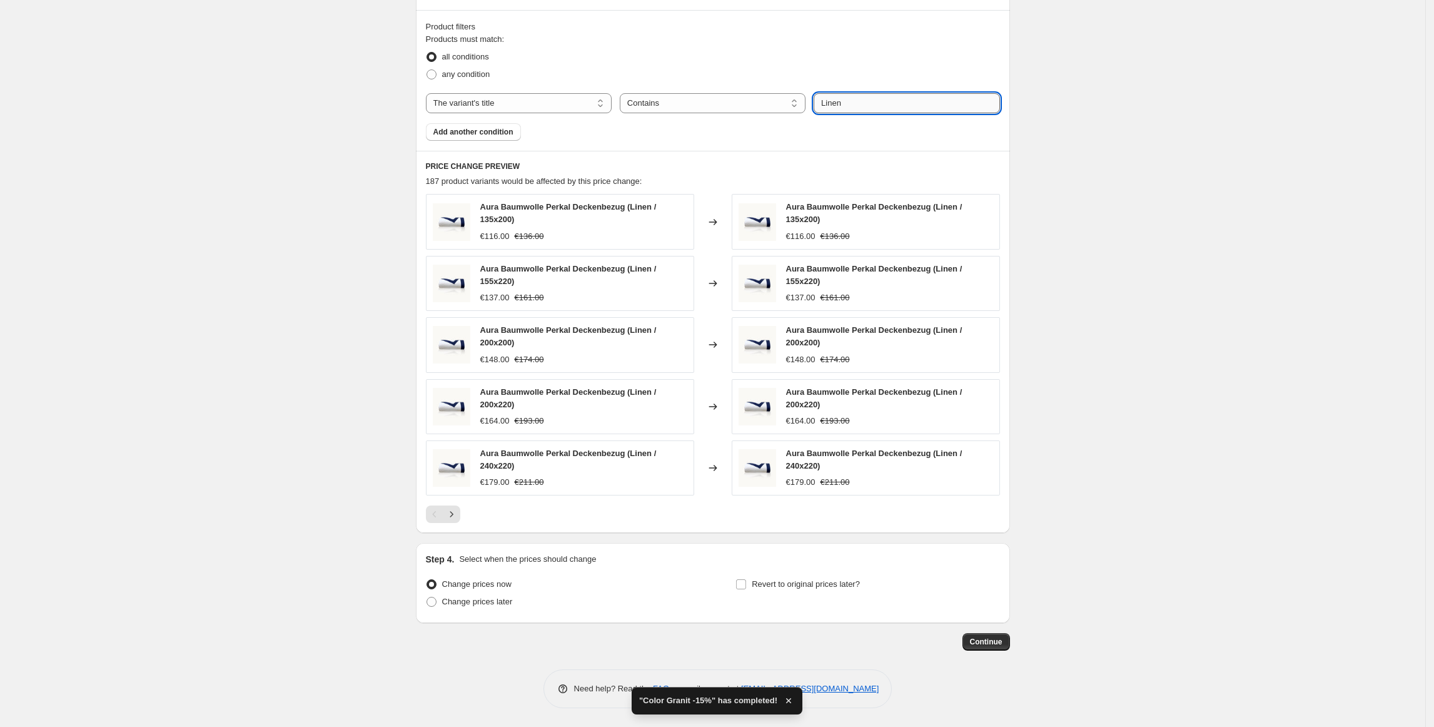
click at [862, 101] on input "Linen" at bounding box center [907, 103] width 186 height 20
paste input "Atlantic"
type input "Atlantic"
click at [1190, 175] on div "Create new price [MEDICAL_DATA]. This page is ready Create new price [MEDICAL_D…" at bounding box center [712, 13] width 1425 height 1427
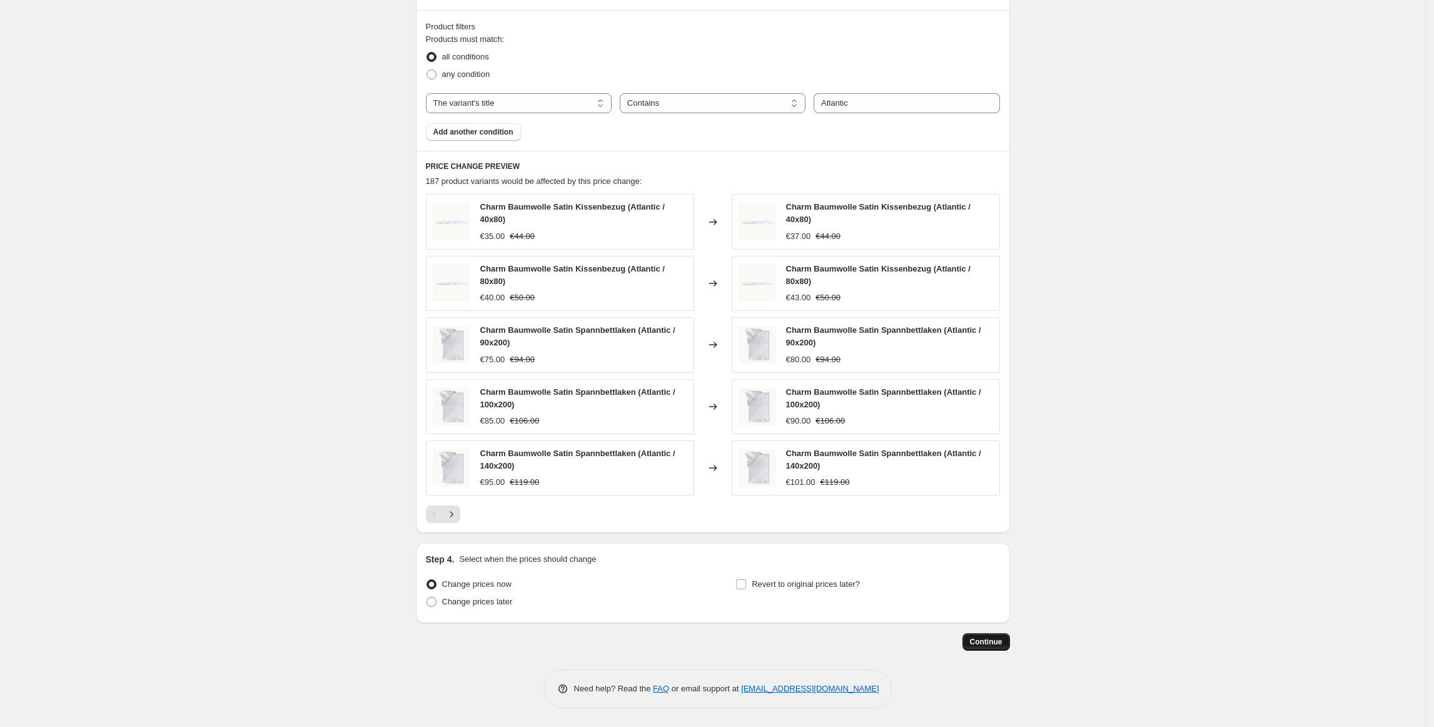
click at [998, 639] on span "Continue" at bounding box center [986, 642] width 33 height 10
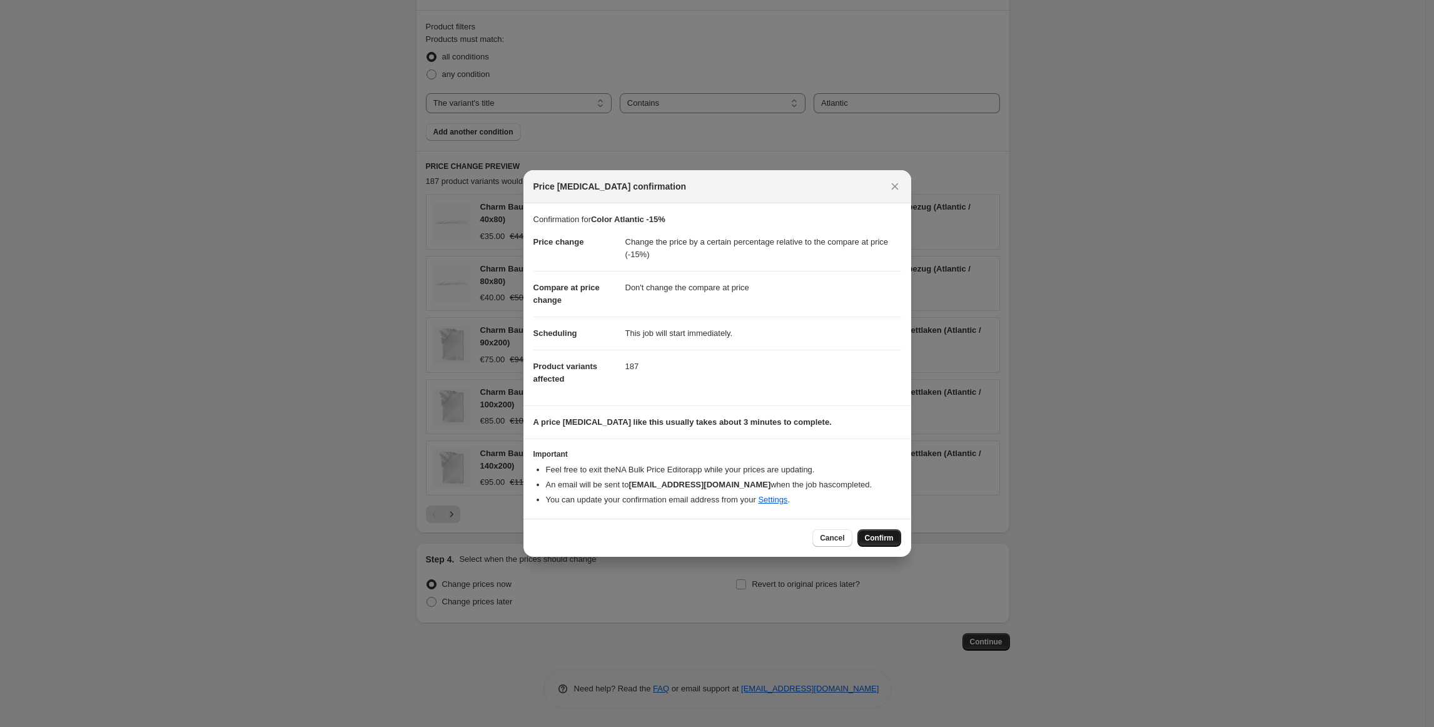
click at [888, 538] on span "Confirm" at bounding box center [879, 538] width 29 height 10
